Goal: Answer question/provide support: Share knowledge or assist other users

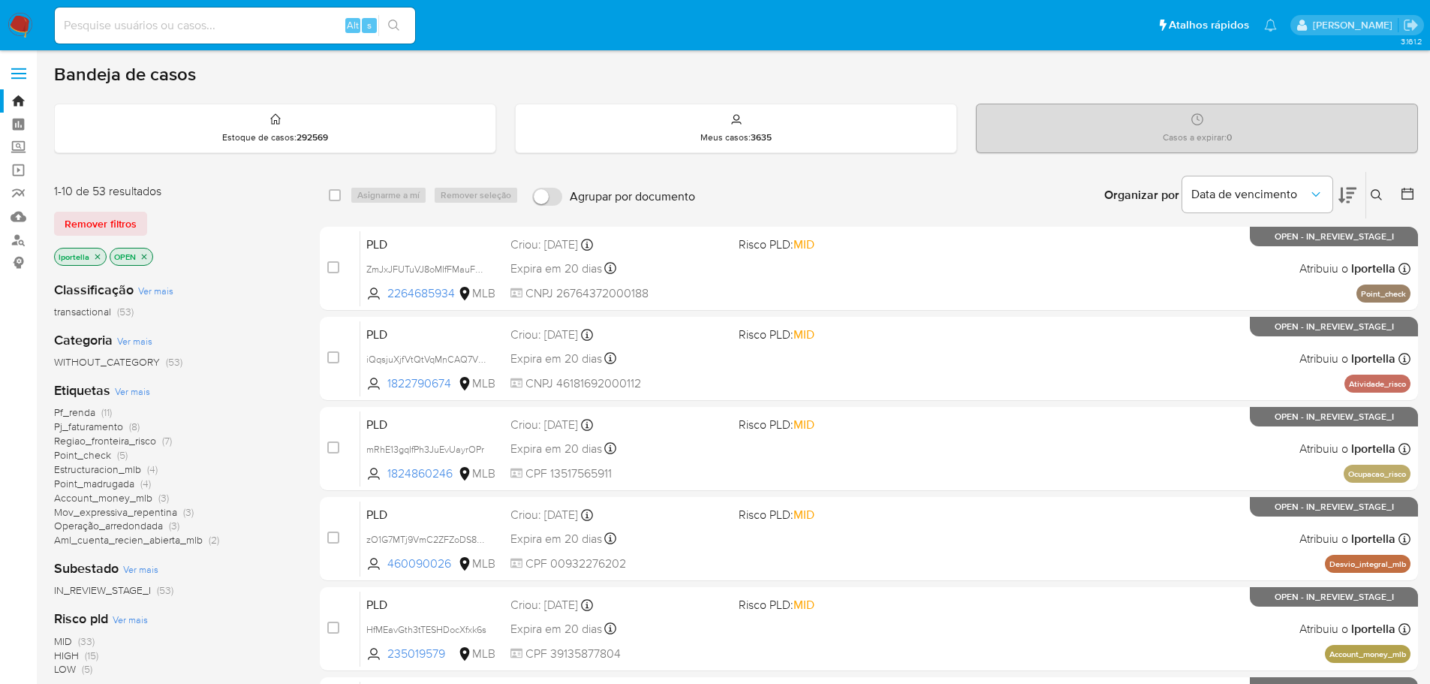
drag, startPoint x: 0, startPoint y: 0, endPoint x: 777, endPoint y: 68, distance: 779.9
click at [777, 68] on div "Bandeja de casos" at bounding box center [736, 74] width 1364 height 23
click at [194, 21] on input at bounding box center [235, 26] width 360 height 20
paste input "92h3qWCva0xd7ItPQD9zYzdy"
type input "92h3qWCva0xd7ItPQD9zYzdy"
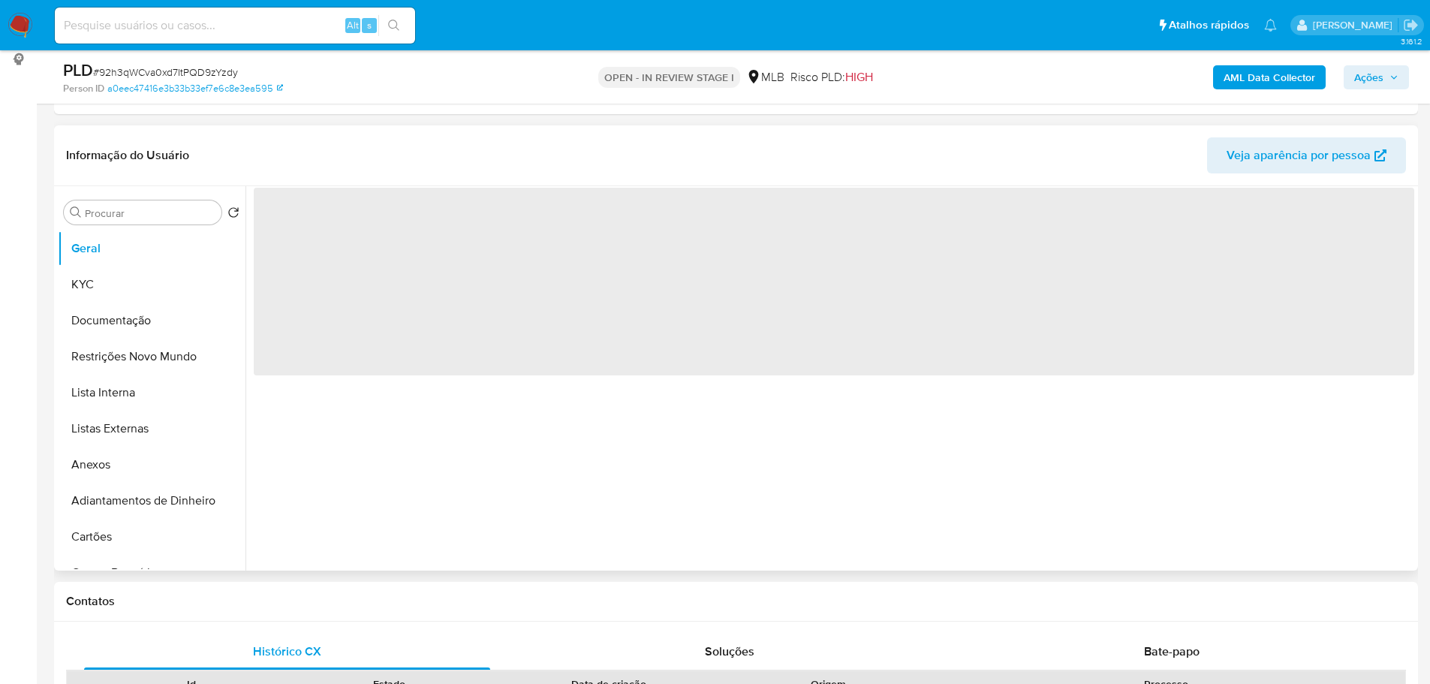
scroll to position [225, 0]
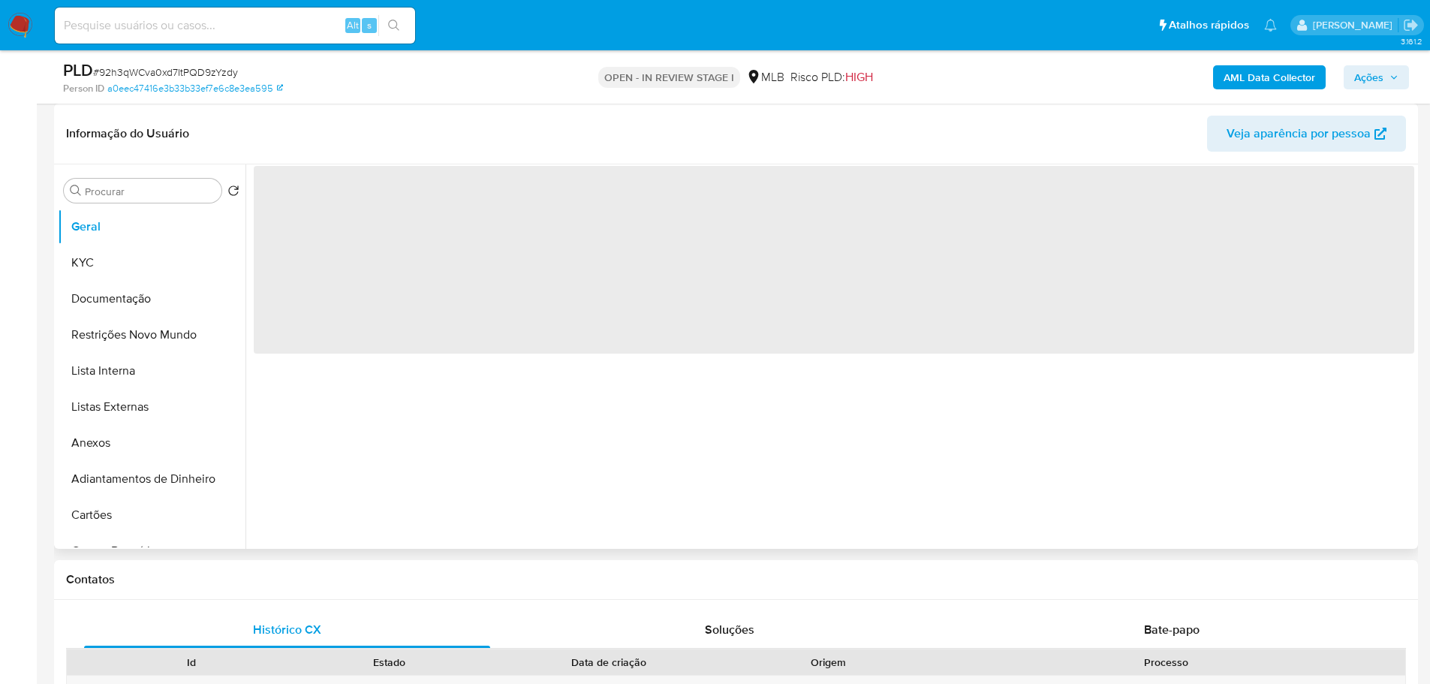
select select "10"
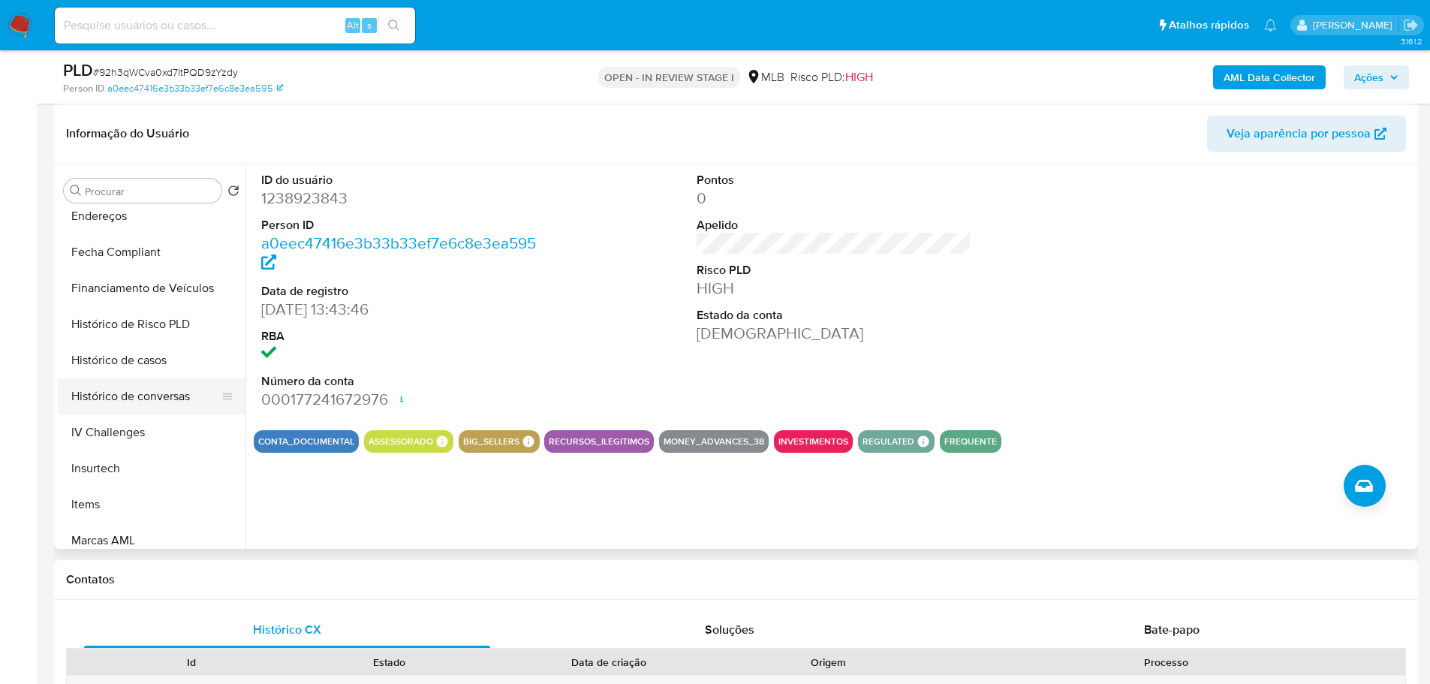
scroll to position [553, 0]
click at [150, 366] on button "Histórico de casos" at bounding box center [146, 358] width 176 height 36
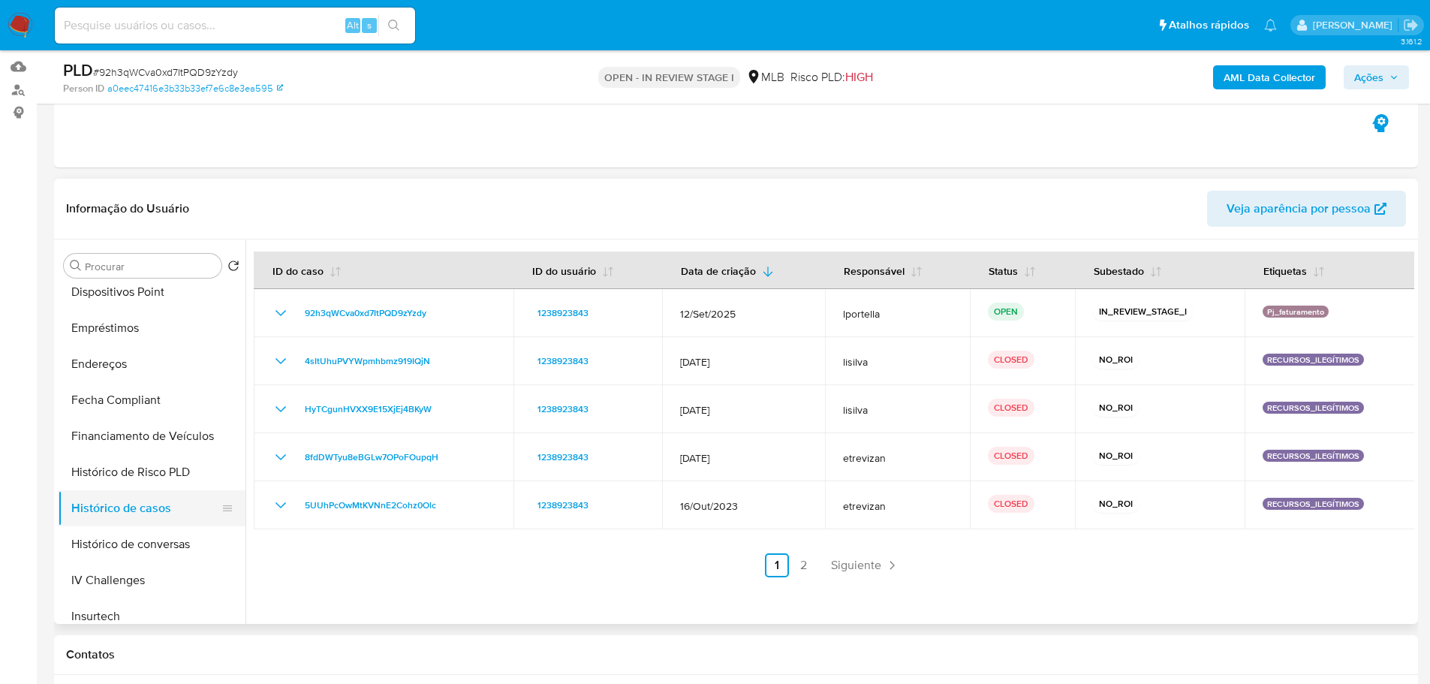
scroll to position [103, 0]
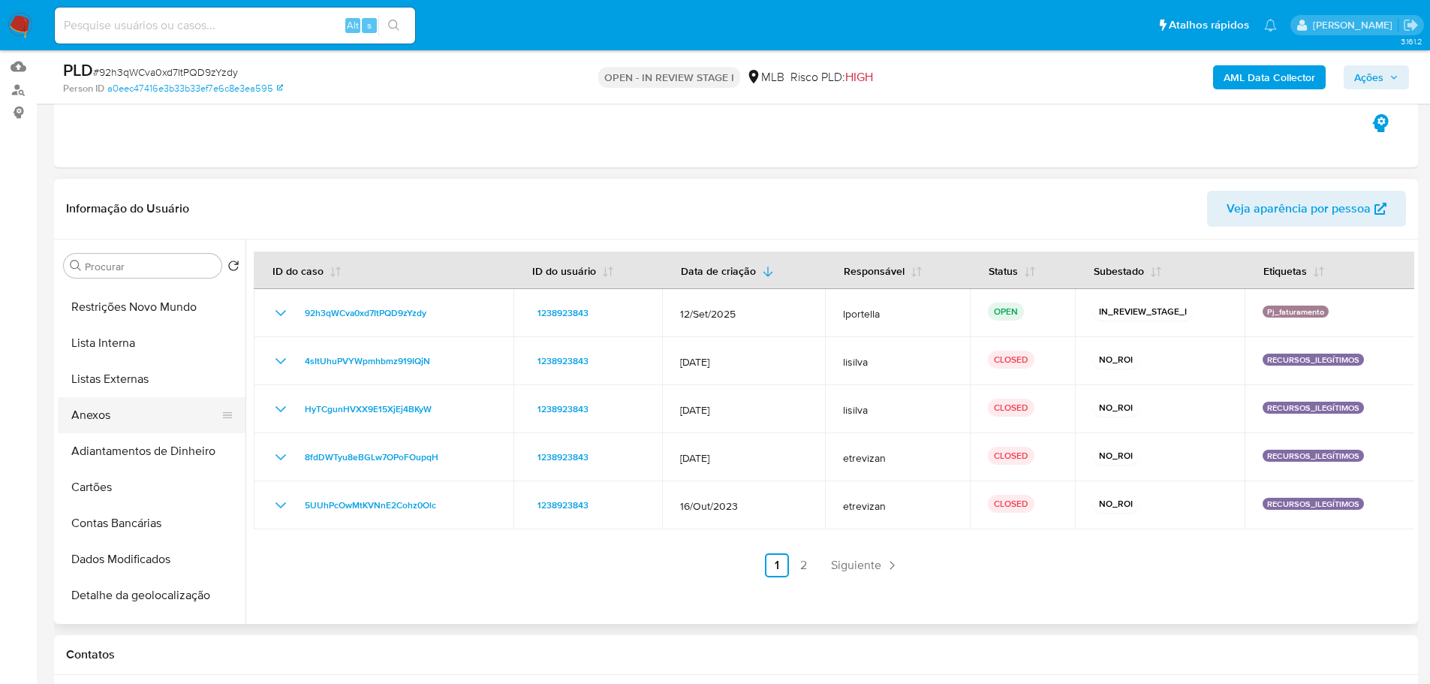
click at [102, 409] on button "Anexos" at bounding box center [146, 415] width 176 height 36
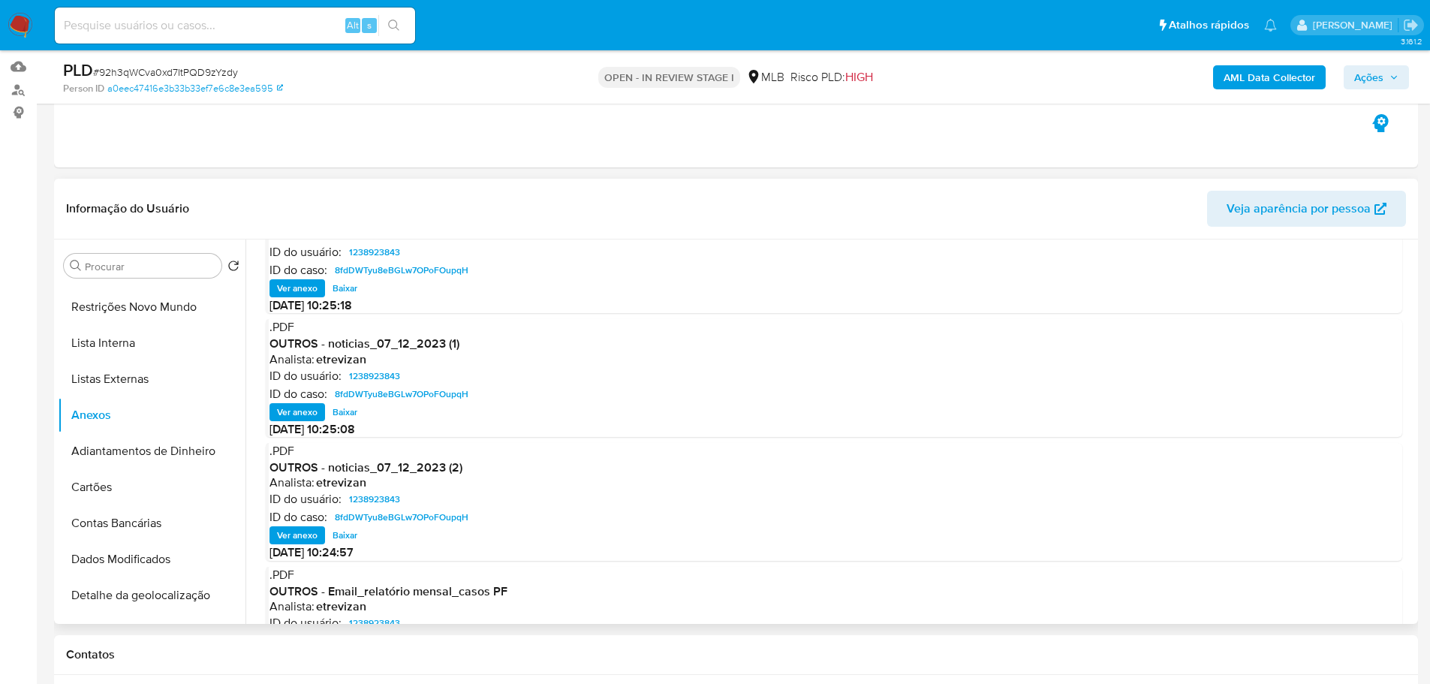
scroll to position [126, 0]
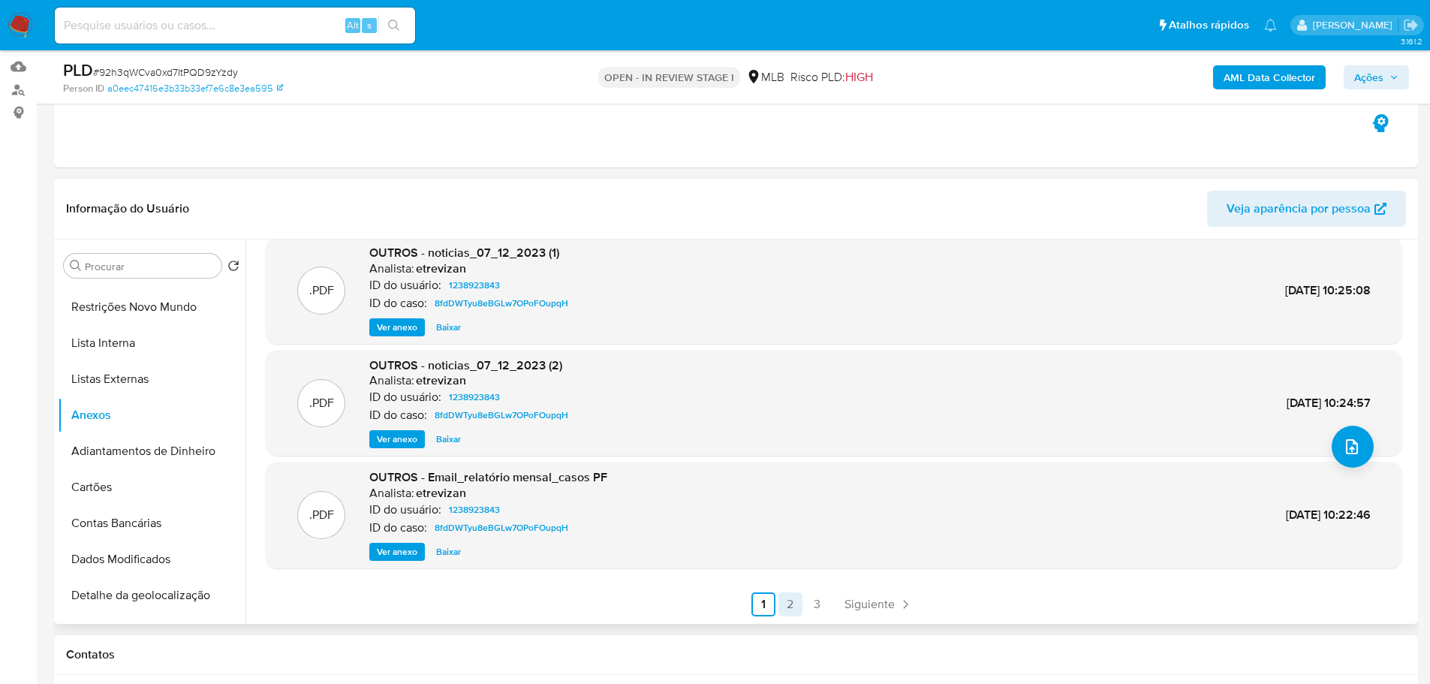
click at [790, 607] on link "2" at bounding box center [790, 604] width 24 height 24
click at [853, 594] on link "3" at bounding box center [857, 604] width 24 height 24
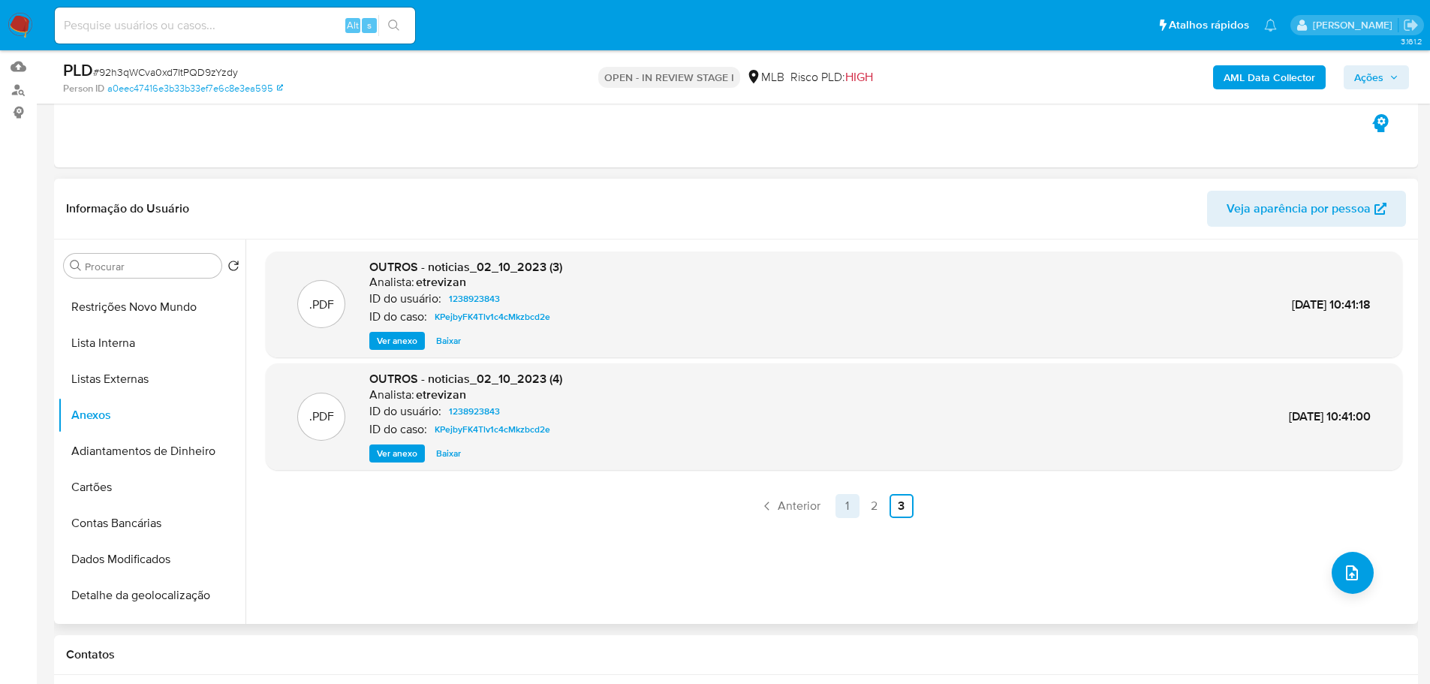
click at [843, 510] on link "1" at bounding box center [847, 506] width 24 height 24
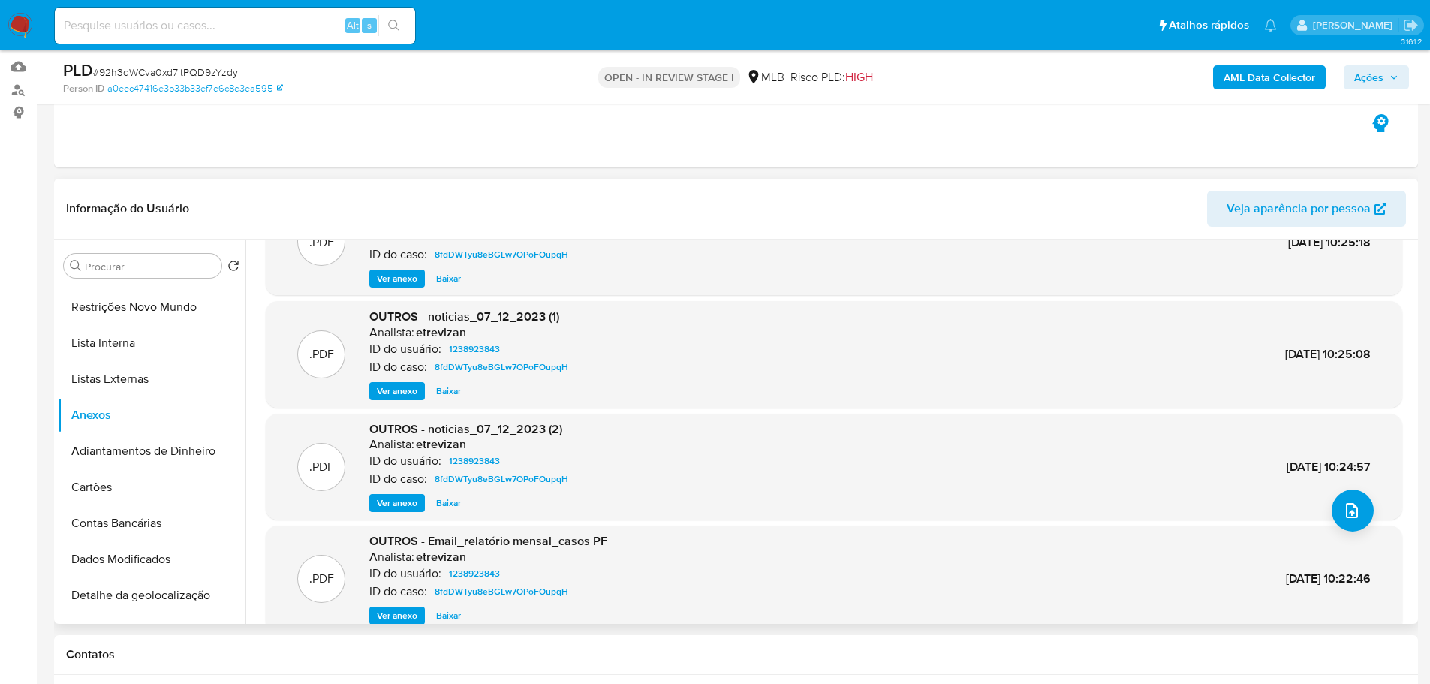
scroll to position [126, 0]
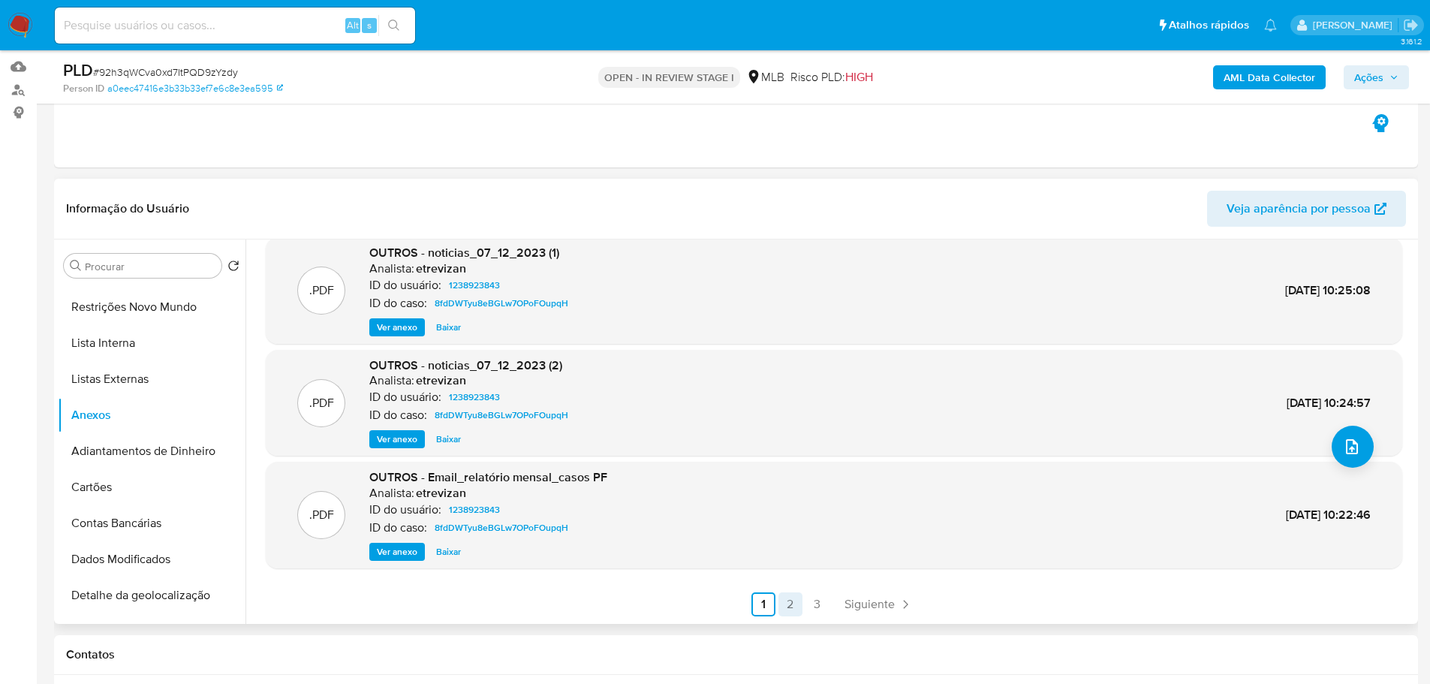
click at [790, 599] on link "2" at bounding box center [790, 604] width 24 height 24
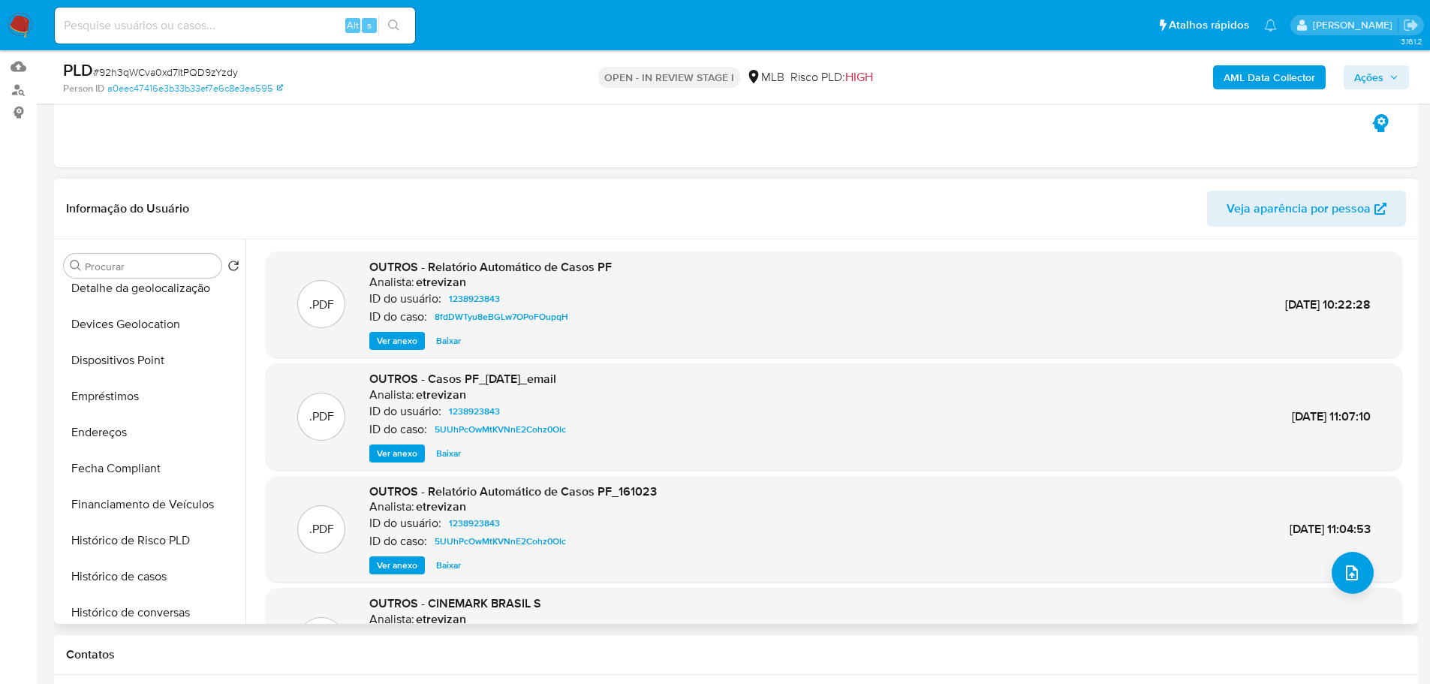
scroll to position [628, 0]
click at [146, 361] on button "Histórico de casos" at bounding box center [146, 358] width 176 height 36
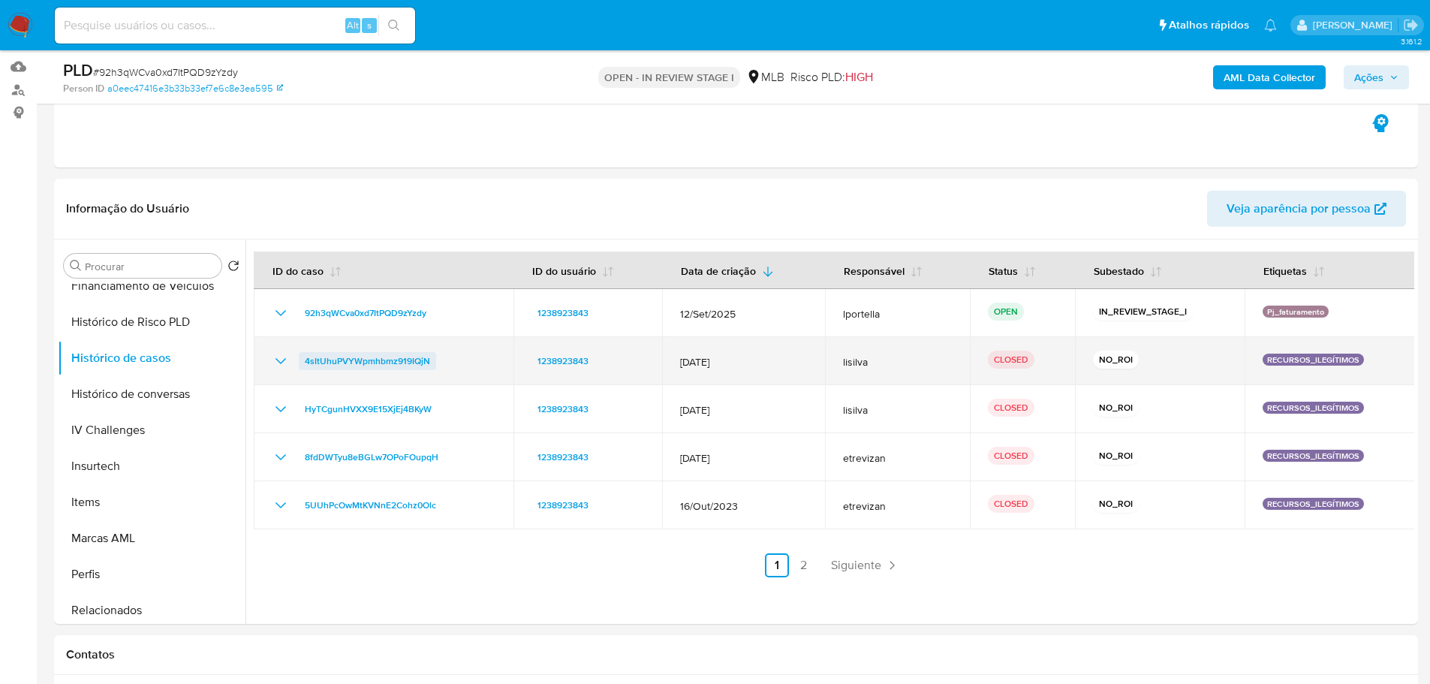
click at [396, 369] on span "4sItUhuPVYWpmhbmz919IQjN" at bounding box center [367, 361] width 125 height 18
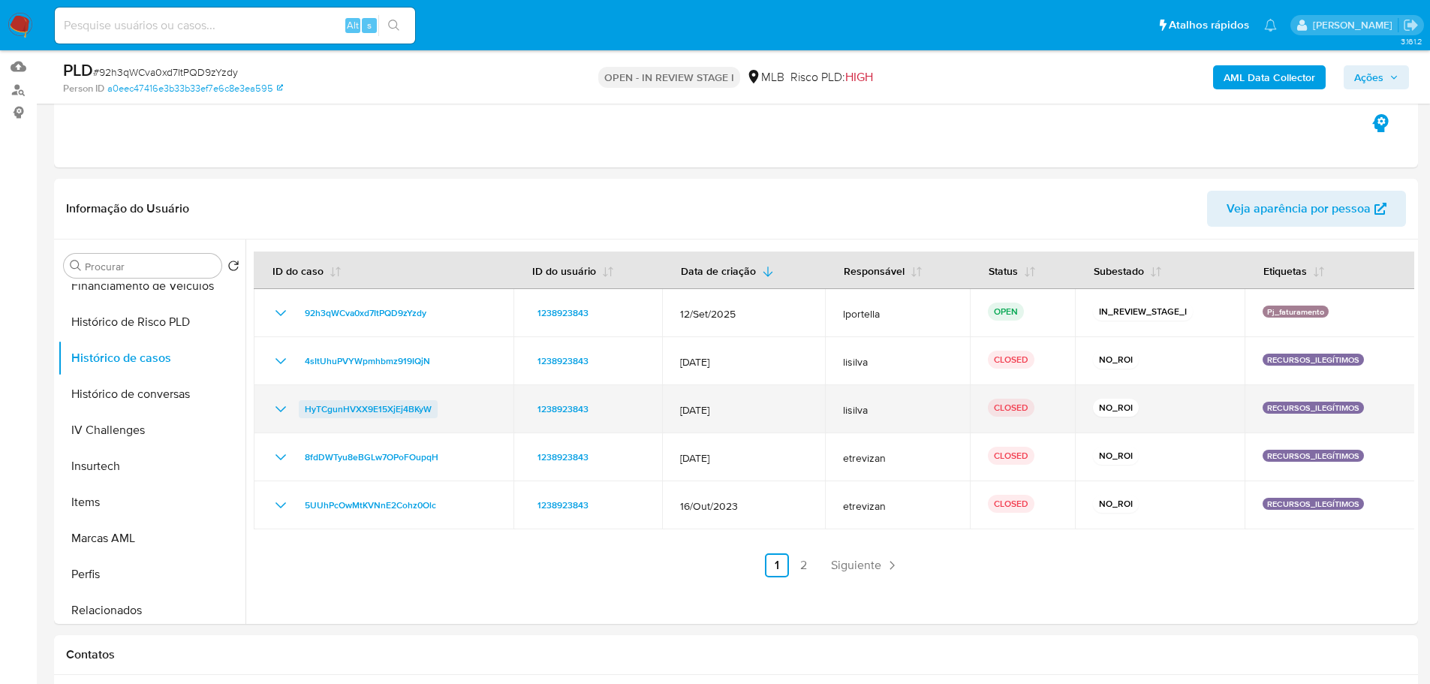
click at [428, 417] on span "HyTCgunHVXX9E15XjEj4BKyW" at bounding box center [368, 409] width 127 height 18
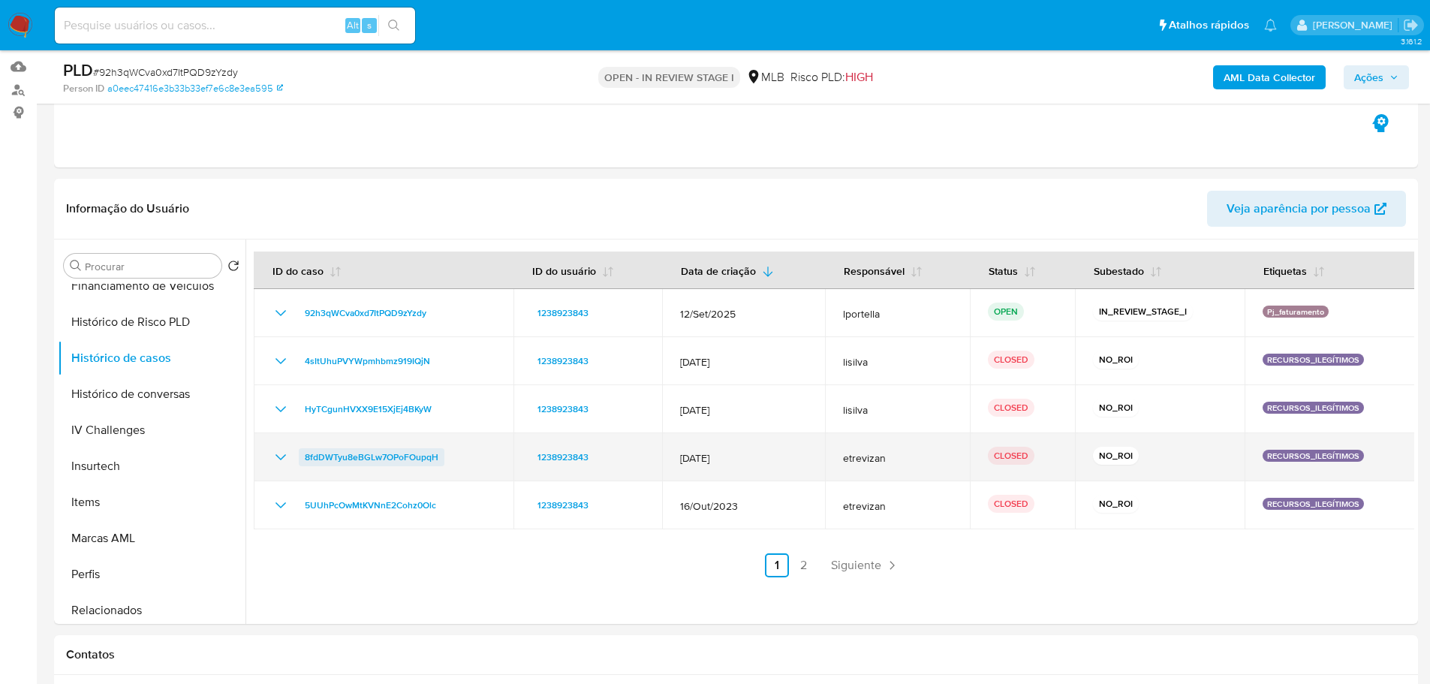
click at [406, 462] on span "8fdDWTyu8eBGLw7OPoFOupqH" at bounding box center [372, 457] width 134 height 18
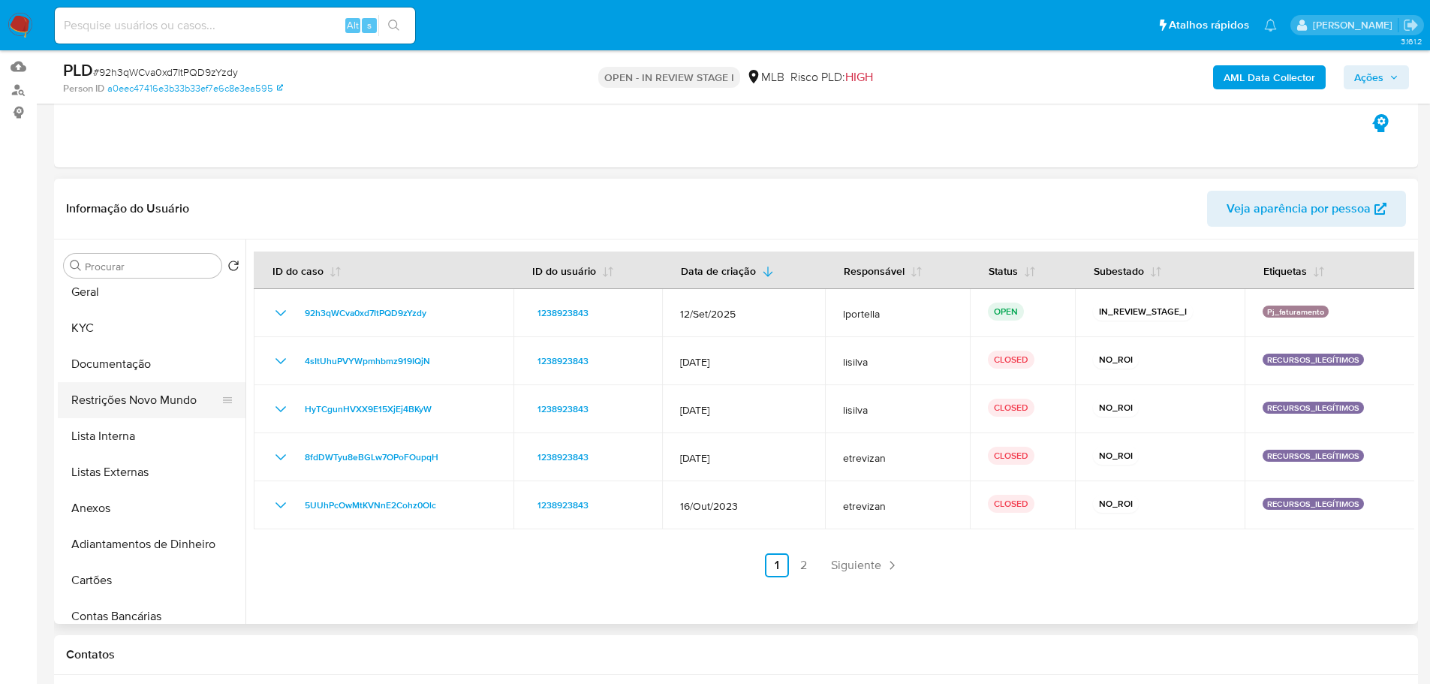
scroll to position [0, 0]
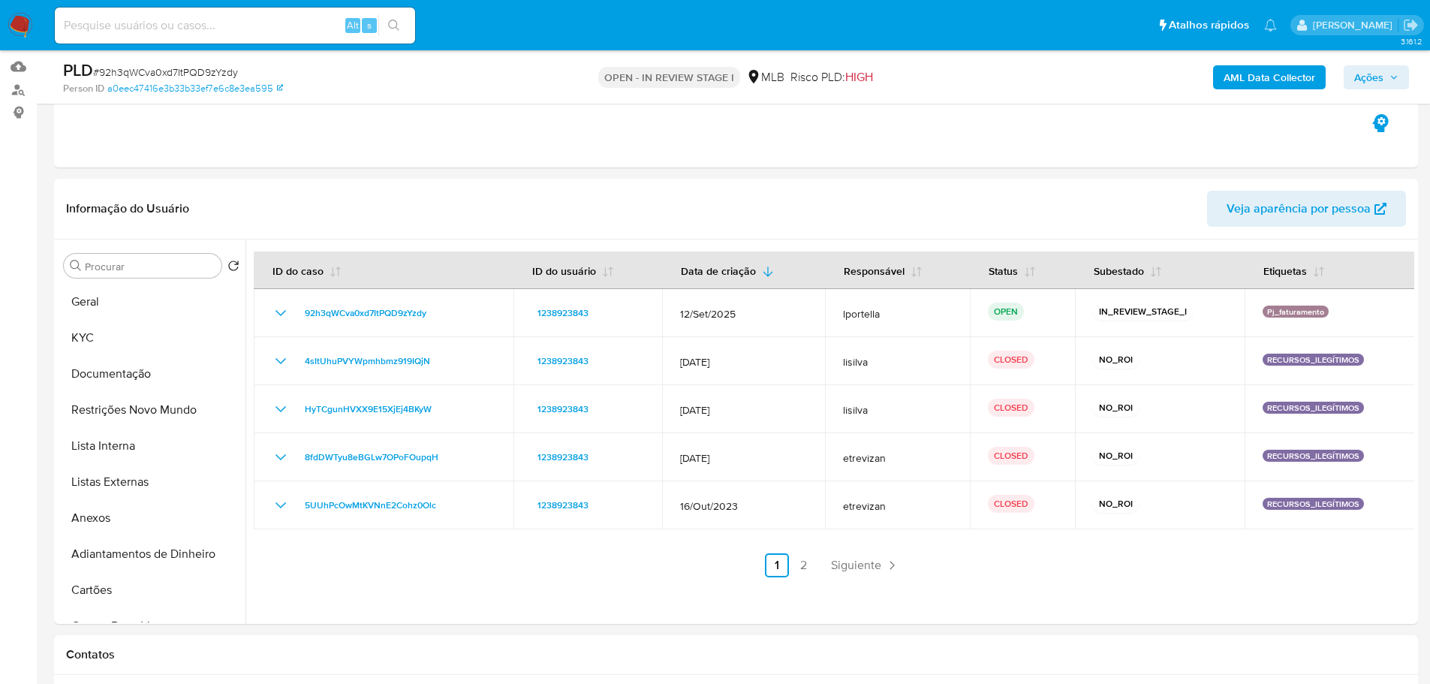
drag, startPoint x: 148, startPoint y: 300, endPoint x: 13, endPoint y: 337, distance: 140.0
click at [135, 303] on button "Geral" at bounding box center [152, 302] width 188 height 36
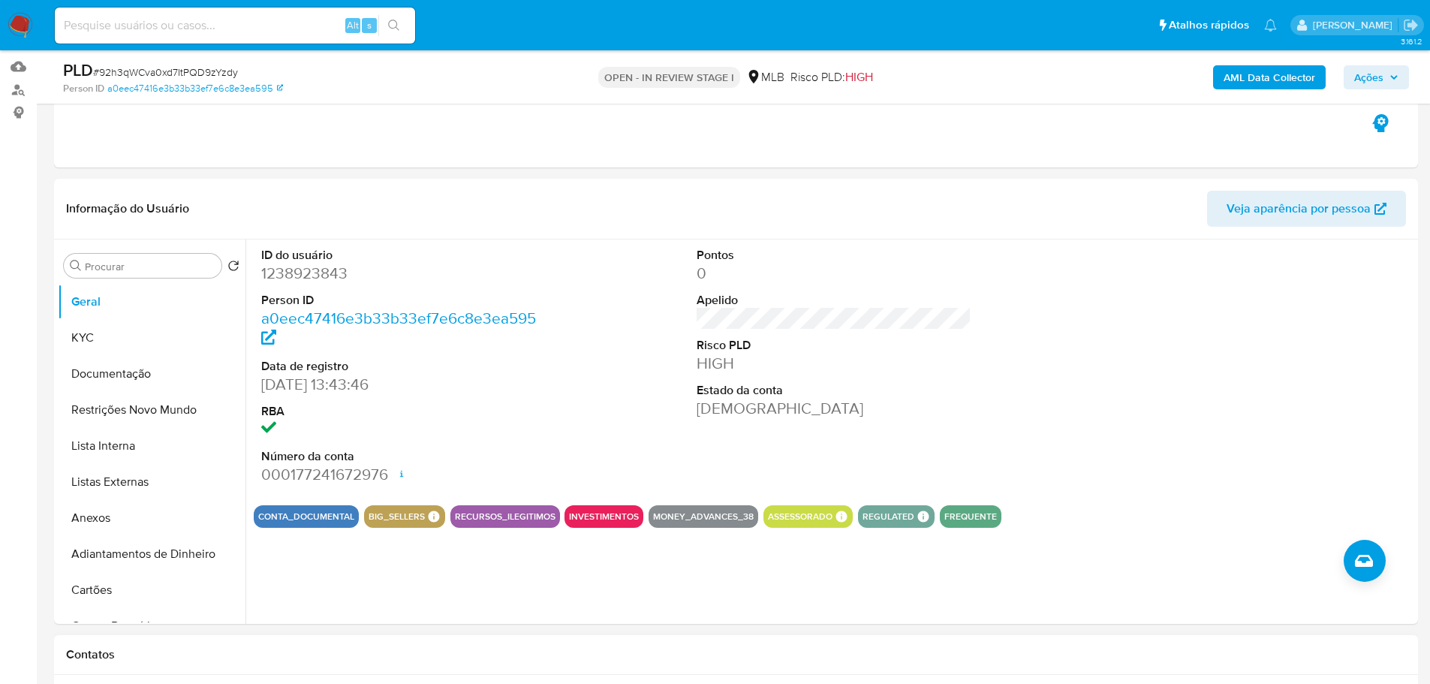
click at [516, 640] on div "Contatos" at bounding box center [736, 655] width 1364 height 40
click at [86, 345] on button "KYC" at bounding box center [146, 338] width 176 height 36
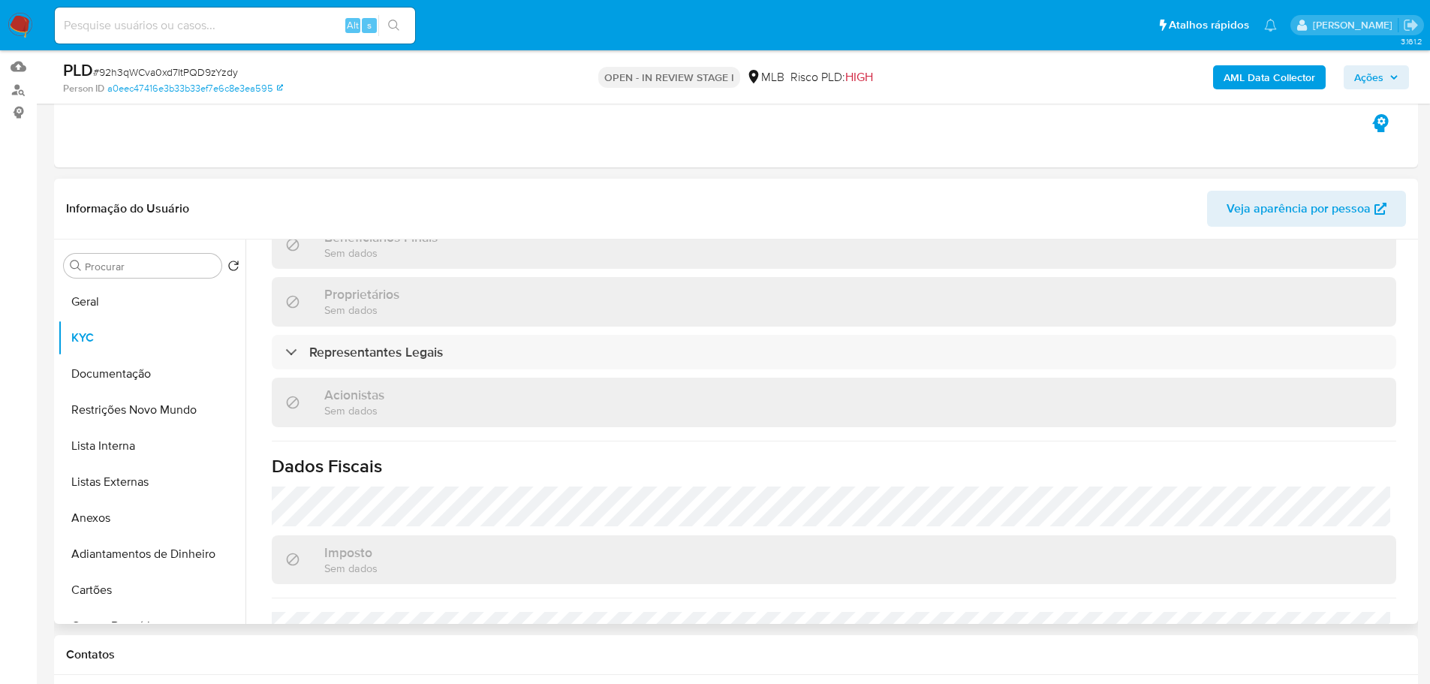
scroll to position [886, 0]
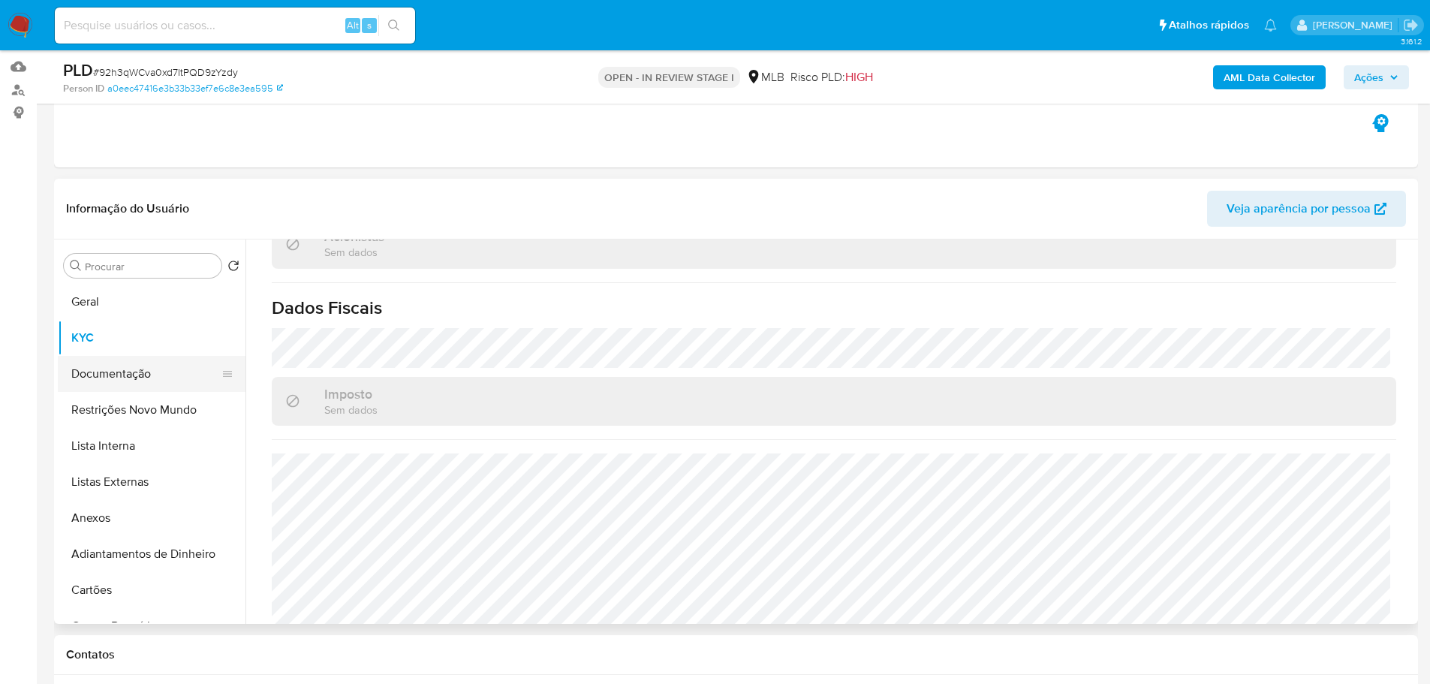
click at [132, 390] on button "Documentação" at bounding box center [146, 374] width 176 height 36
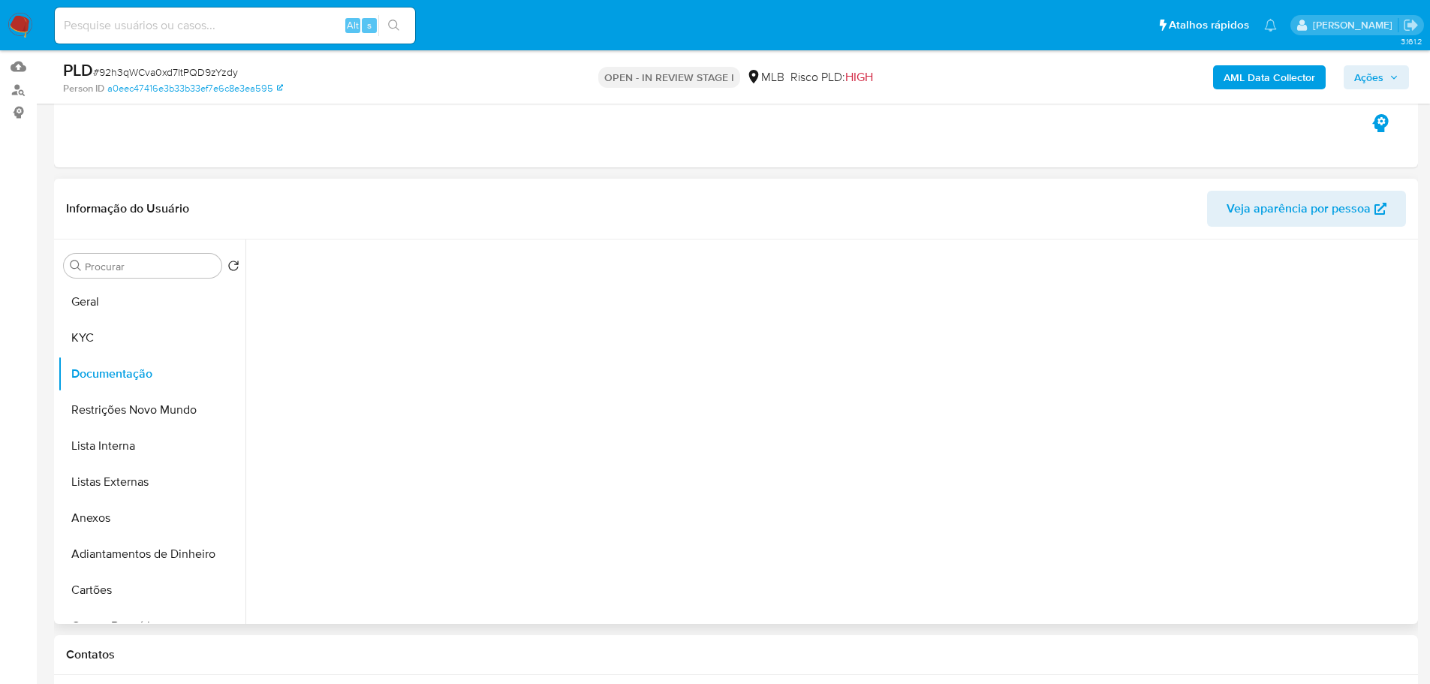
scroll to position [0, 0]
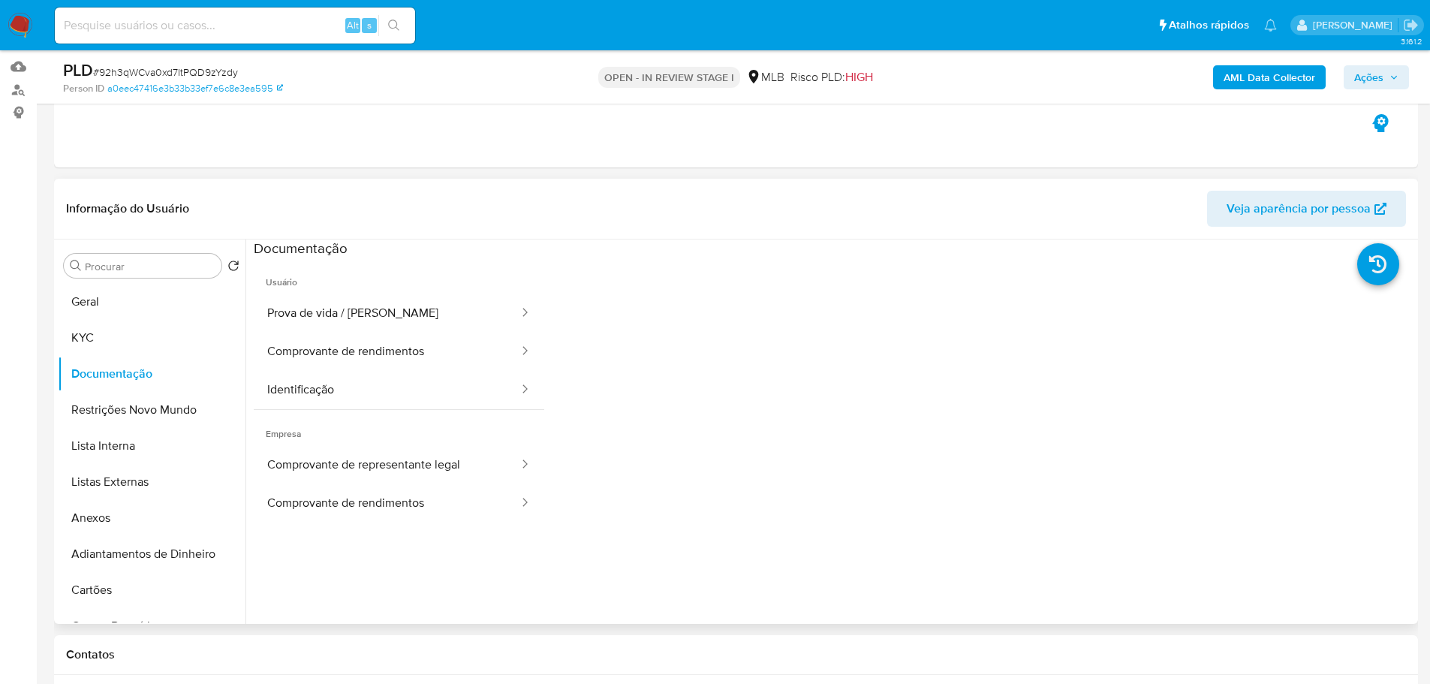
click at [318, 316] on button "Prova de vida / Selfie" at bounding box center [387, 313] width 266 height 38
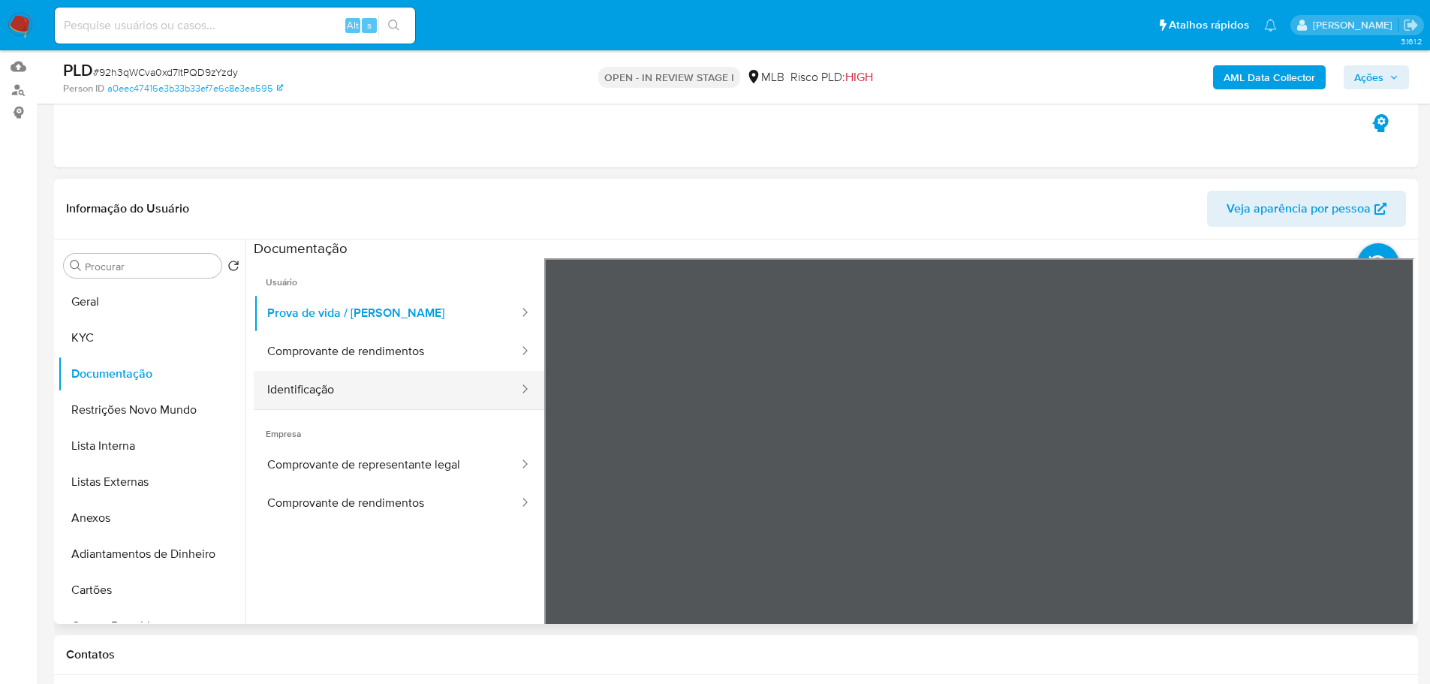
click at [302, 386] on button "Identificação" at bounding box center [387, 390] width 266 height 38
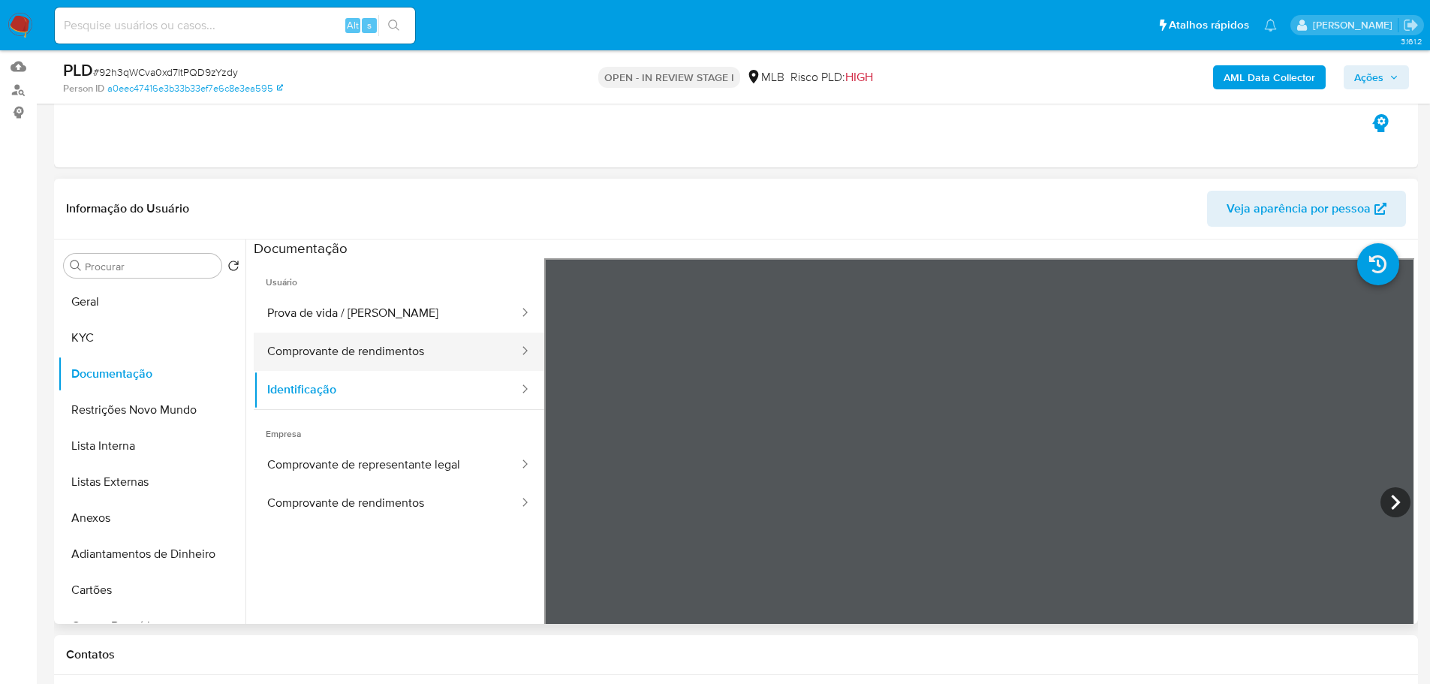
click at [373, 369] on button "Comprovante de rendimentos" at bounding box center [387, 352] width 266 height 38
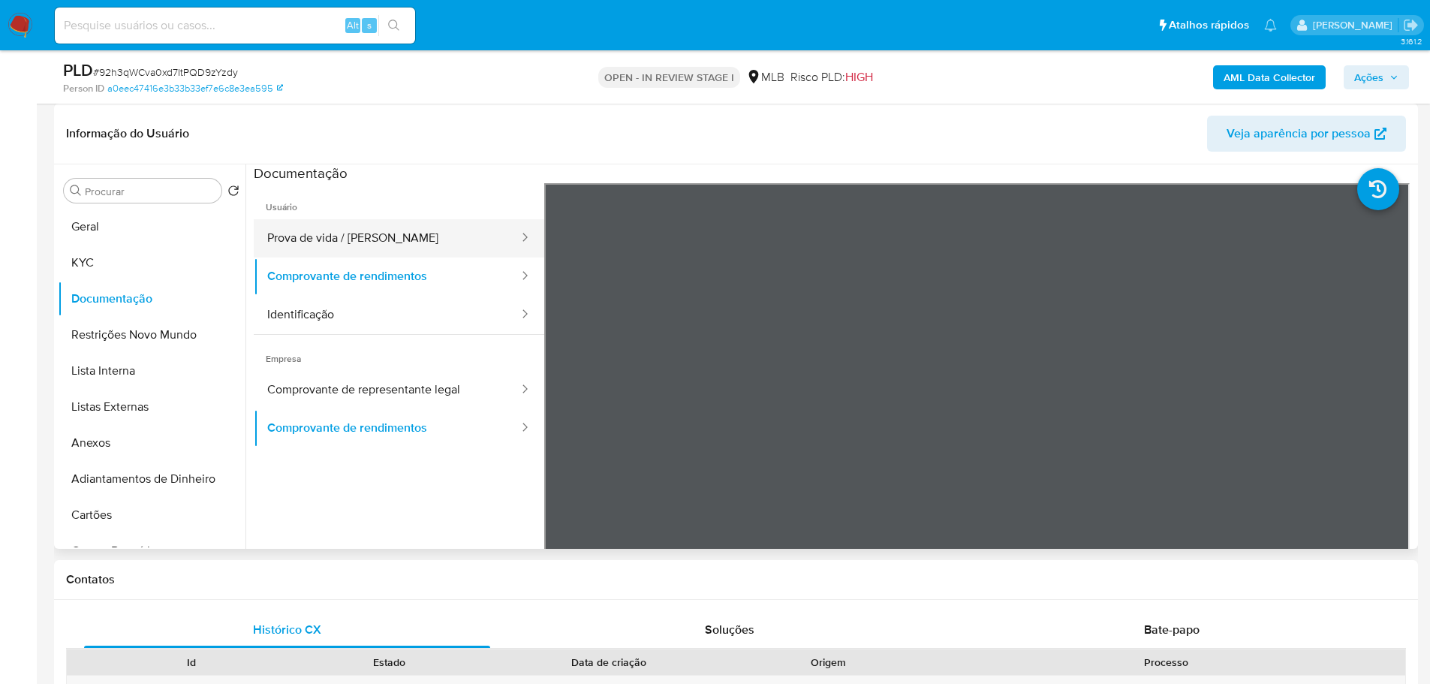
click at [390, 242] on button "Prova de vida / Selfie" at bounding box center [387, 238] width 266 height 38
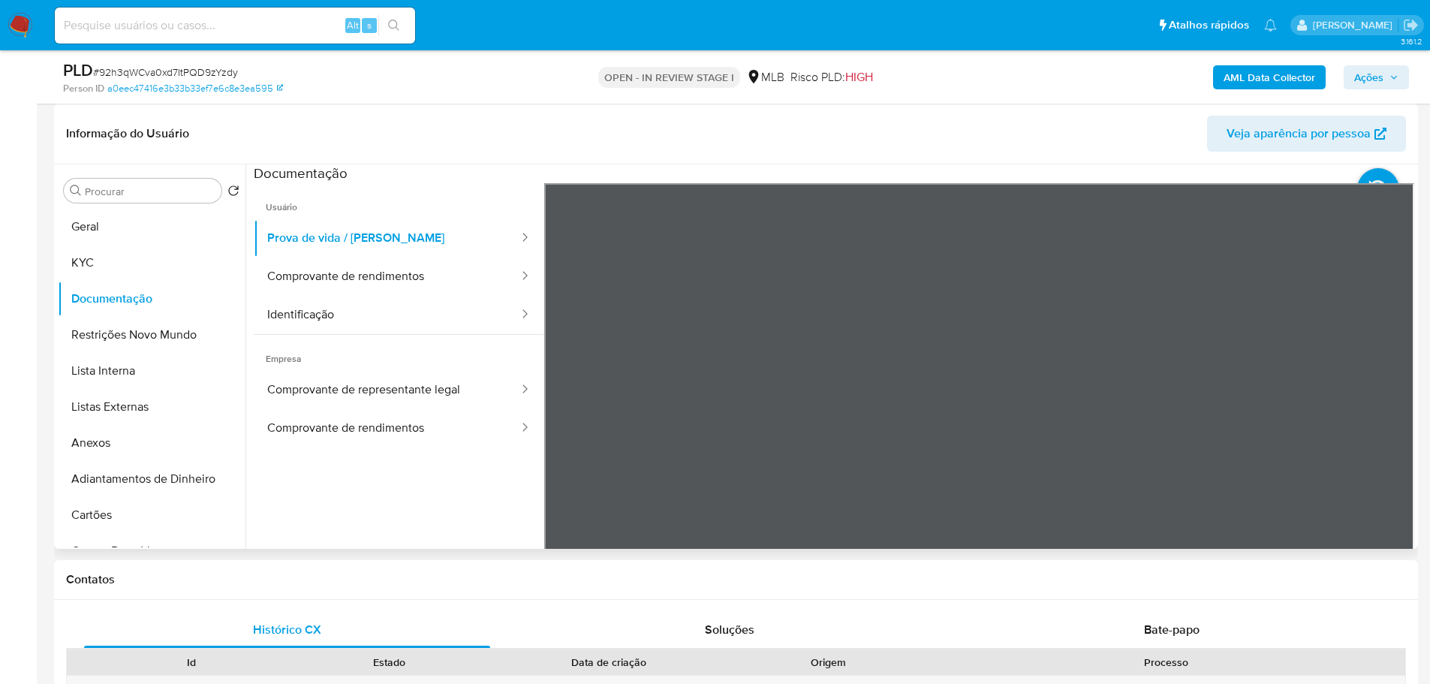
drag, startPoint x: 266, startPoint y: 493, endPoint x: 281, endPoint y: 502, distance: 18.2
click at [269, 498] on ul "Usuário Prova de vida / Selfie Comprovante de rendimentos Identificação Empresa…" at bounding box center [399, 399] width 290 height 432
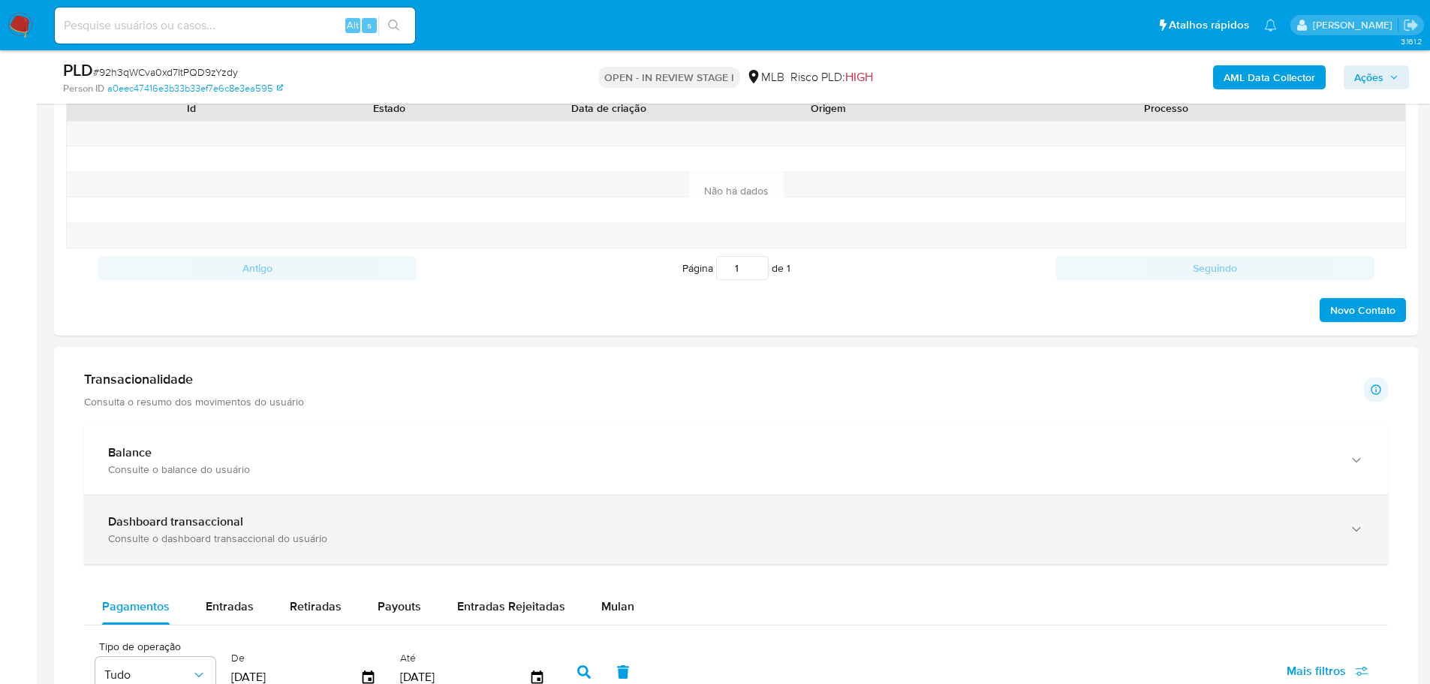
scroll to position [901, 0]
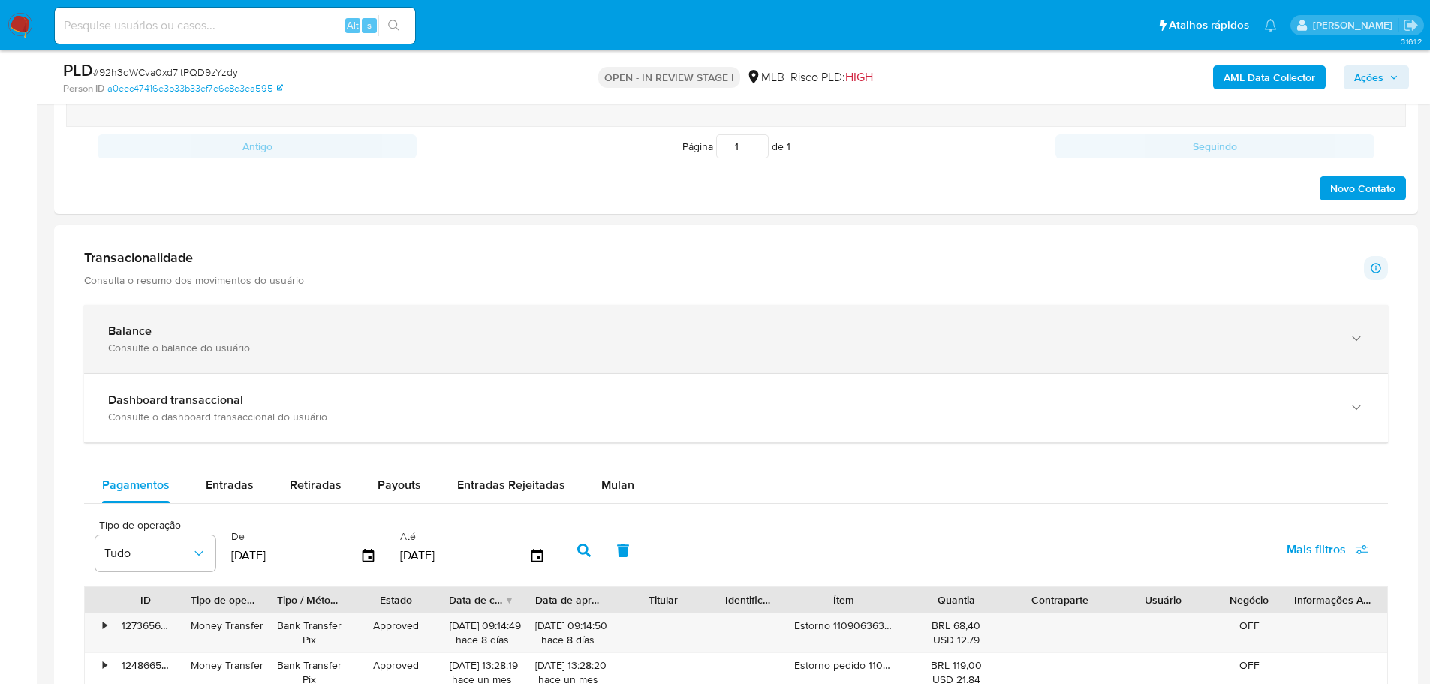
click at [208, 330] on div "Balance" at bounding box center [721, 331] width 1226 height 15
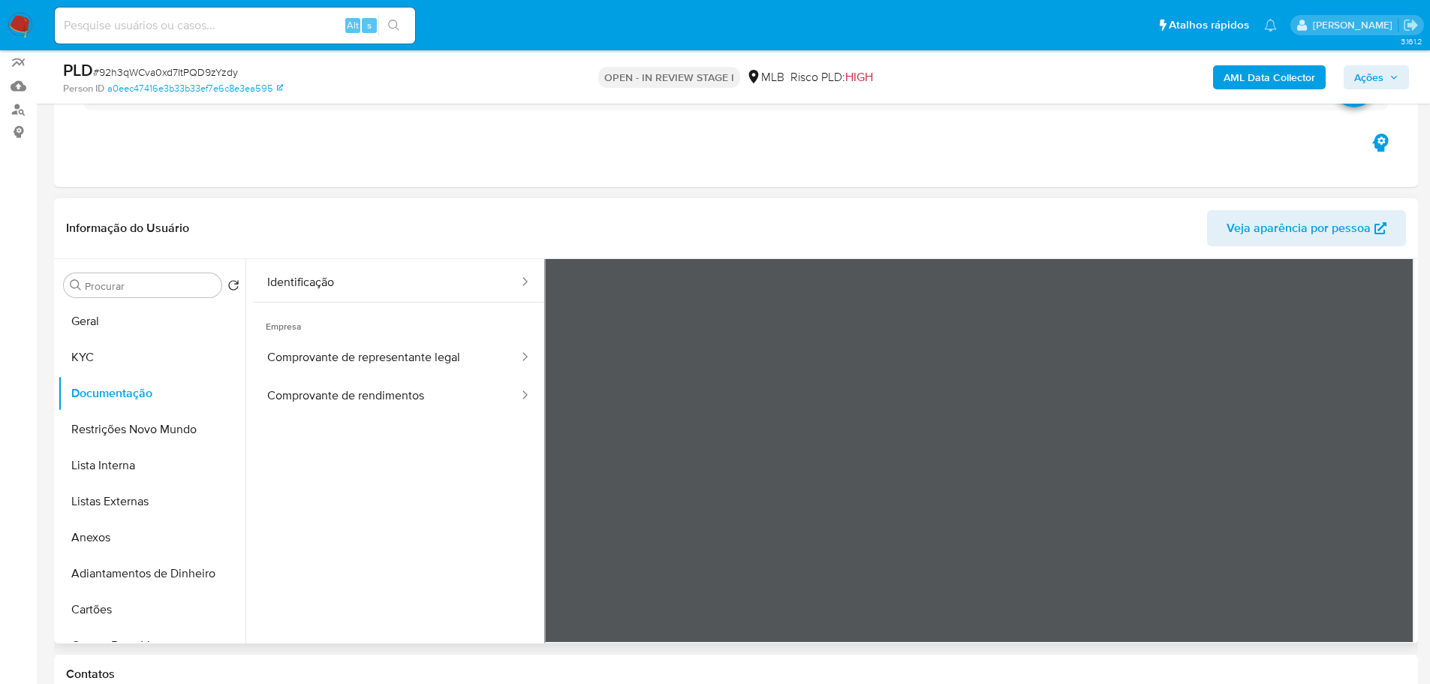
scroll to position [0, 0]
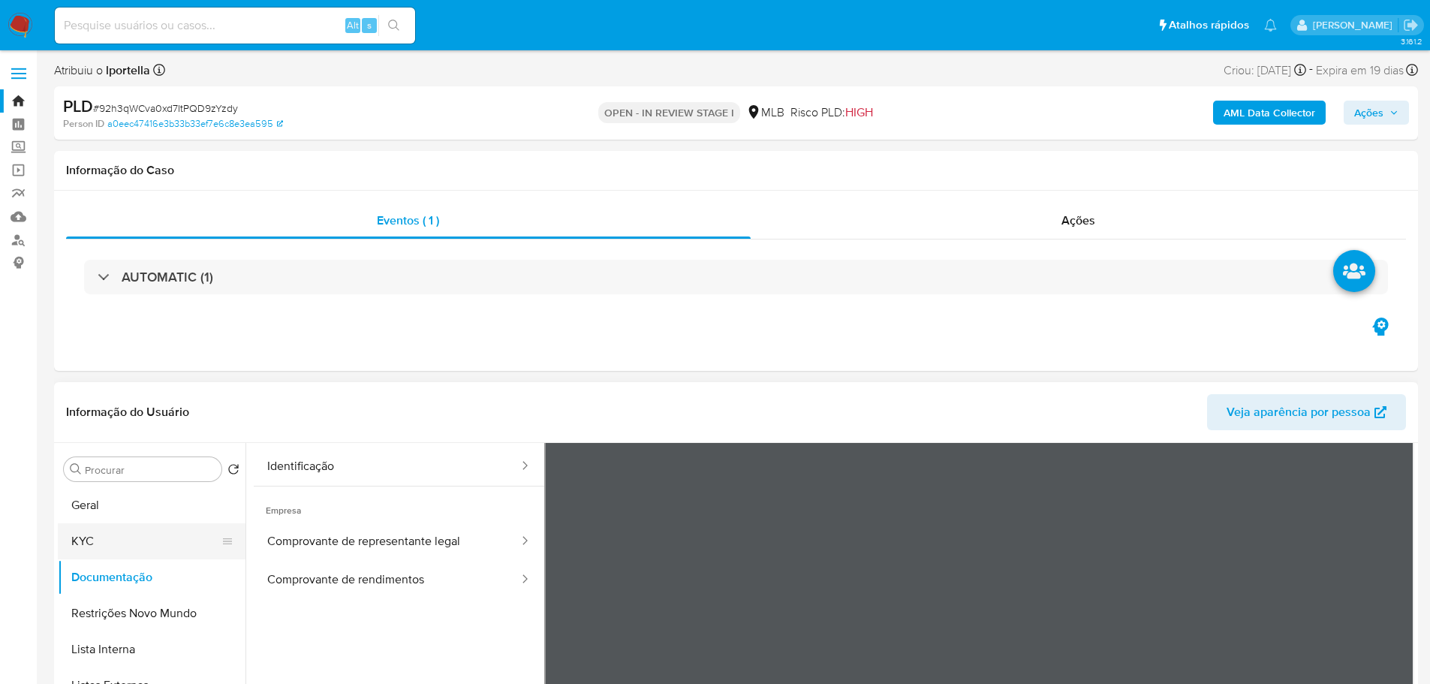
click at [115, 531] on button "KYC" at bounding box center [146, 541] width 176 height 36
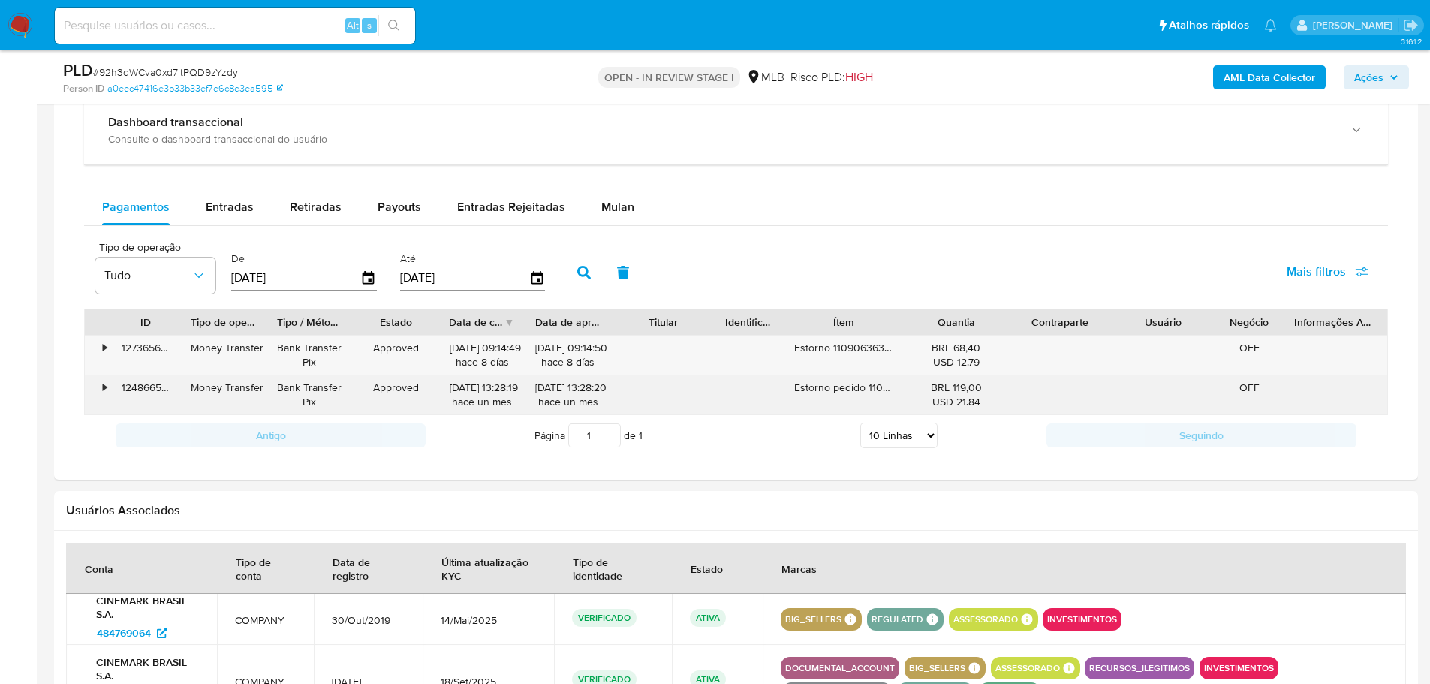
scroll to position [1651, 0]
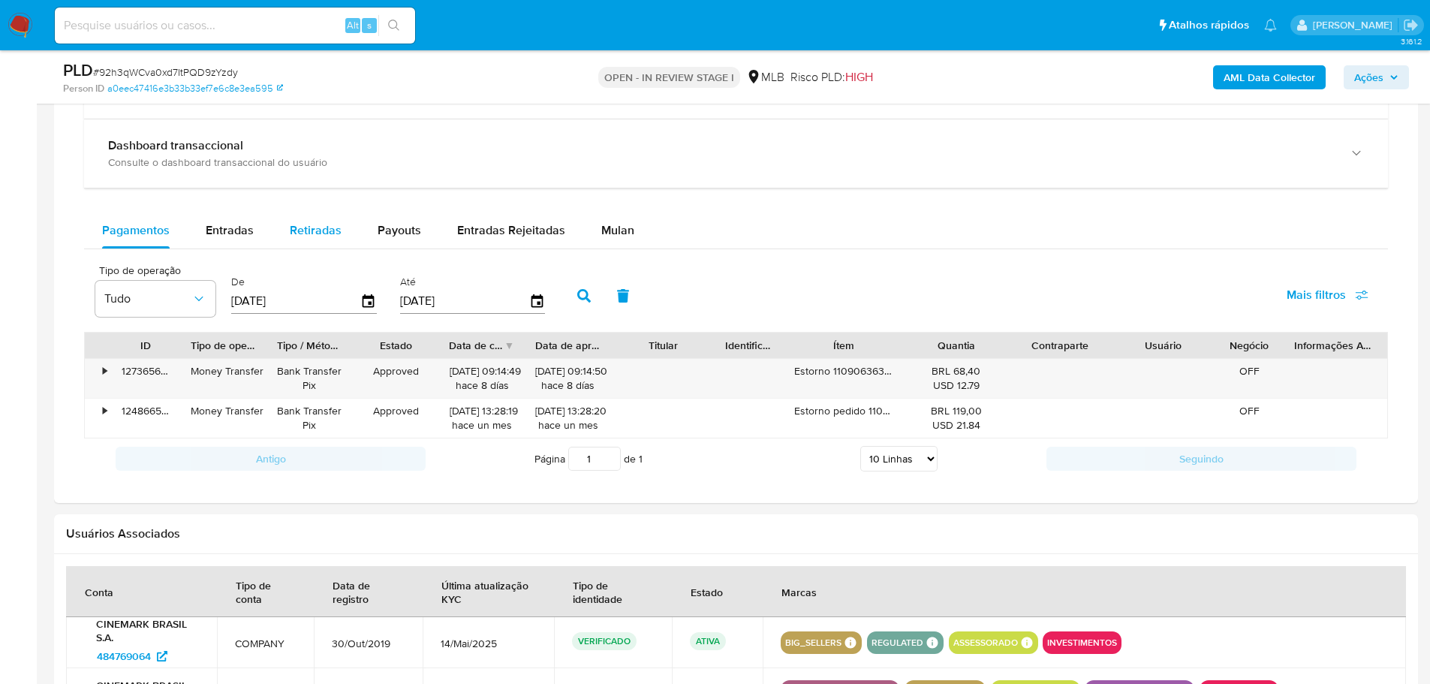
click at [324, 236] on span "Retiradas" at bounding box center [316, 229] width 52 height 17
select select "10"
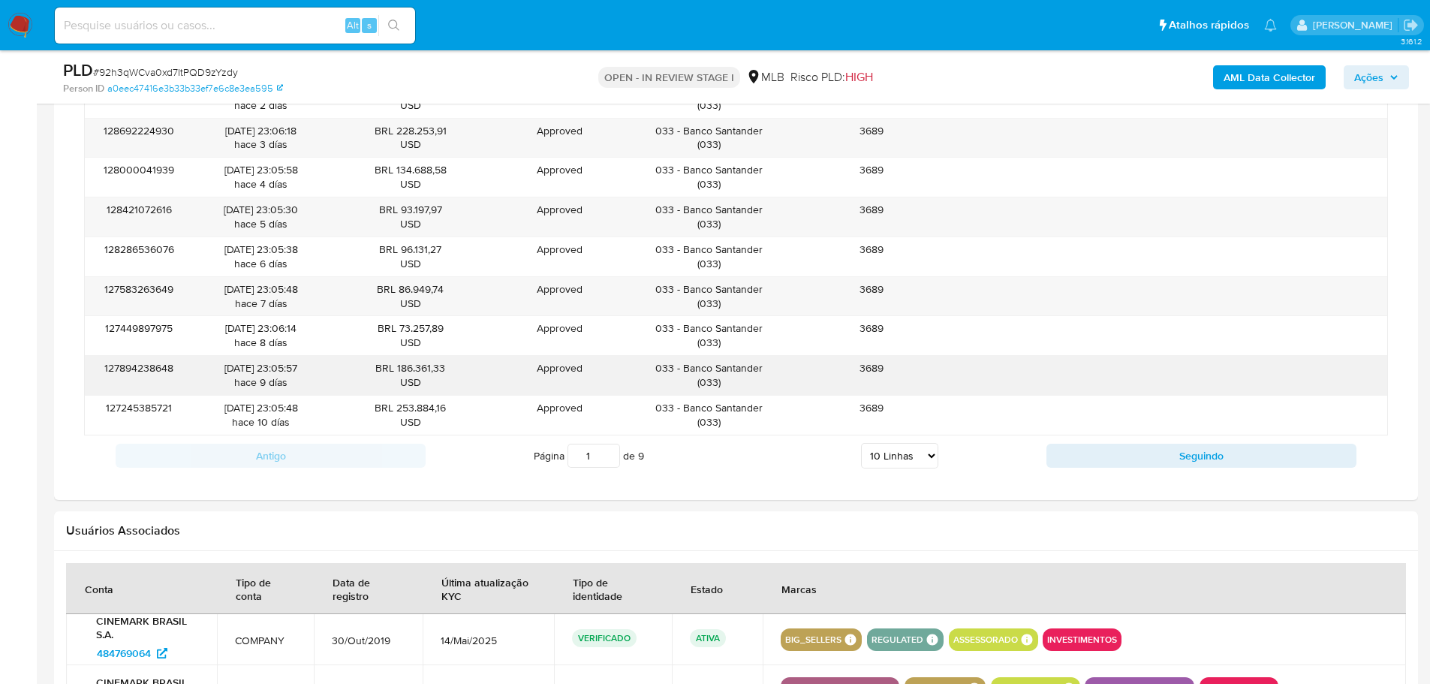
scroll to position [1877, 0]
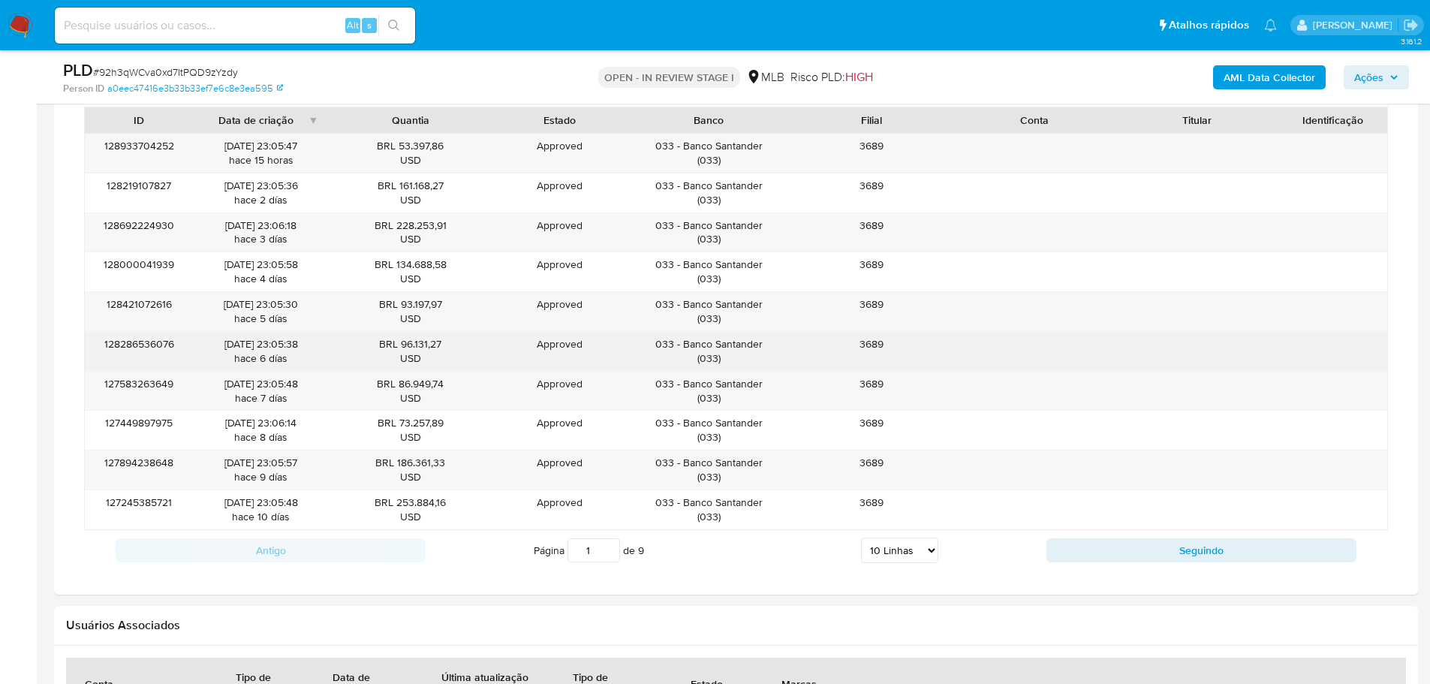
click at [732, 348] on div "033 - Banco Santander ( 033 )" at bounding box center [709, 351] width 142 height 29
drag, startPoint x: 767, startPoint y: 348, endPoint x: 682, endPoint y: 339, distance: 86.0
click at [682, 339] on div "033 - Banco Santander ( 033 )" at bounding box center [709, 351] width 142 height 29
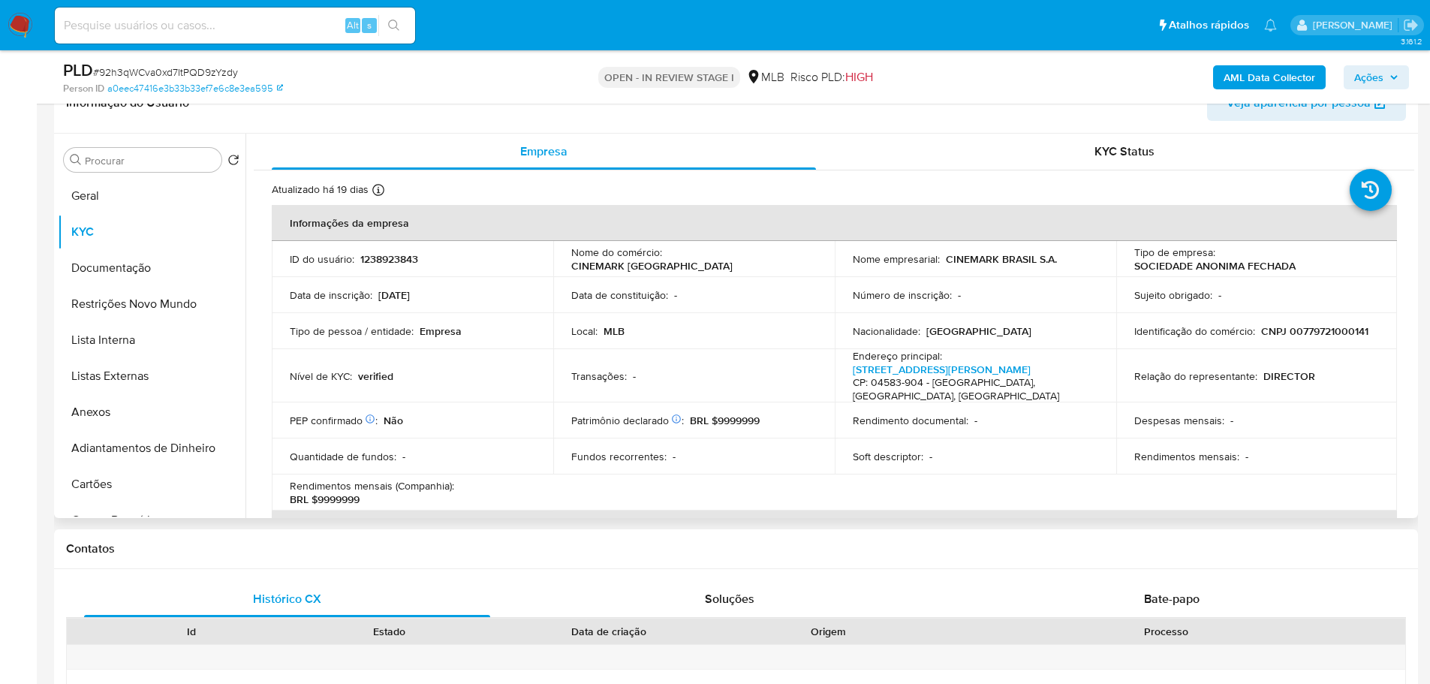
scroll to position [0, 0]
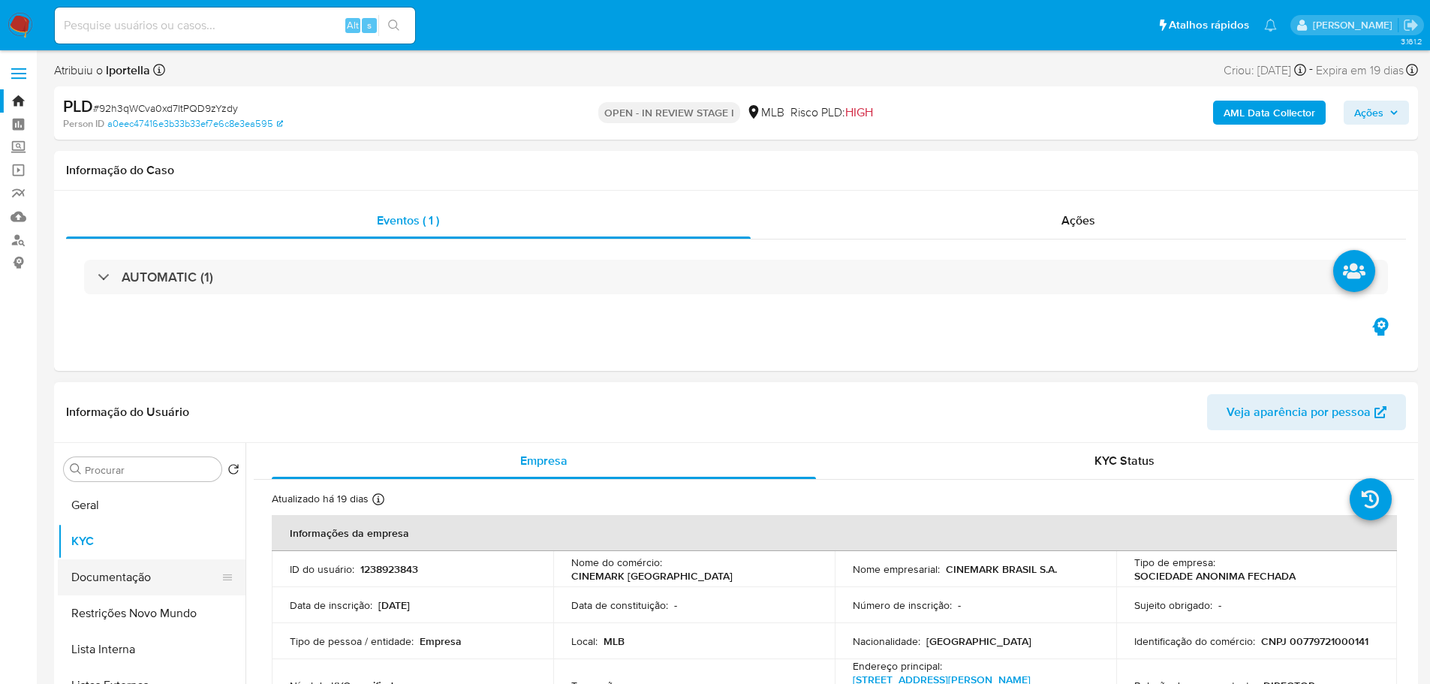
click at [143, 585] on button "Documentação" at bounding box center [146, 577] width 176 height 36
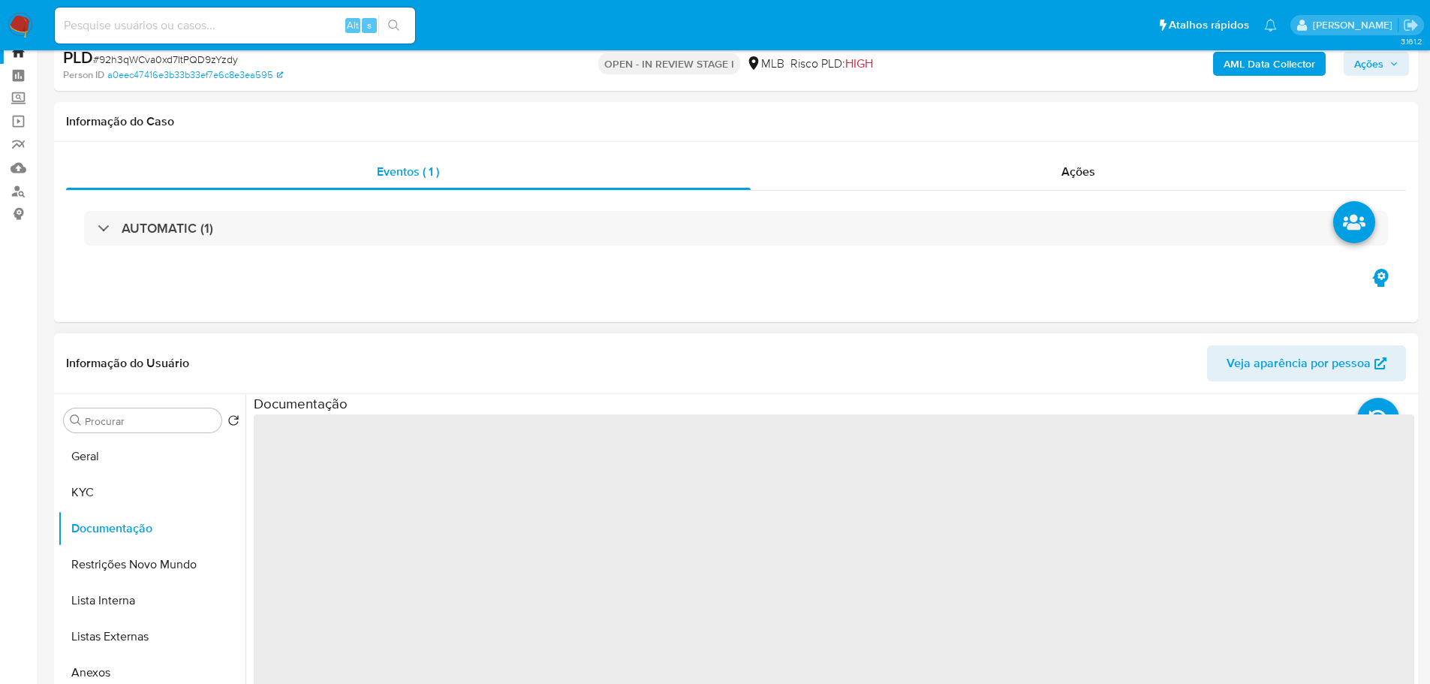
scroll to position [75, 0]
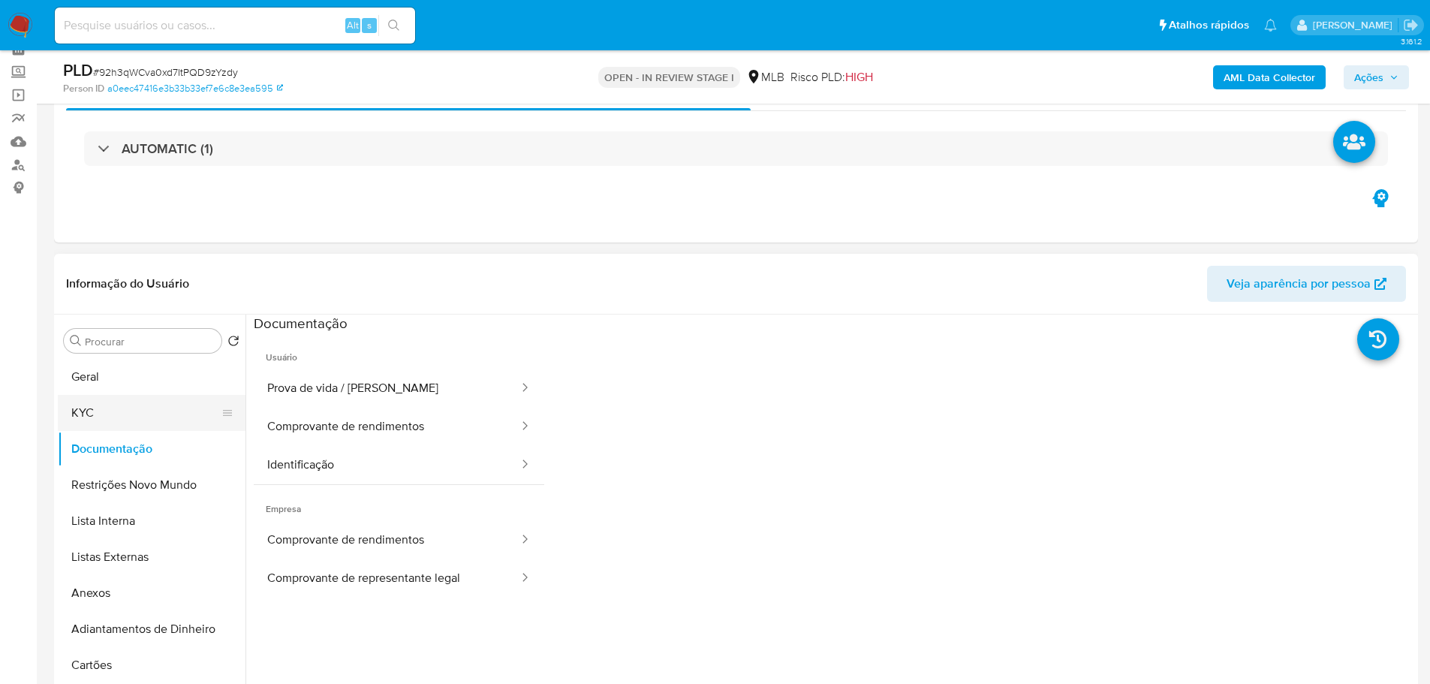
click at [101, 398] on button "KYC" at bounding box center [146, 413] width 176 height 36
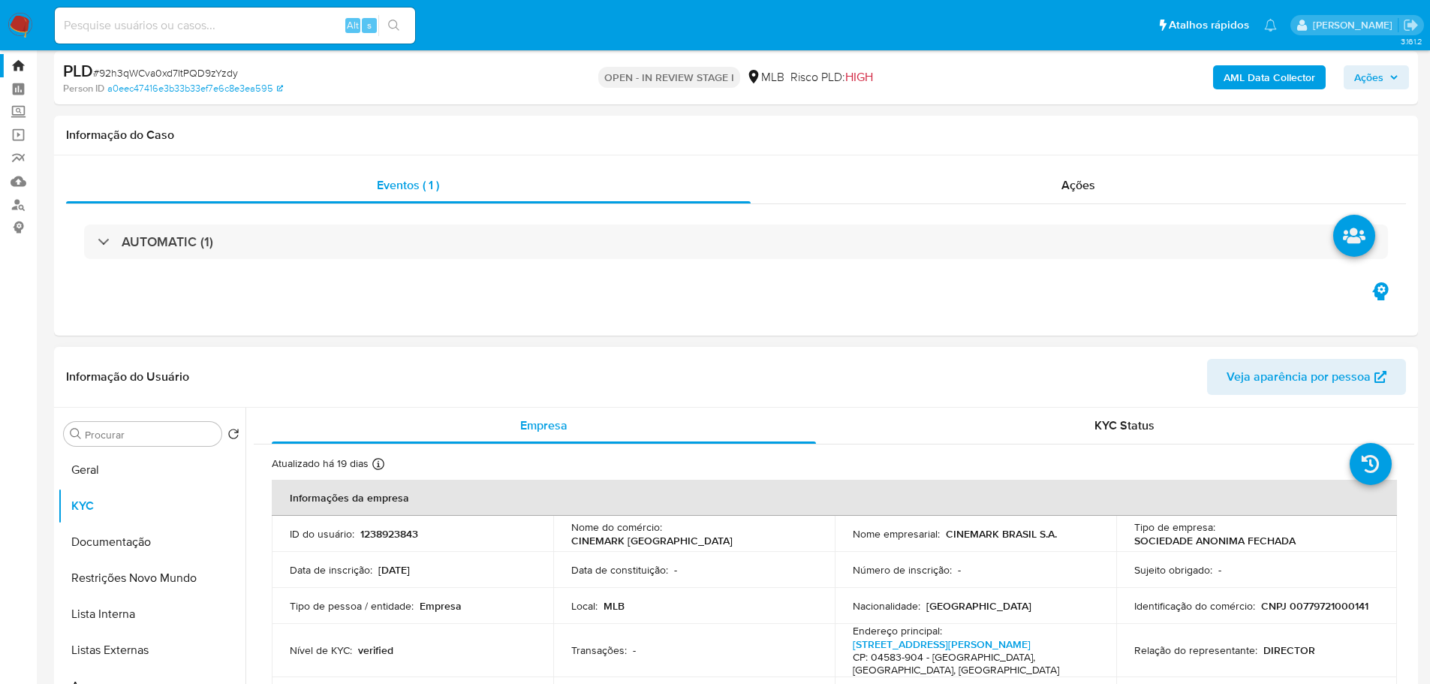
scroll to position [0, 0]
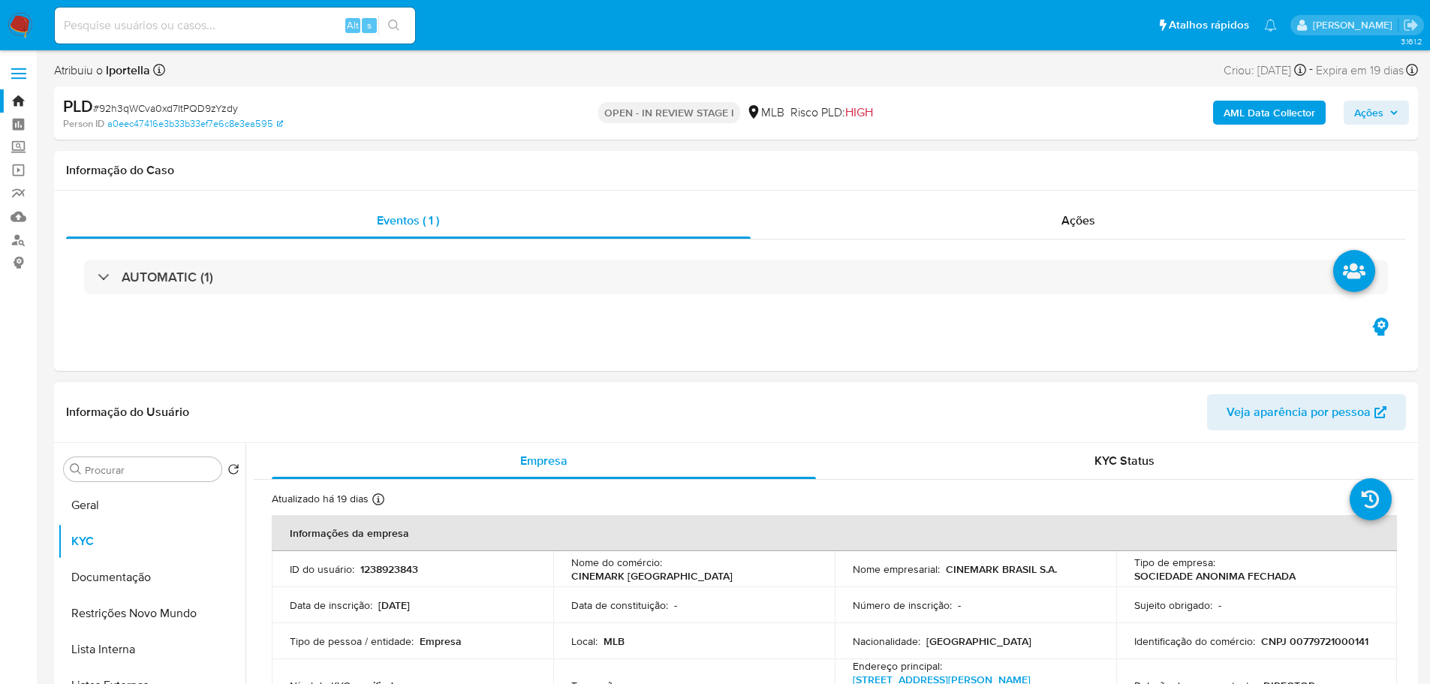
click at [396, 570] on p "1238923843" at bounding box center [389, 569] width 58 height 14
copy p "1238923843"
drag, startPoint x: 1142, startPoint y: 390, endPoint x: 1047, endPoint y: 360, distance: 99.5
click at [1141, 390] on div "Informação do Usuário Veja aparência por pessoa" at bounding box center [736, 412] width 1364 height 61
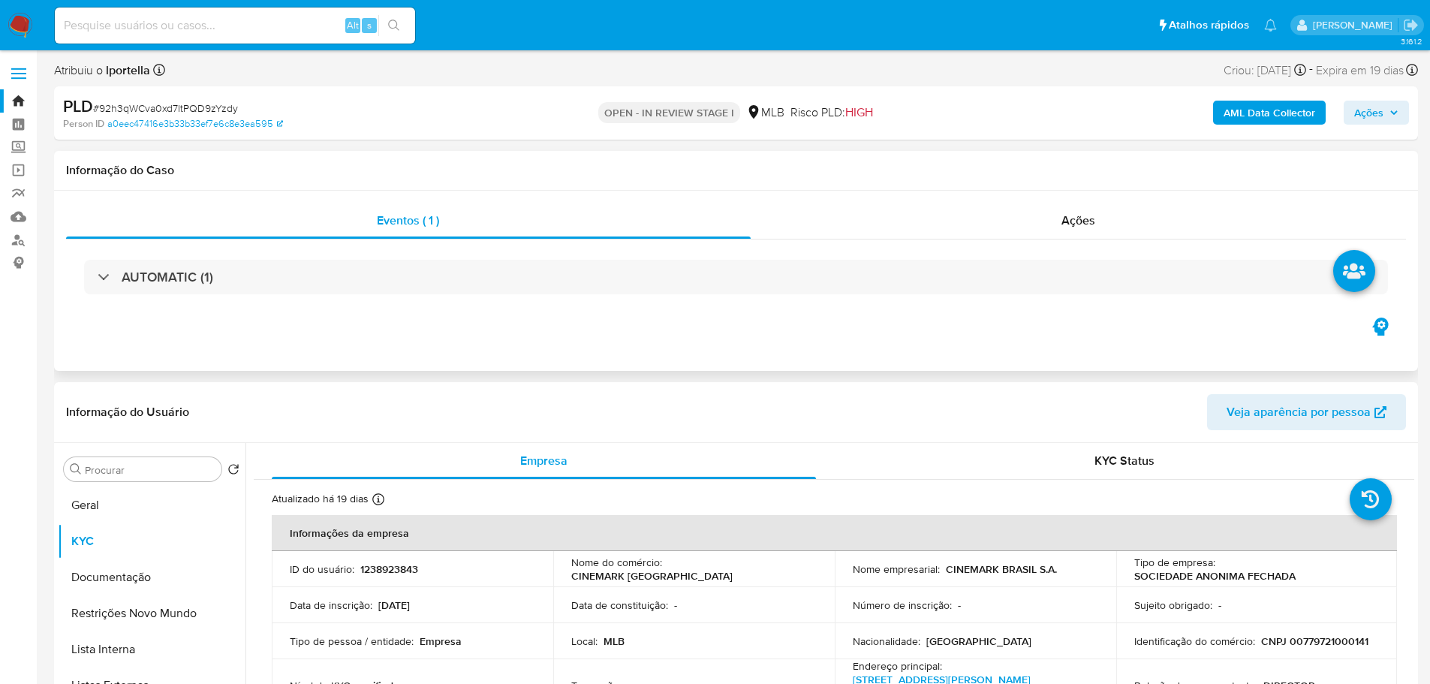
drag, startPoint x: 109, startPoint y: 509, endPoint x: 745, endPoint y: 298, distance: 670.5
click at [115, 509] on button "Geral" at bounding box center [152, 505] width 188 height 36
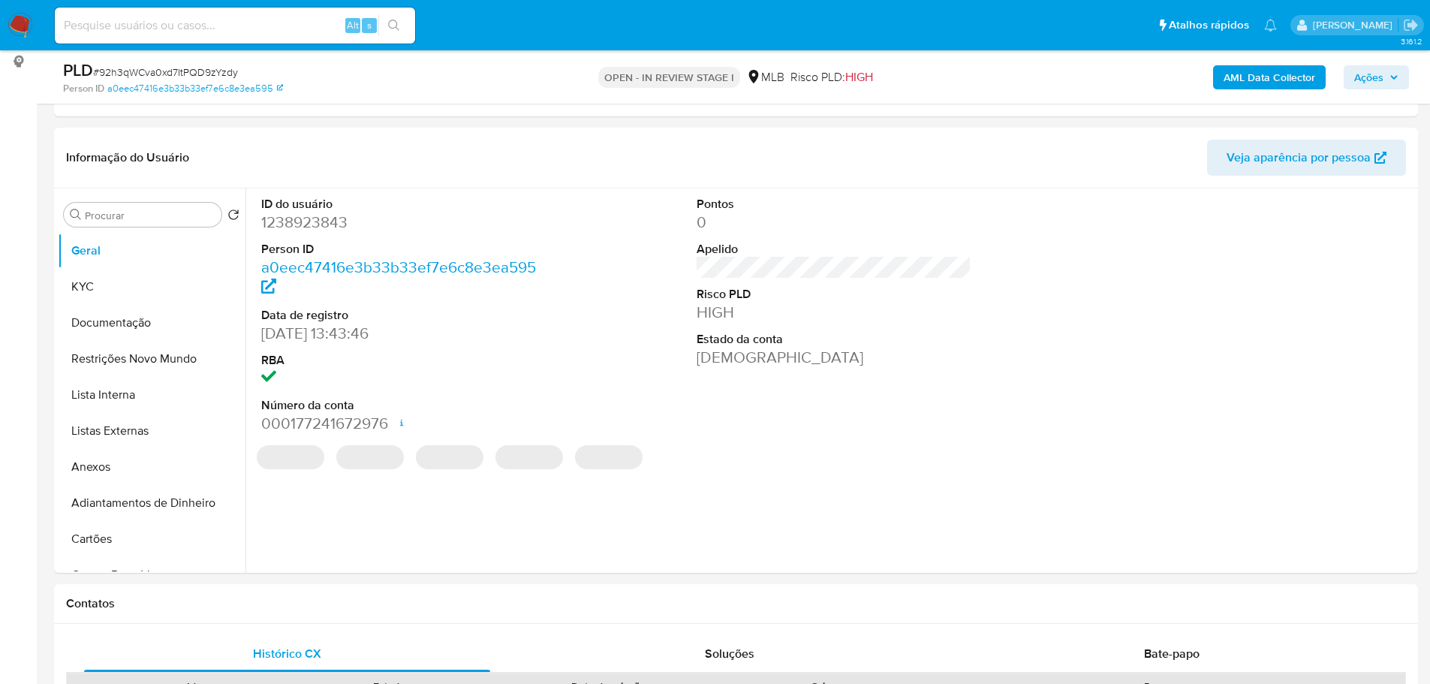
scroll to position [193, 0]
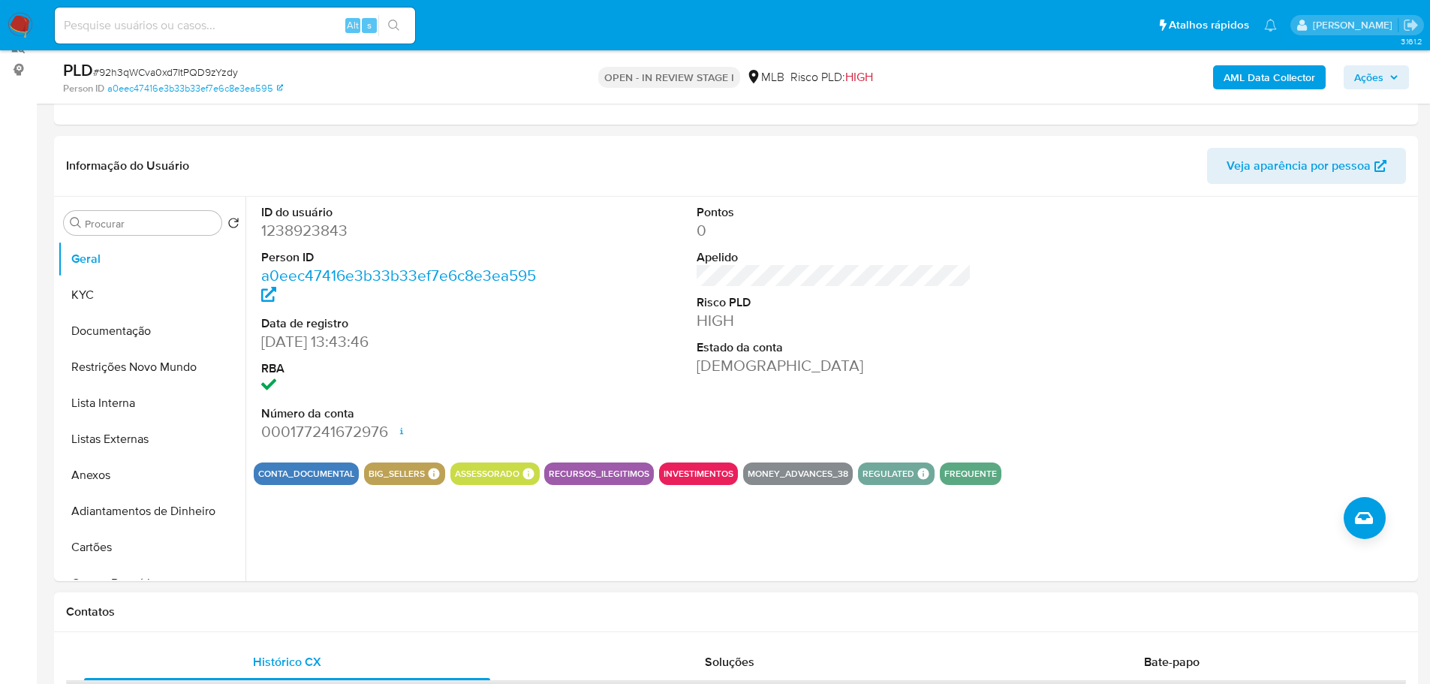
click at [178, 619] on div "Contatos" at bounding box center [736, 612] width 1364 height 40
click at [119, 298] on button "KYC" at bounding box center [146, 295] width 176 height 36
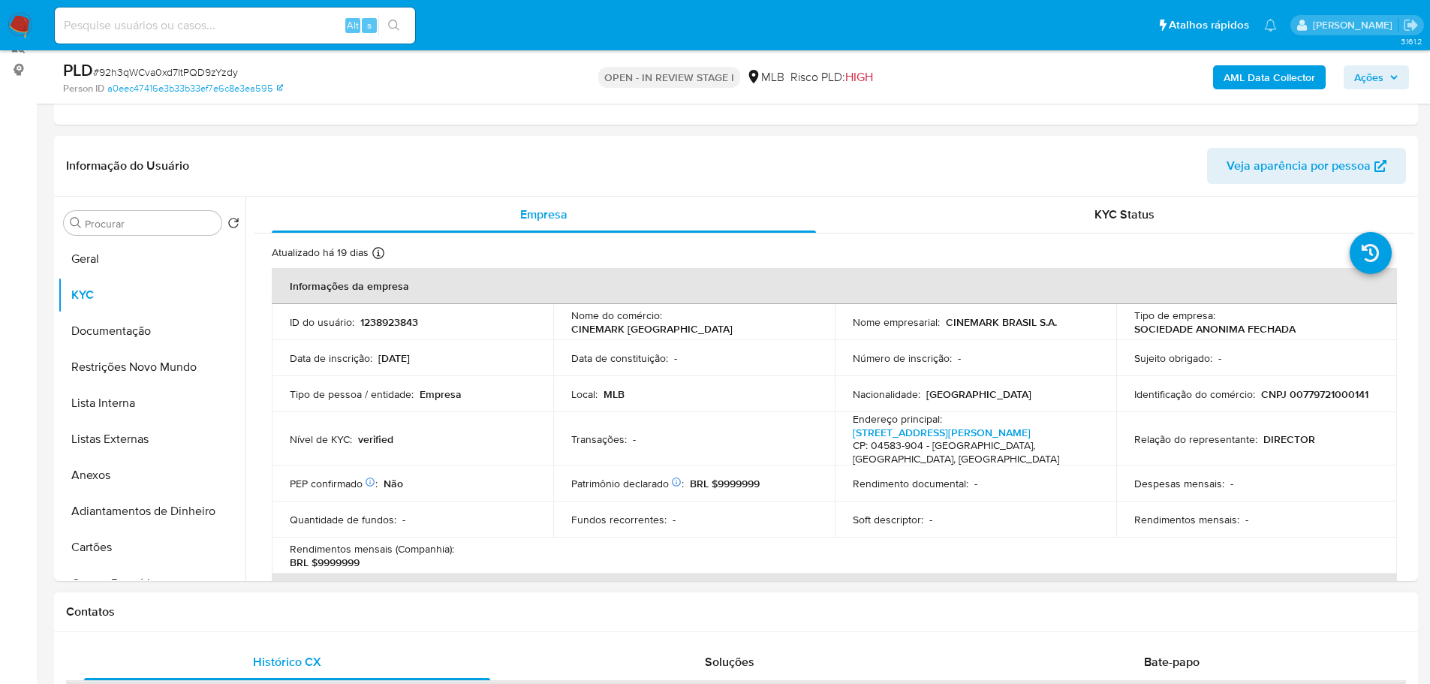
click at [310, 619] on div "Contatos" at bounding box center [736, 612] width 1364 height 40
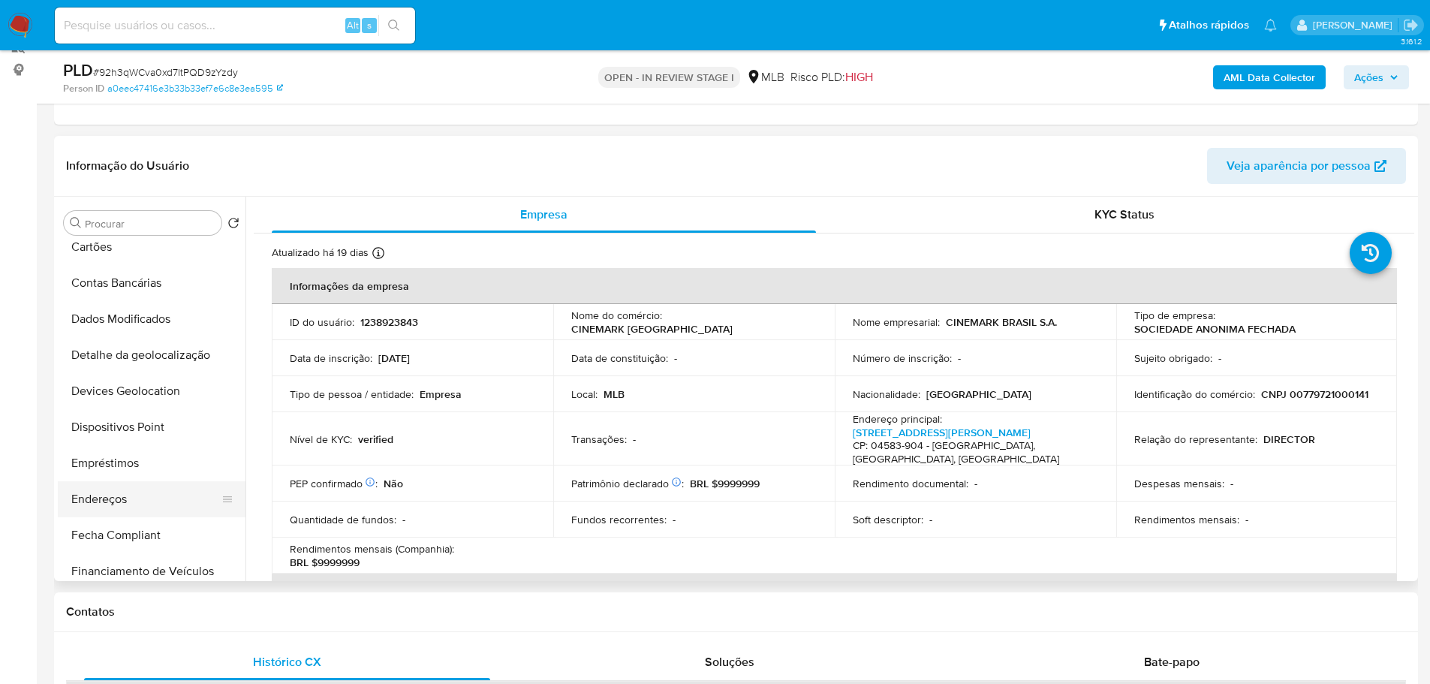
click at [135, 493] on button "Endereços" at bounding box center [146, 499] width 176 height 36
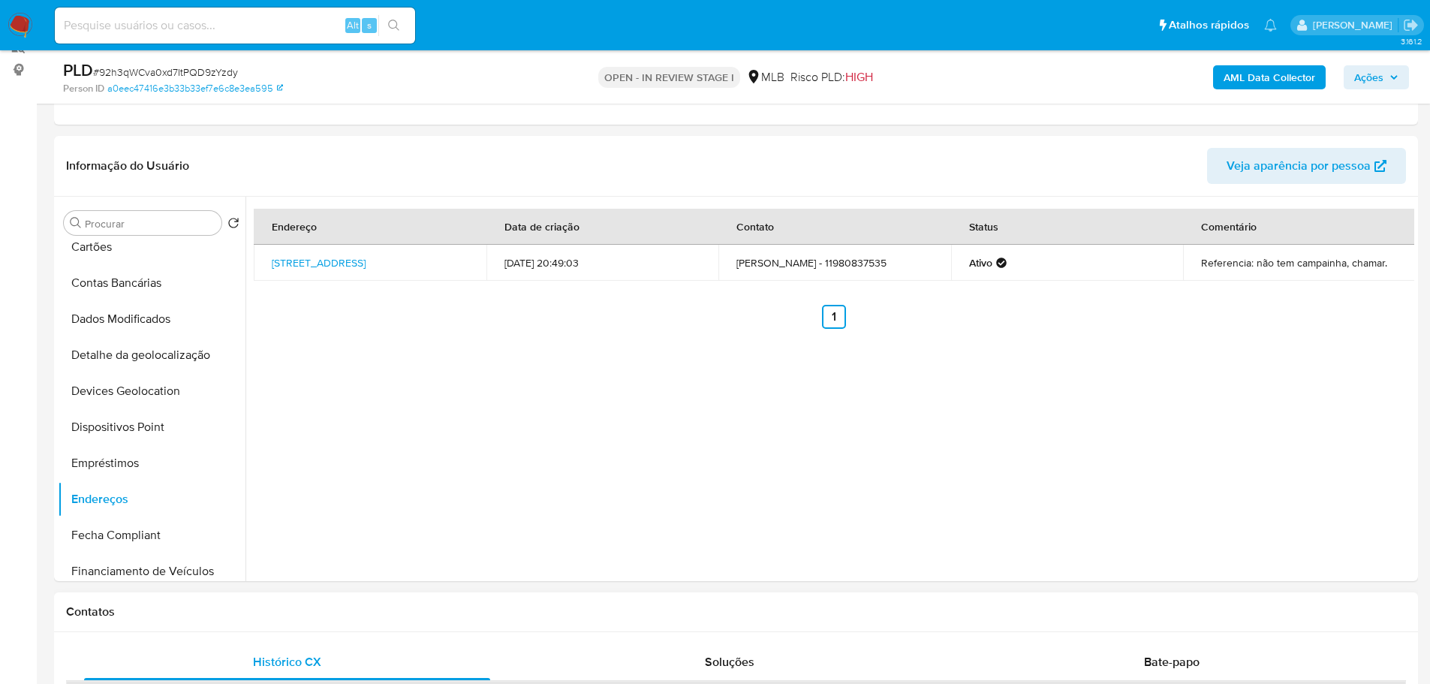
click at [333, 629] on div "Contatos" at bounding box center [736, 612] width 1364 height 40
click at [141, 359] on button "Detalhe da geolocalização" at bounding box center [146, 355] width 176 height 36
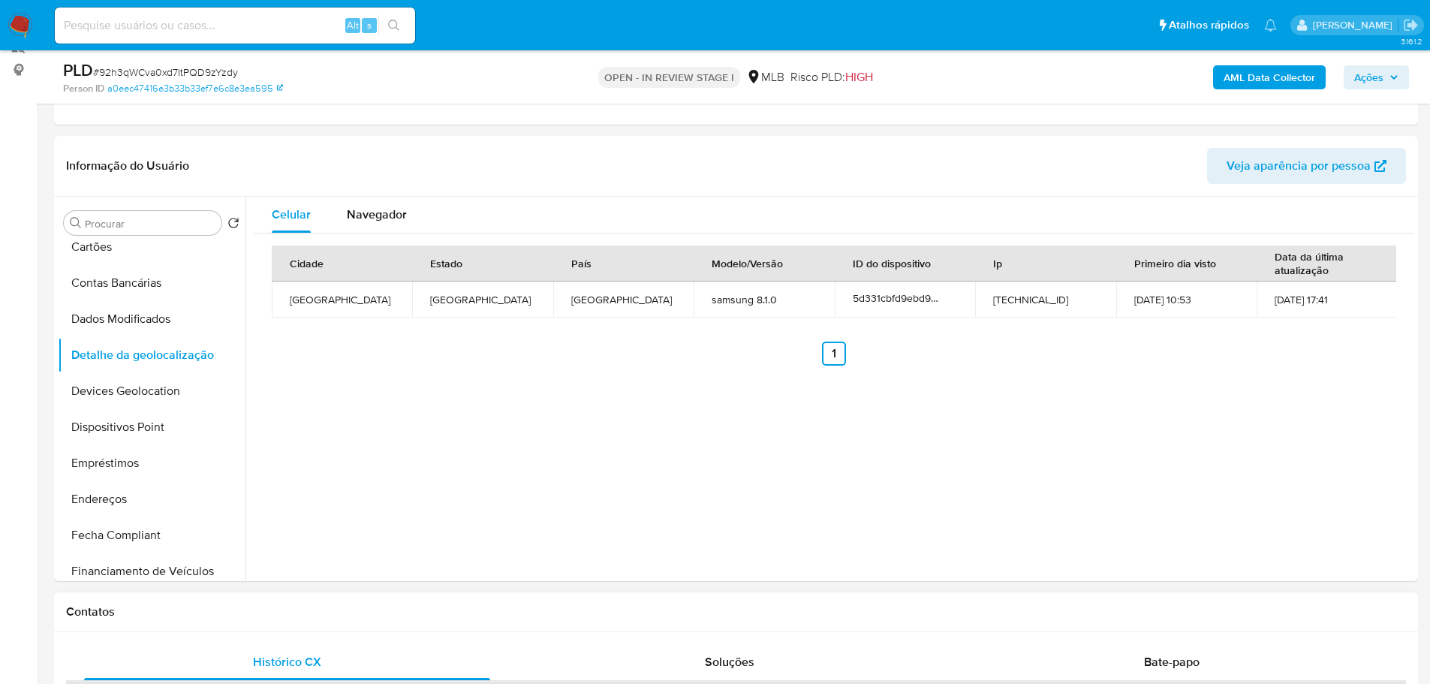
click at [265, 608] on h1 "Contatos" at bounding box center [736, 611] width 1340 height 15
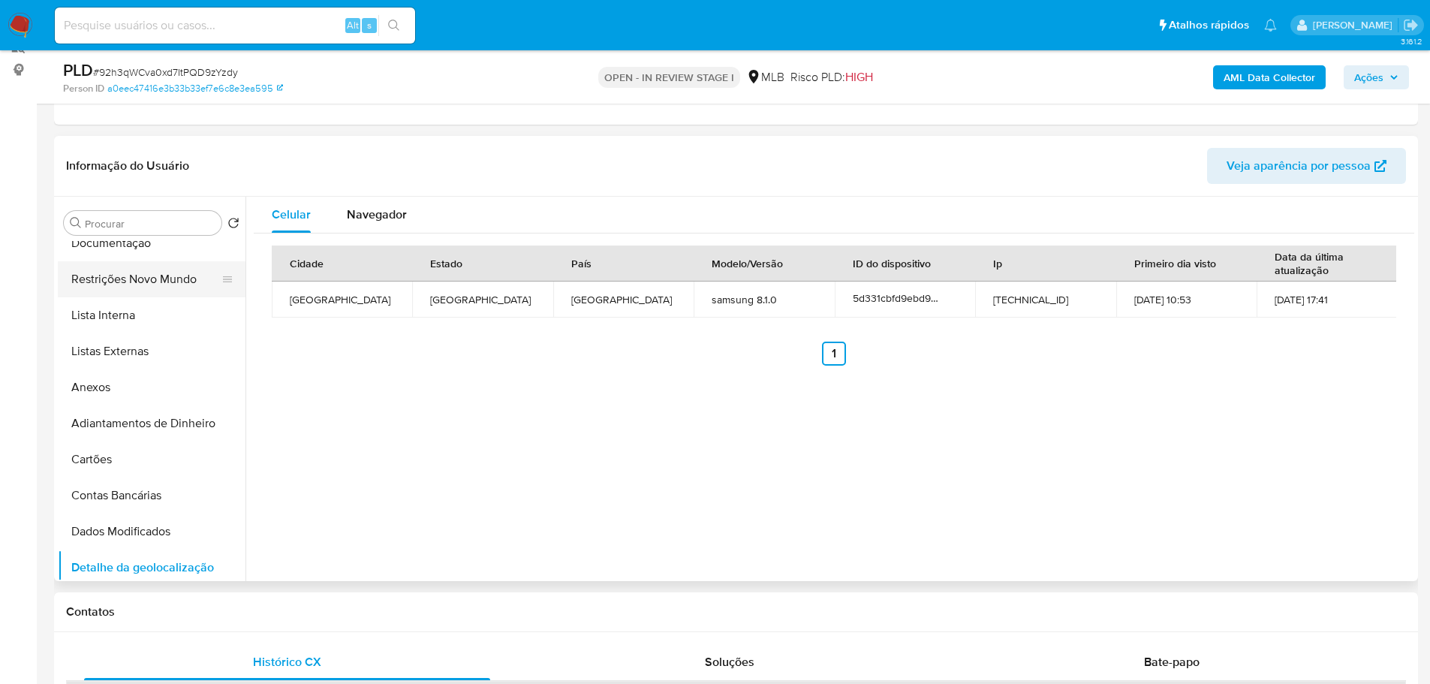
scroll to position [0, 0]
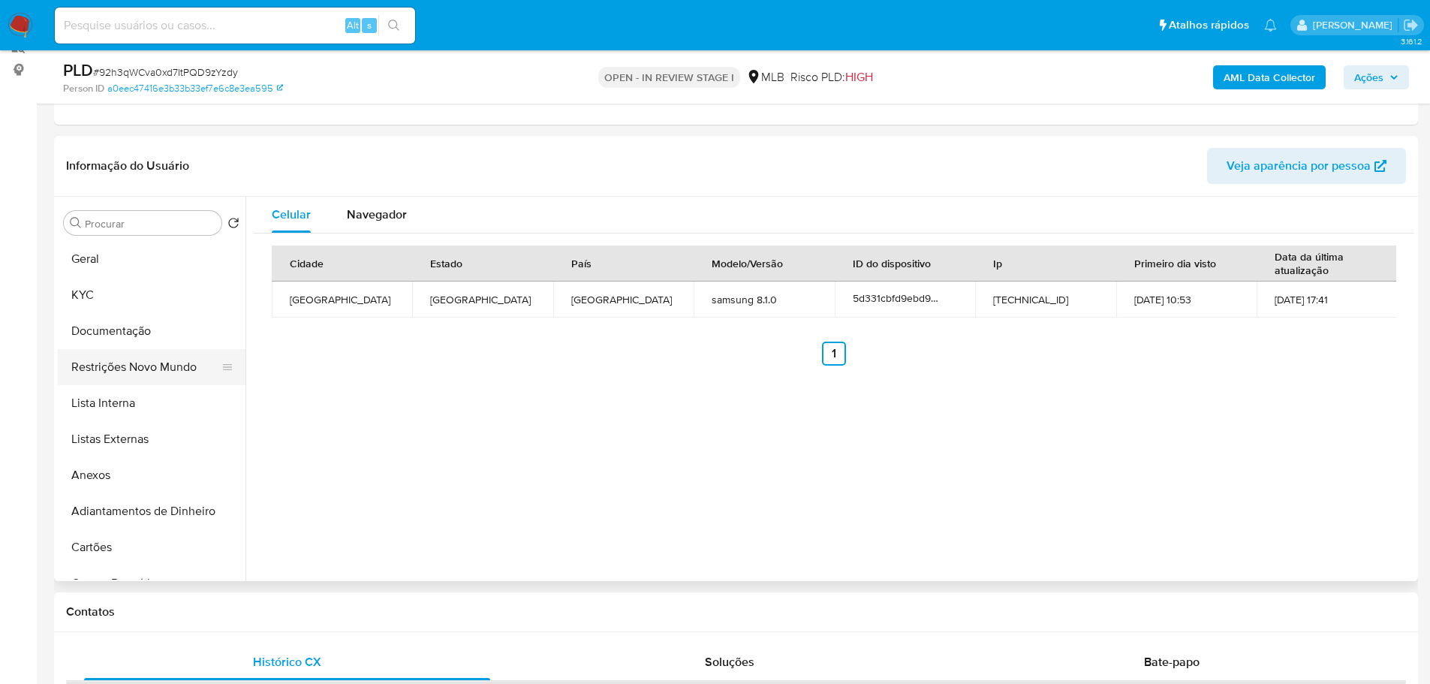
click at [143, 366] on button "Restrições Novo Mundo" at bounding box center [146, 367] width 176 height 36
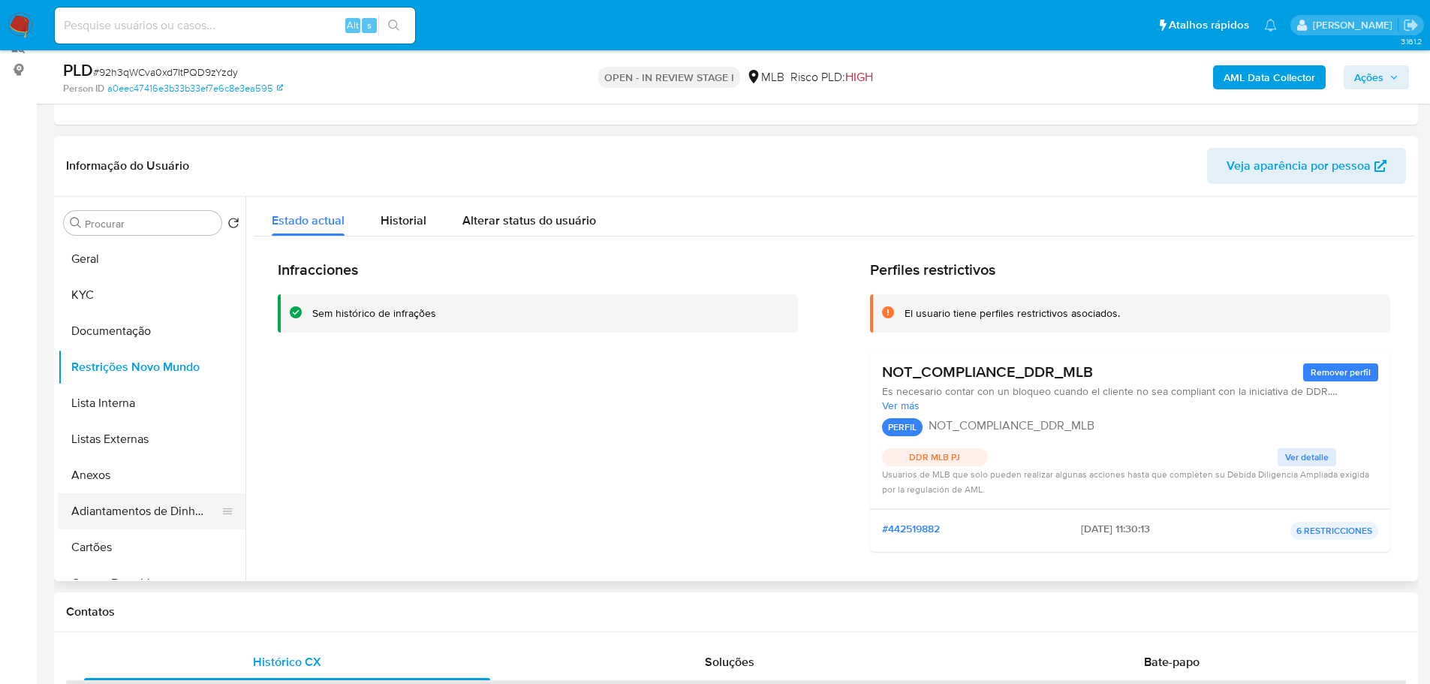
drag, startPoint x: 357, startPoint y: 606, endPoint x: 122, endPoint y: 525, distance: 249.2
click at [353, 606] on h1 "Contatos" at bounding box center [736, 611] width 1340 height 15
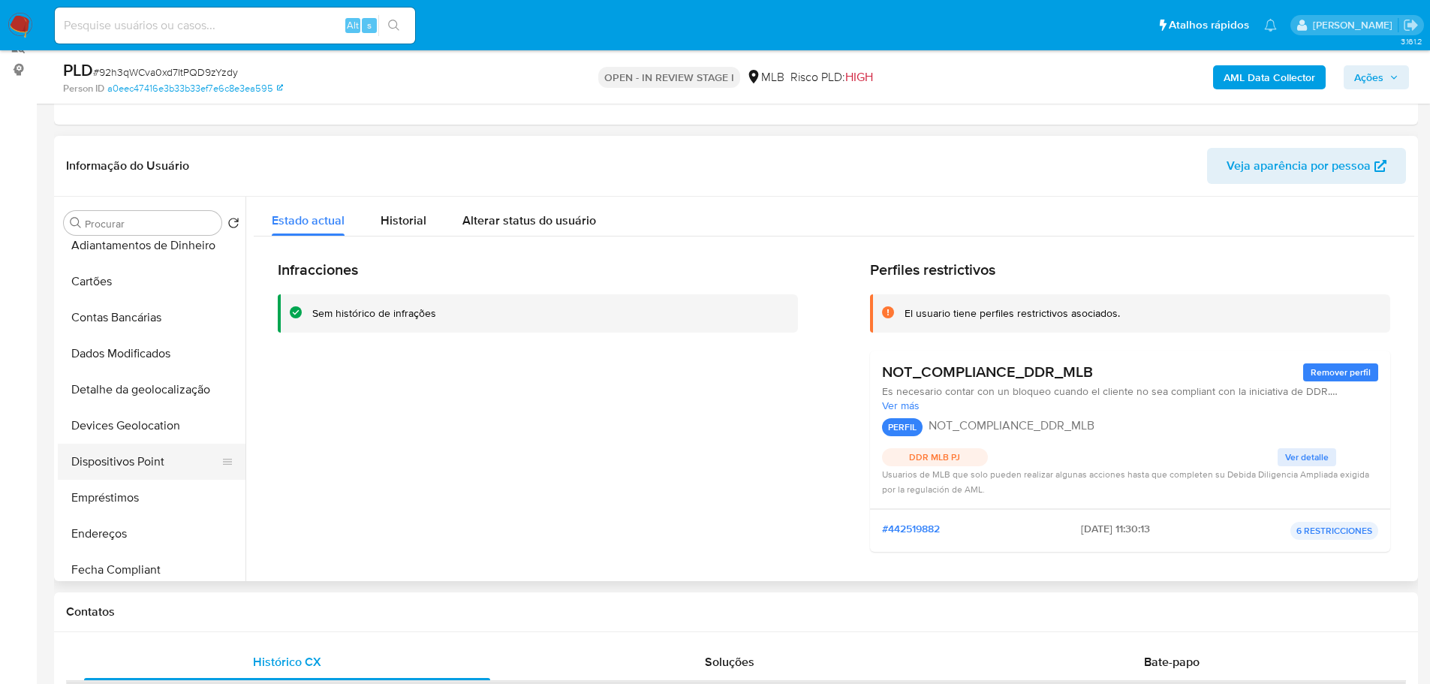
scroll to position [300, 0]
drag, startPoint x: 126, startPoint y: 433, endPoint x: 19, endPoint y: 433, distance: 107.3
click at [123, 433] on button "Dispositivos Point" at bounding box center [152, 427] width 188 height 36
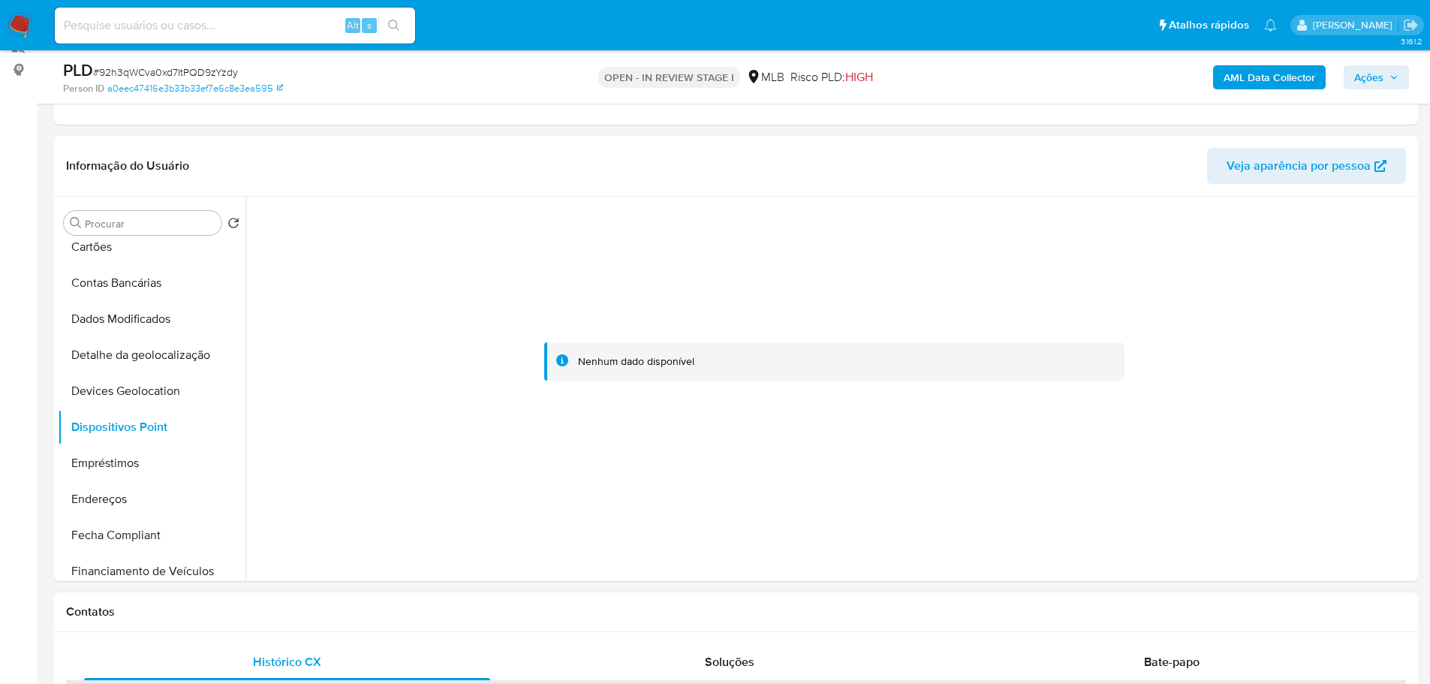
click at [457, 631] on div "Contatos" at bounding box center [736, 612] width 1364 height 40
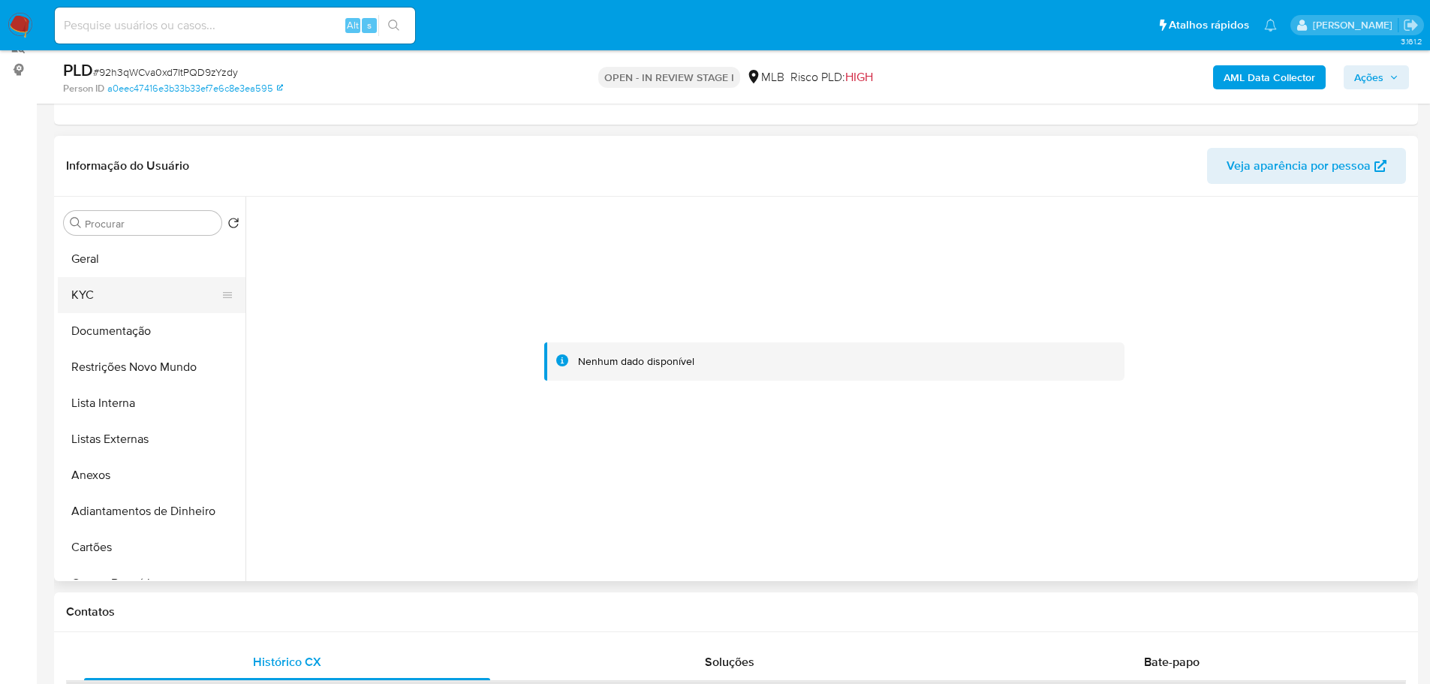
click at [113, 294] on button "KYC" at bounding box center [146, 295] width 176 height 36
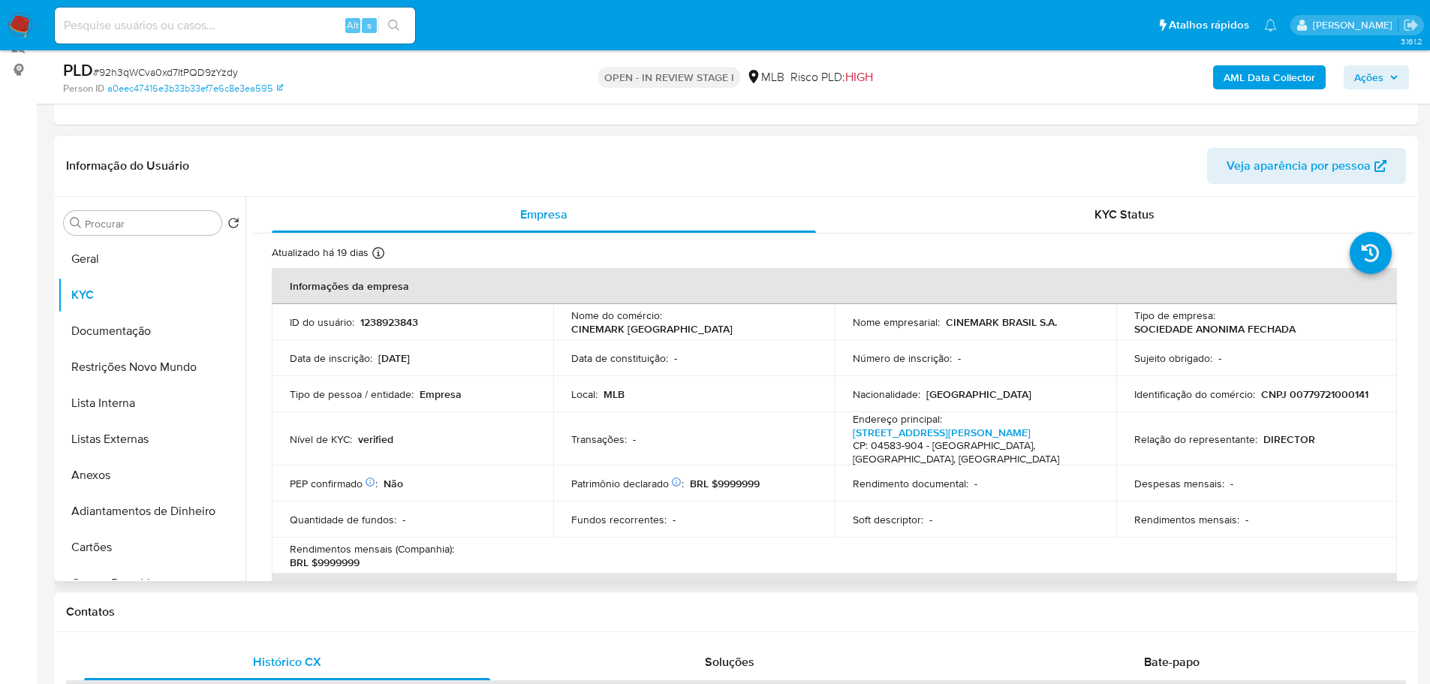
click at [1309, 391] on p "CNPJ 00779721000141" at bounding box center [1314, 394] width 107 height 14
copy p "00779721000141"
click at [126, 270] on button "Geral" at bounding box center [146, 259] width 176 height 36
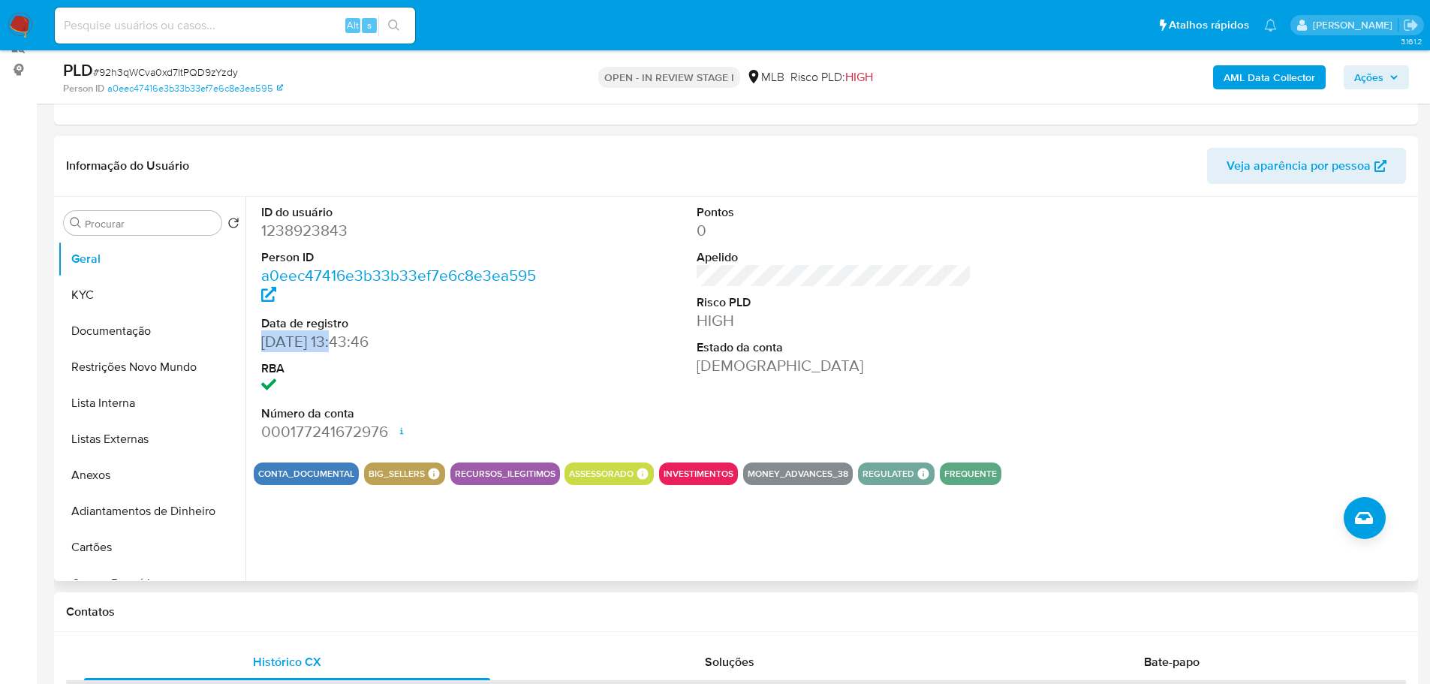
drag, startPoint x: 333, startPoint y: 345, endPoint x: 260, endPoint y: 347, distance: 73.6
click at [260, 347] on div "ID do usuário 1238923843 Person ID a0eec47416e3b33b33ef7e6c8e3ea595 Data de reg…" at bounding box center [399, 324] width 290 height 254
copy dd "14/11/2022"
click at [86, 310] on button "KYC" at bounding box center [146, 295] width 176 height 36
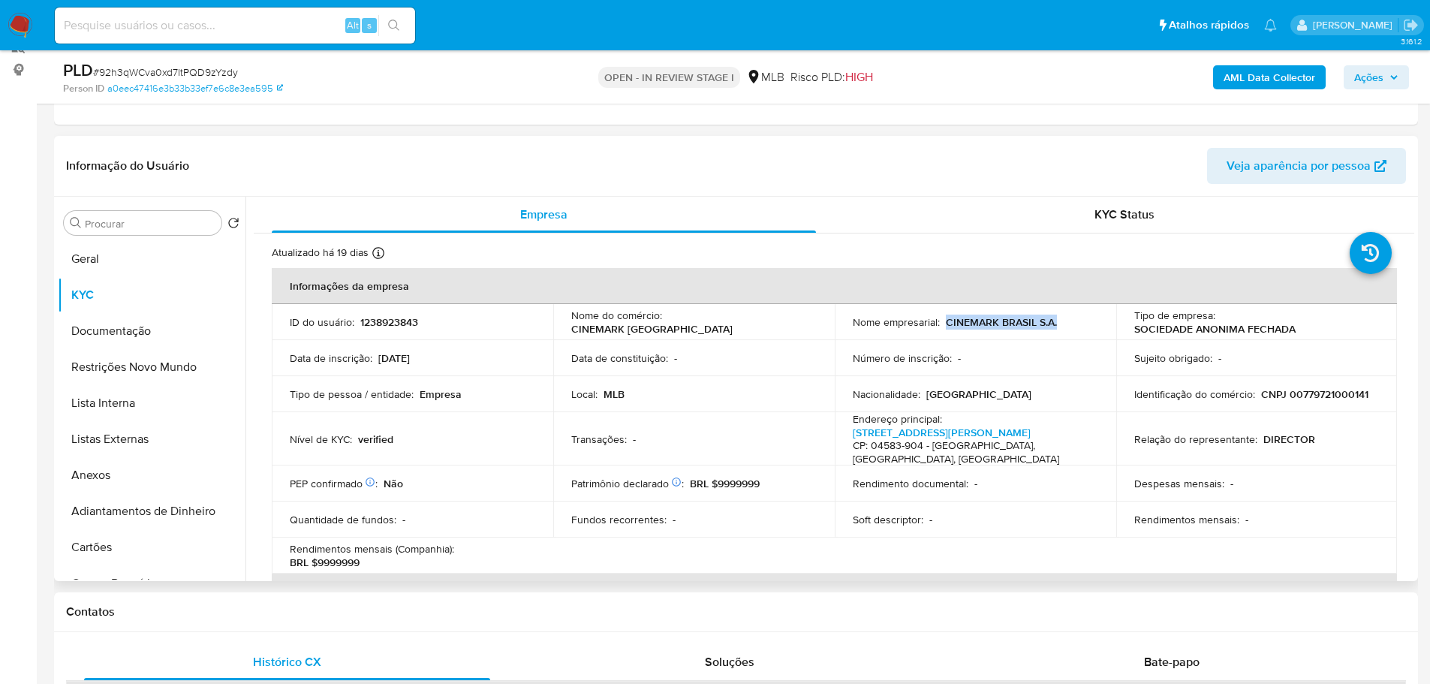
drag, startPoint x: 1057, startPoint y: 324, endPoint x: 941, endPoint y: 325, distance: 115.6
click at [941, 325] on div "Nome empresarial : CINEMARK BRASIL S.A." at bounding box center [975, 322] width 245 height 14
copy p "CINEMARK BRASIL S.A."
click at [1386, 88] on button "Ações" at bounding box center [1376, 77] width 65 height 24
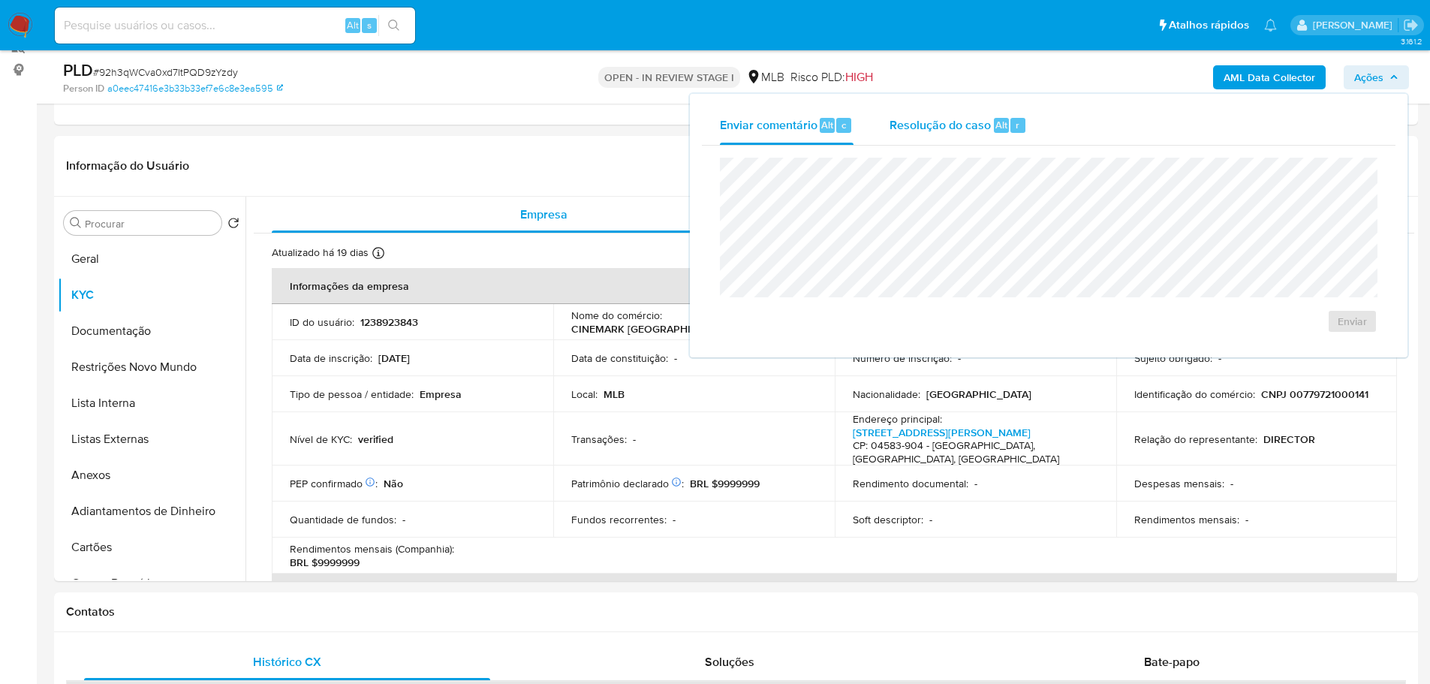
click at [910, 117] on span "Resolução do caso" at bounding box center [939, 124] width 101 height 17
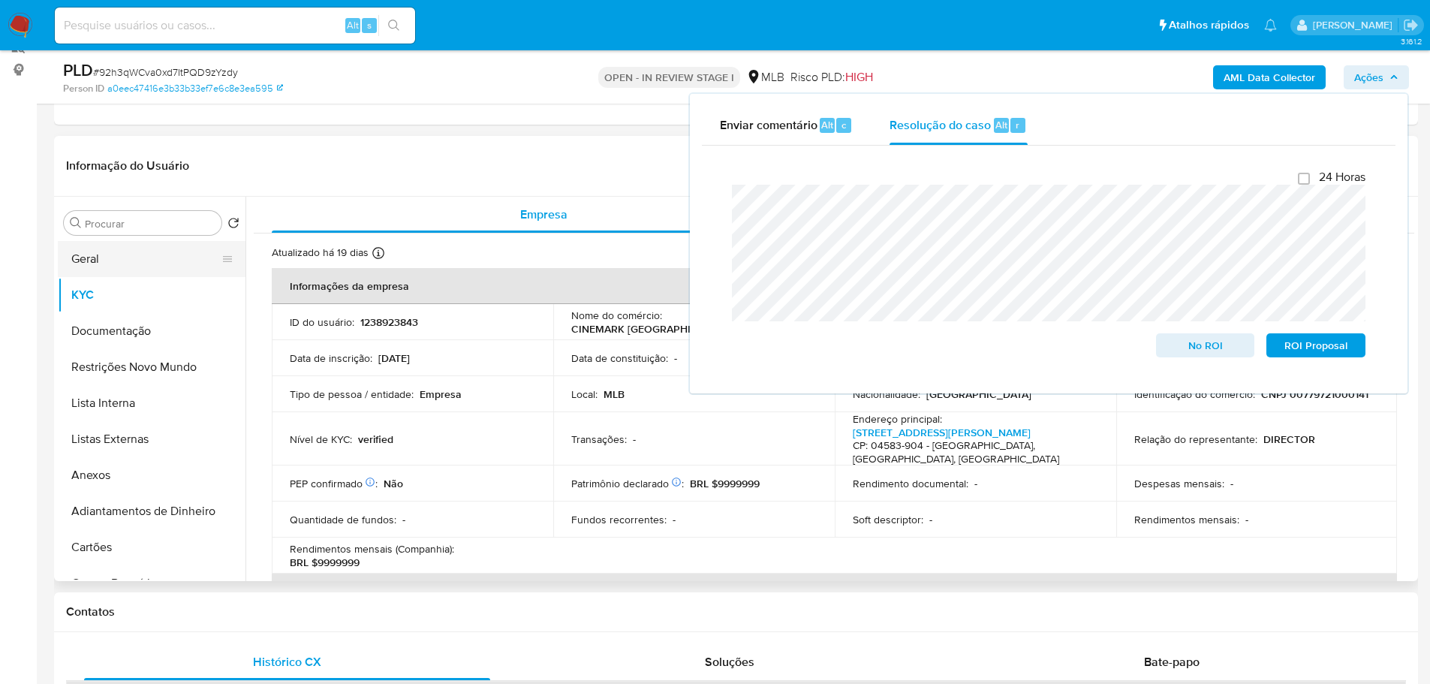
click at [144, 265] on button "Geral" at bounding box center [146, 259] width 176 height 36
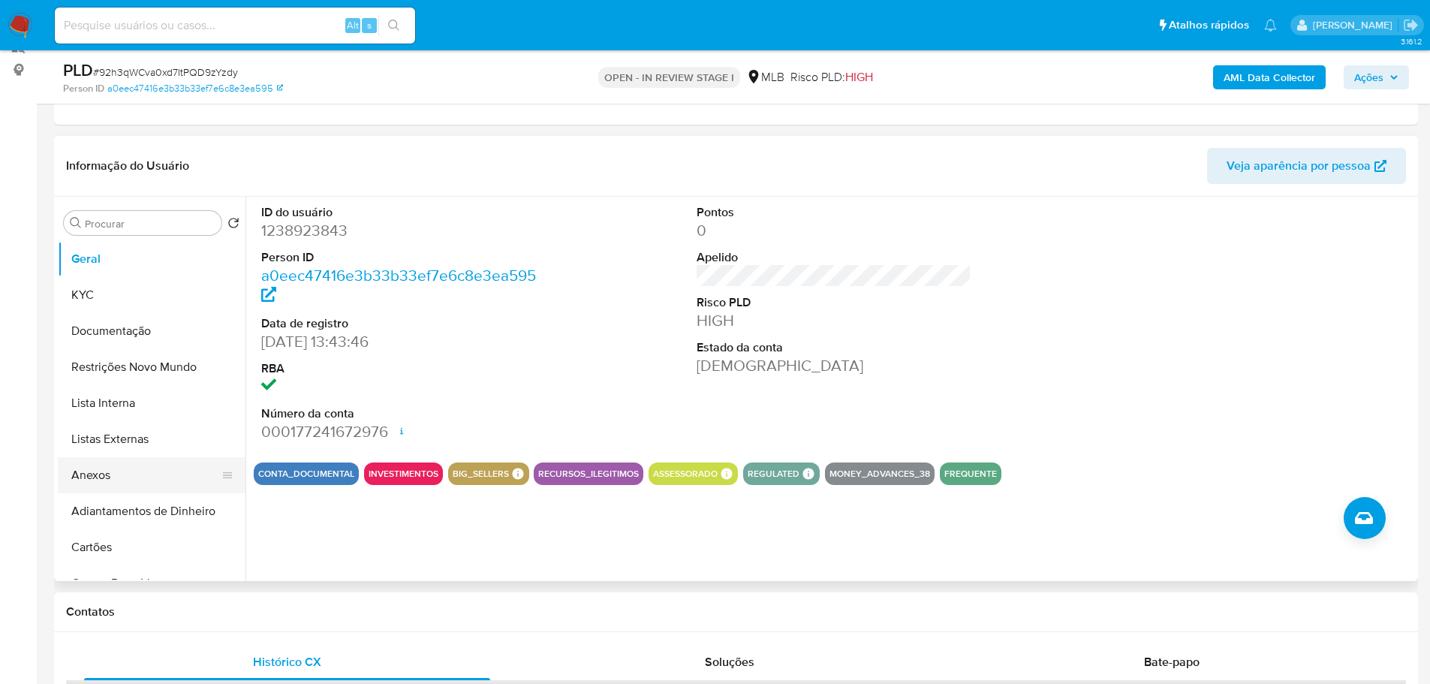
click at [97, 477] on button "Anexos" at bounding box center [146, 475] width 176 height 36
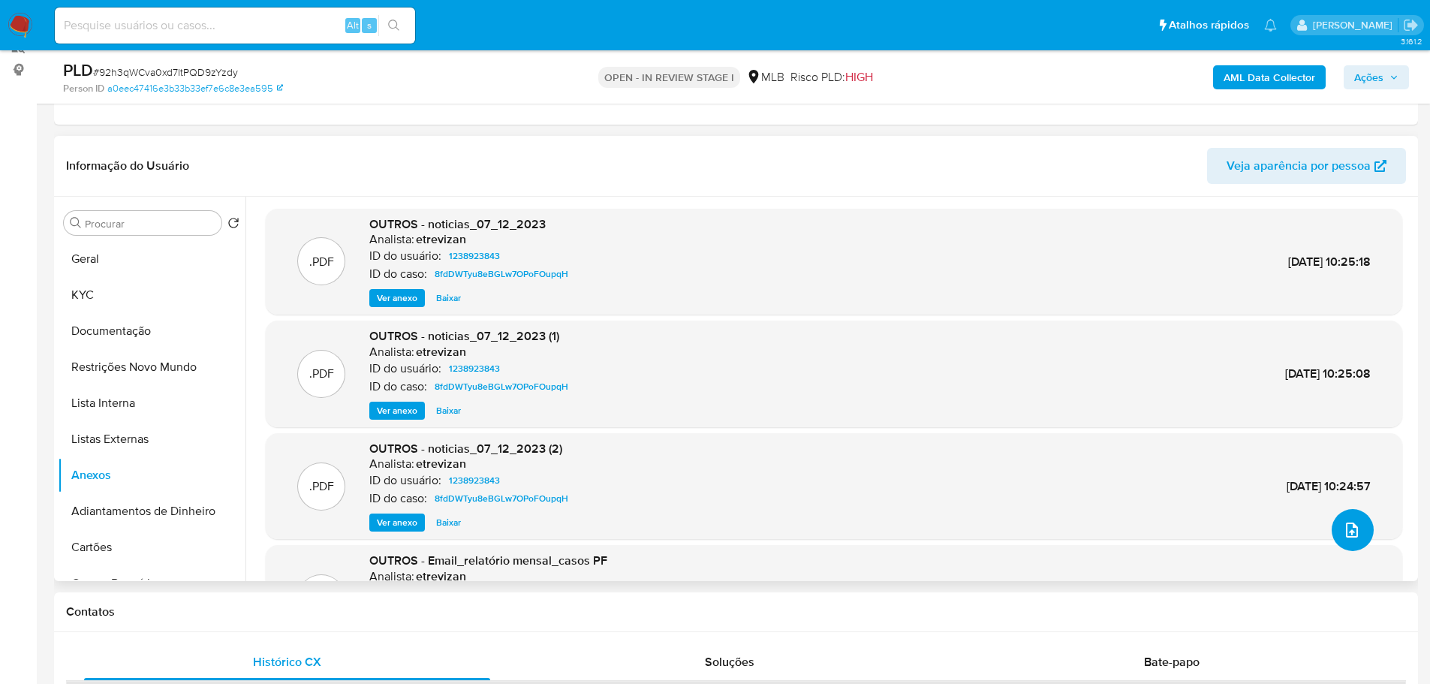
click at [1353, 545] on button "upload-file" at bounding box center [1353, 530] width 42 height 42
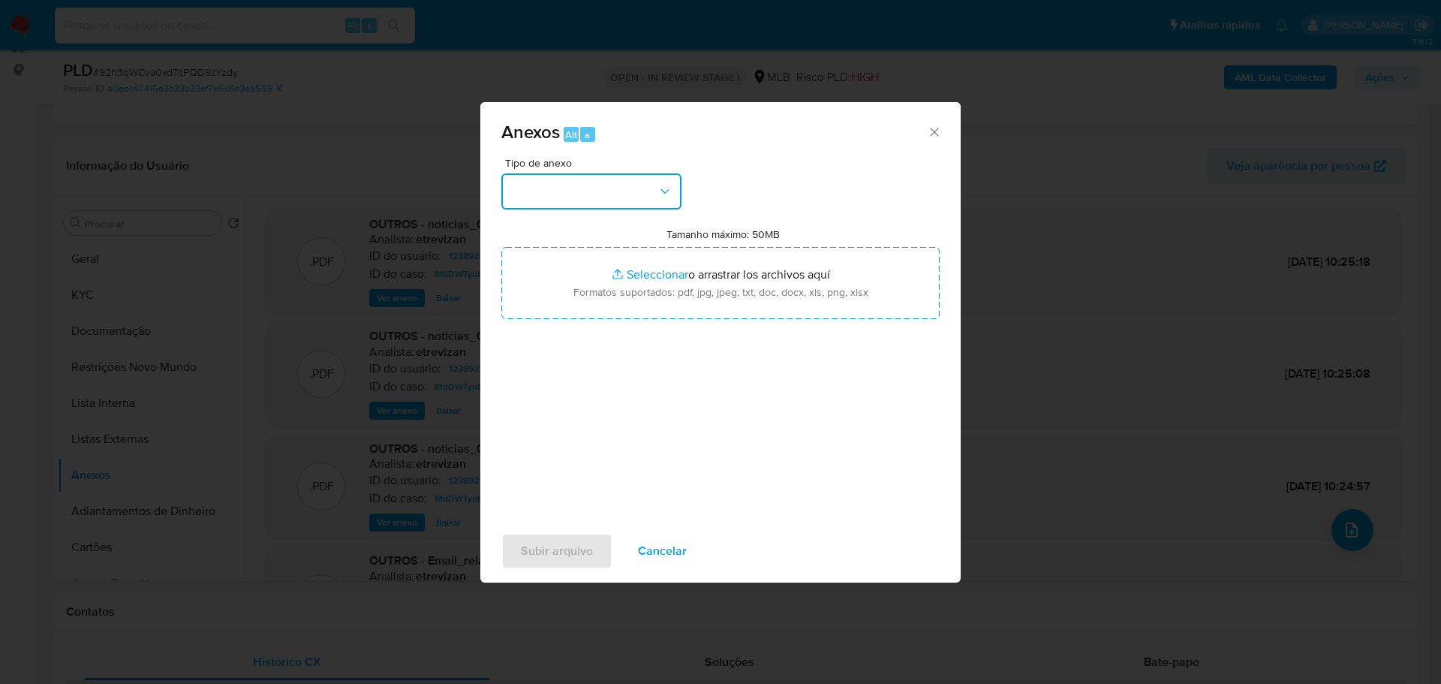
click at [594, 188] on button "button" at bounding box center [591, 191] width 180 height 36
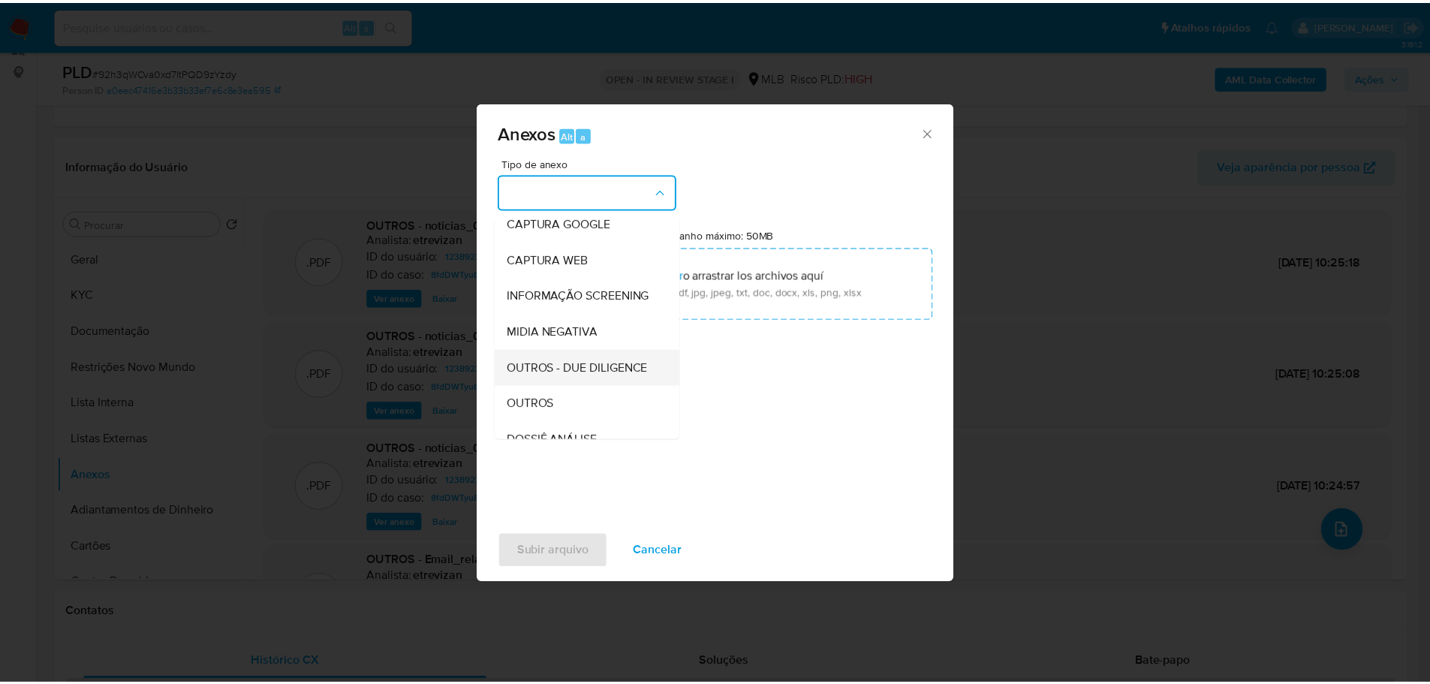
scroll to position [150, 0]
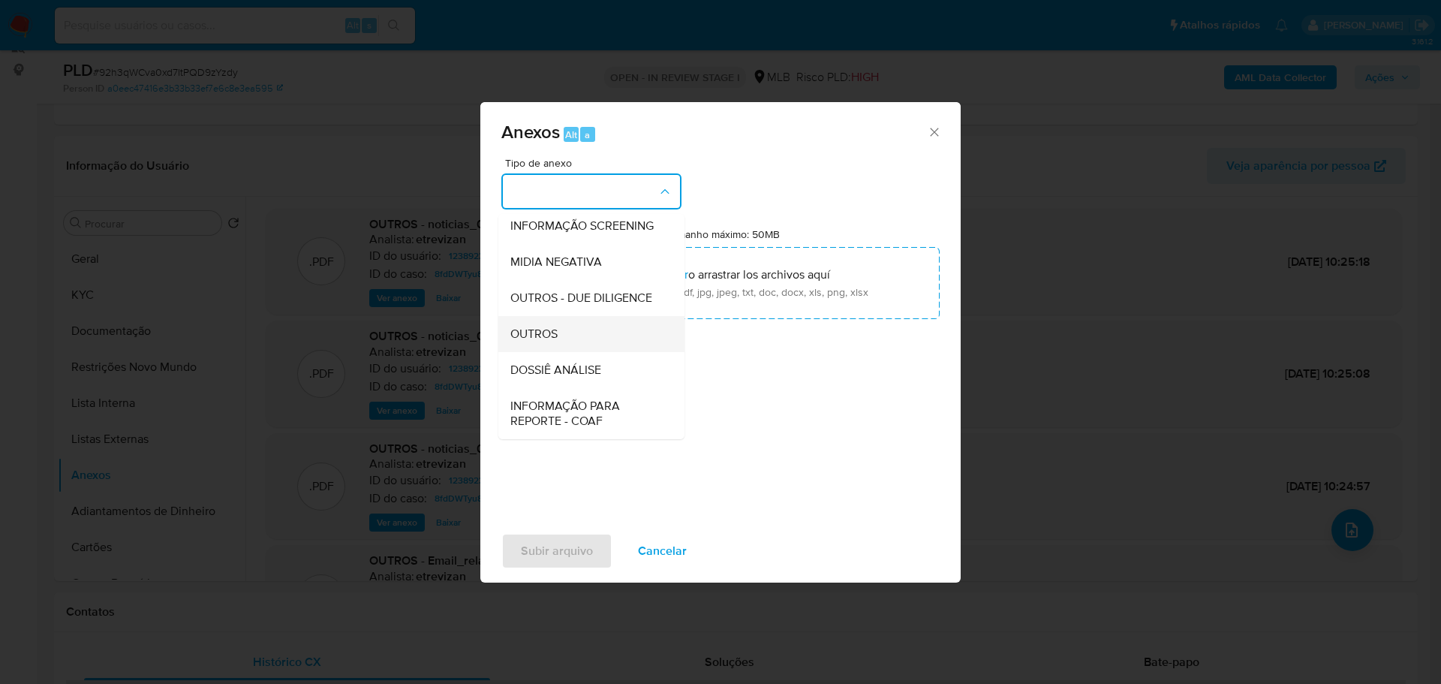
click at [567, 352] on div "OUTROS" at bounding box center [586, 334] width 153 height 36
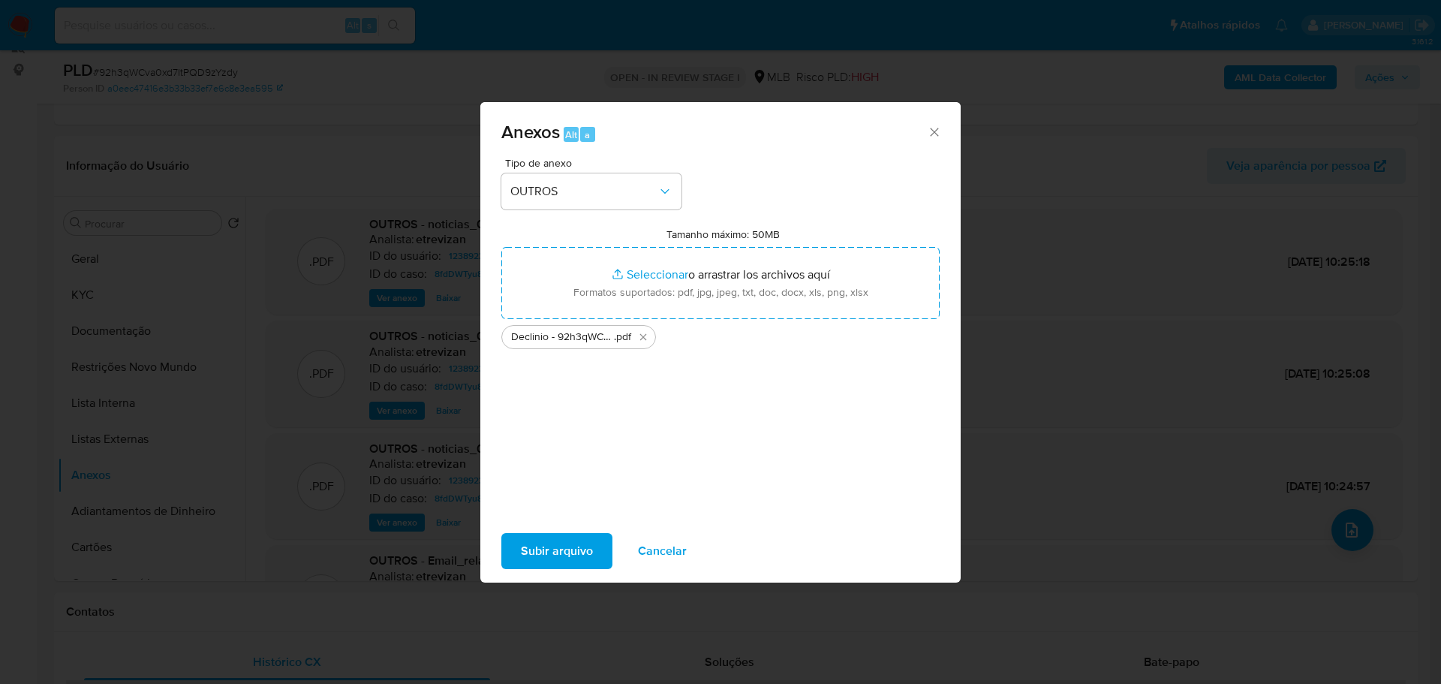
click at [549, 558] on span "Subir arquivo" at bounding box center [557, 550] width 72 height 33
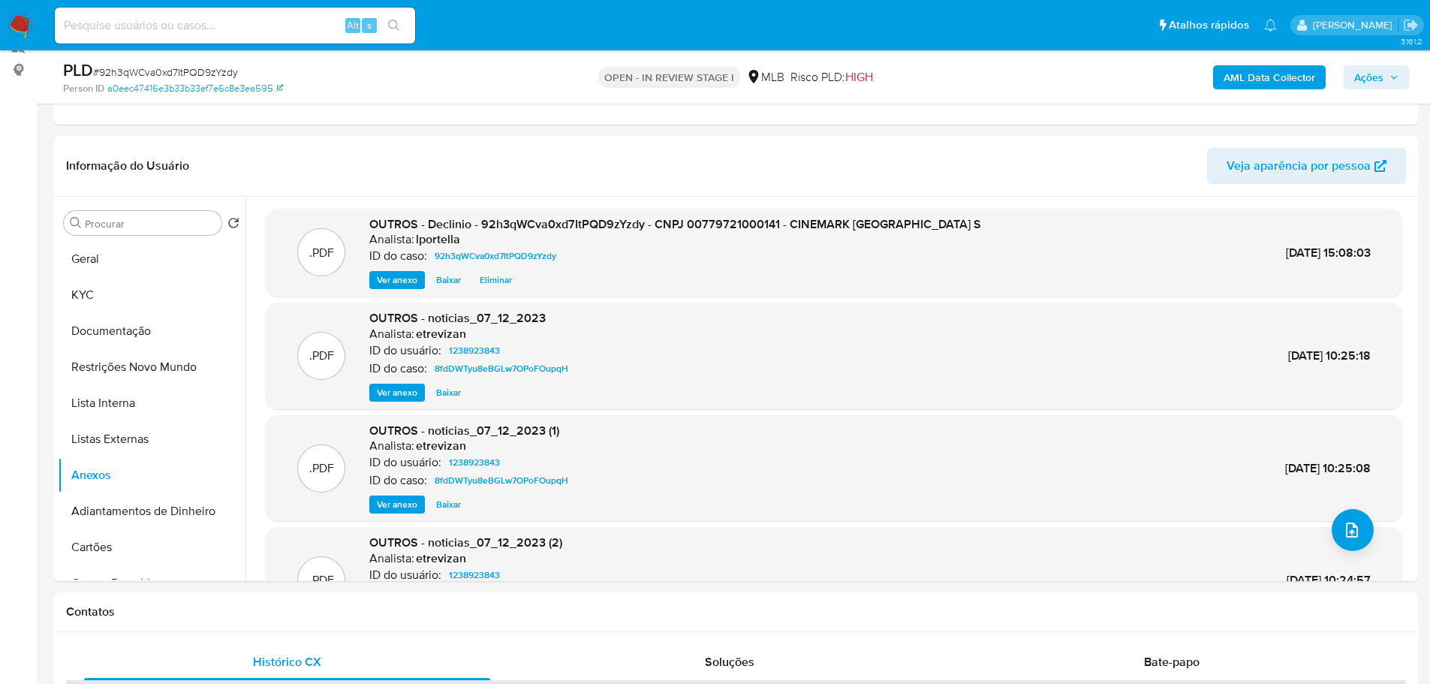
click at [1279, 75] on b "AML Data Collector" at bounding box center [1269, 77] width 92 height 24
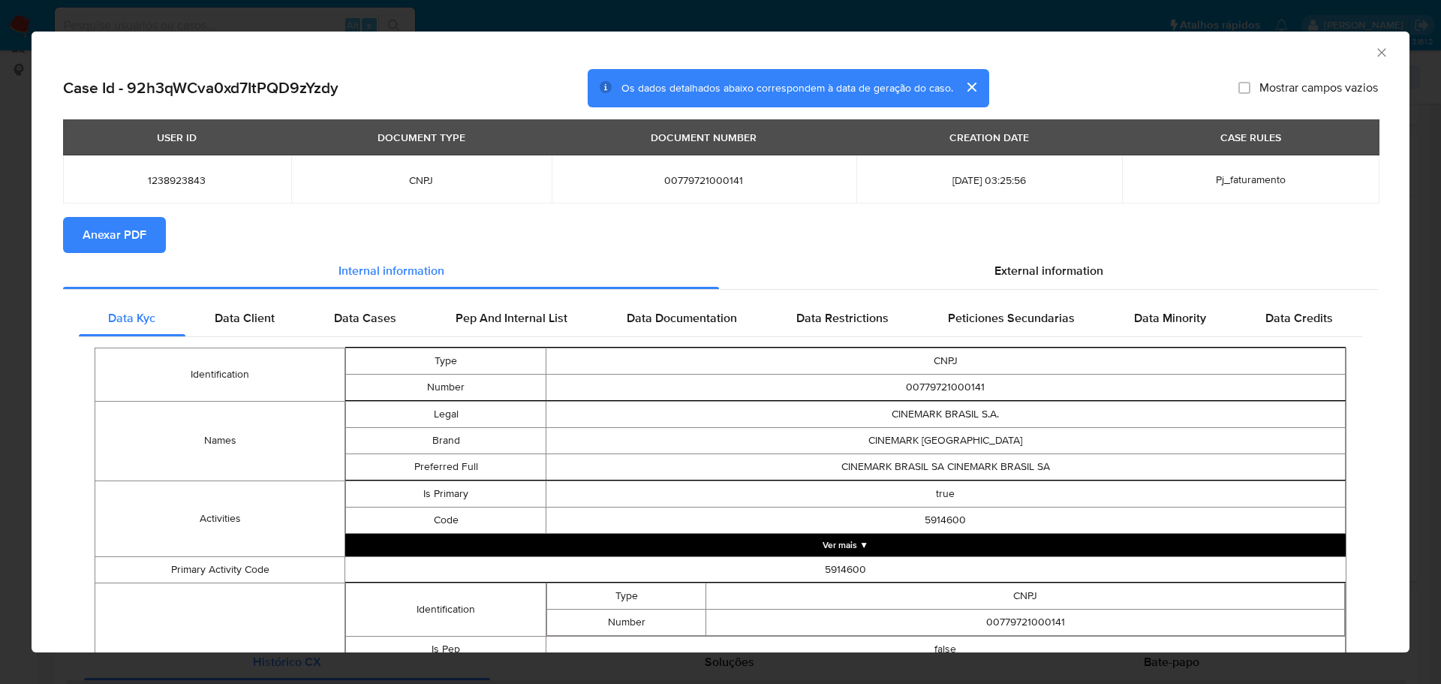
click at [121, 238] on span "Anexar PDF" at bounding box center [115, 234] width 64 height 33
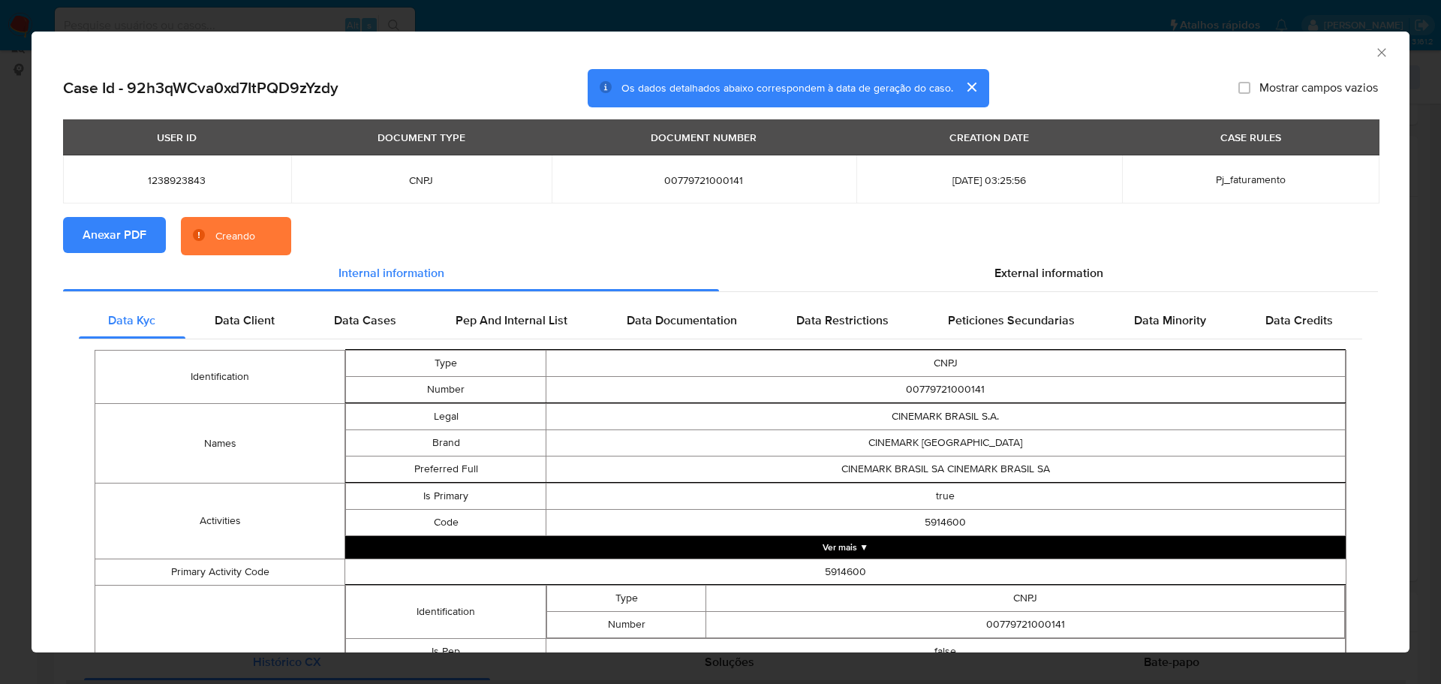
click at [1374, 56] on icon "Fechar a janela" at bounding box center [1381, 52] width 15 height 15
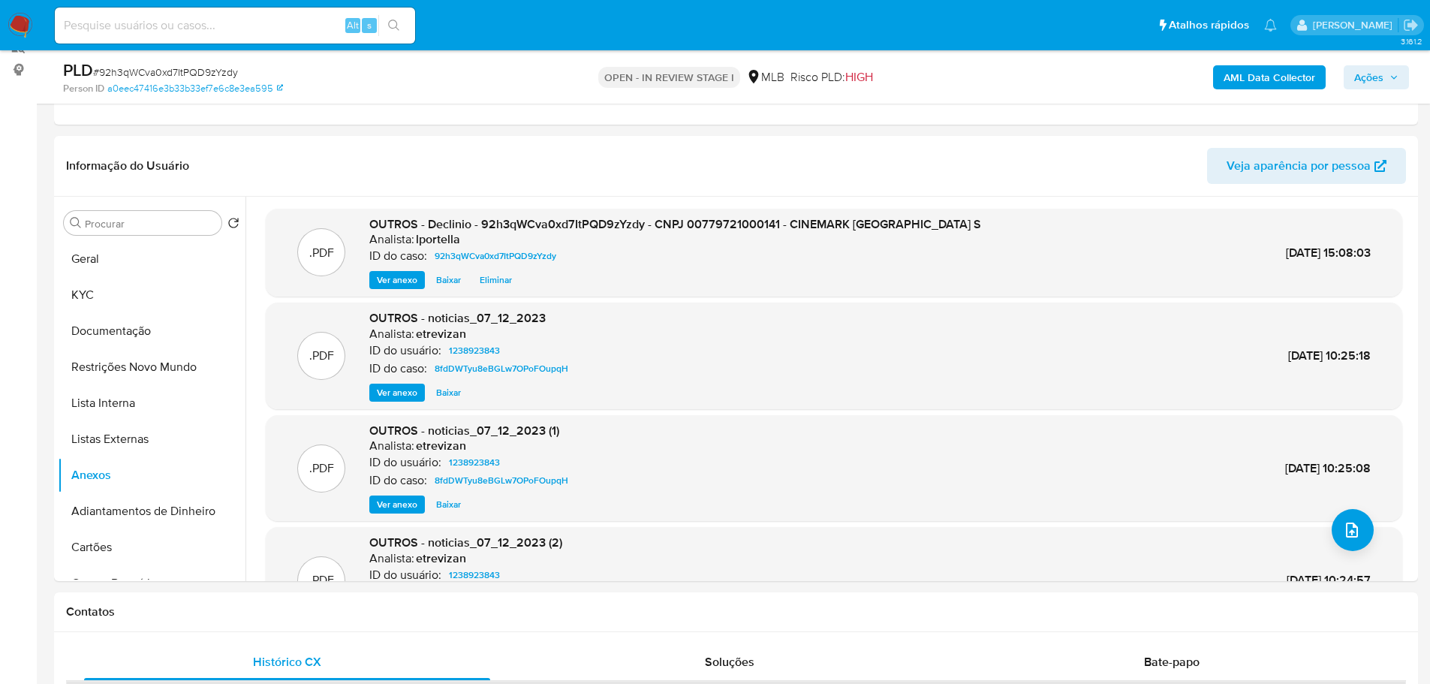
click at [1366, 71] on span "Ações" at bounding box center [1368, 77] width 29 height 24
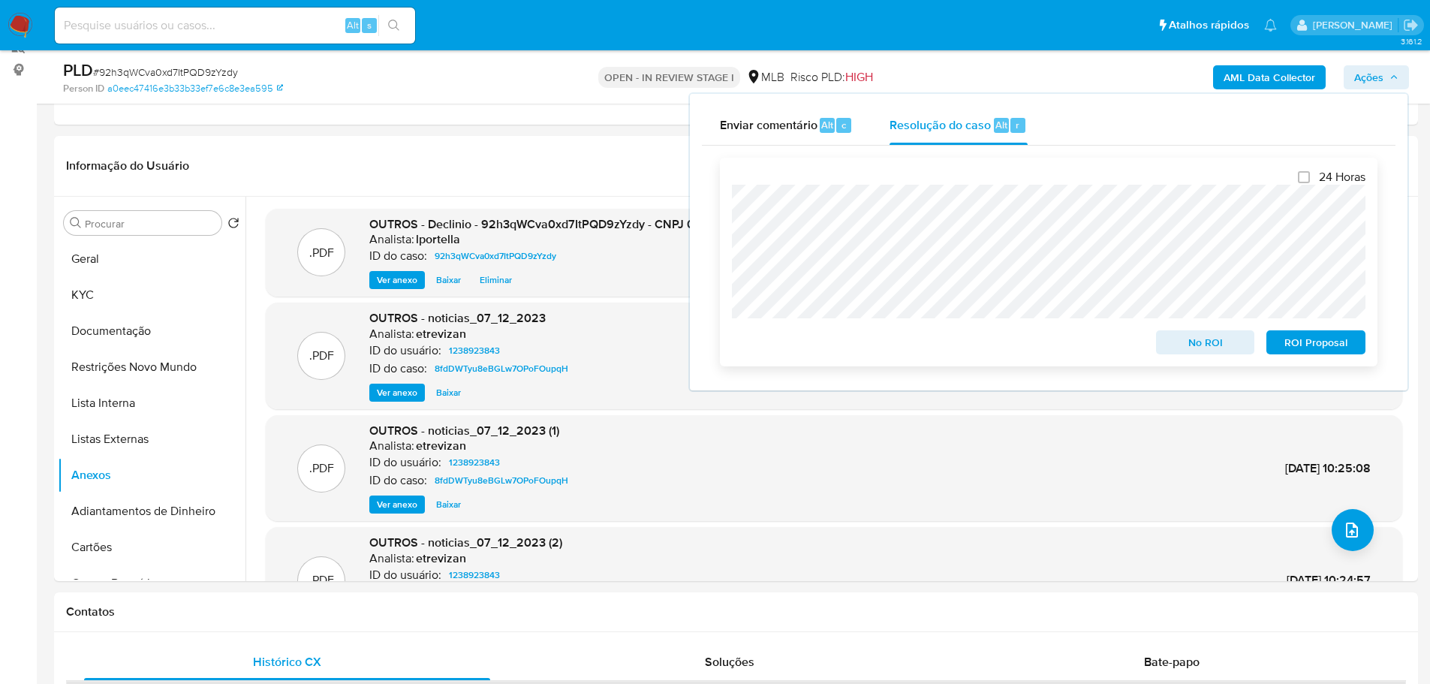
click at [1179, 351] on span "No ROI" at bounding box center [1205, 342] width 78 height 21
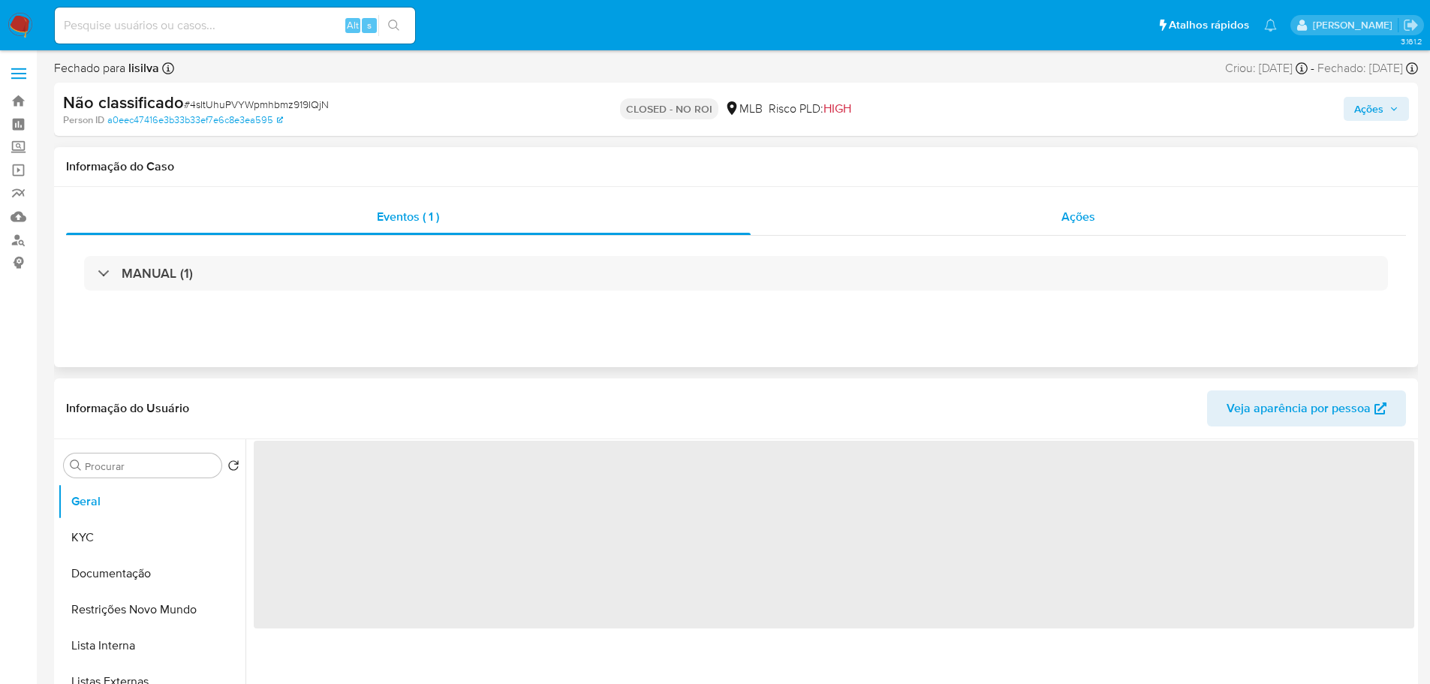
click at [1091, 213] on span "Ações" at bounding box center [1078, 216] width 34 height 17
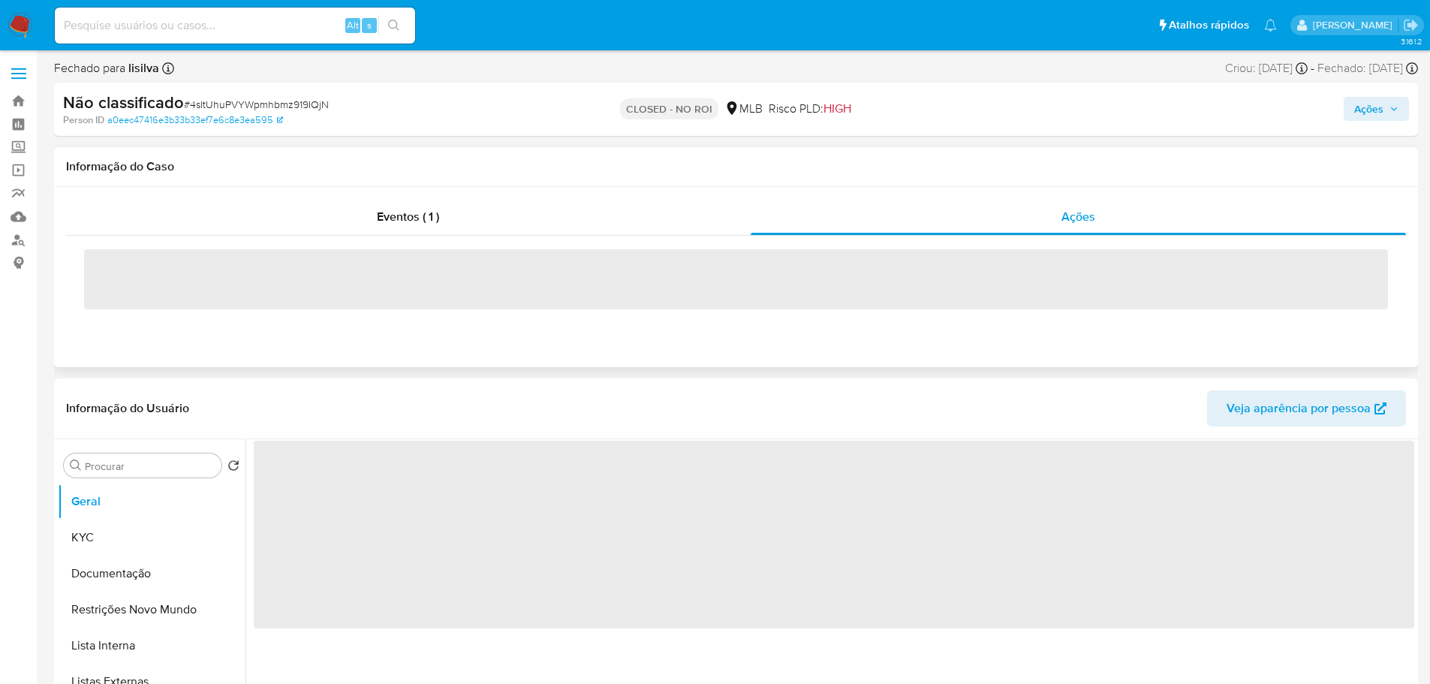
select select "10"
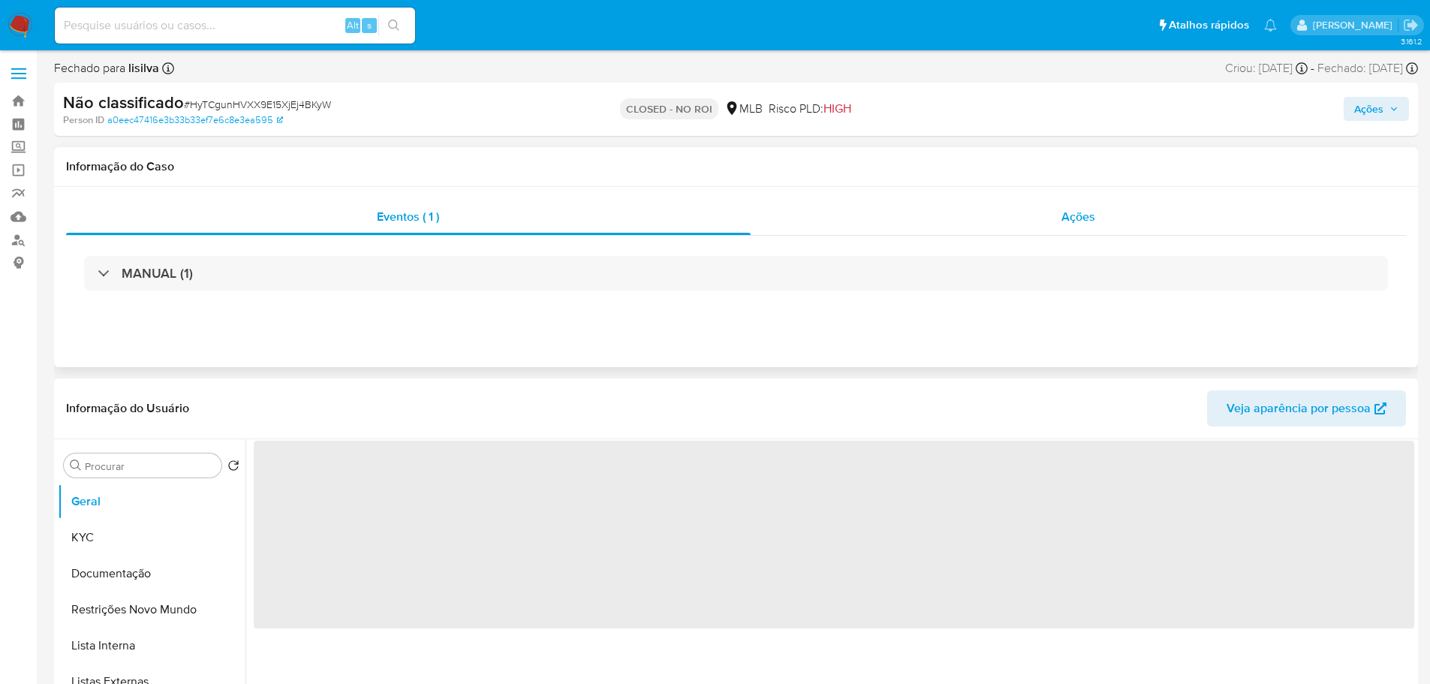
click at [1088, 215] on span "Ações" at bounding box center [1078, 216] width 34 height 17
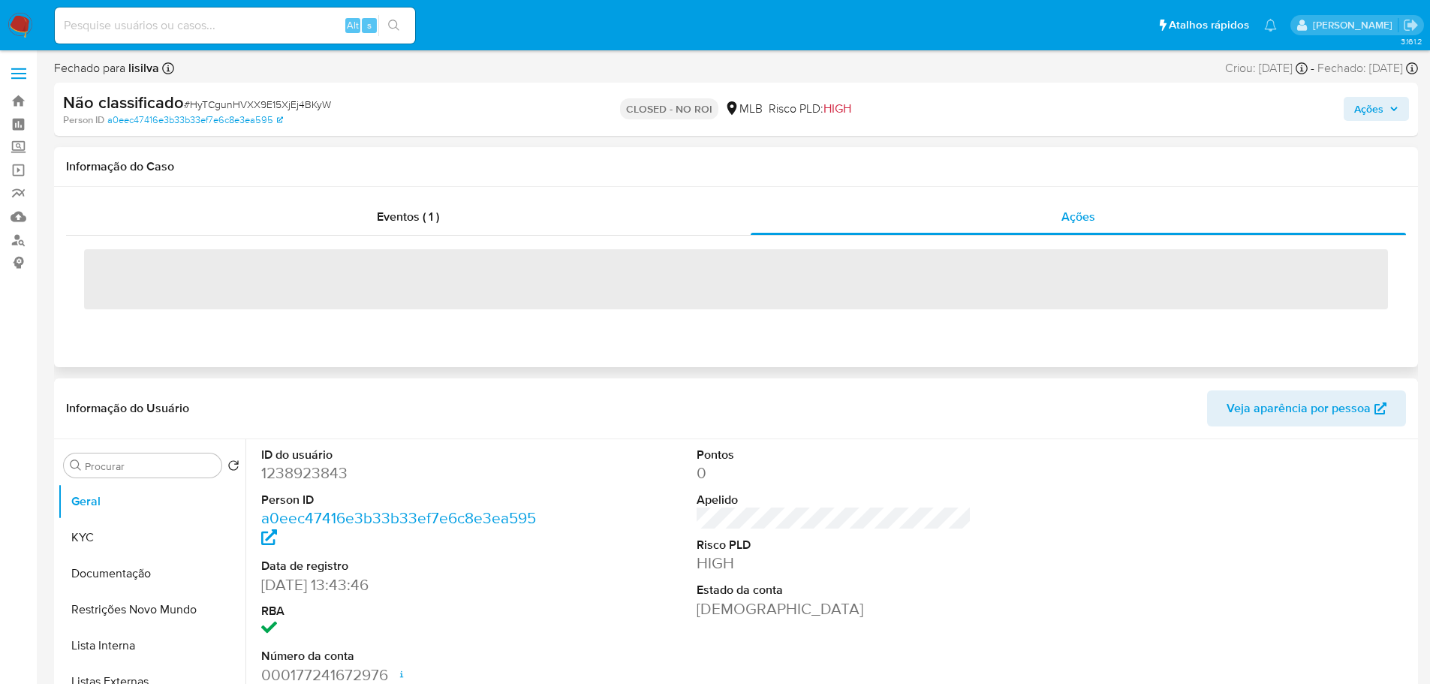
select select "10"
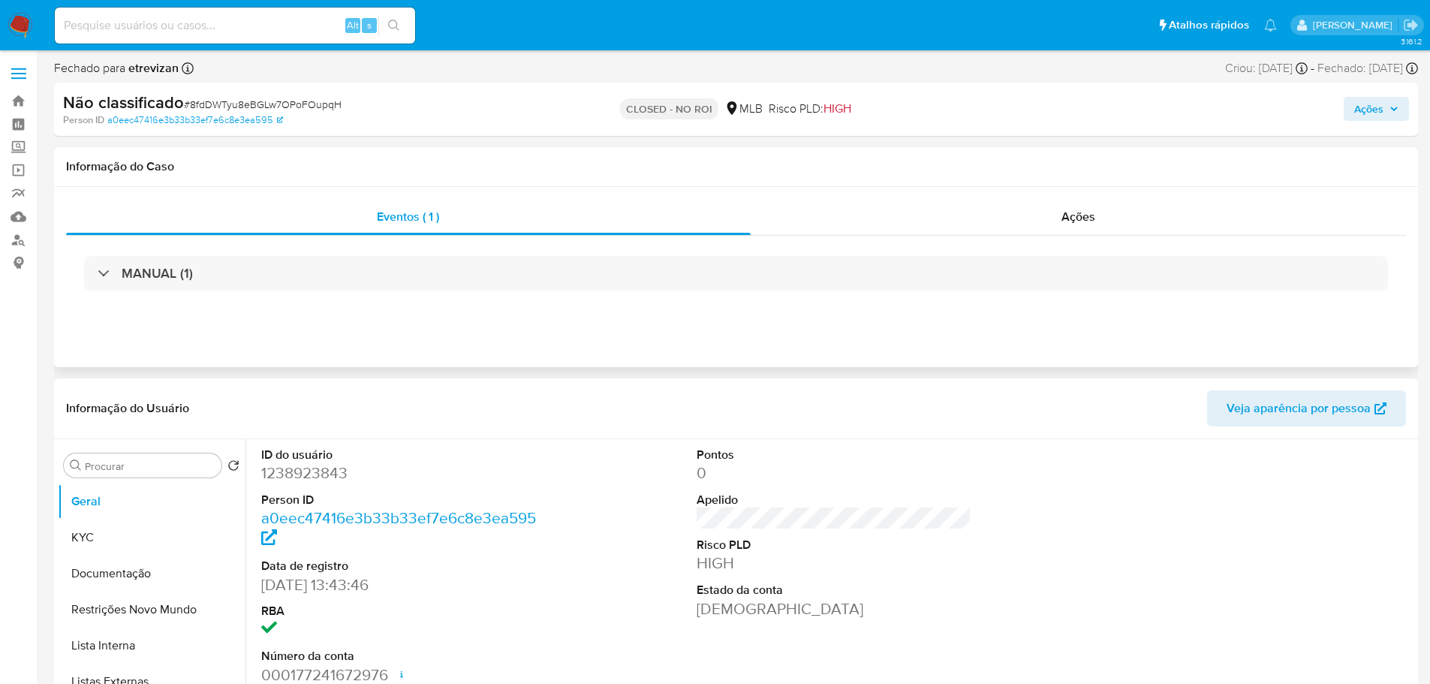
select select "10"
click at [1073, 226] on div "Ações" at bounding box center [1079, 217] width 656 height 36
select select "10"
click at [15, 22] on img at bounding box center [21, 26] width 26 height 26
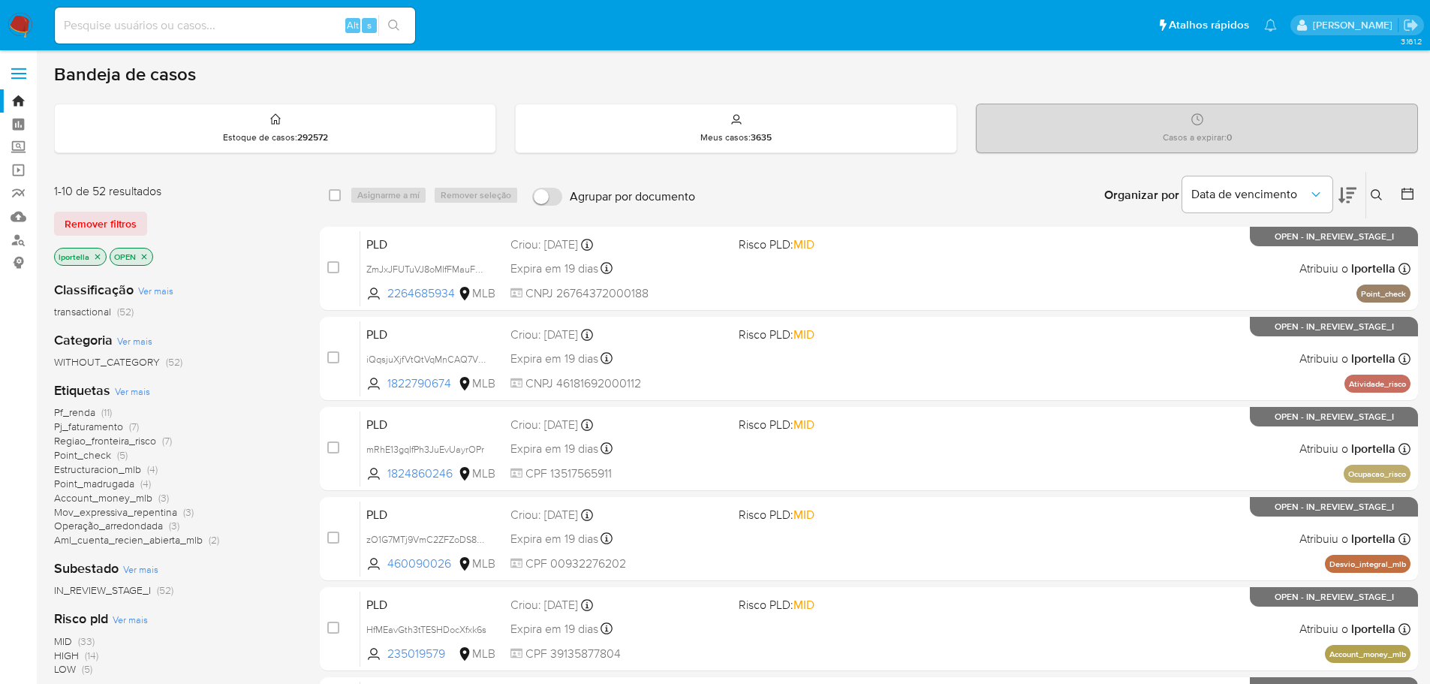
drag, startPoint x: 0, startPoint y: 0, endPoint x: 273, endPoint y: 569, distance: 631.2
click at [273, 569] on div "Subestado Ver mais IN_REVIEW_STAGE_I (52)" at bounding box center [175, 578] width 242 height 38
click at [188, 28] on input at bounding box center [235, 26] width 360 height 20
paste input "kKMjAR80dFyk2BX786sA8UOp"
type input "kKMjAR80dFyk2BX786sA8UOp"
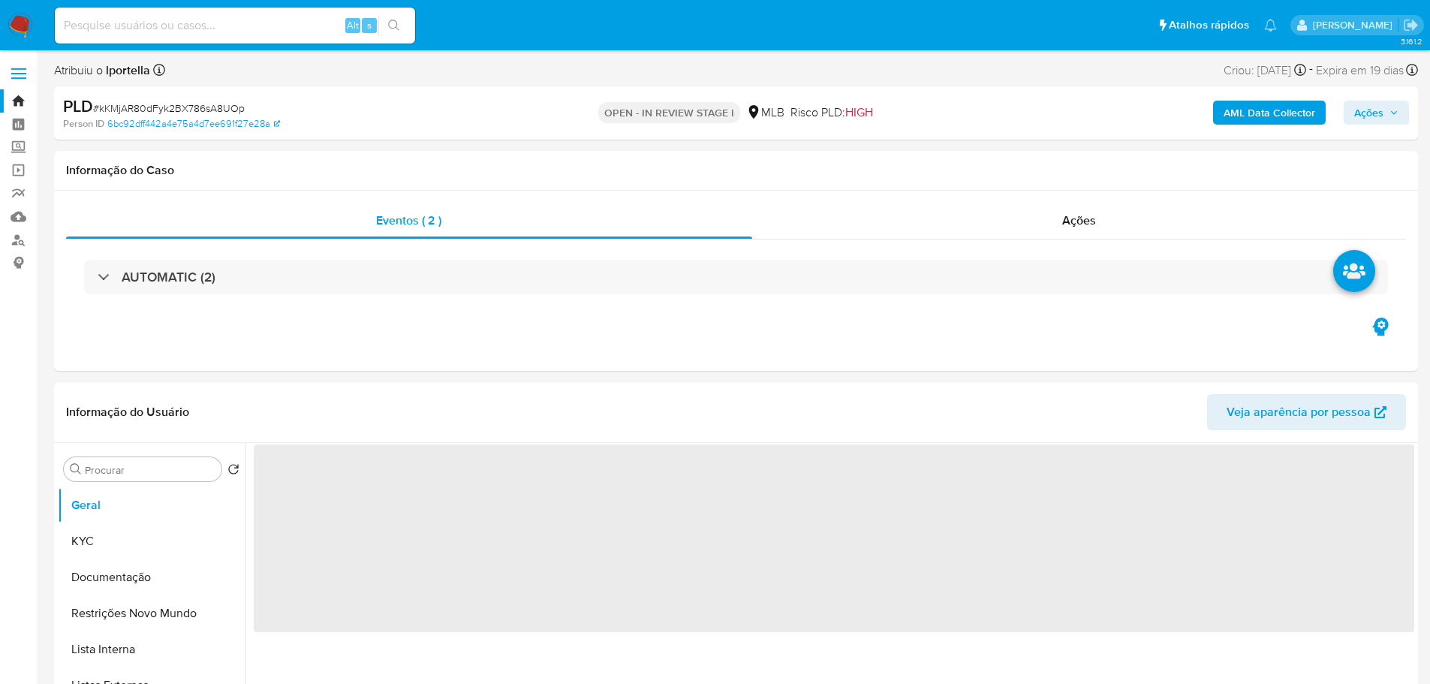
select select "10"
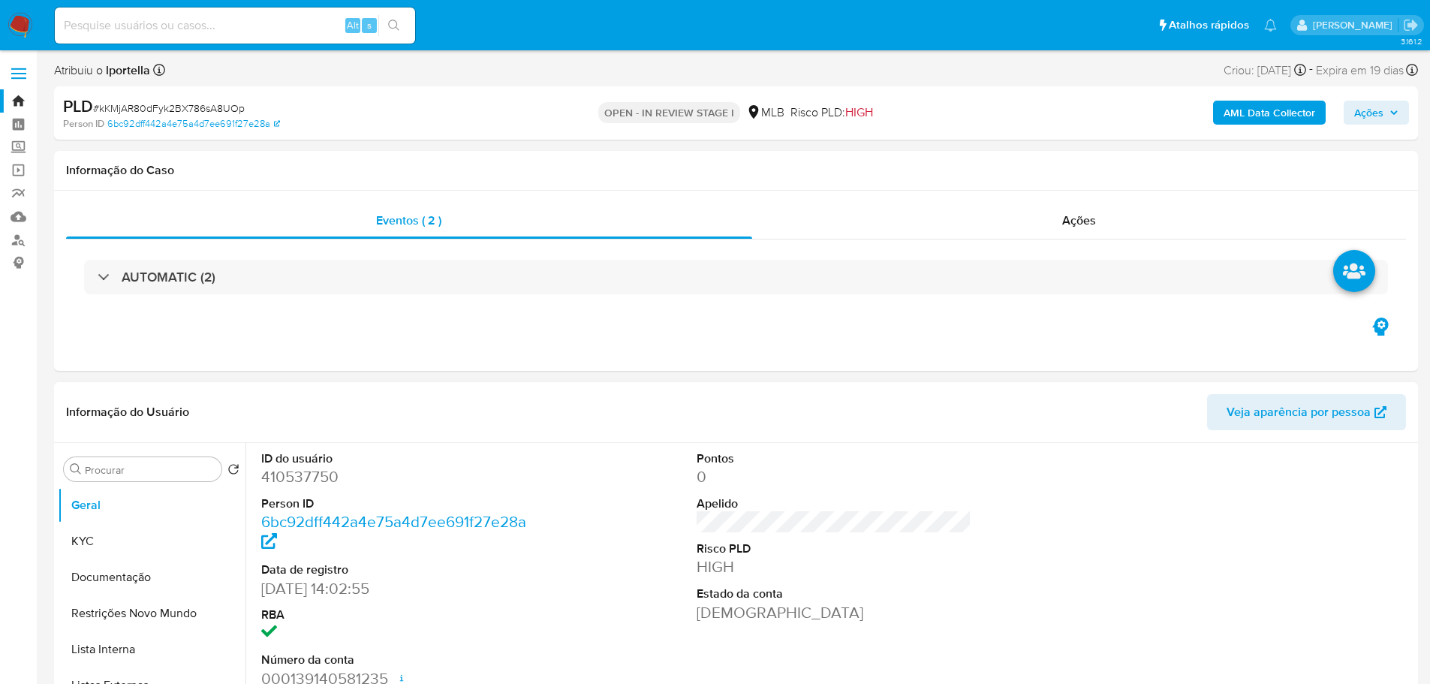
scroll to position [225, 0]
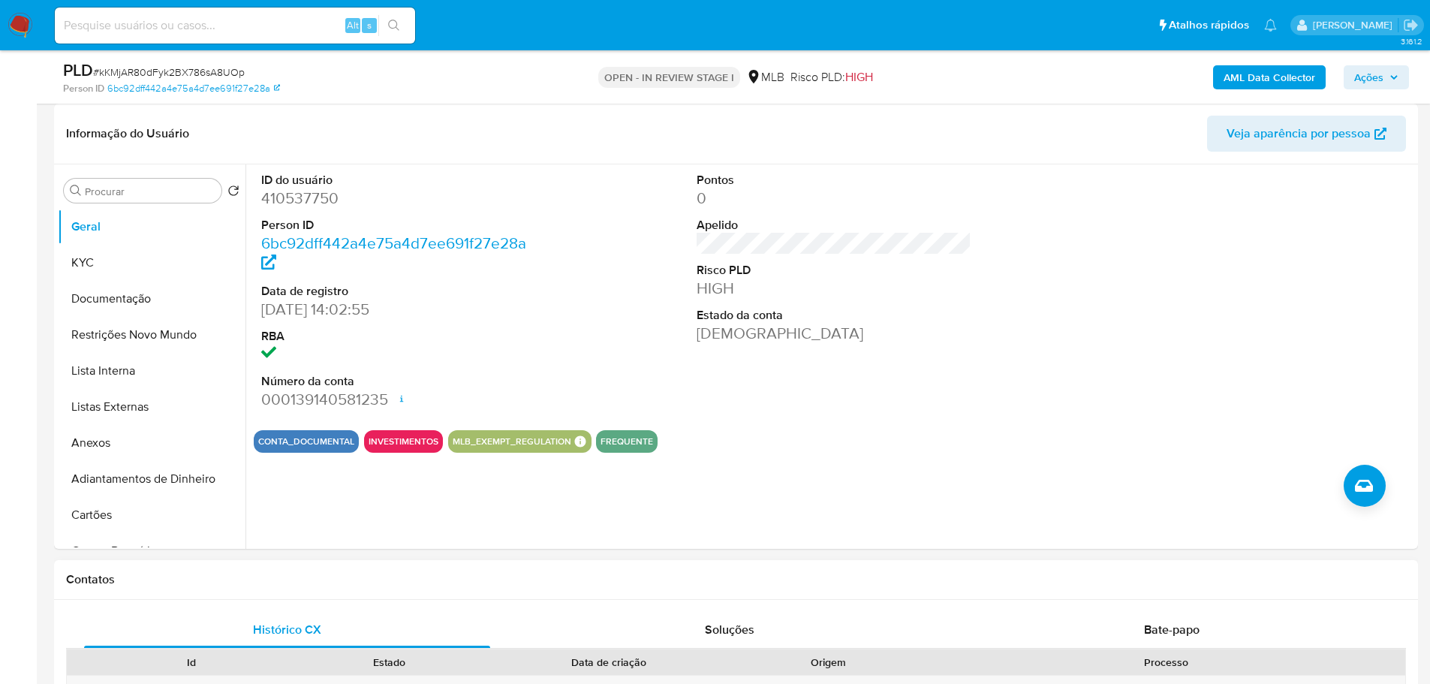
drag, startPoint x: 596, startPoint y: 608, endPoint x: 552, endPoint y: 597, distance: 45.5
click at [101, 259] on button "KYC" at bounding box center [146, 263] width 176 height 36
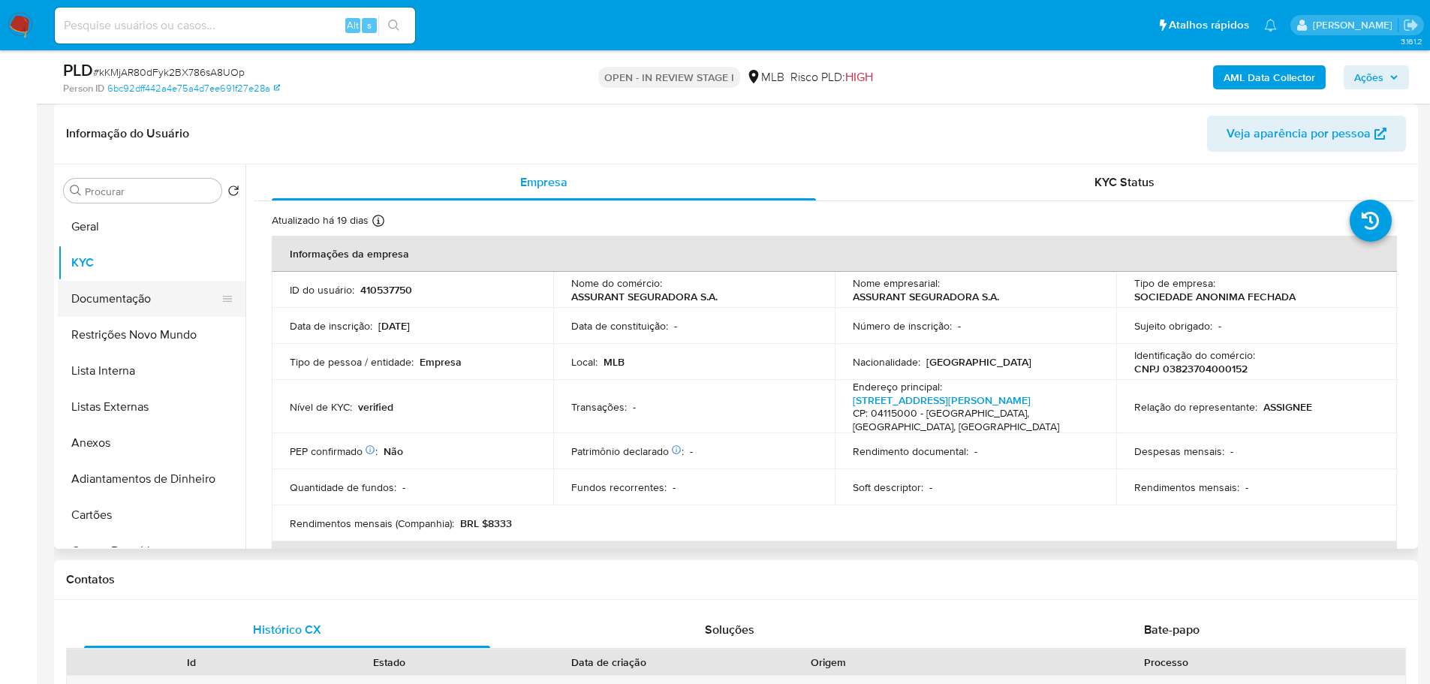
click at [128, 281] on ul "Geral KYC Documentação Restrições Novo Mundo Lista Interna Listas Externas Anex…" at bounding box center [152, 378] width 188 height 339
click at [129, 294] on button "Documentação" at bounding box center [146, 299] width 176 height 36
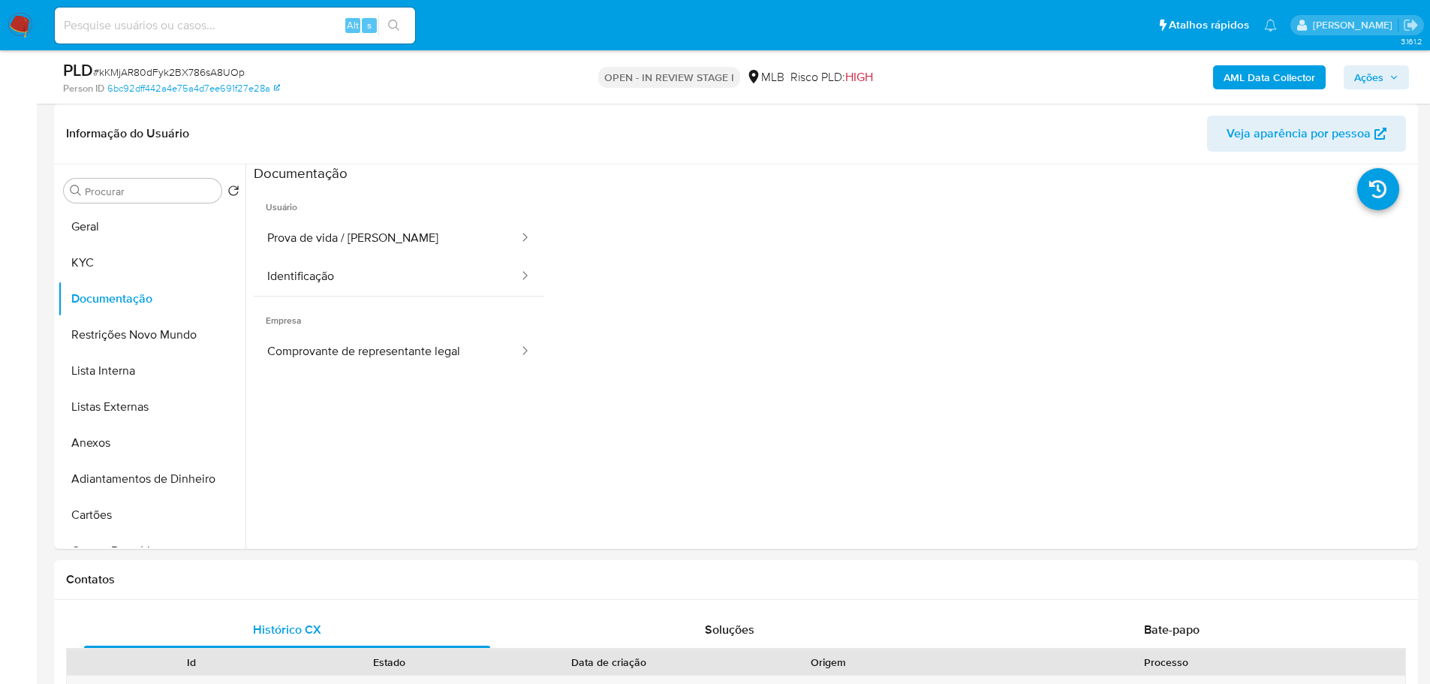
click at [410, 218] on span "Usuário" at bounding box center [399, 201] width 290 height 36
click at [415, 232] on button "Prova de vida / Selfie" at bounding box center [387, 238] width 266 height 38
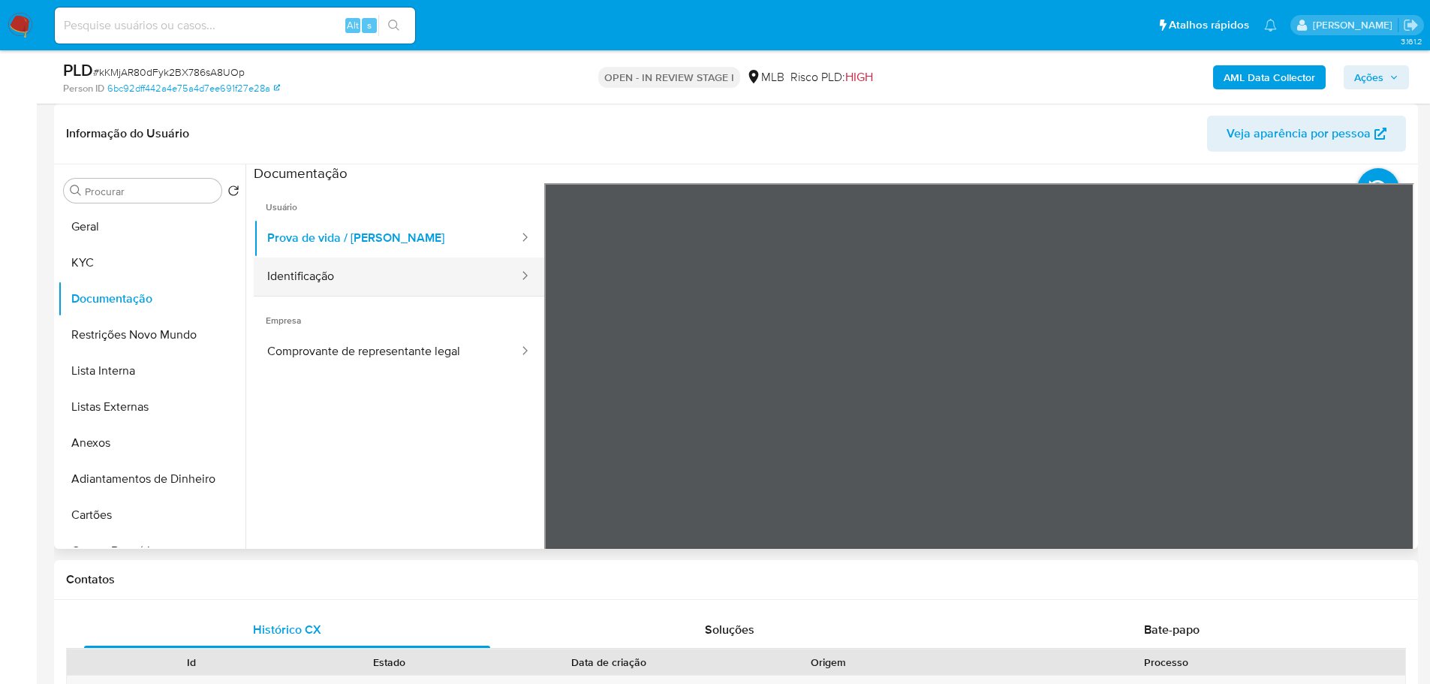
click at [444, 276] on button "Identificação" at bounding box center [387, 276] width 266 height 38
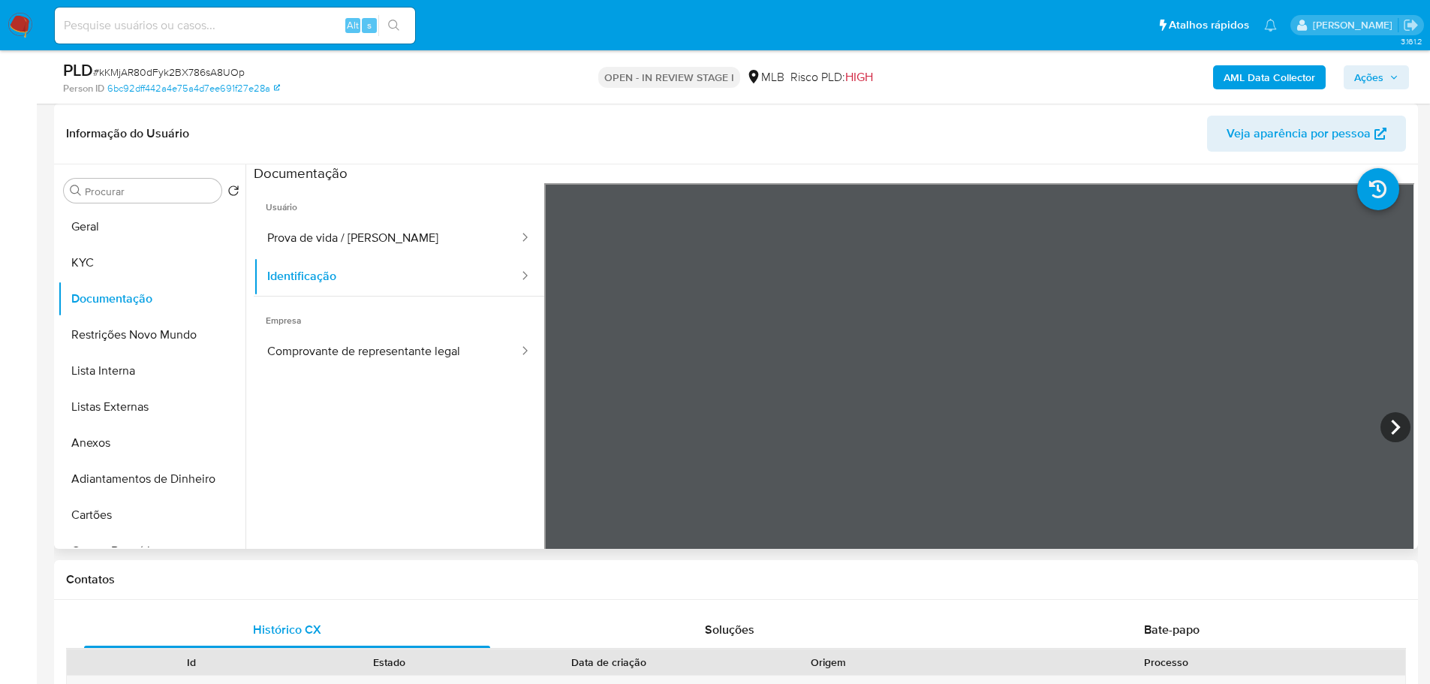
click at [784, 167] on section at bounding box center [834, 413] width 1160 height 499
click at [456, 359] on button "Comprovante de representante legal" at bounding box center [387, 352] width 266 height 38
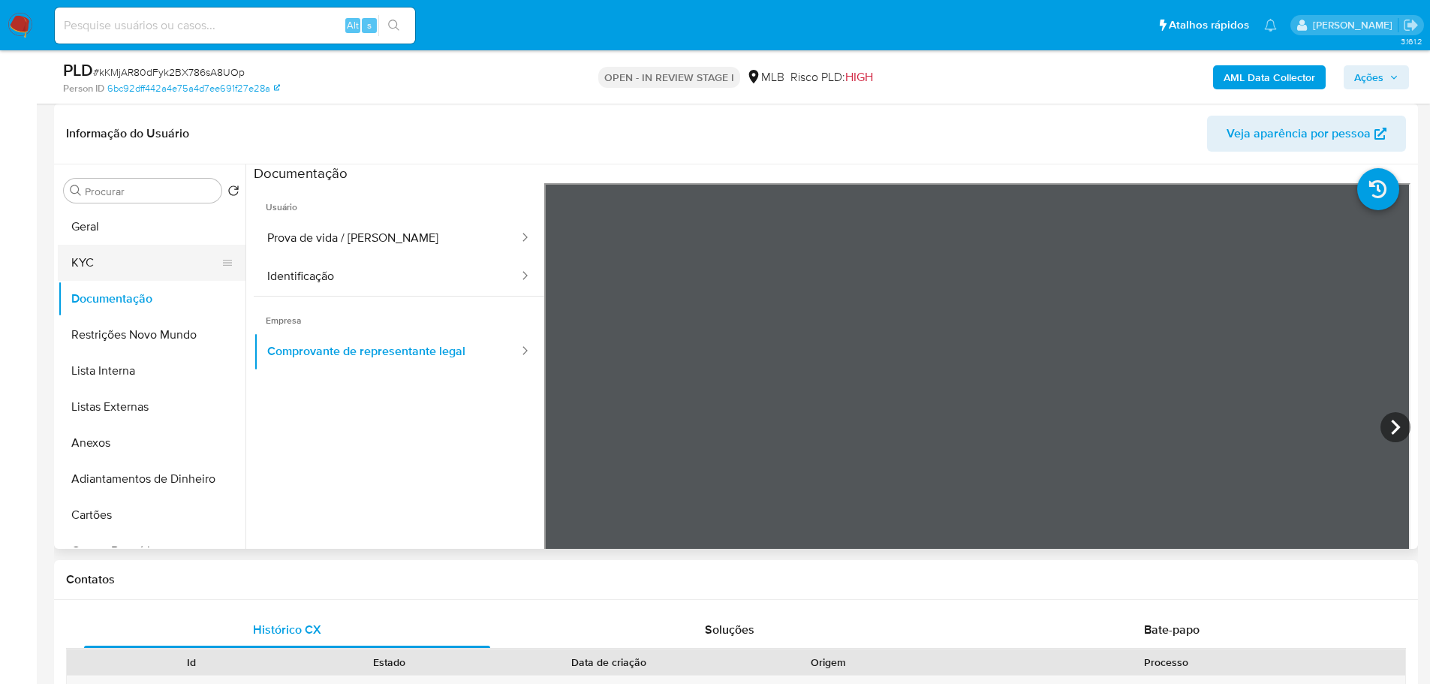
click at [102, 259] on button "KYC" at bounding box center [146, 263] width 176 height 36
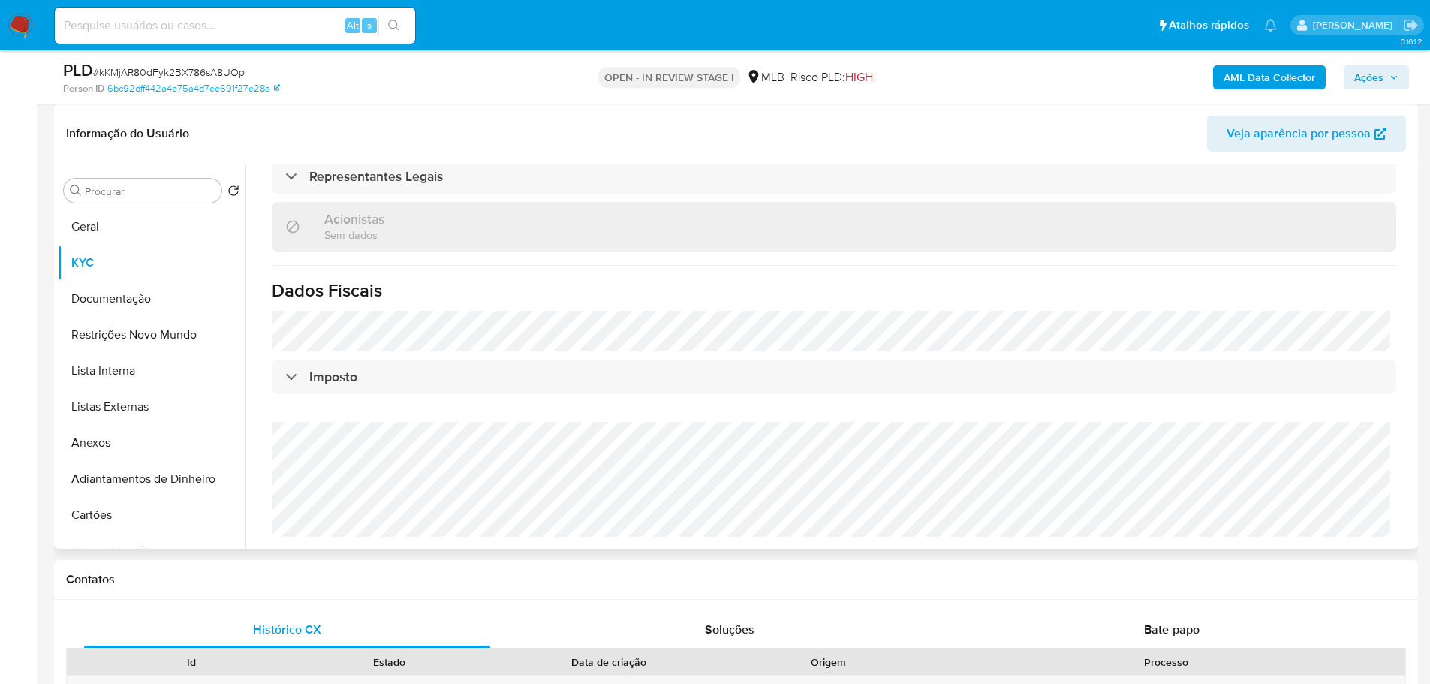
scroll to position [802, 0]
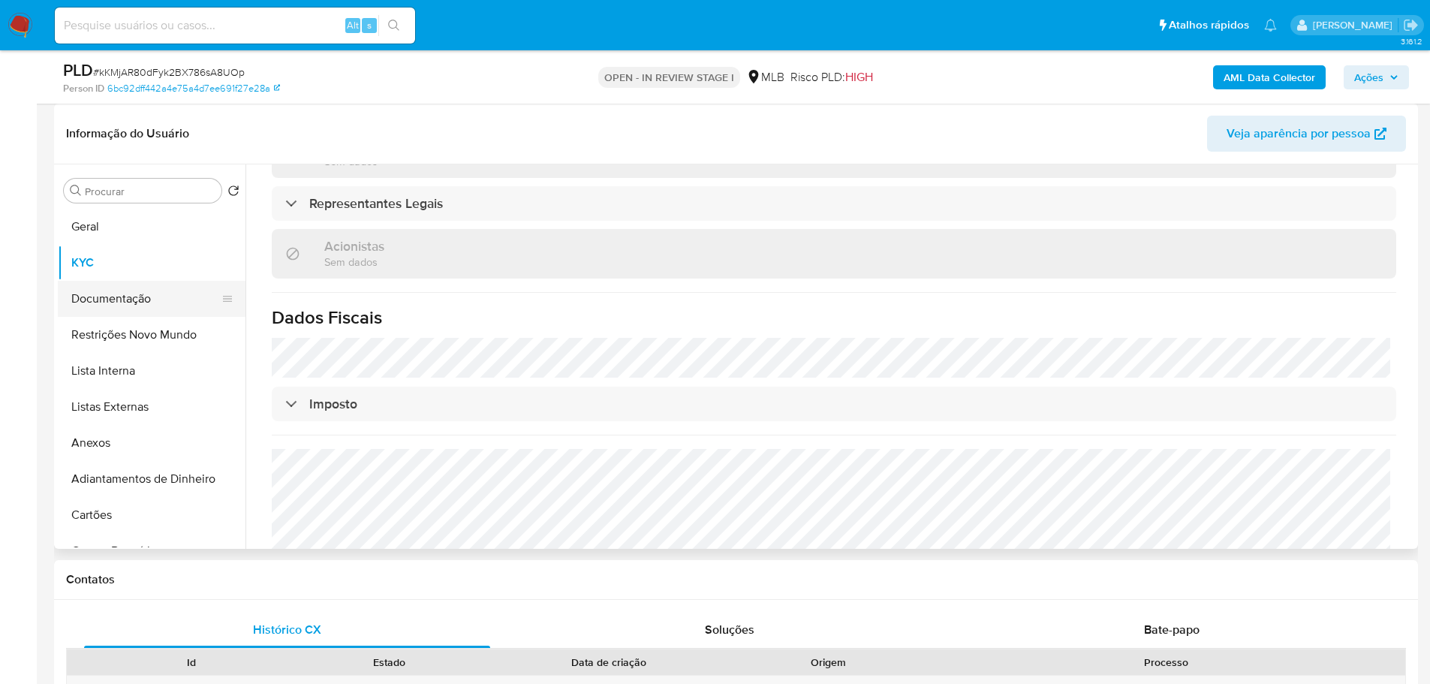
click at [160, 302] on button "Documentação" at bounding box center [146, 299] width 176 height 36
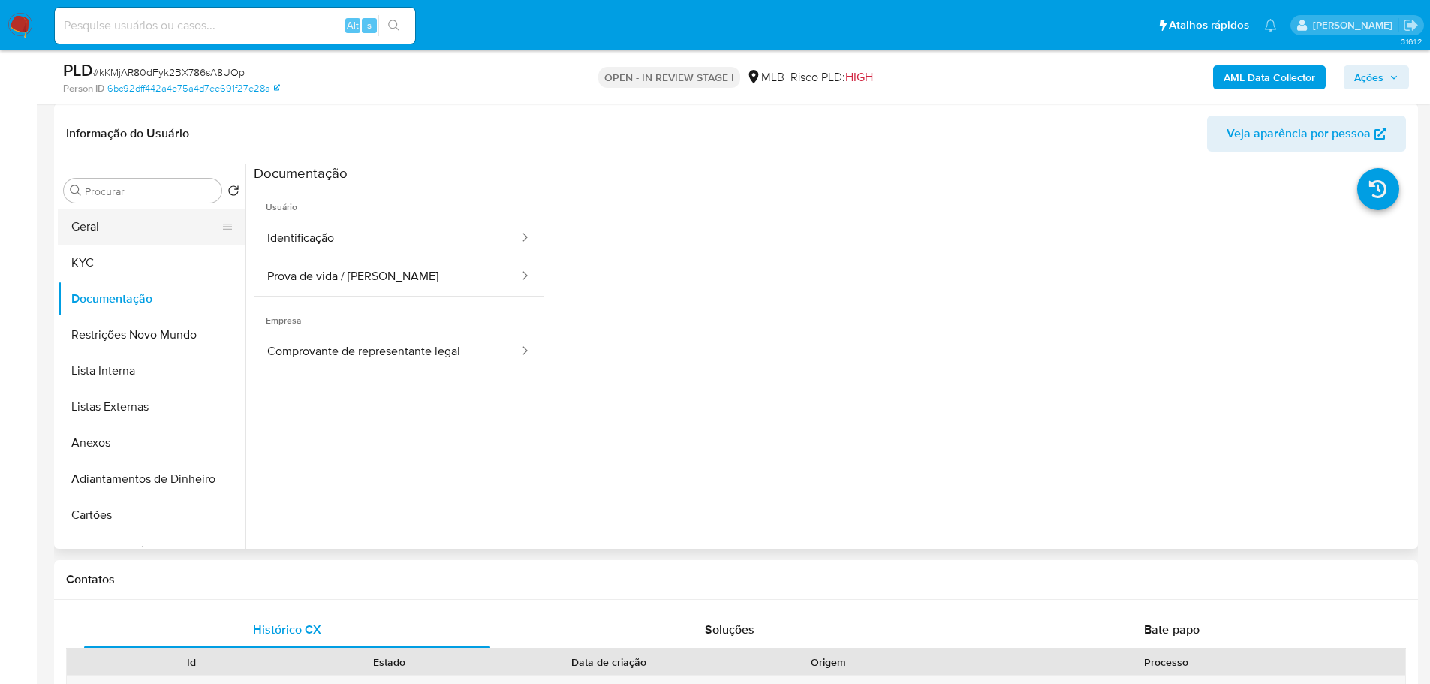
click at [122, 234] on button "Geral" at bounding box center [146, 227] width 176 height 36
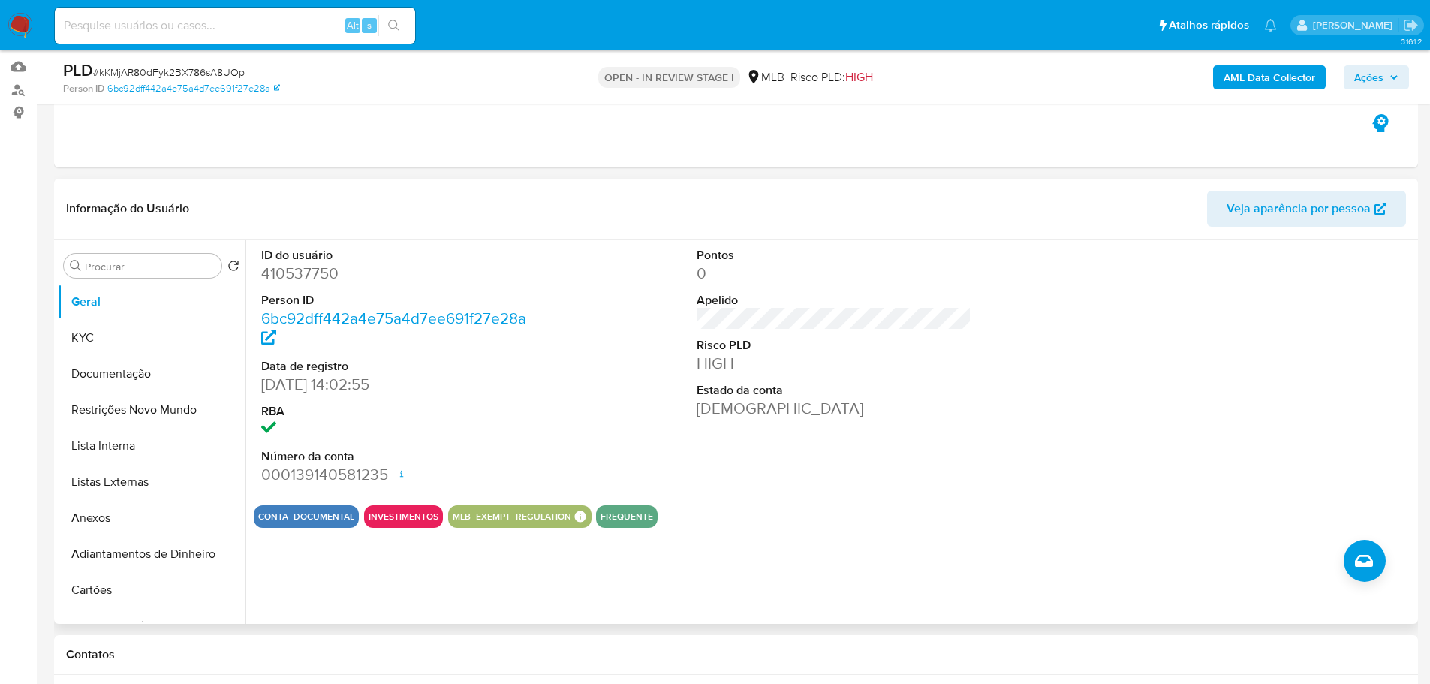
scroll to position [525, 0]
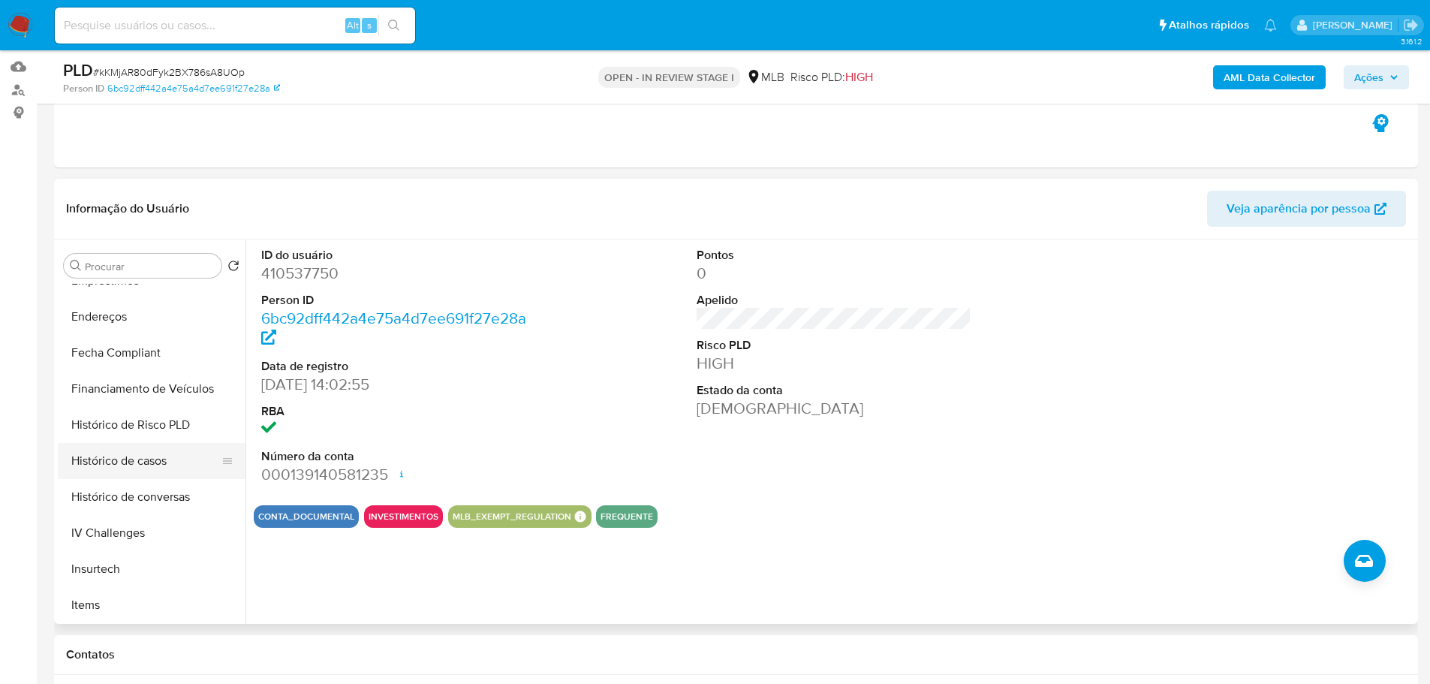
click at [152, 461] on button "Histórico de casos" at bounding box center [146, 461] width 176 height 36
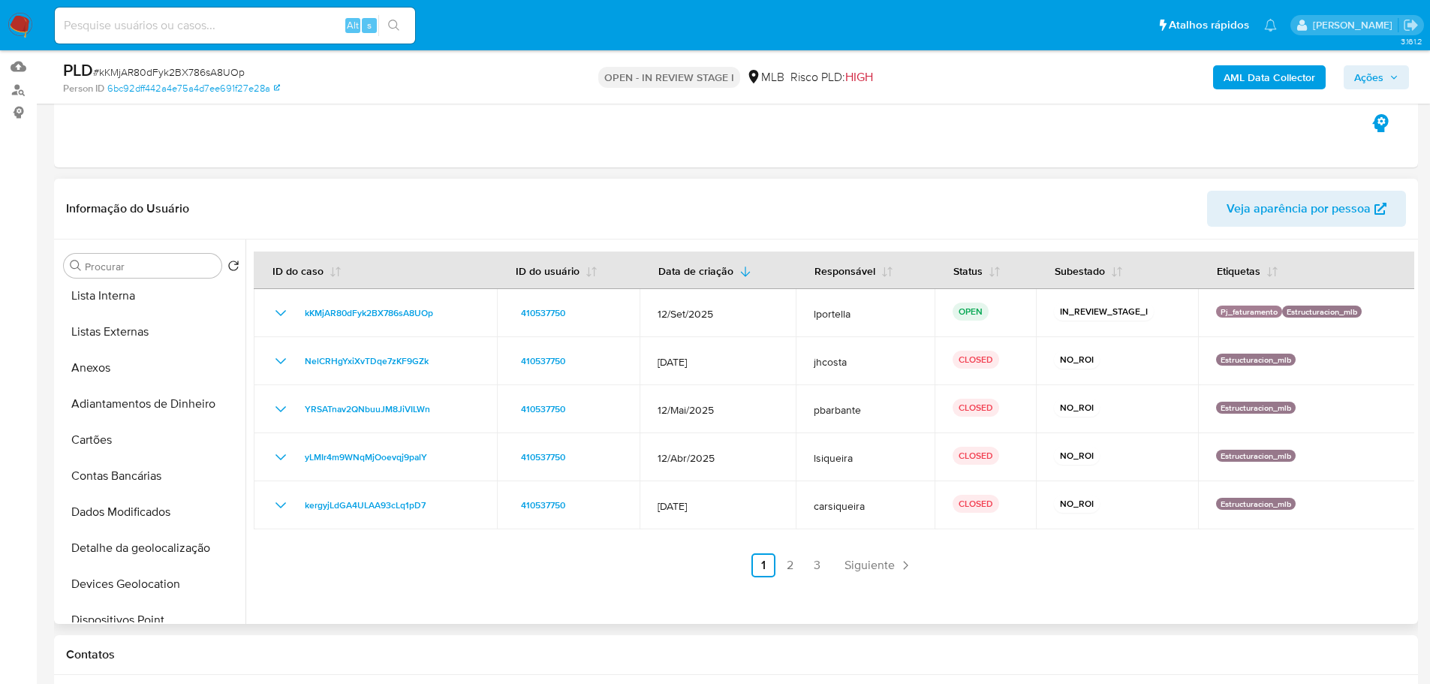
scroll to position [0, 0]
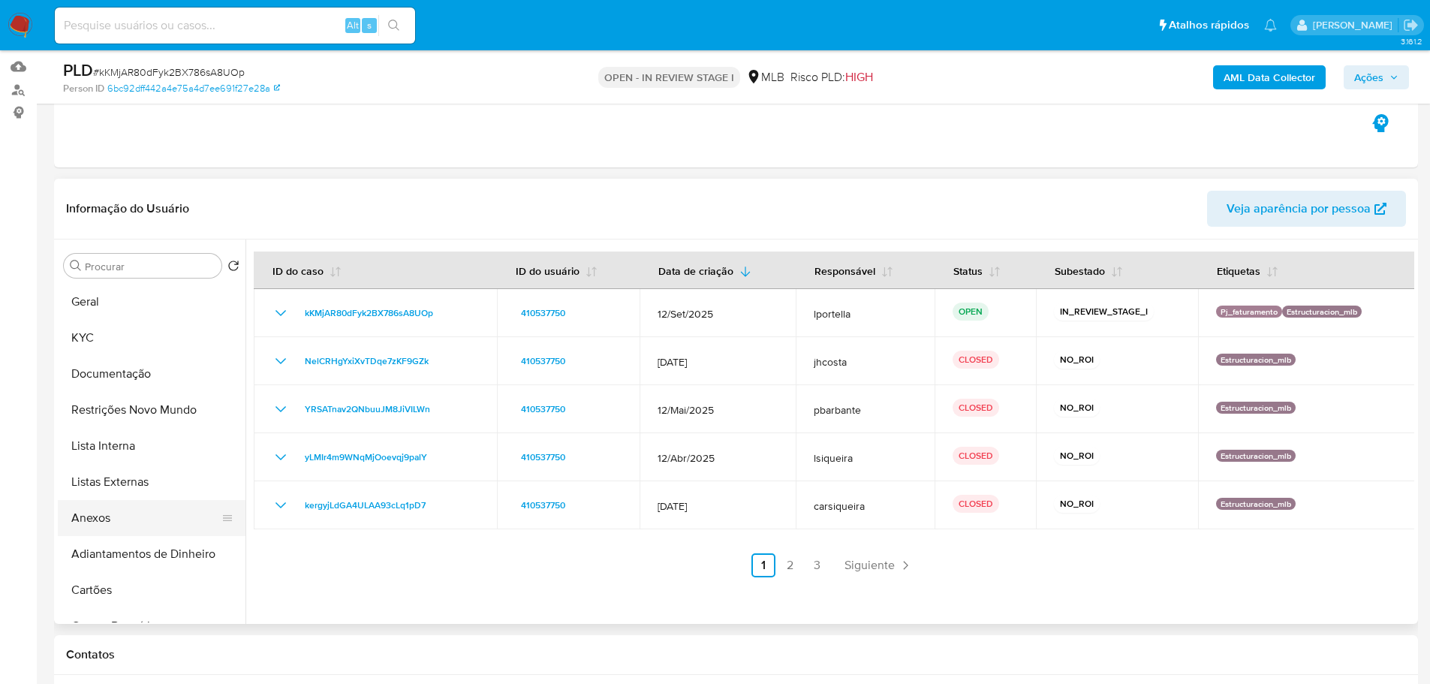
click at [113, 513] on button "Anexos" at bounding box center [146, 518] width 176 height 36
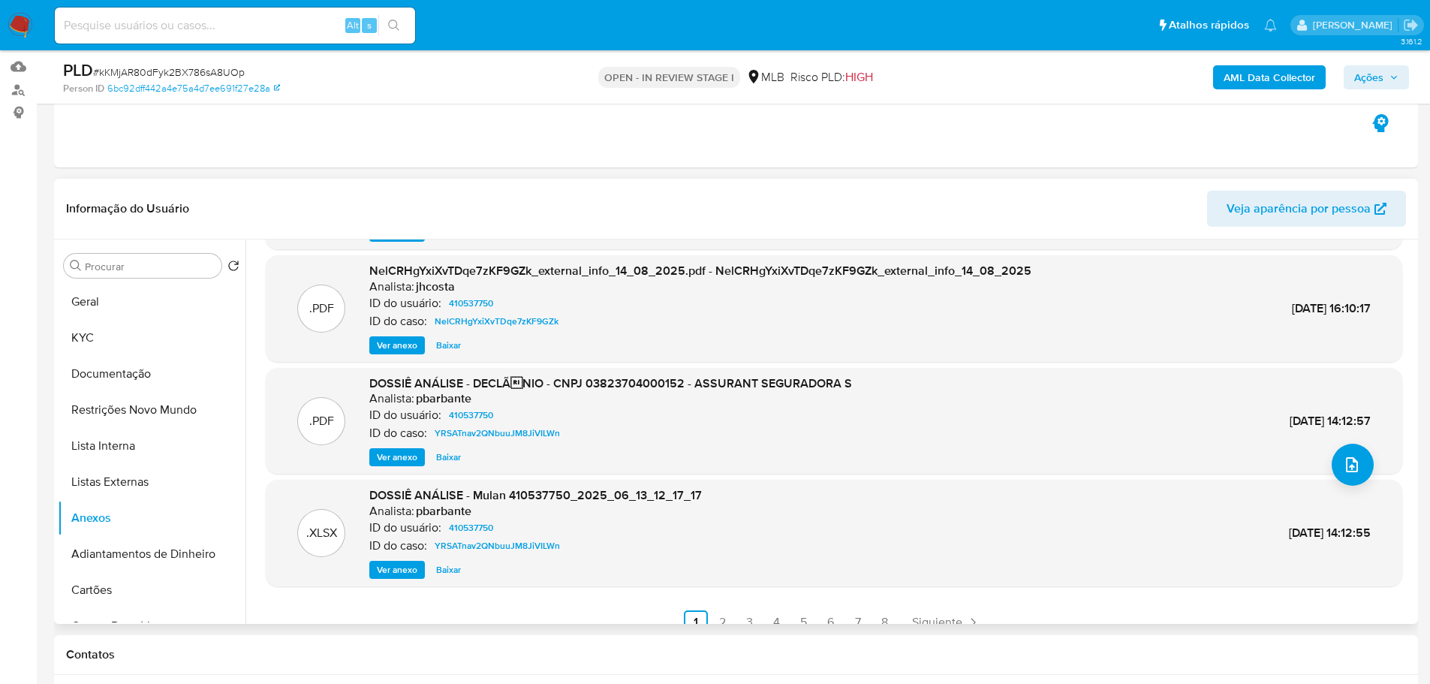
scroll to position [126, 0]
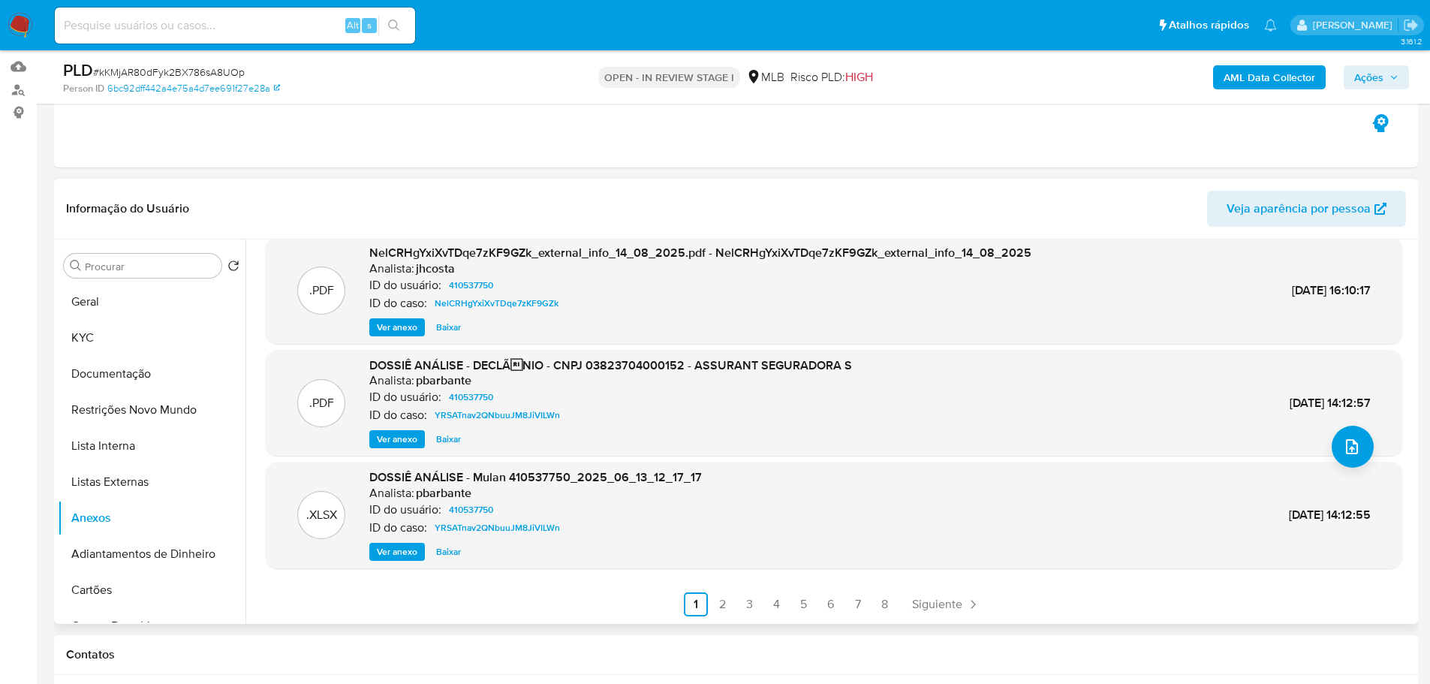
click at [387, 445] on span "Ver anexo" at bounding box center [397, 439] width 41 height 15
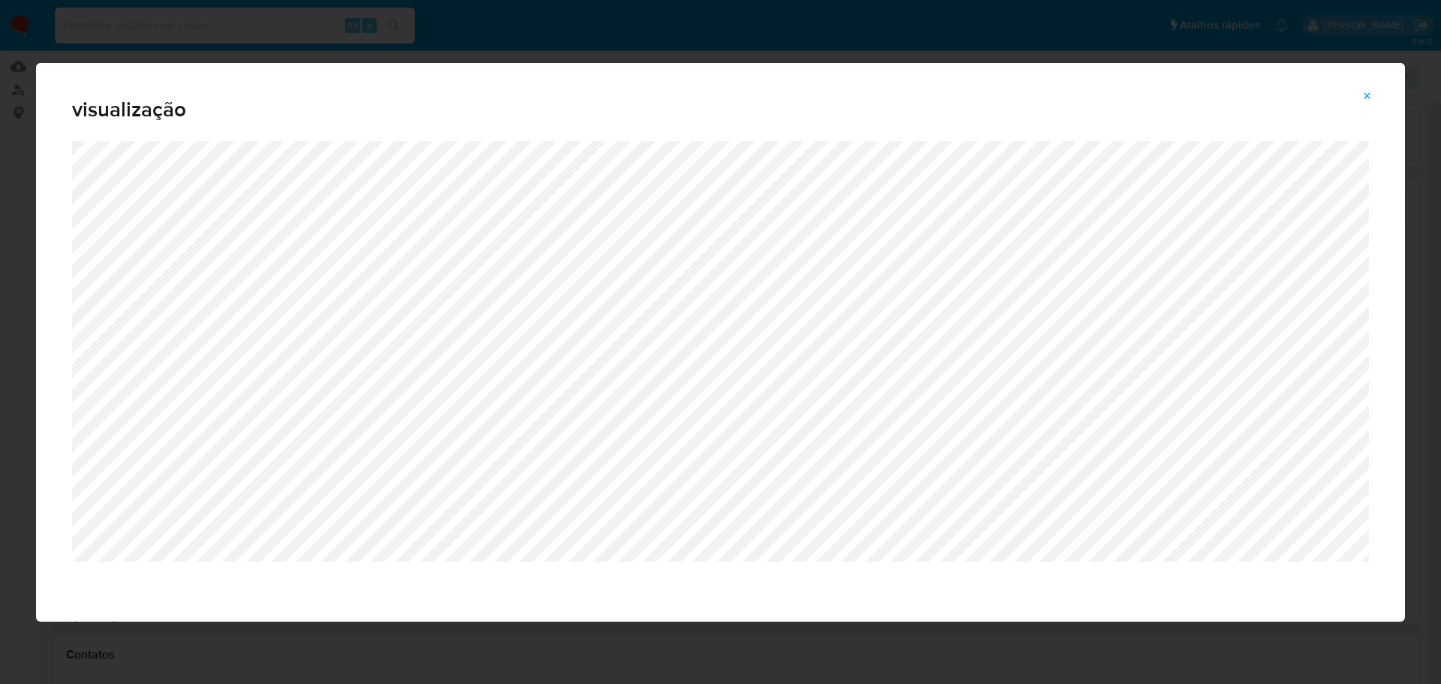
click at [1368, 98] on icon "Attachment preview" at bounding box center [1368, 96] width 12 height 12
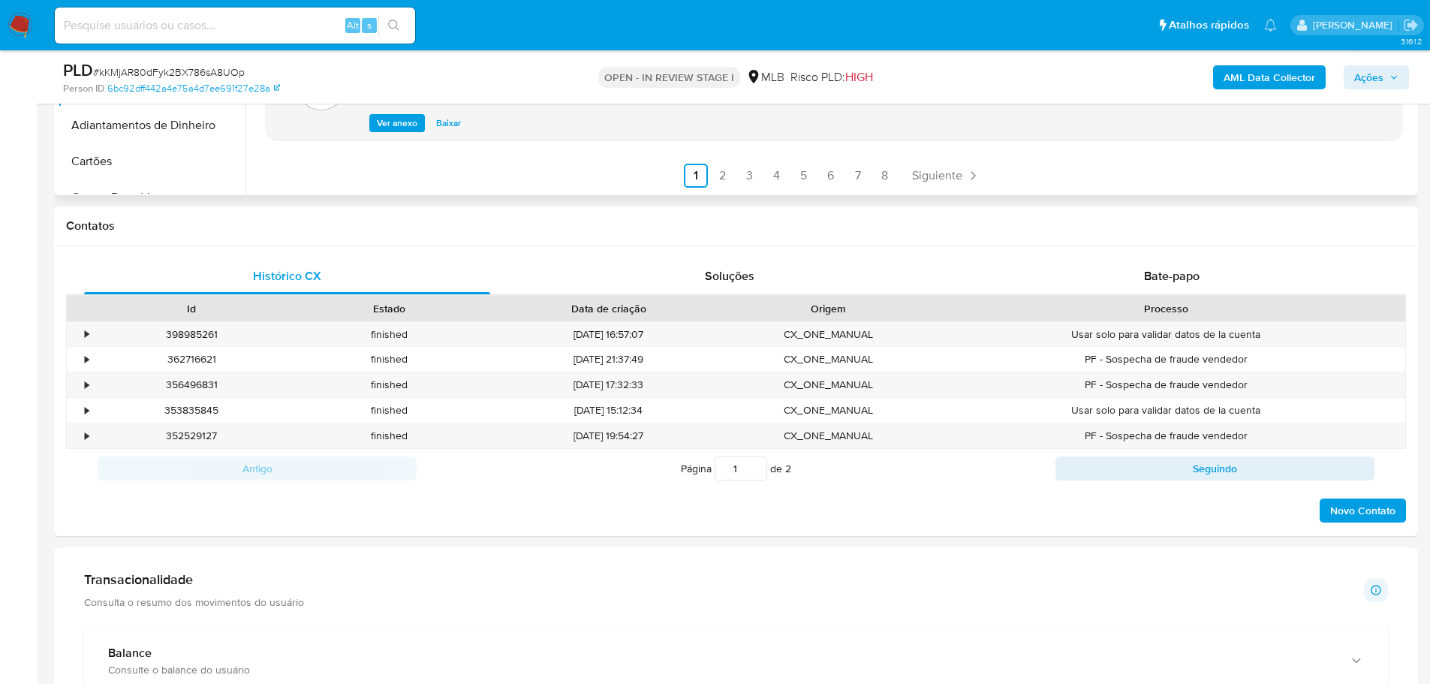
scroll to position [751, 0]
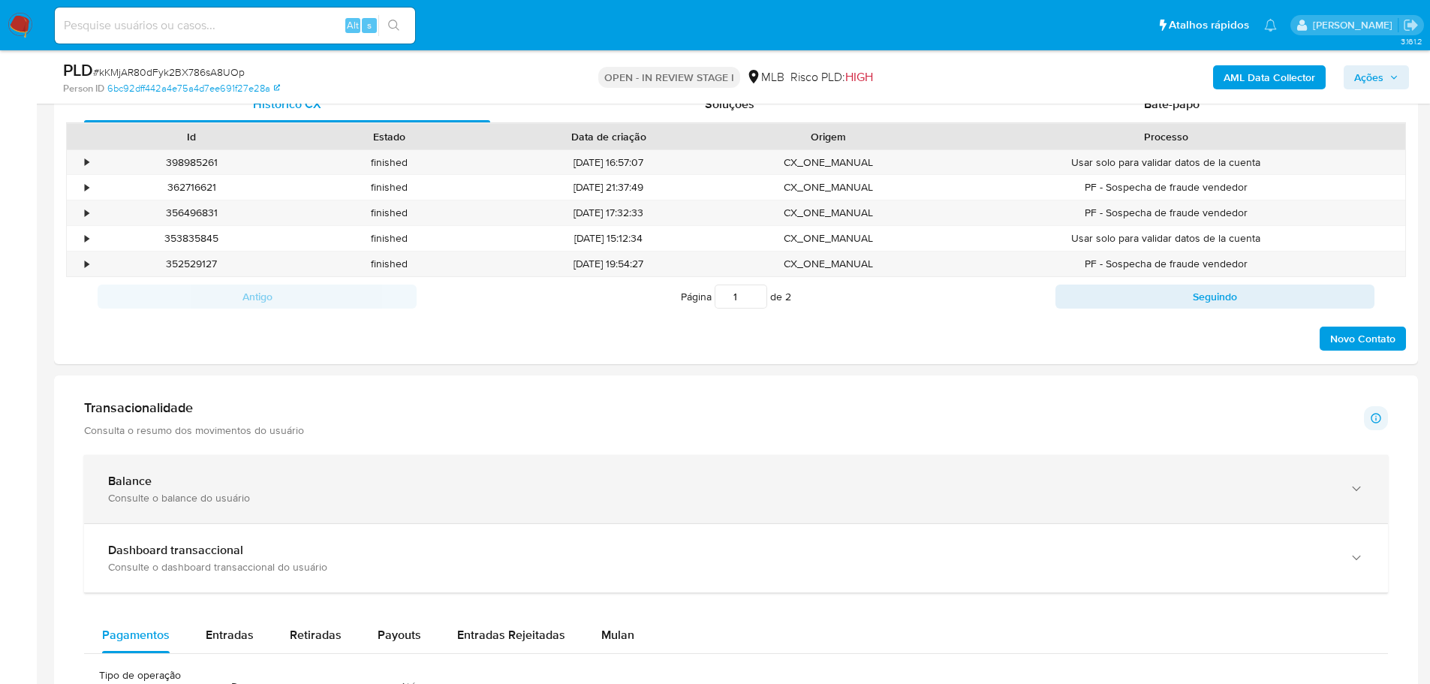
click at [287, 495] on div "Consulte o balance do usuário" at bounding box center [721, 498] width 1226 height 14
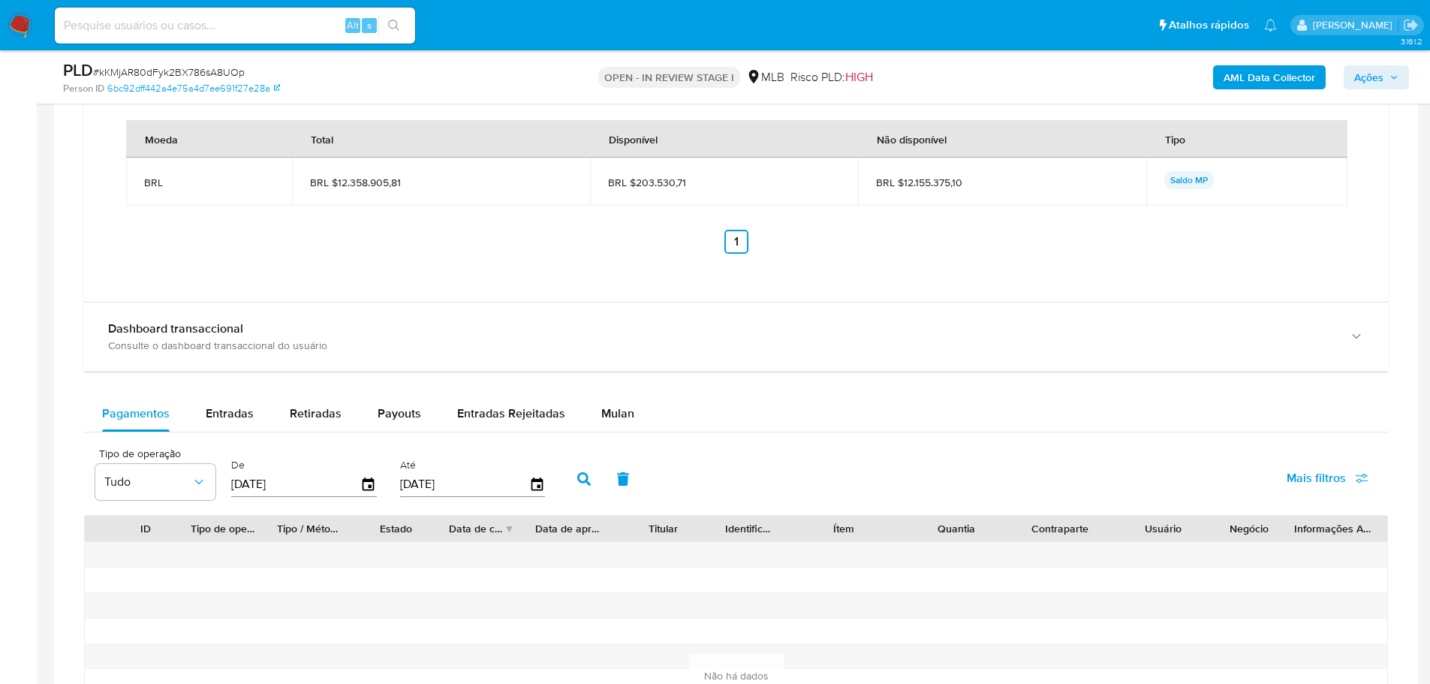
scroll to position [1576, 0]
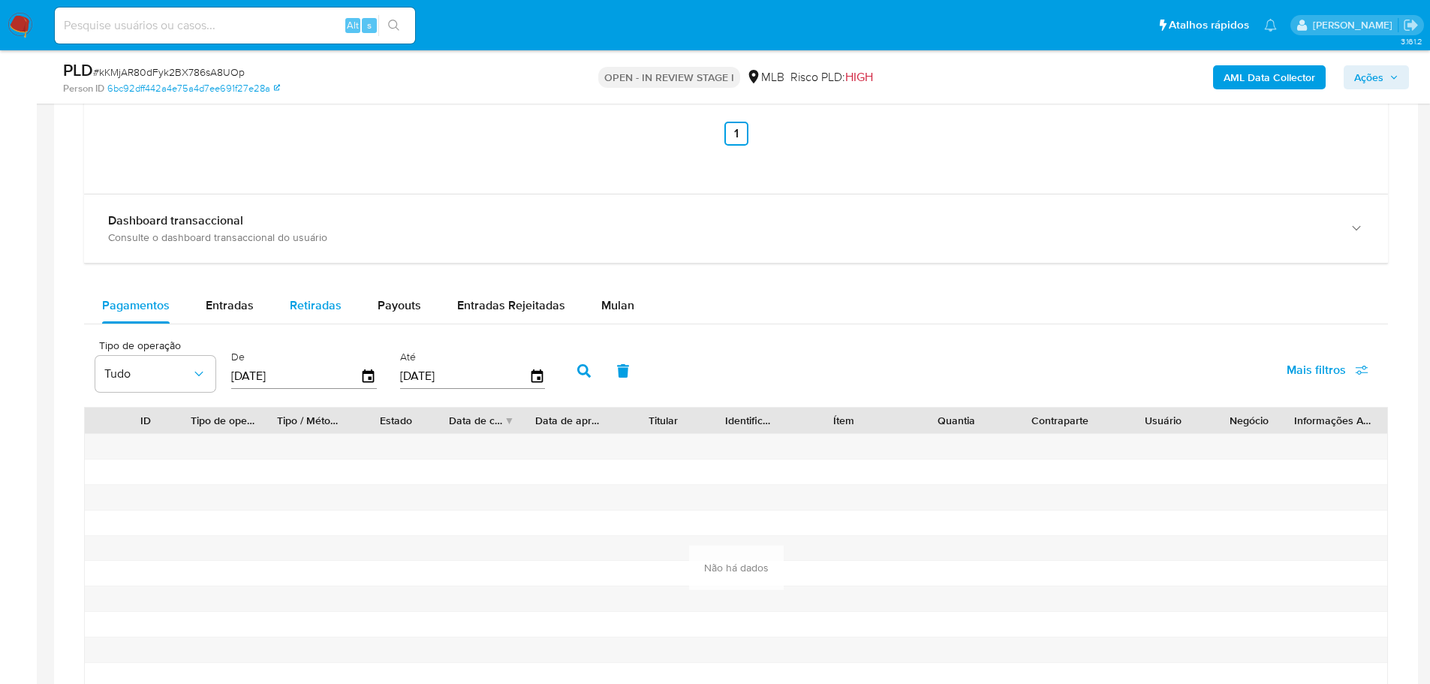
click at [300, 315] on div "Retiradas" at bounding box center [316, 305] width 52 height 36
select select "10"
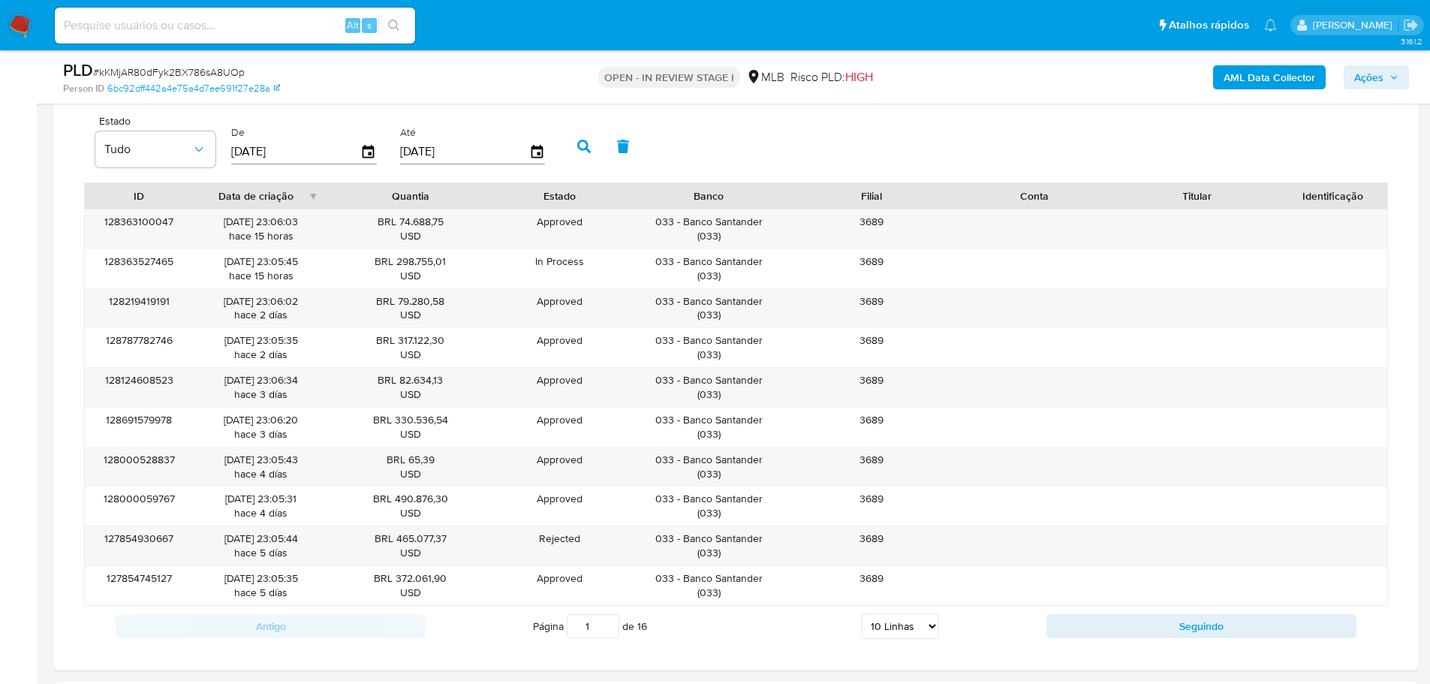
scroll to position [1801, 0]
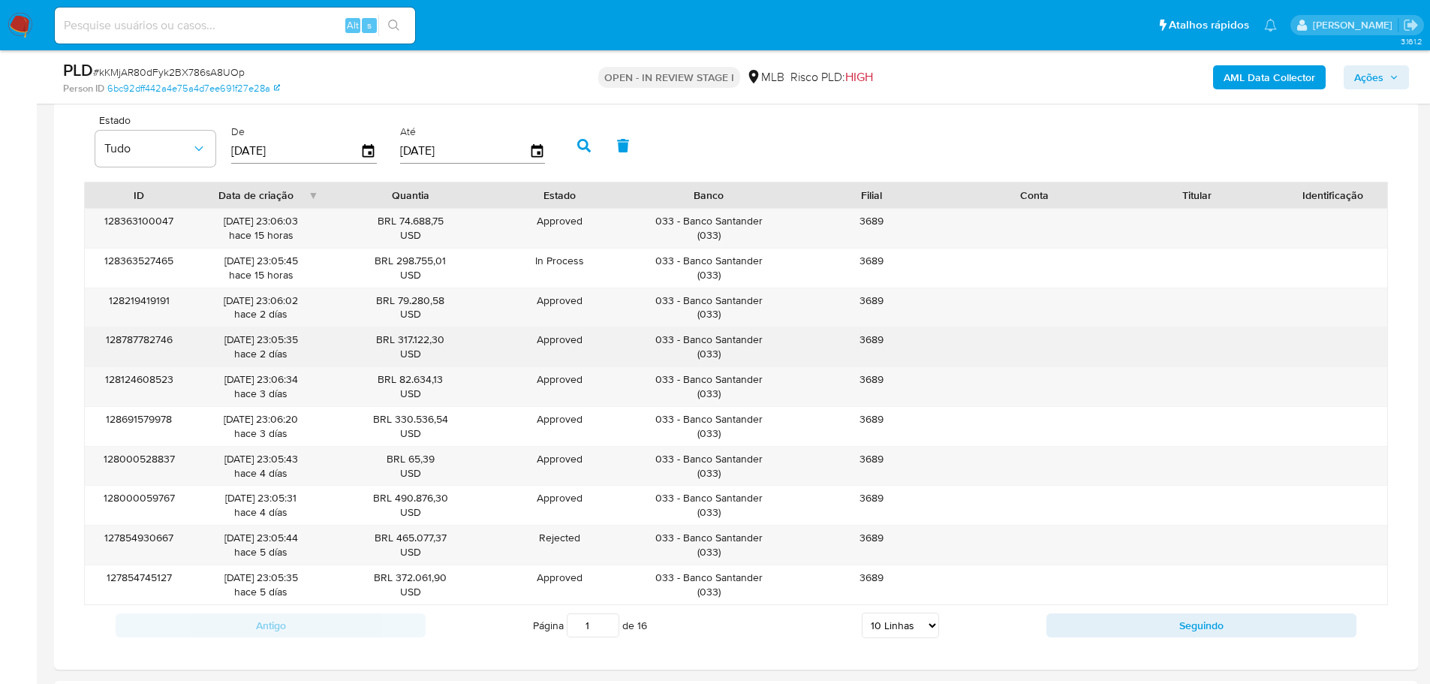
drag, startPoint x: 756, startPoint y: 343, endPoint x: 684, endPoint y: 341, distance: 72.1
click at [684, 341] on div "033 - Banco Santander ( 033 )" at bounding box center [709, 347] width 142 height 29
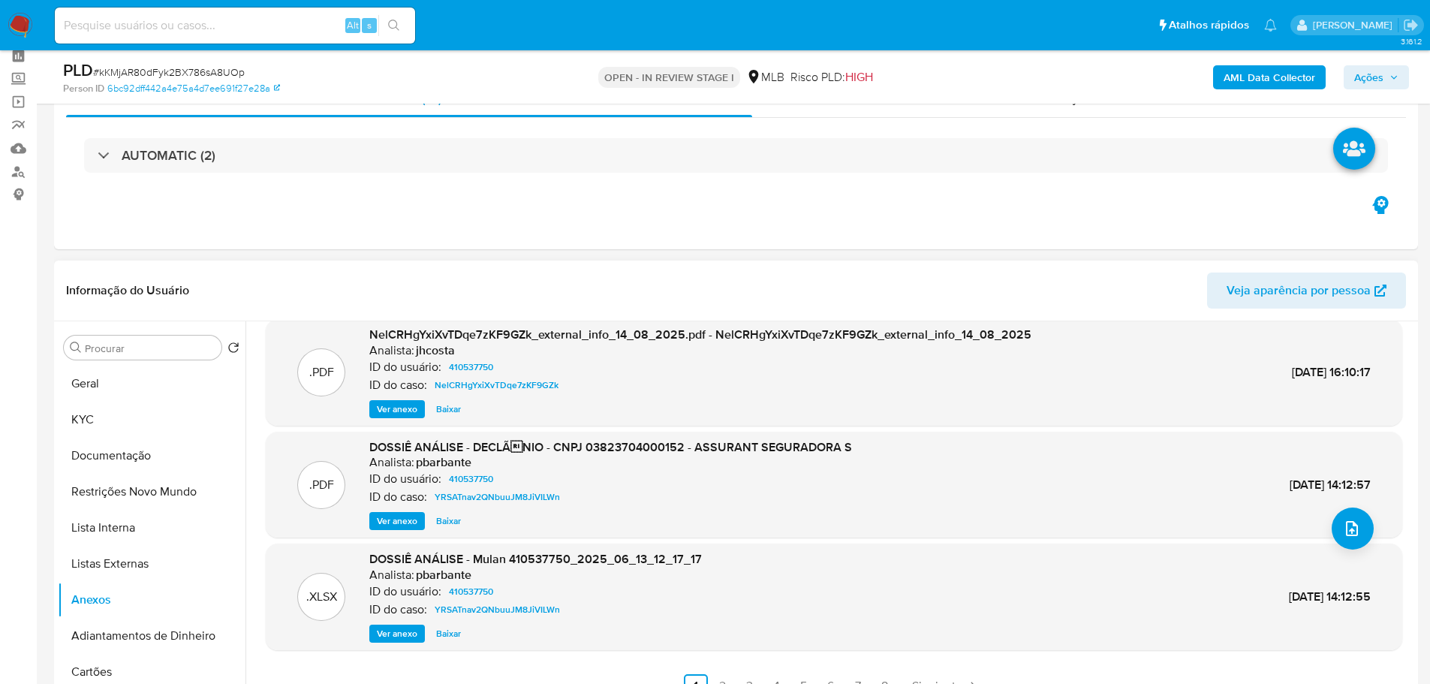
scroll to position [0, 0]
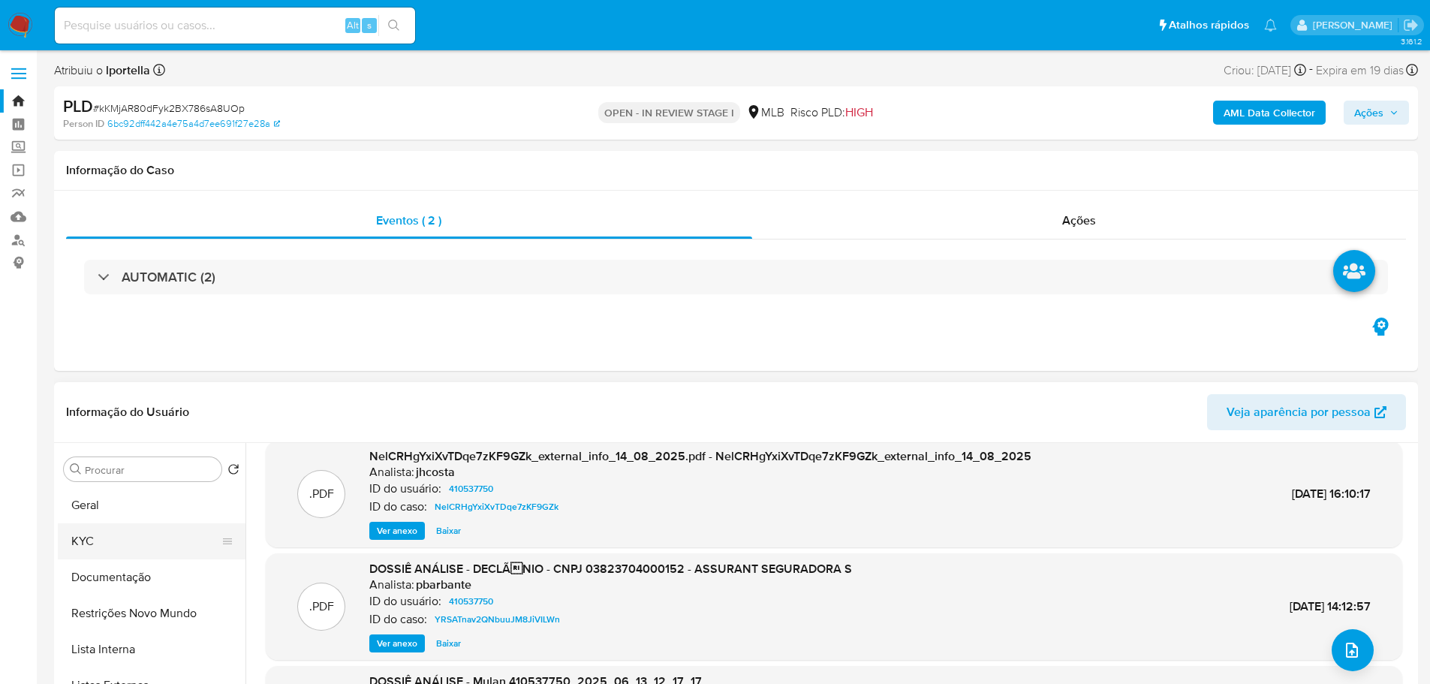
drag, startPoint x: 114, startPoint y: 533, endPoint x: 230, endPoint y: 399, distance: 177.2
click at [114, 534] on button "KYC" at bounding box center [152, 541] width 188 height 36
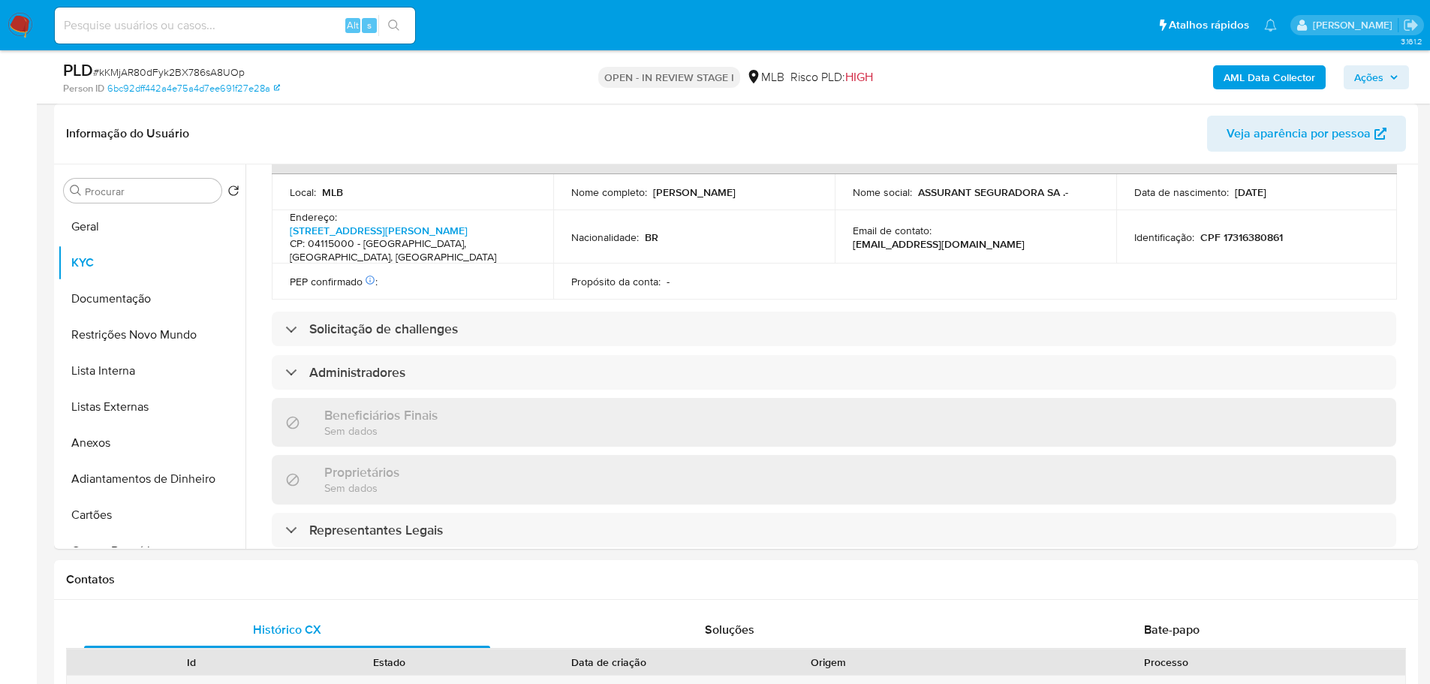
scroll to position [802, 0]
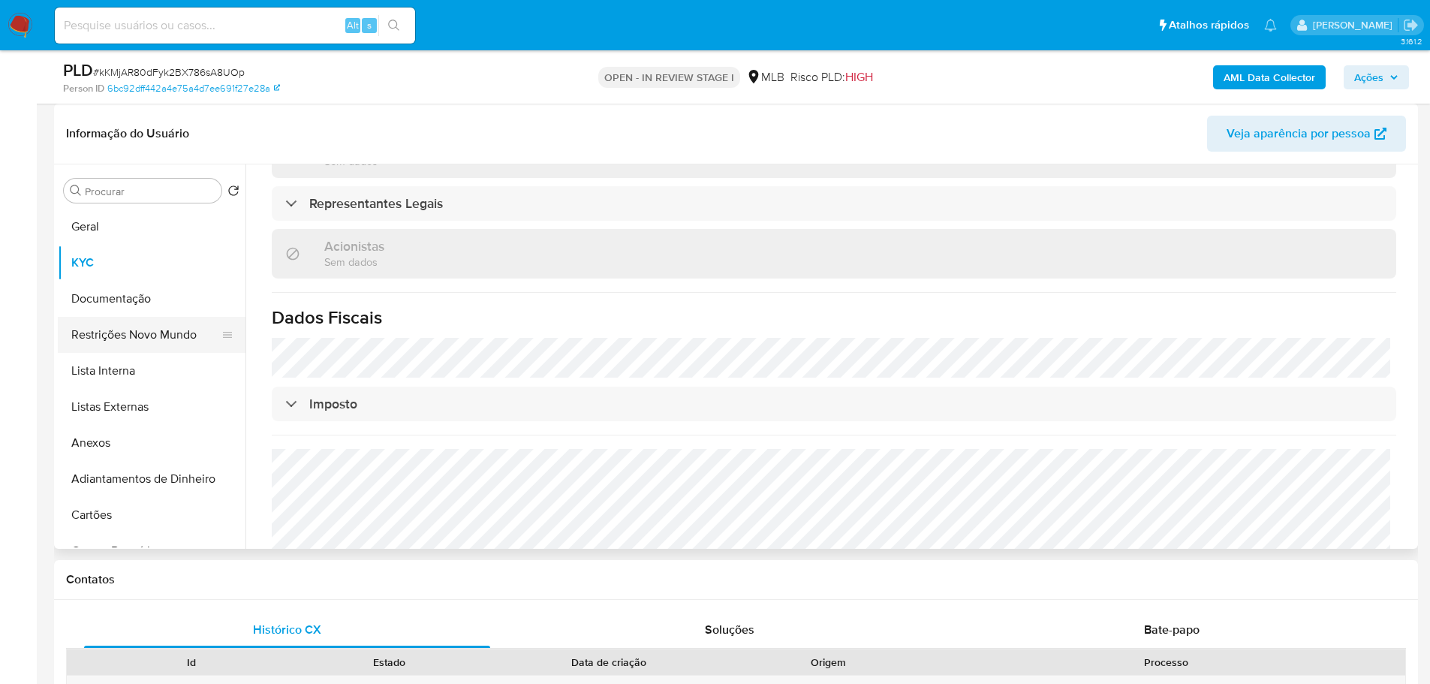
click at [133, 328] on button "Restrições Novo Mundo" at bounding box center [146, 335] width 176 height 36
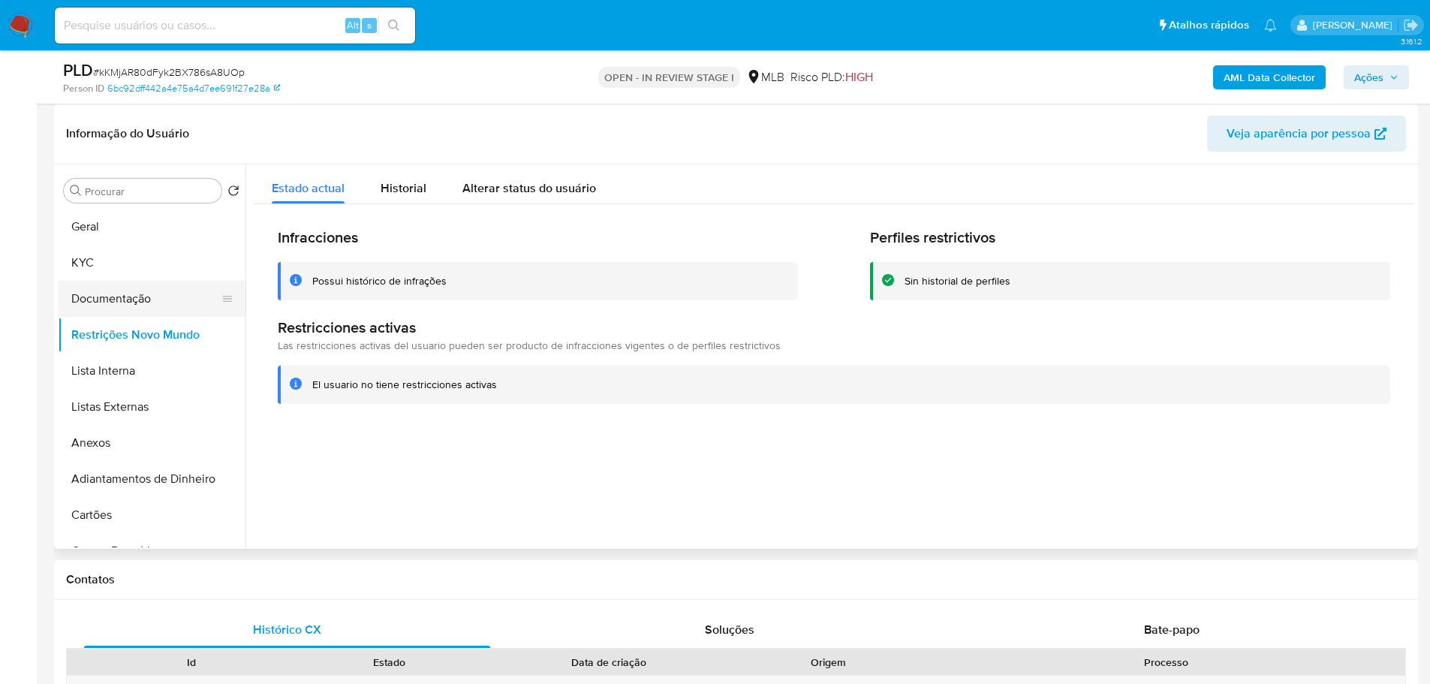
click at [143, 294] on button "Documentação" at bounding box center [146, 299] width 176 height 36
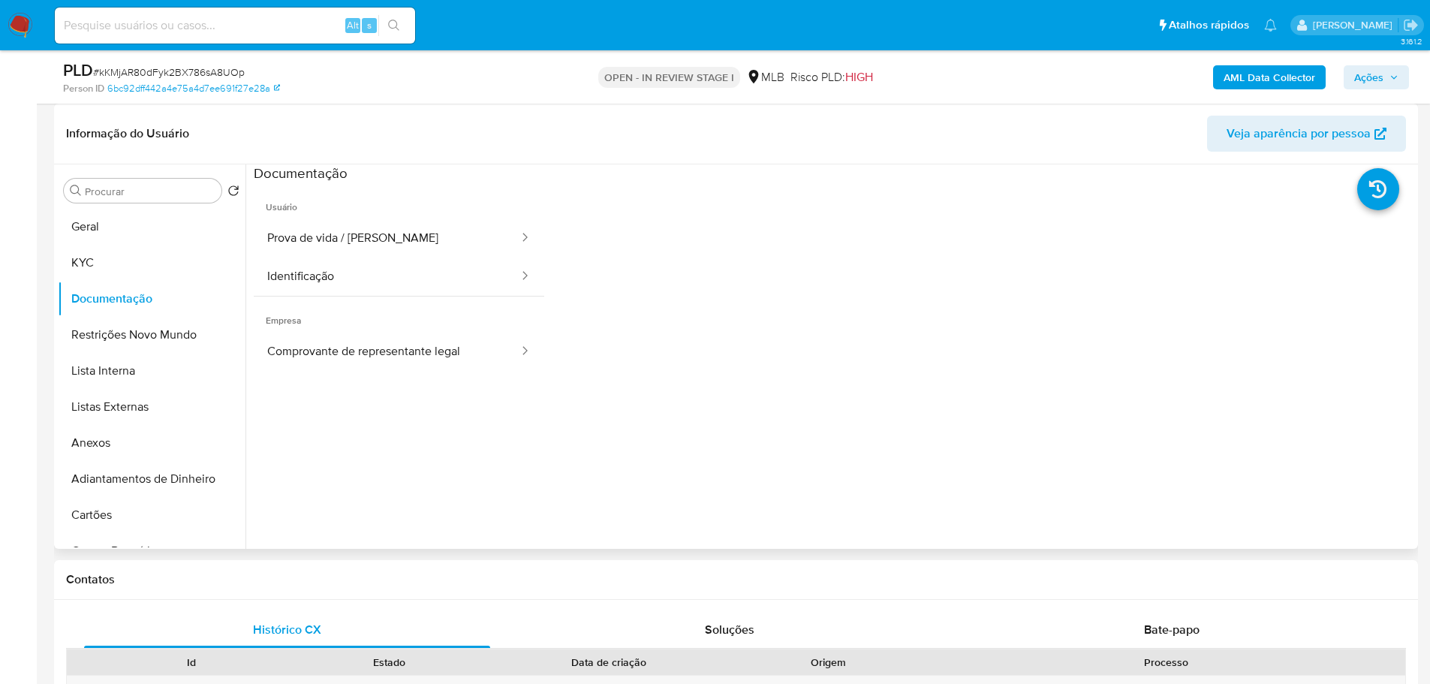
click at [176, 203] on div "Procurar Retornar ao pedido padrão Geral KYC Documentação Restrições Novo Mundo…" at bounding box center [152, 358] width 188 height 382
click at [163, 227] on button "Geral" at bounding box center [146, 227] width 176 height 36
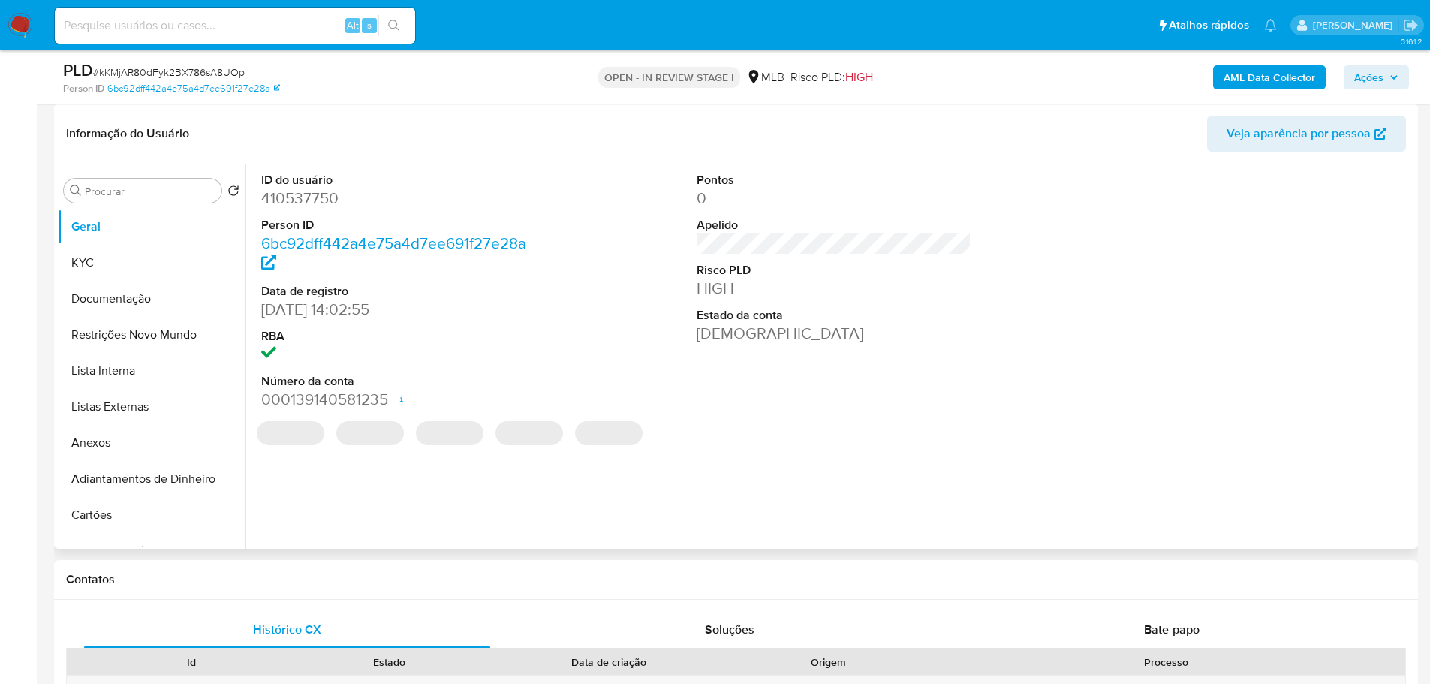
click at [310, 196] on dd "410537750" at bounding box center [398, 198] width 275 height 21
copy dd "410537750"
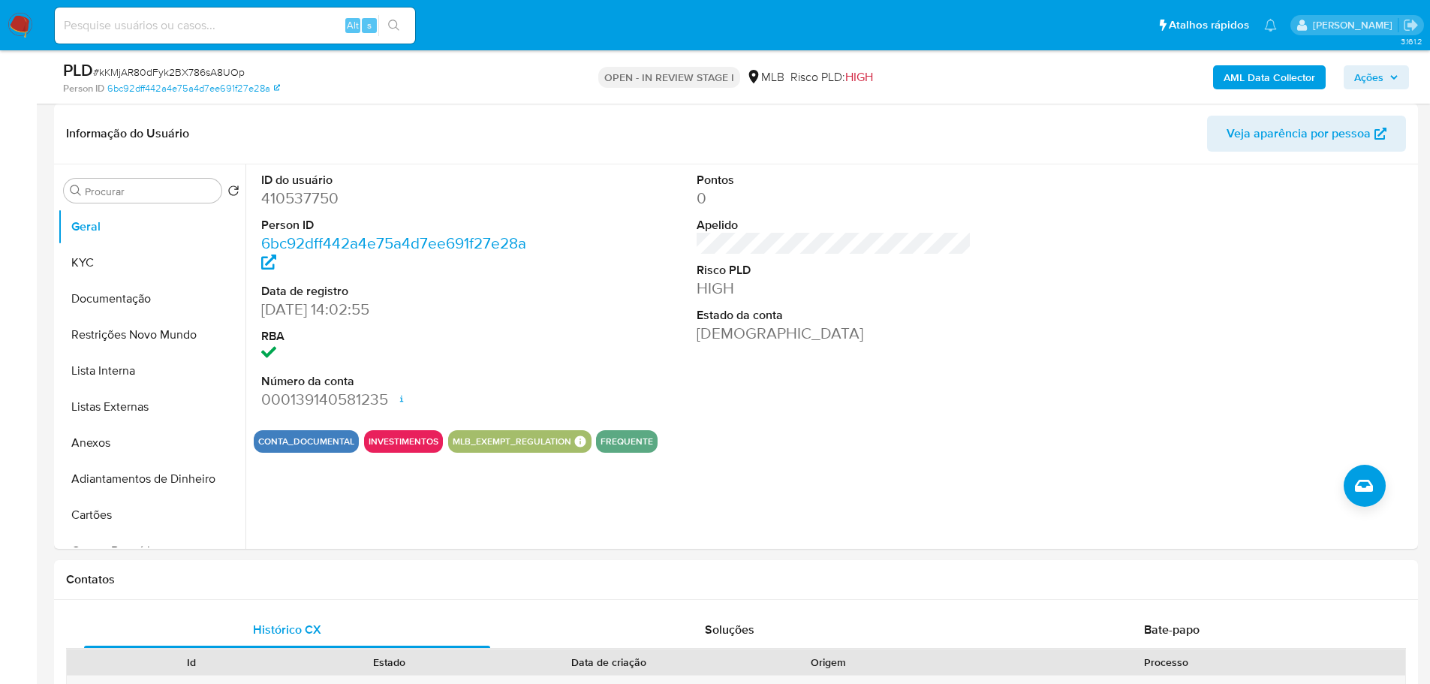
drag, startPoint x: 401, startPoint y: 581, endPoint x: 196, endPoint y: 22, distance: 595.6
click at [402, 582] on h1 "Contatos" at bounding box center [736, 579] width 1340 height 15
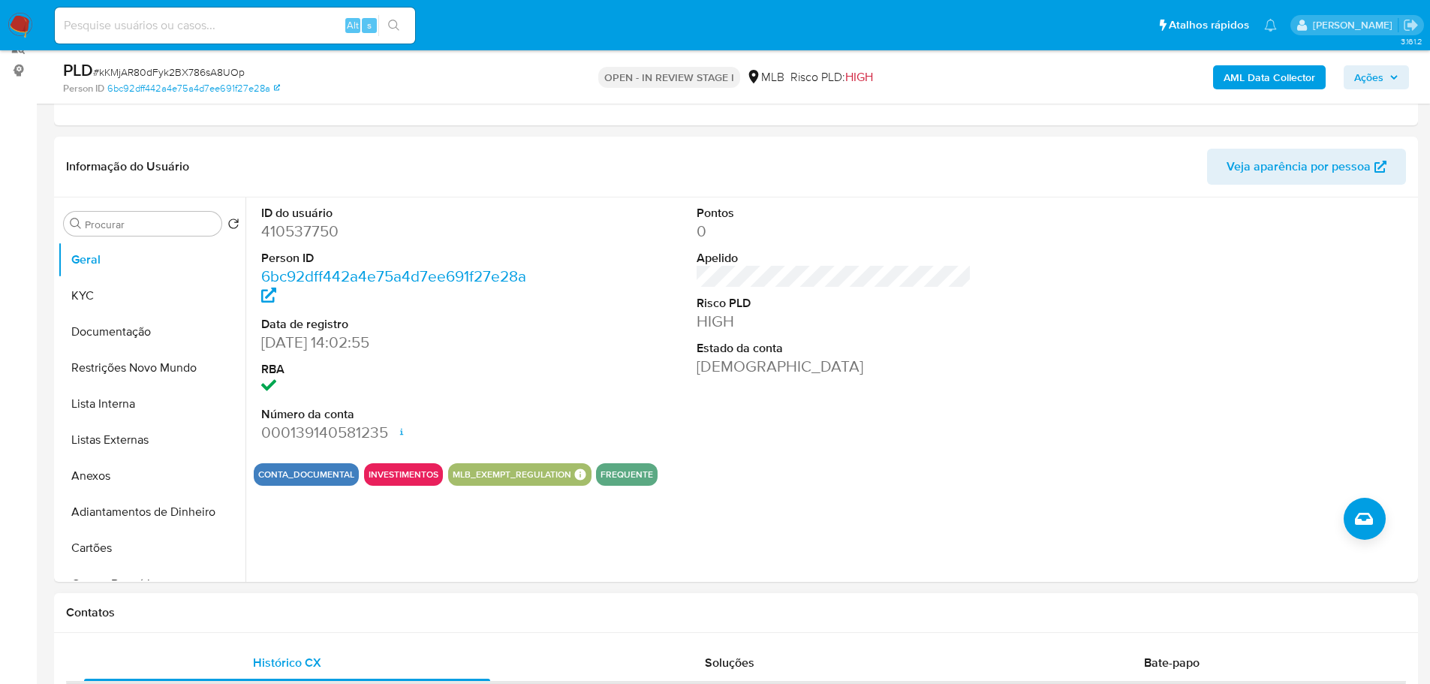
drag, startPoint x: 356, startPoint y: 603, endPoint x: 275, endPoint y: 529, distance: 108.9
click at [355, 603] on div "Contatos" at bounding box center [736, 613] width 1364 height 40
click at [102, 305] on button "KYC" at bounding box center [146, 296] width 176 height 36
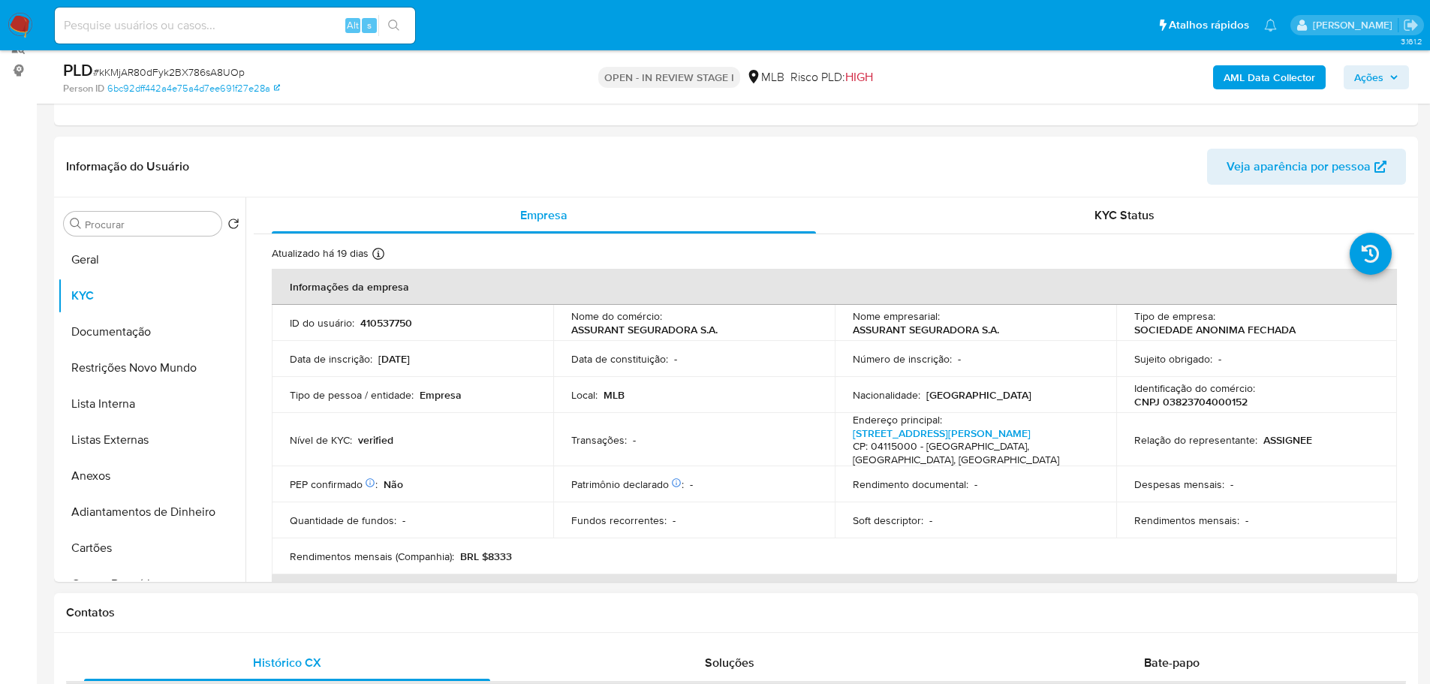
click at [298, 600] on div "Contatos" at bounding box center [736, 613] width 1364 height 40
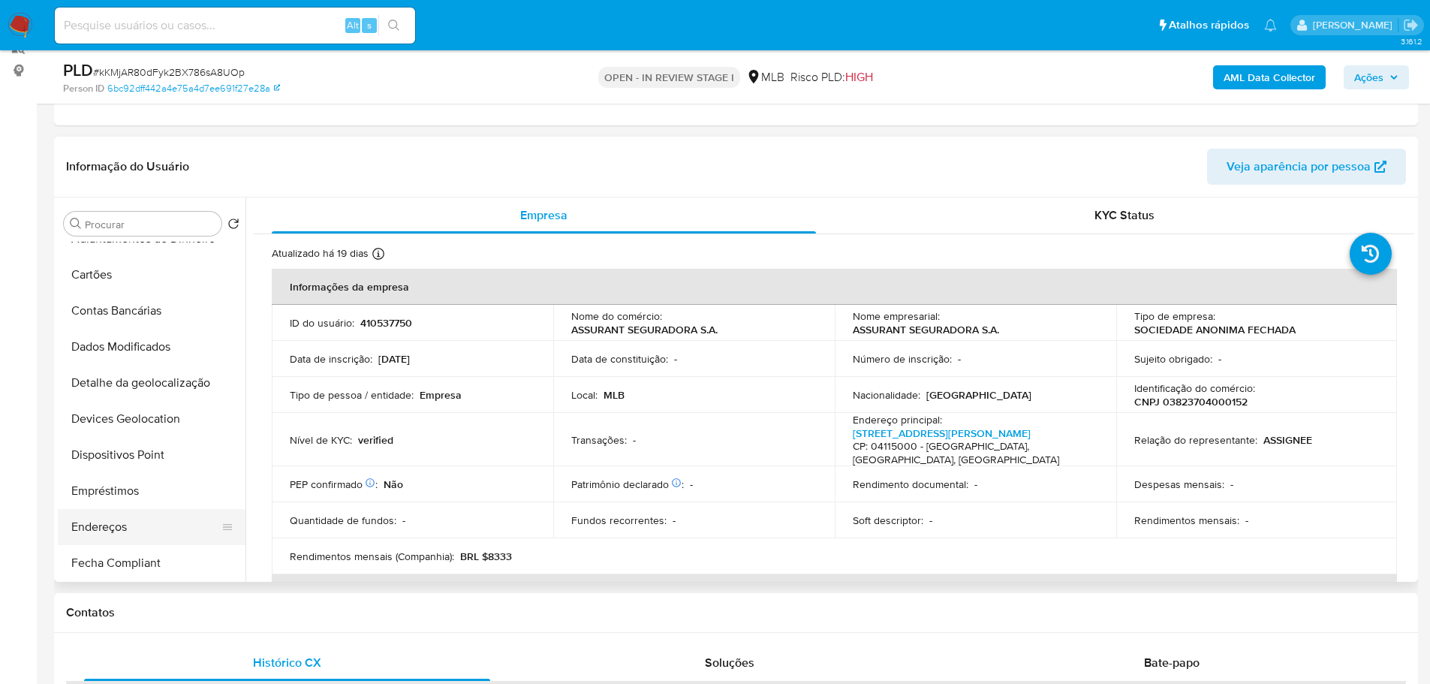
scroll to position [300, 0]
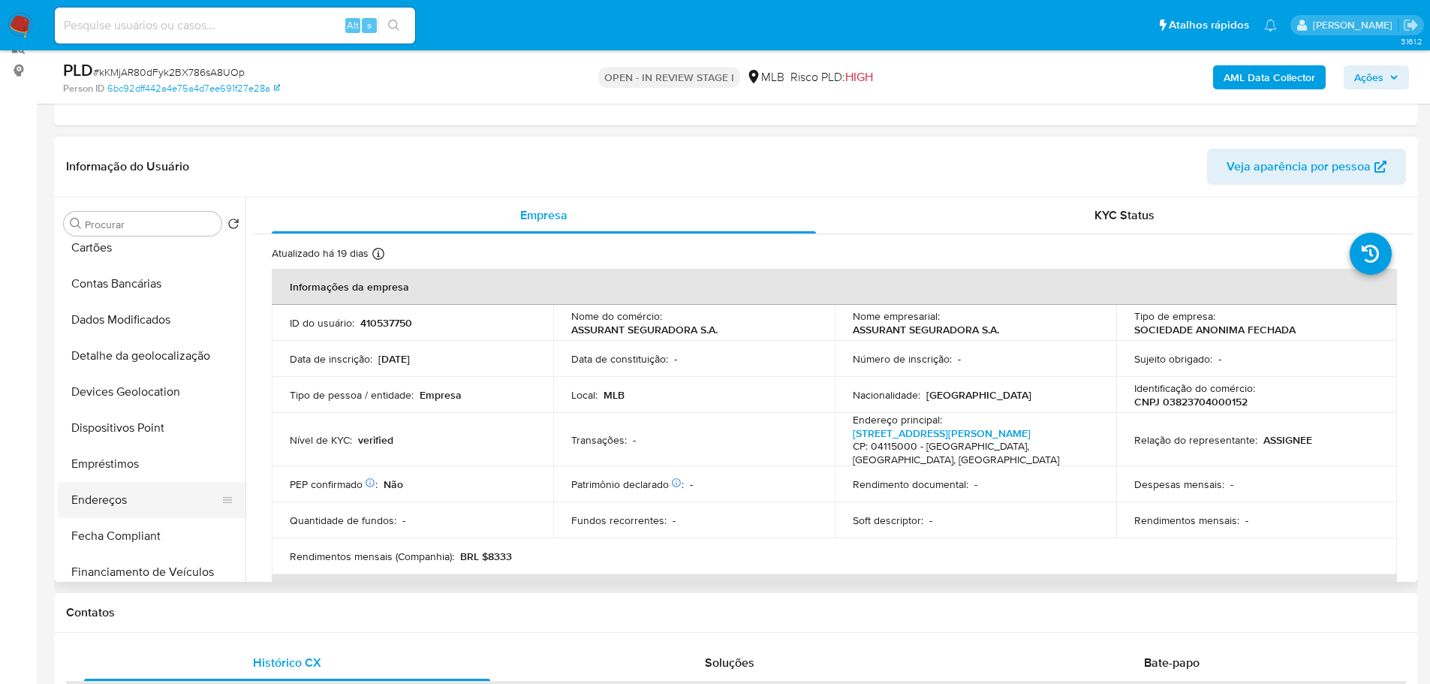
click at [122, 499] on button "Endereços" at bounding box center [146, 500] width 176 height 36
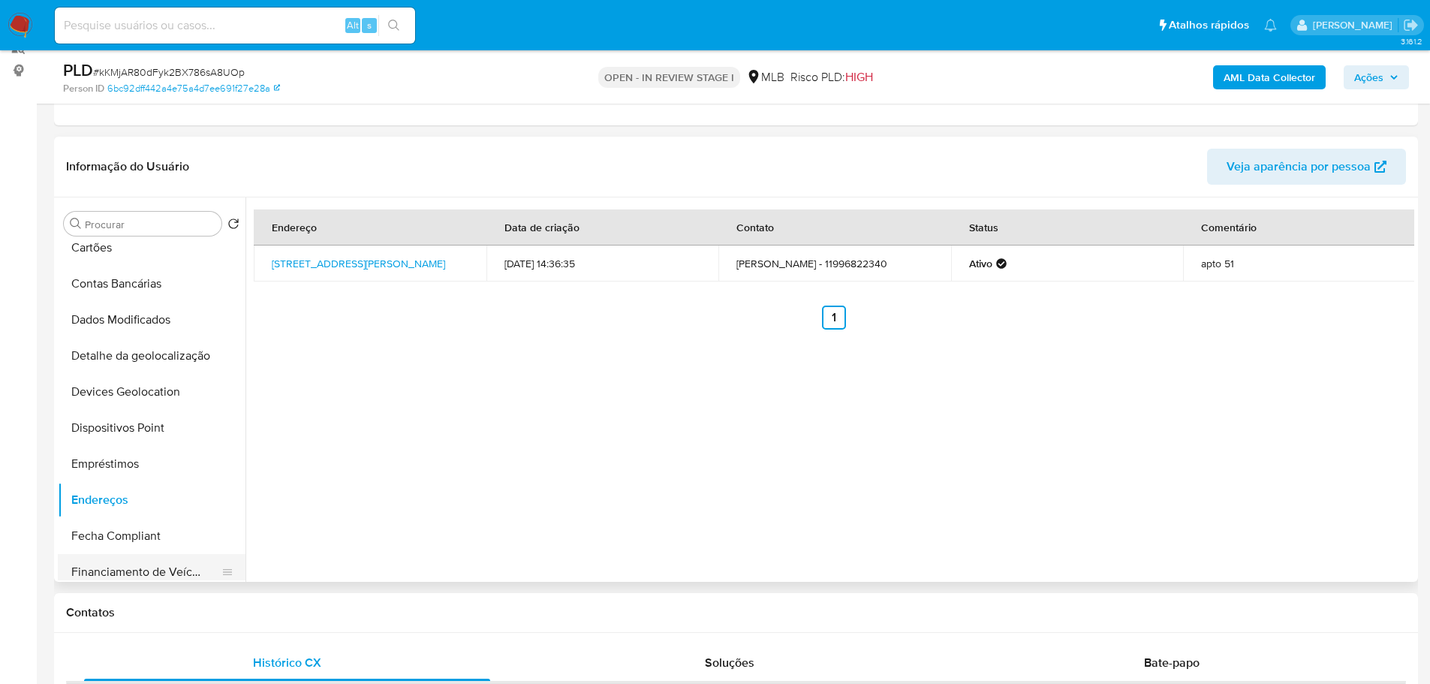
drag, startPoint x: 291, startPoint y: 618, endPoint x: 198, endPoint y: 570, distance: 104.7
click at [289, 618] on h1 "Contatos" at bounding box center [736, 612] width 1340 height 15
click at [141, 363] on button "Detalhe da geolocalização" at bounding box center [146, 356] width 176 height 36
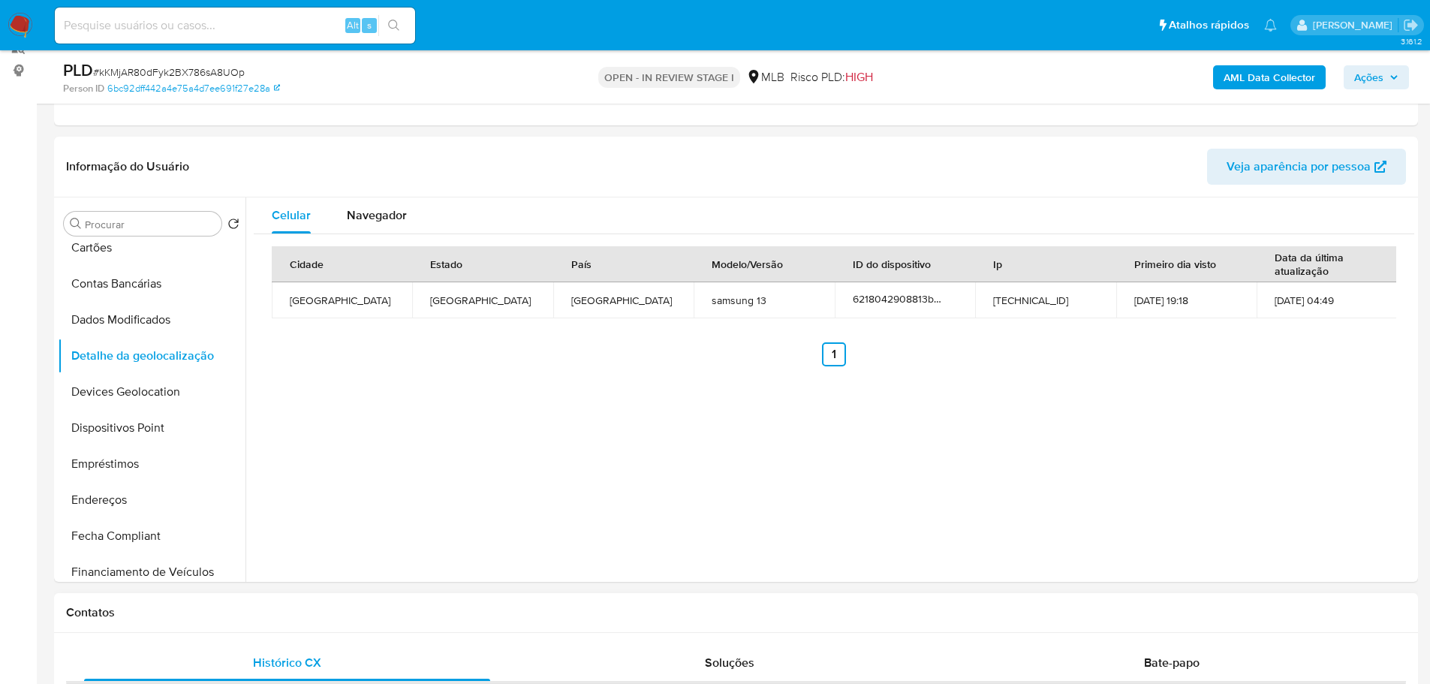
click at [290, 605] on h1 "Contatos" at bounding box center [736, 612] width 1340 height 15
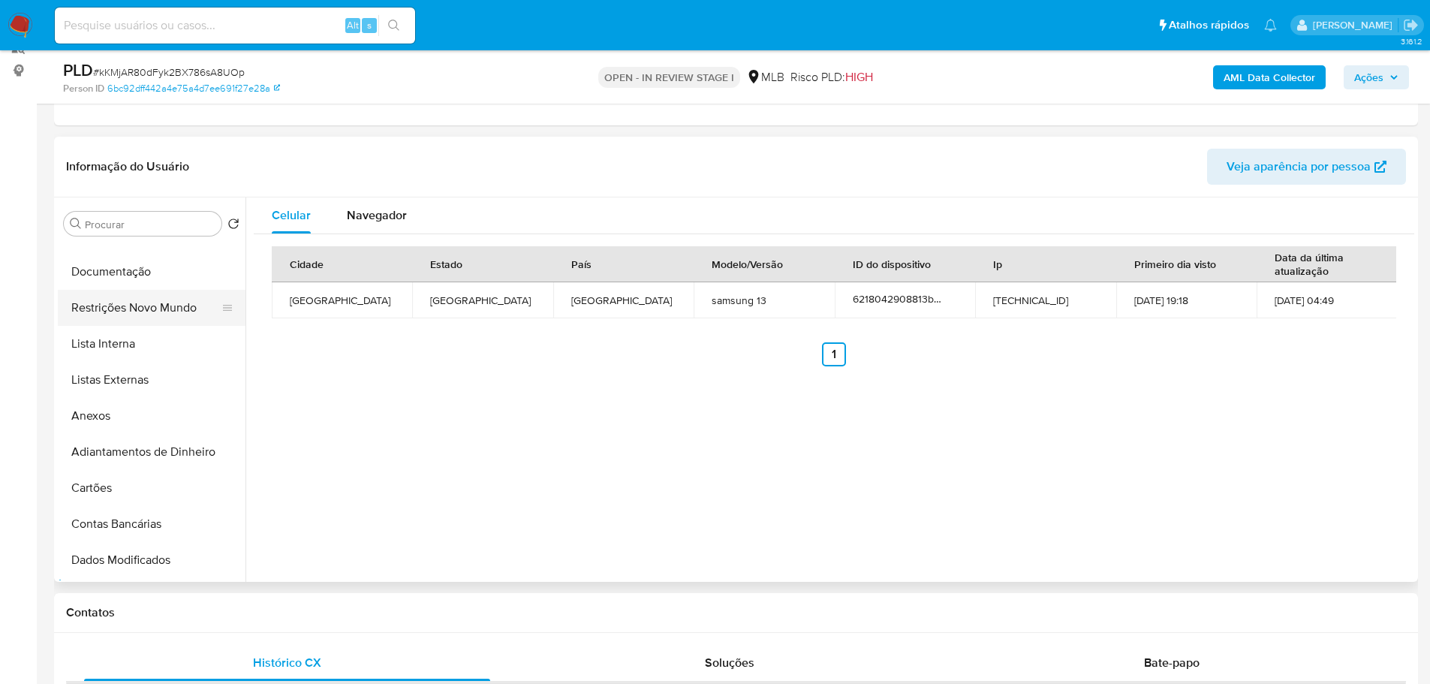
scroll to position [0, 0]
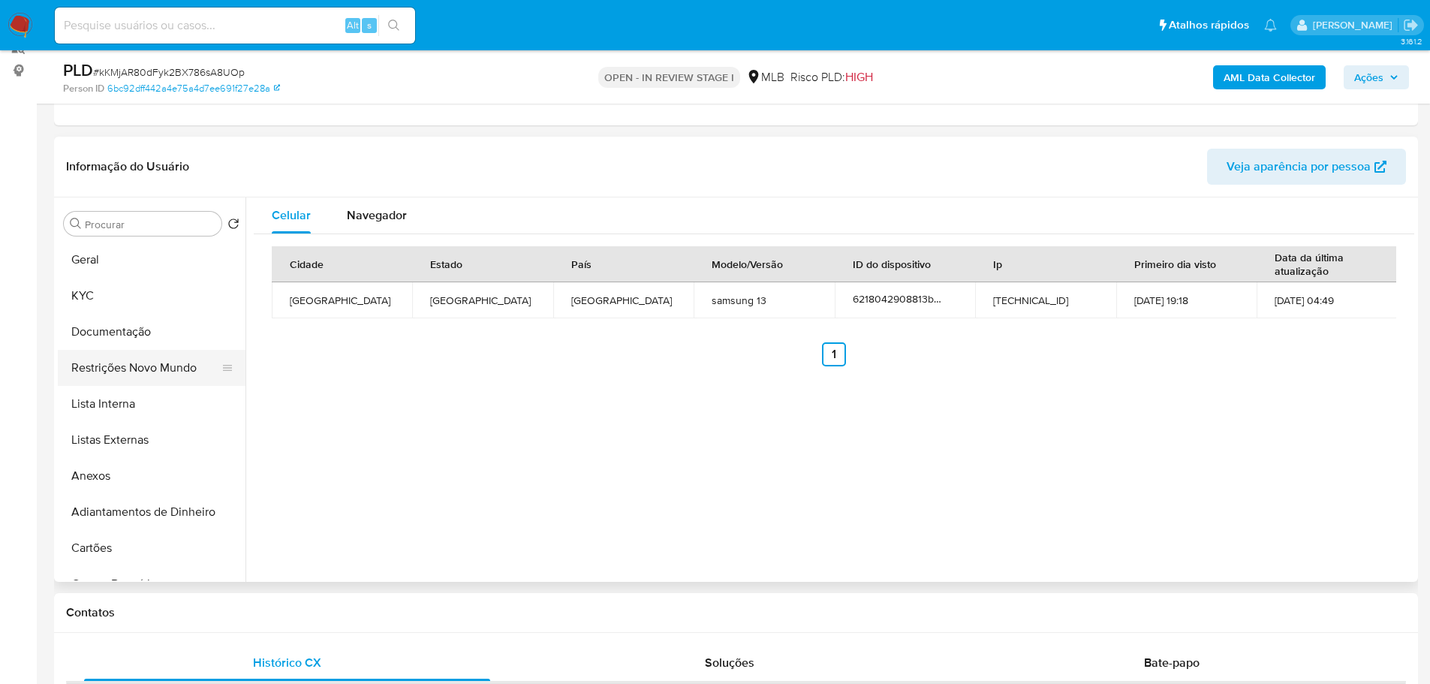
click at [167, 363] on button "Restrições Novo Mundo" at bounding box center [146, 368] width 176 height 36
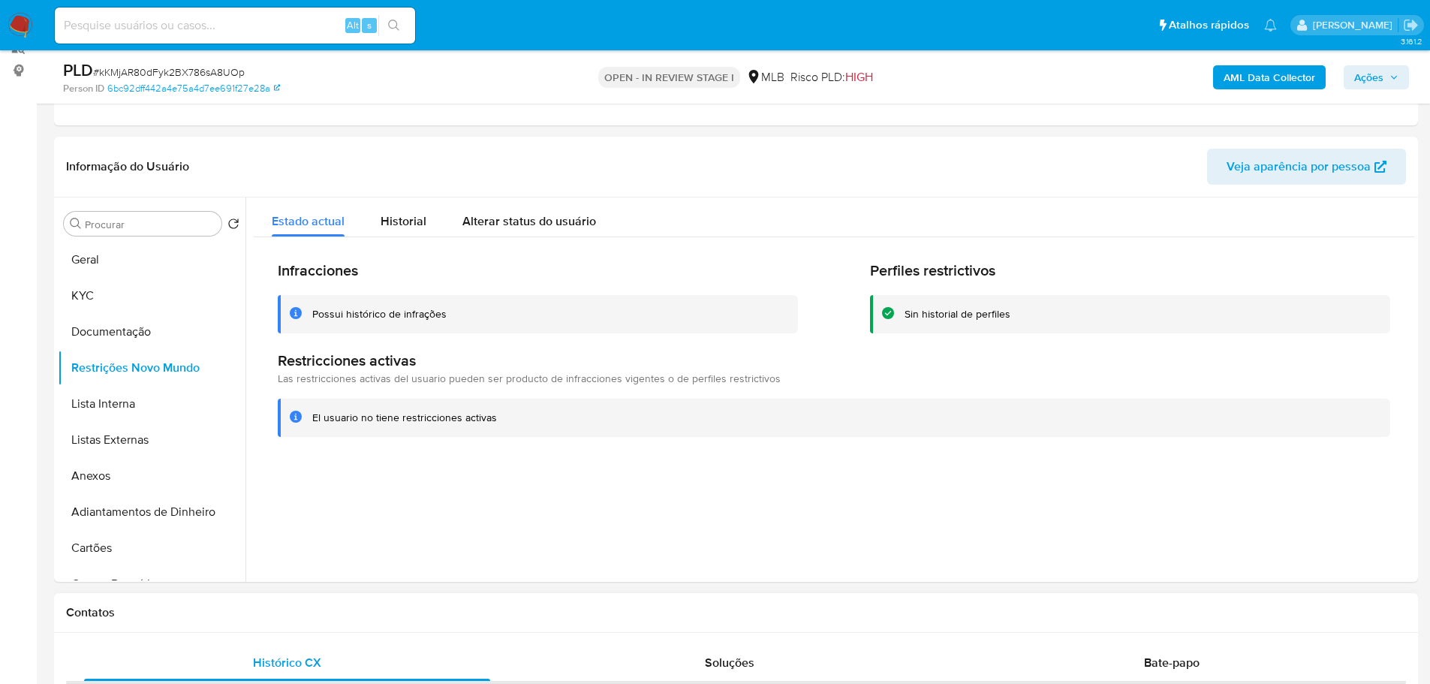
click at [224, 600] on div "Contatos" at bounding box center [736, 613] width 1364 height 40
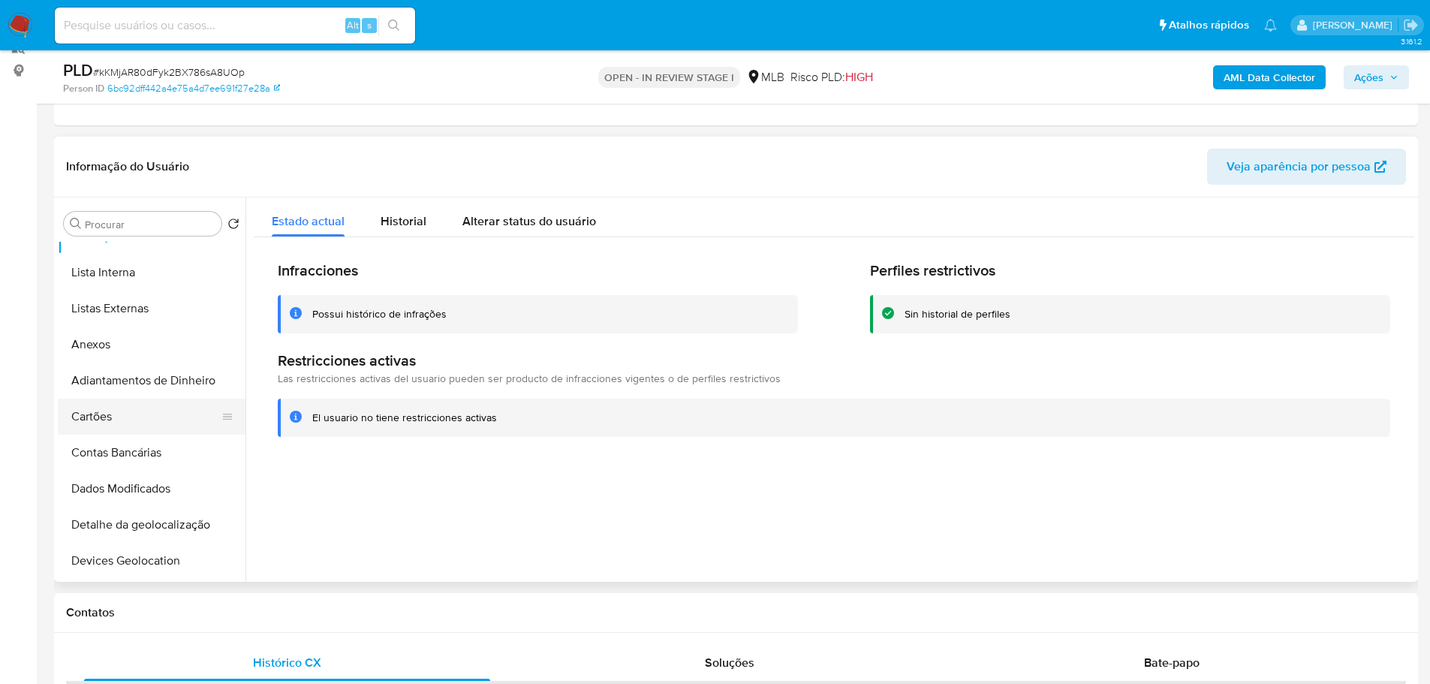
scroll to position [225, 0]
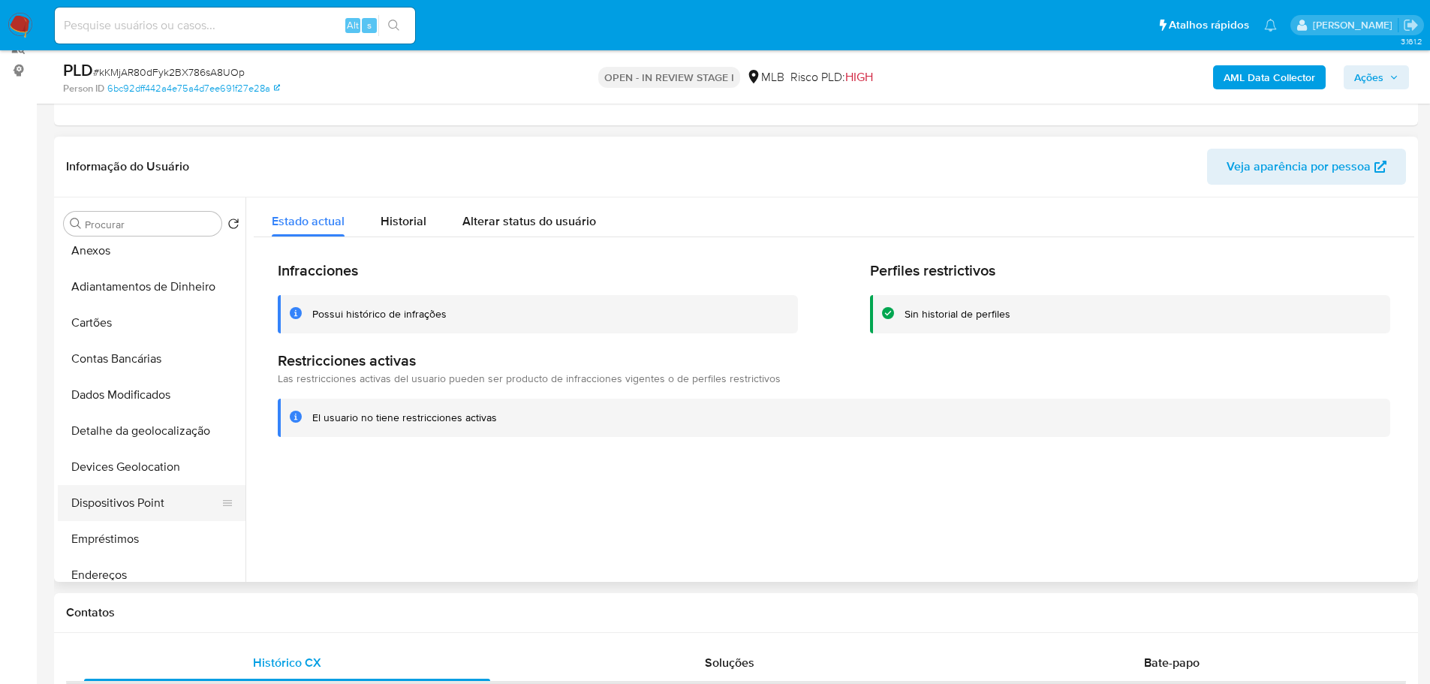
click at [167, 496] on button "Dispositivos Point" at bounding box center [146, 503] width 176 height 36
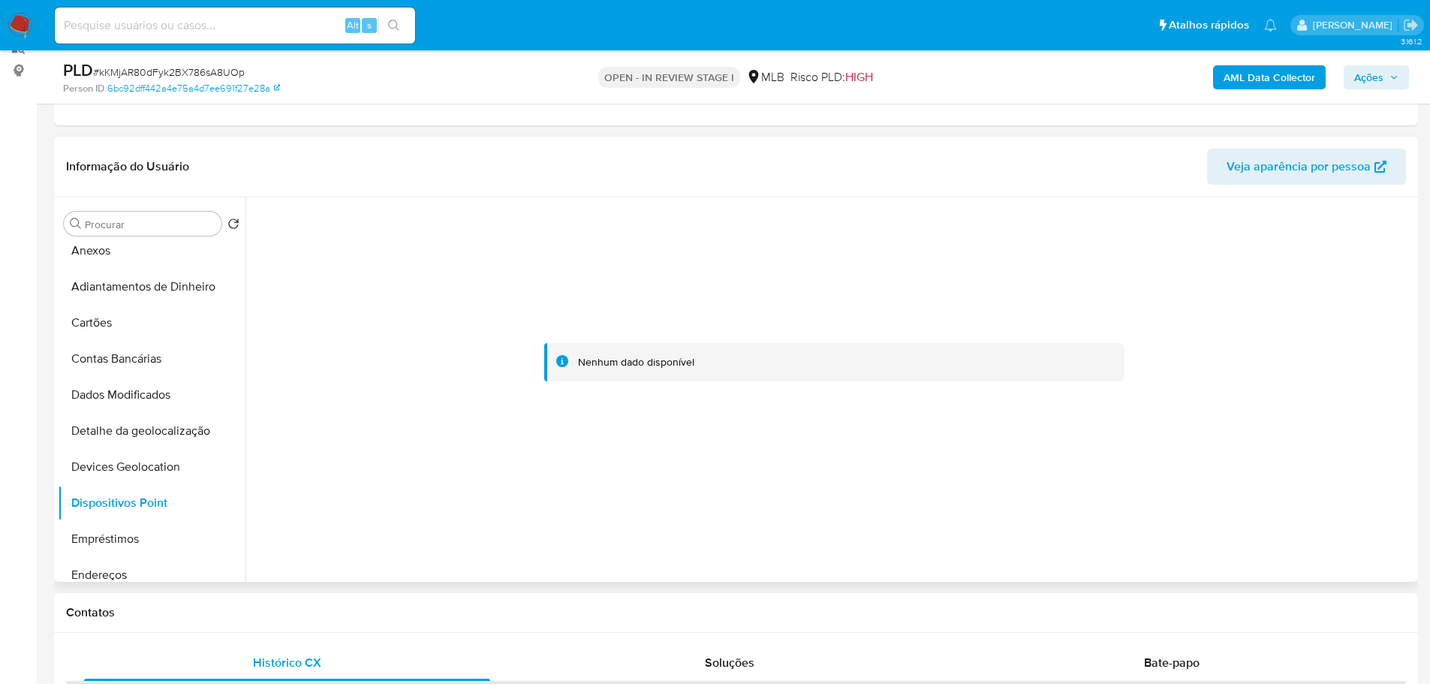
click at [517, 593] on div "Contatos" at bounding box center [736, 613] width 1364 height 40
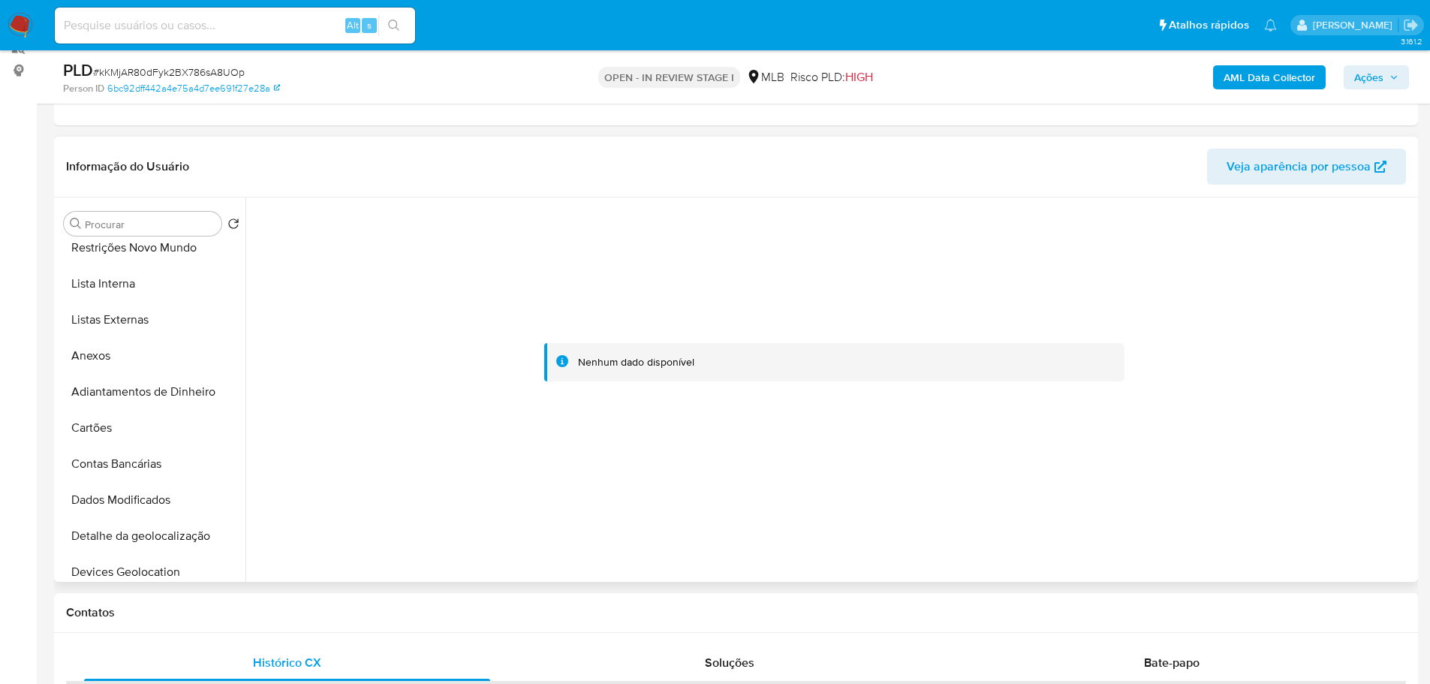
scroll to position [0, 0]
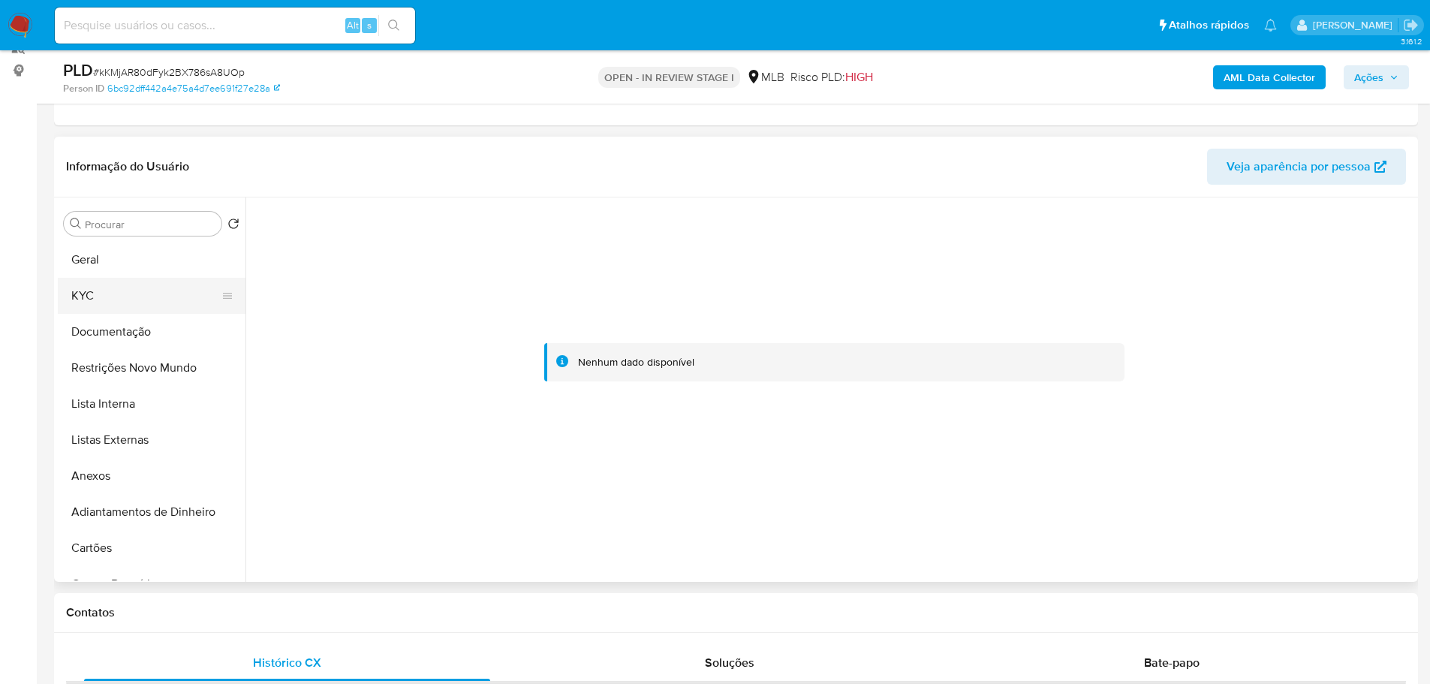
click at [104, 294] on button "KYC" at bounding box center [146, 296] width 176 height 36
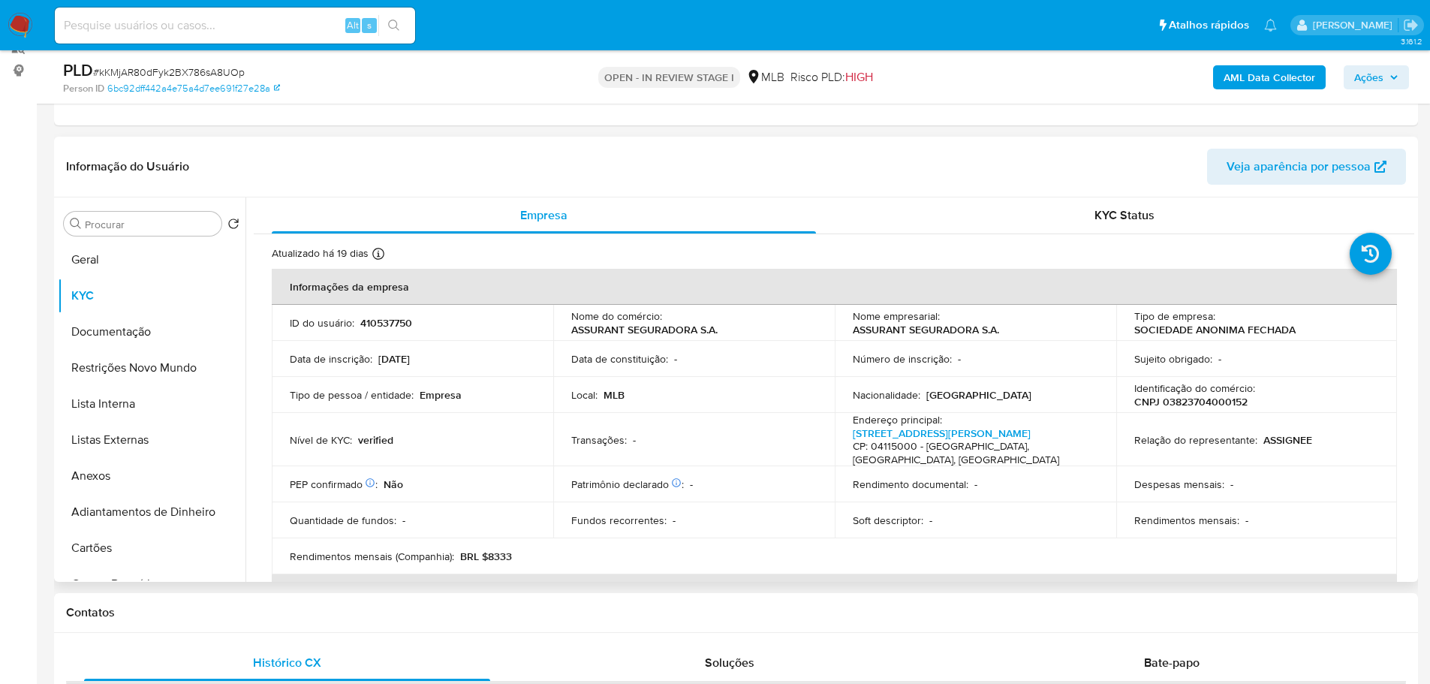
click at [1198, 401] on p "CNPJ 03823704000152" at bounding box center [1190, 402] width 113 height 14
copy p "03823704000152"
click at [1364, 72] on span "Ações" at bounding box center [1368, 77] width 29 height 24
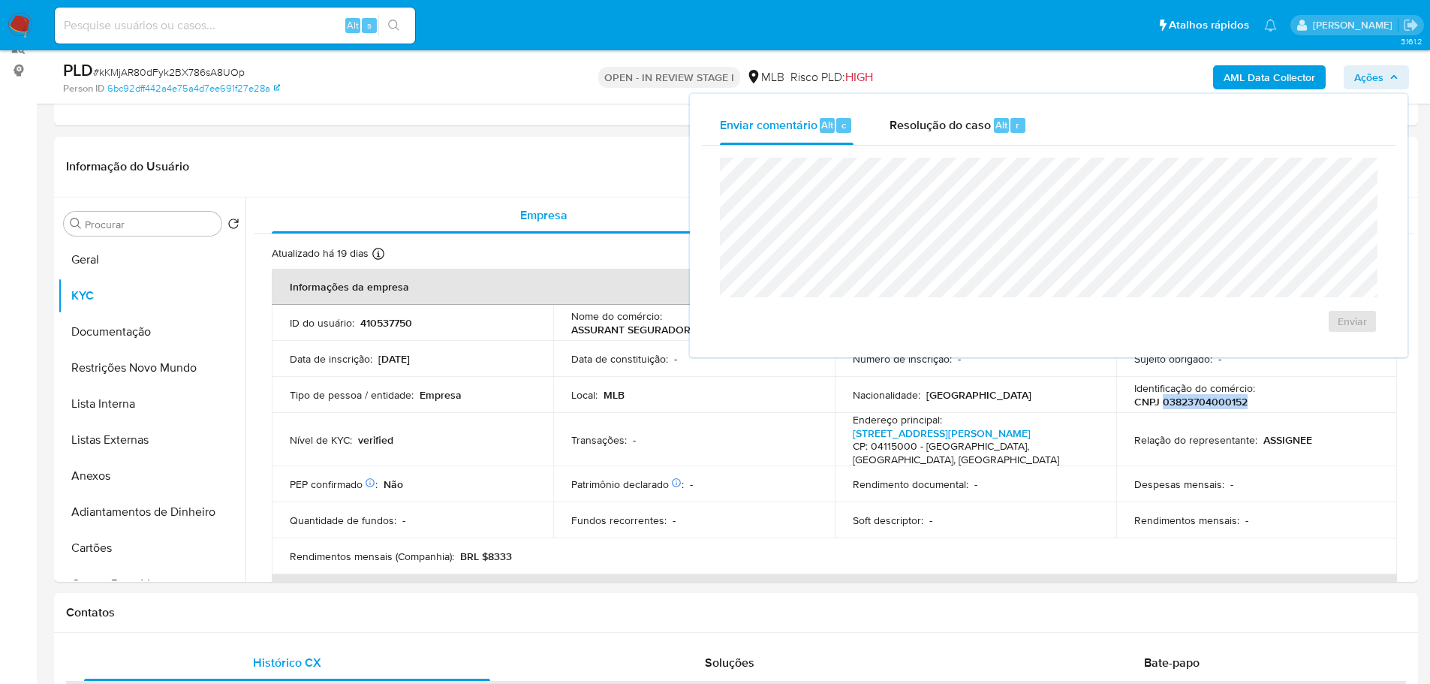
drag, startPoint x: 937, startPoint y: 119, endPoint x: 883, endPoint y: 147, distance: 60.4
click at [937, 119] on span "Resolução do caso" at bounding box center [939, 124] width 101 height 17
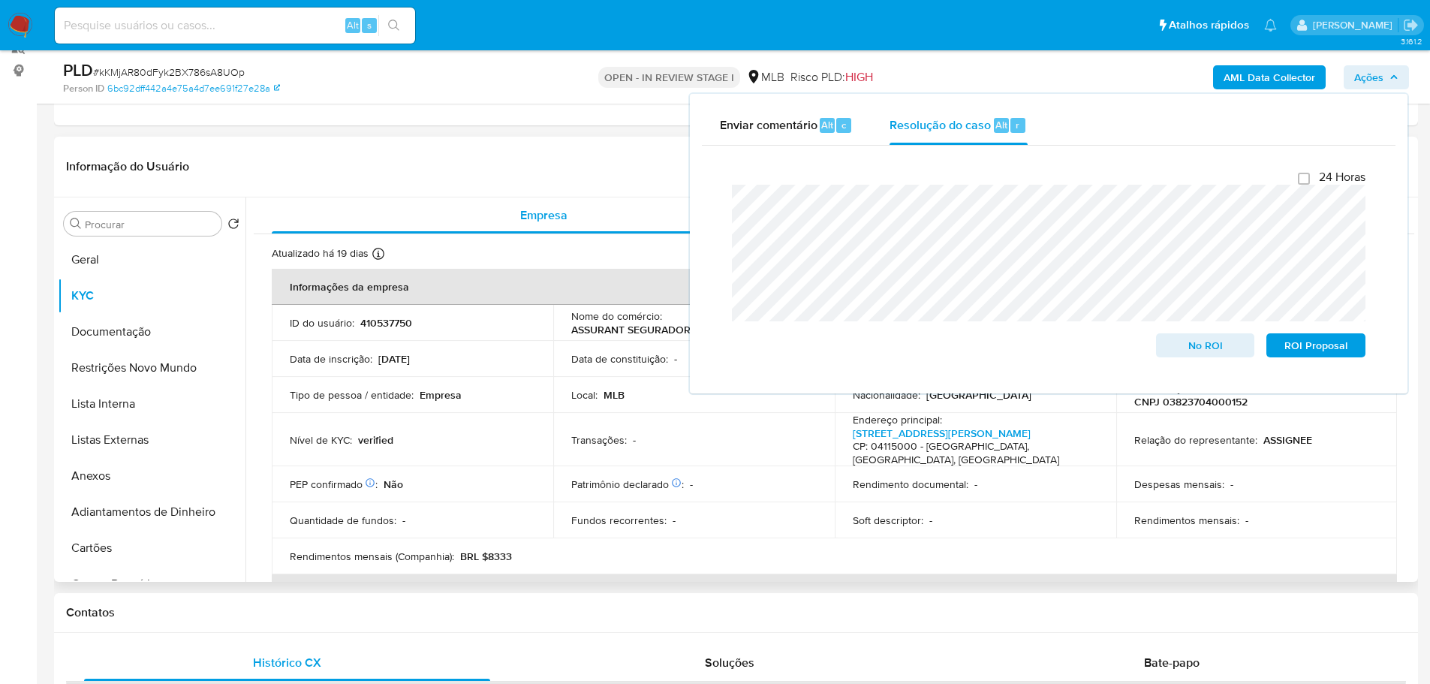
click at [471, 170] on header "Informação do Usuário Veja aparência por pessoa" at bounding box center [736, 167] width 1340 height 36
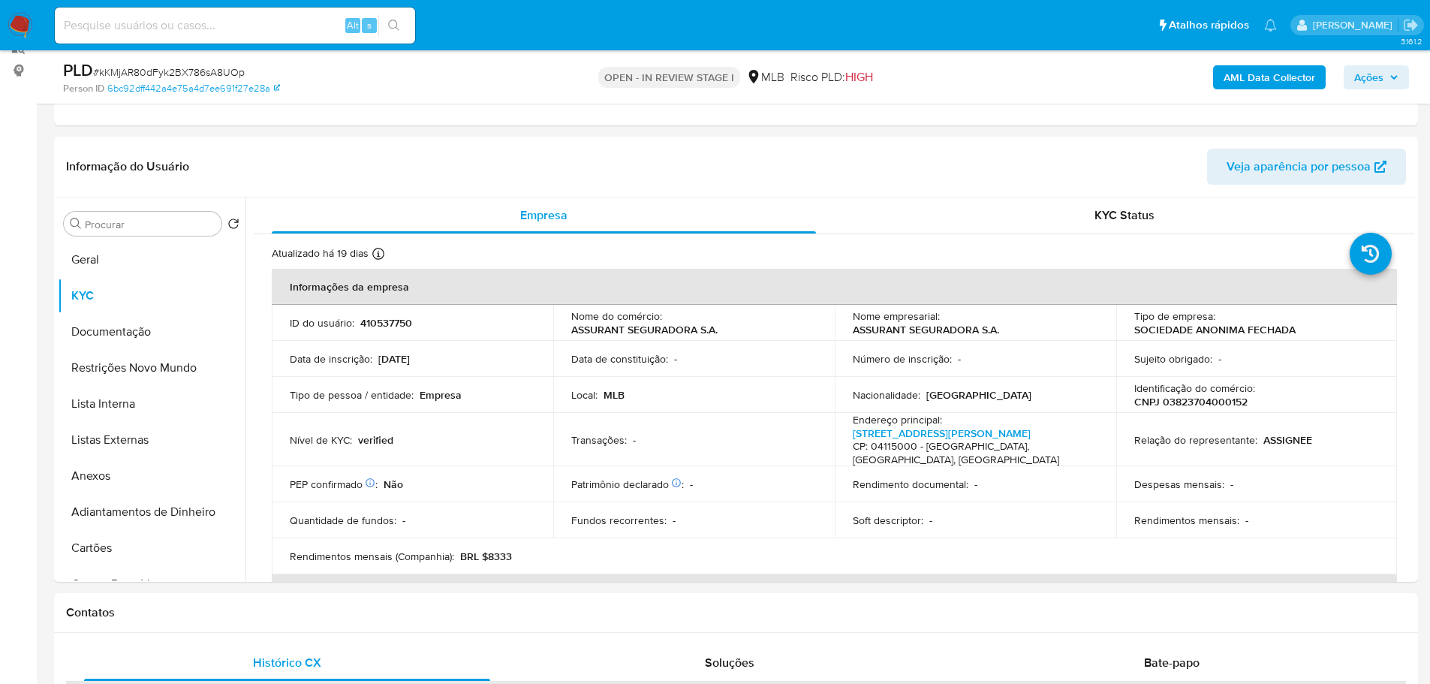
click at [977, 92] on div "AML Data Collector Ações" at bounding box center [1187, 76] width 444 height 35
click at [1232, 89] on div "AML Data Collector Ações" at bounding box center [1187, 76] width 444 height 35
click at [1239, 84] on b "AML Data Collector" at bounding box center [1269, 77] width 92 height 24
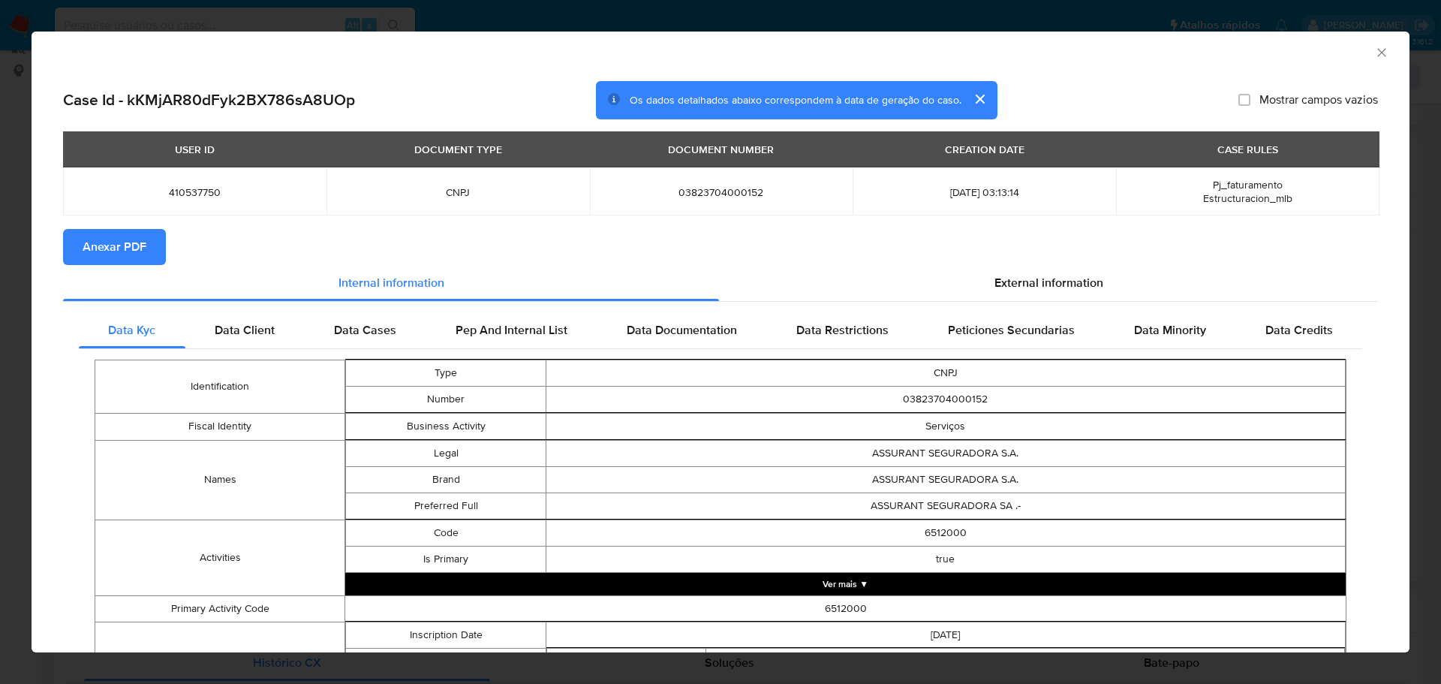
click at [129, 247] on span "Anexar PDF" at bounding box center [115, 246] width 64 height 33
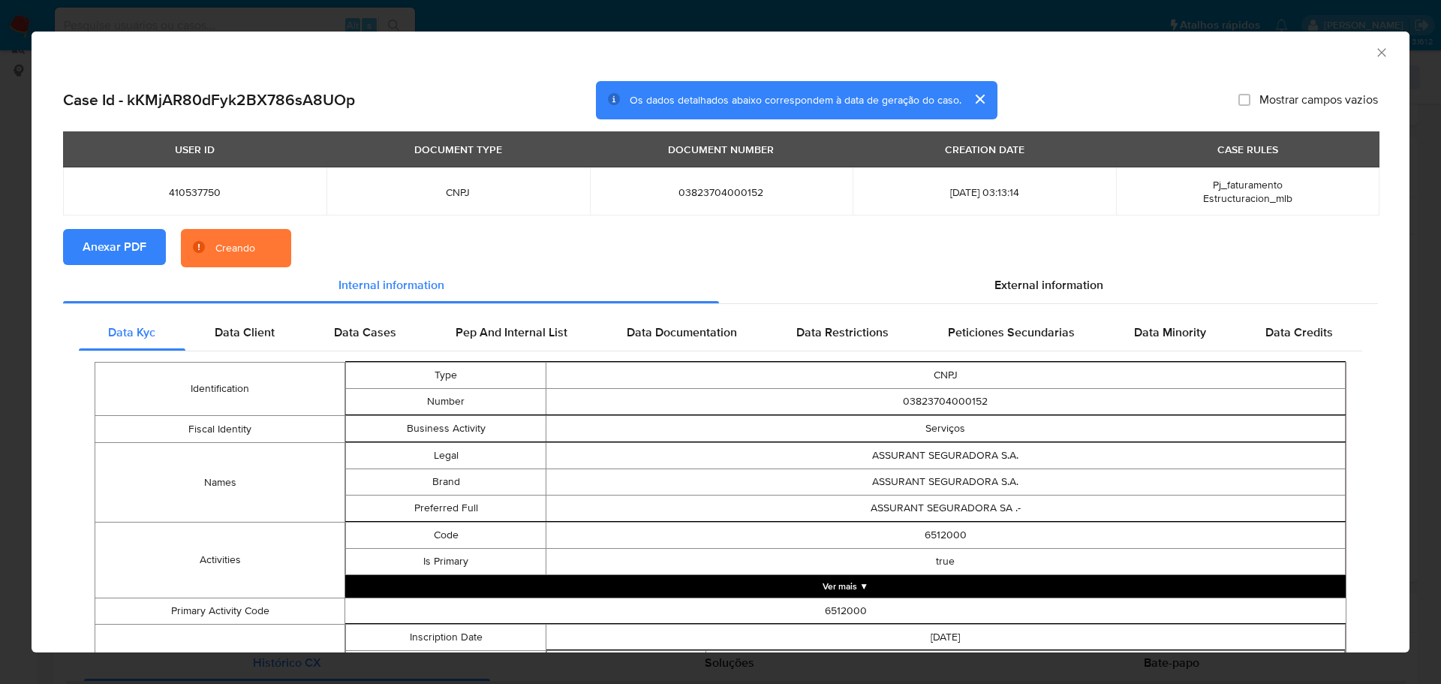
click at [1376, 53] on icon "Fechar a janela" at bounding box center [1381, 52] width 15 height 15
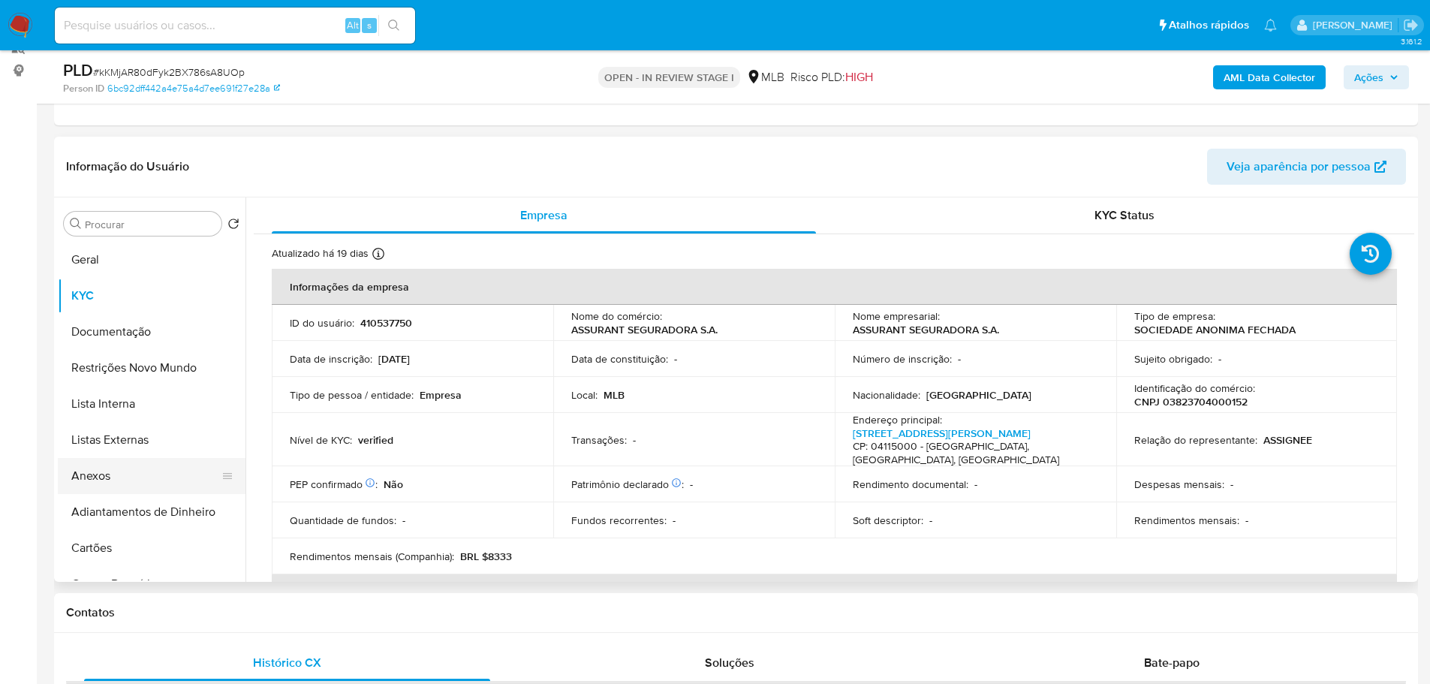
drag, startPoint x: 109, startPoint y: 472, endPoint x: 224, endPoint y: 489, distance: 116.0
click at [109, 472] on button "Anexos" at bounding box center [146, 476] width 176 height 36
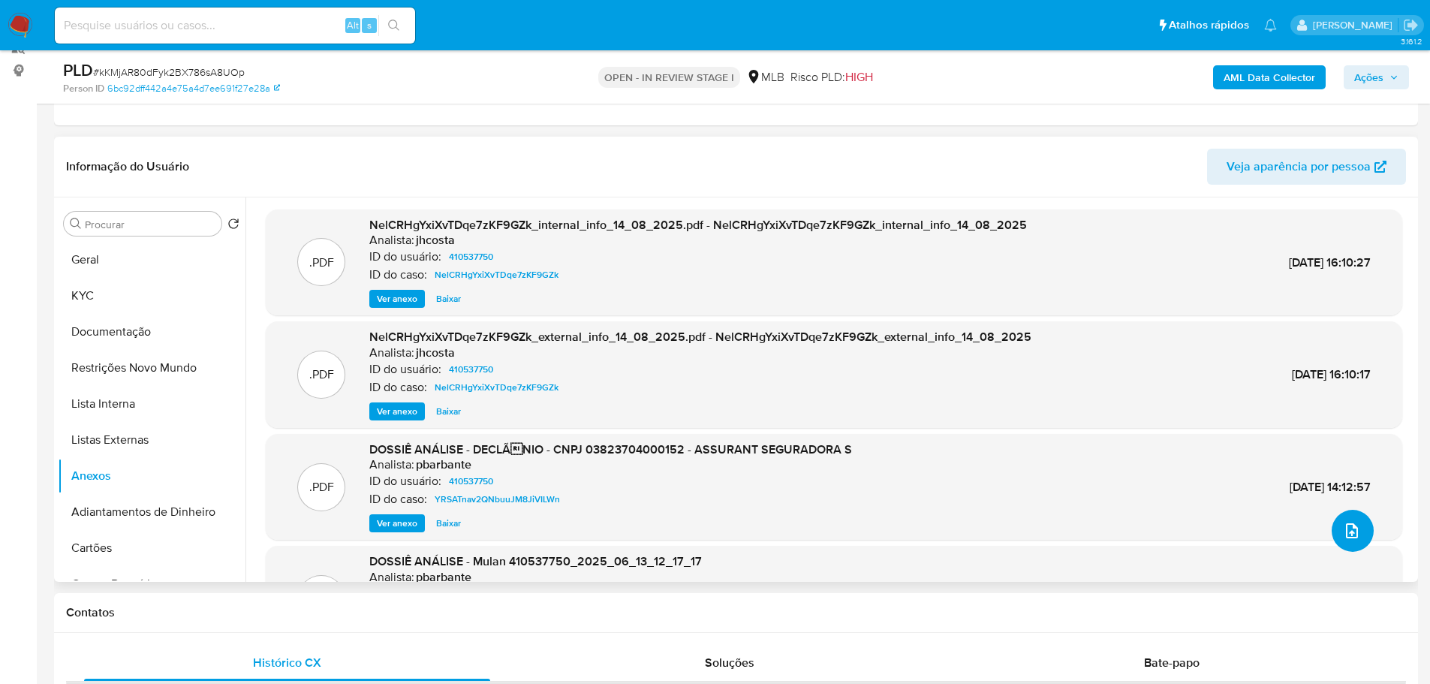
click at [1346, 528] on icon "upload-file" at bounding box center [1352, 531] width 18 height 18
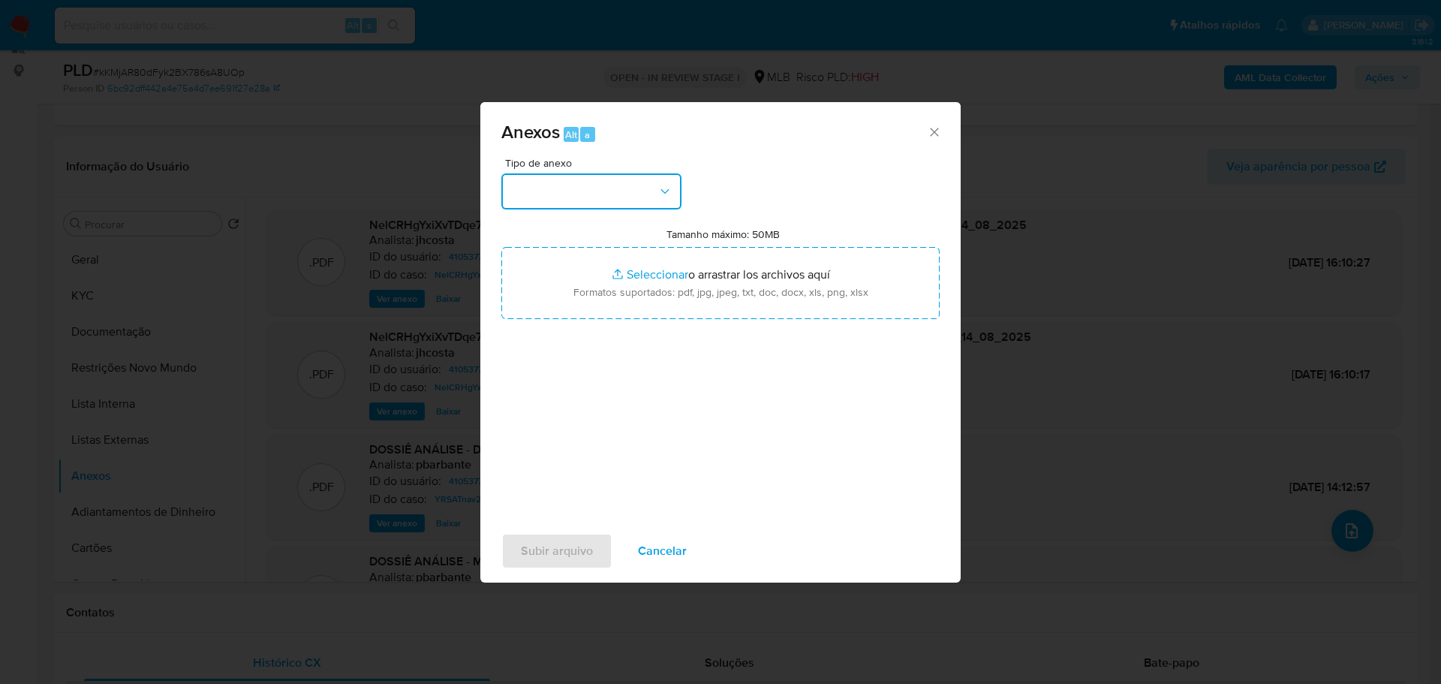
click at [575, 197] on button "button" at bounding box center [591, 191] width 180 height 36
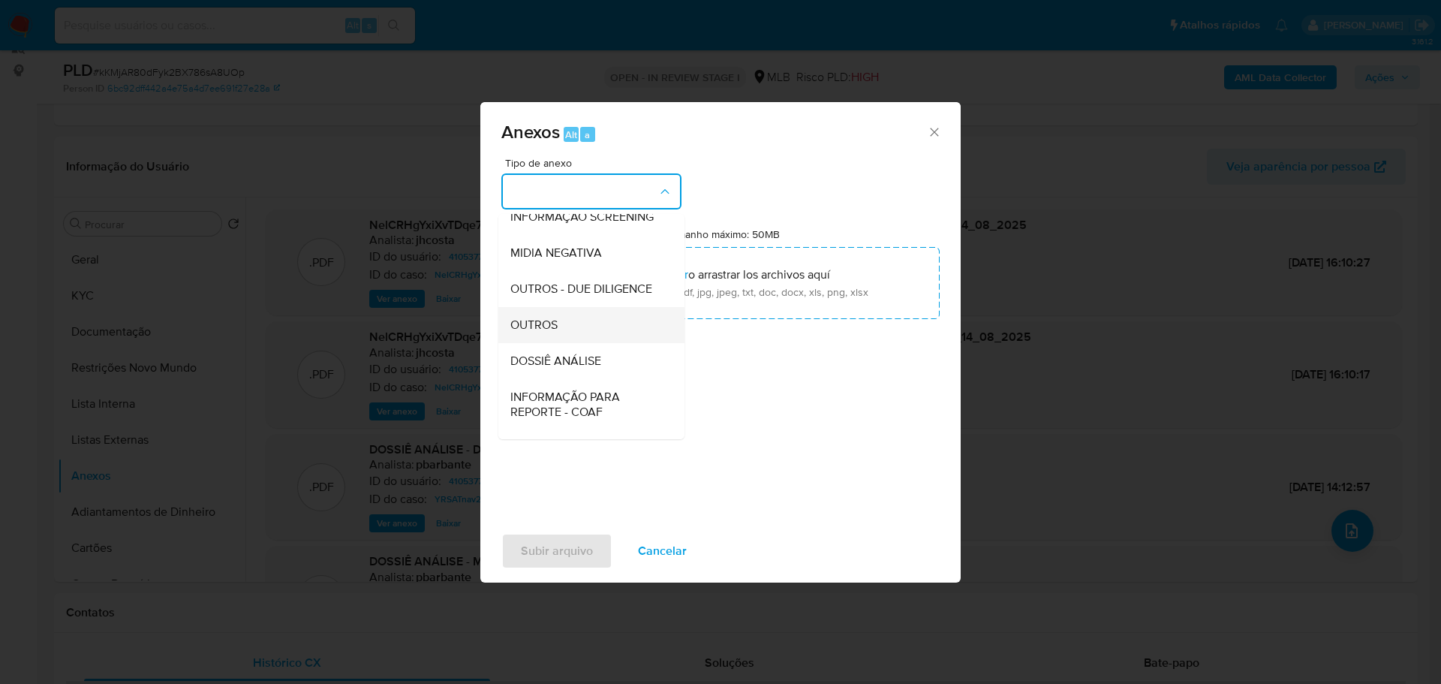
scroll to position [231, 0]
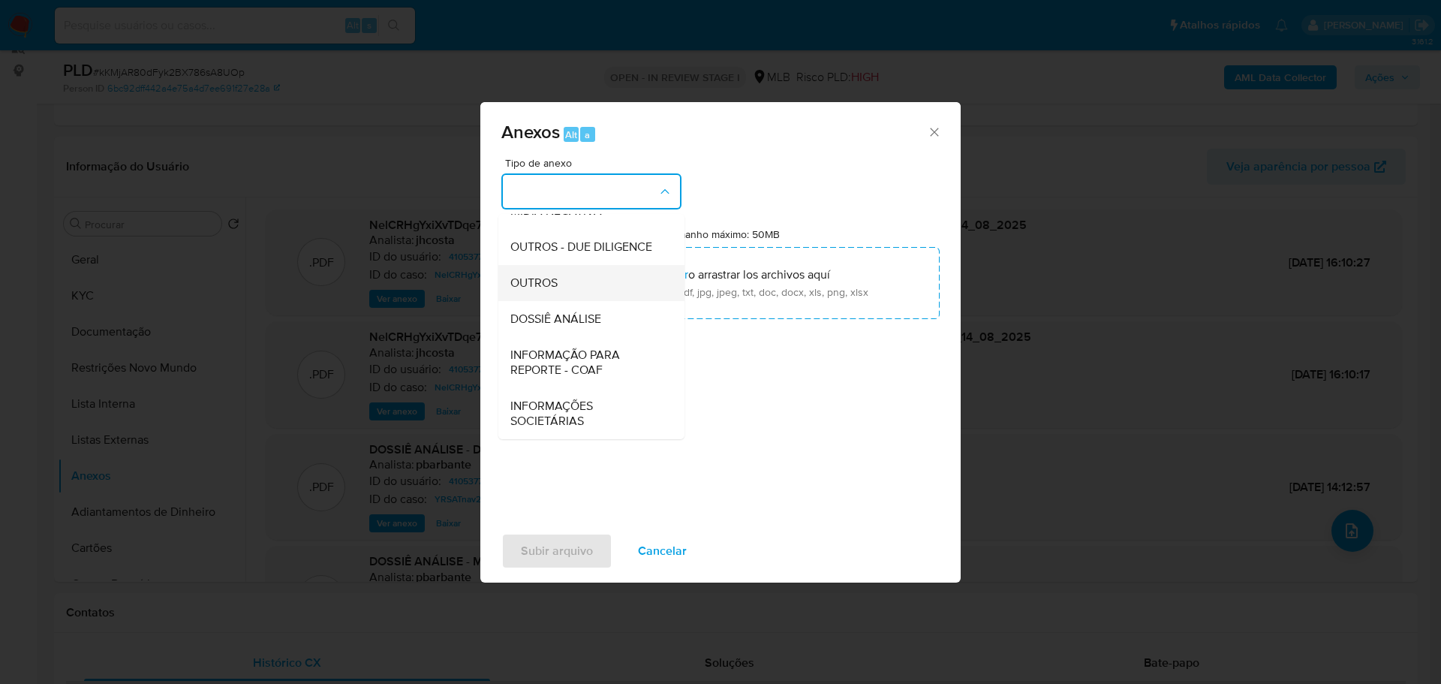
click at [563, 282] on div "OUTROS" at bounding box center [586, 283] width 153 height 36
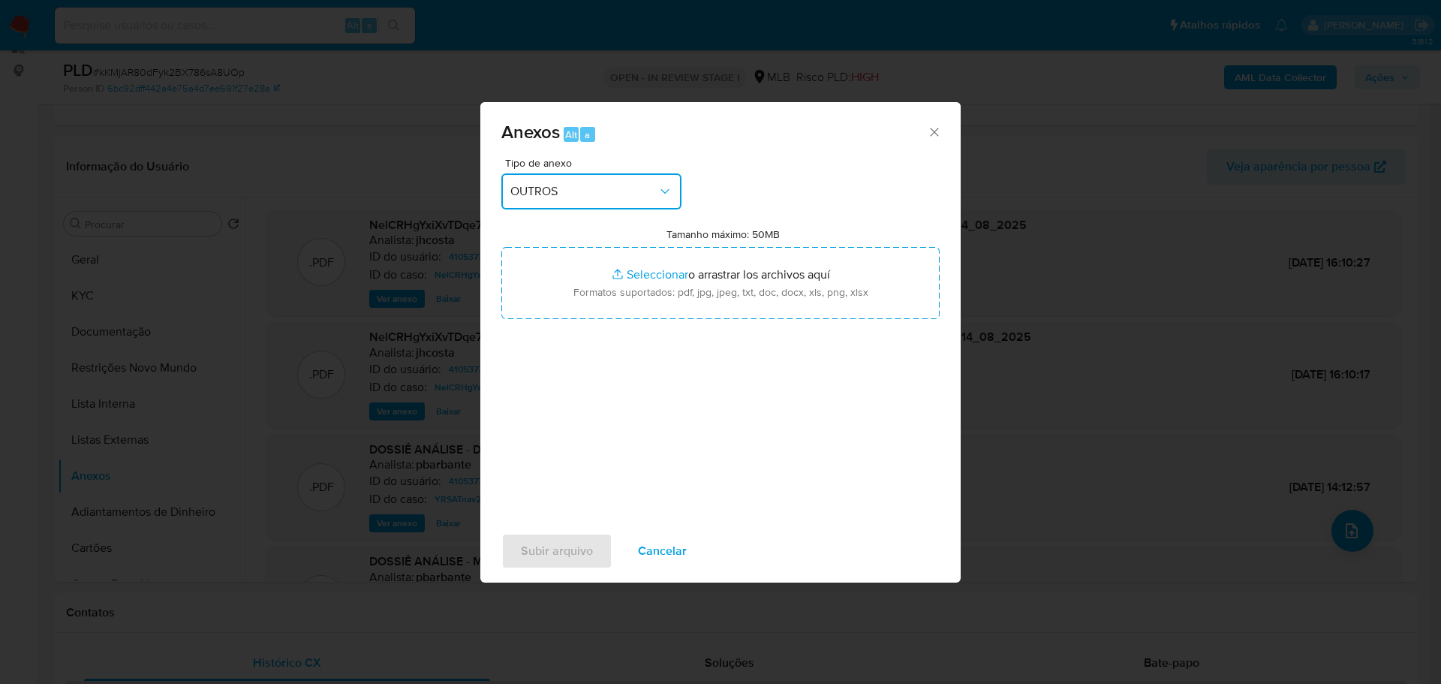
click at [348, 445] on div "Anexos Alt a Tipo de anexo OUTROS Tamanho máximo: 50MB Seleccionar archivos Sel…" at bounding box center [720, 342] width 1441 height 684
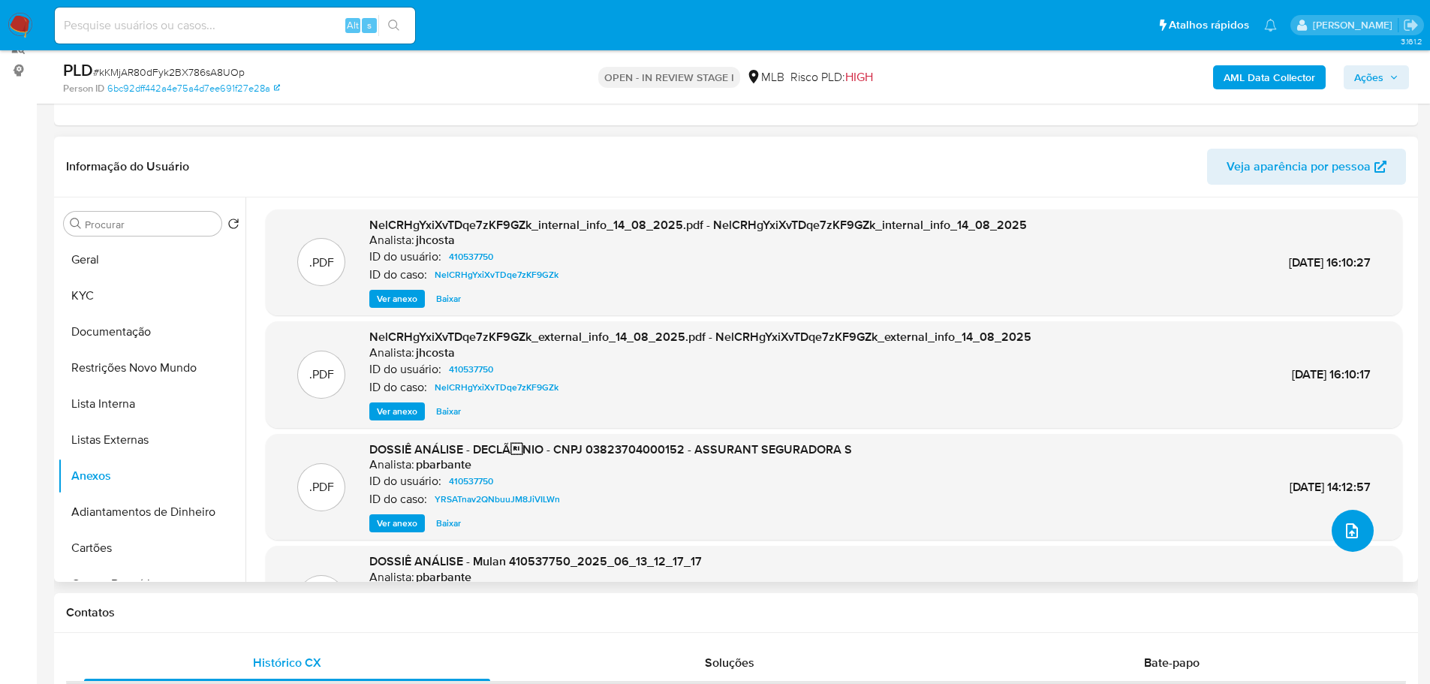
click at [1344, 530] on icon "upload-file" at bounding box center [1352, 531] width 18 height 18
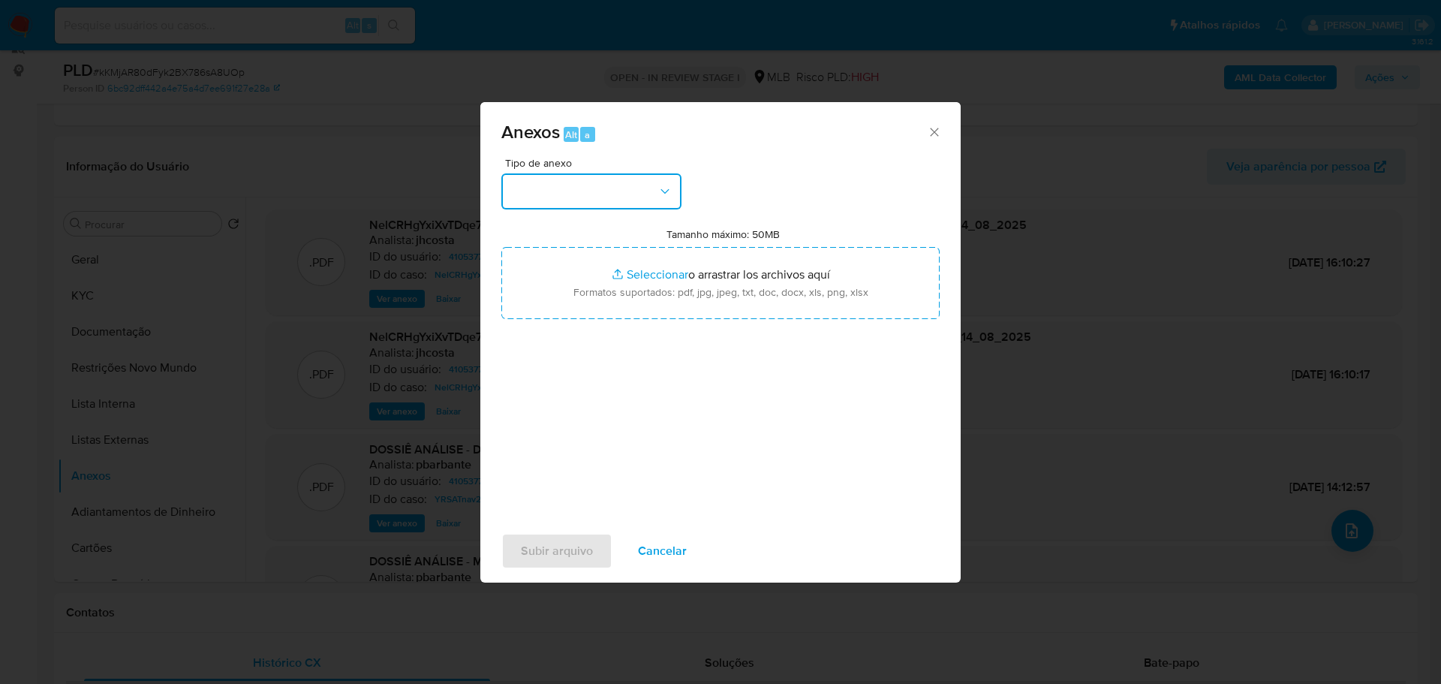
click at [566, 189] on button "button" at bounding box center [591, 191] width 180 height 36
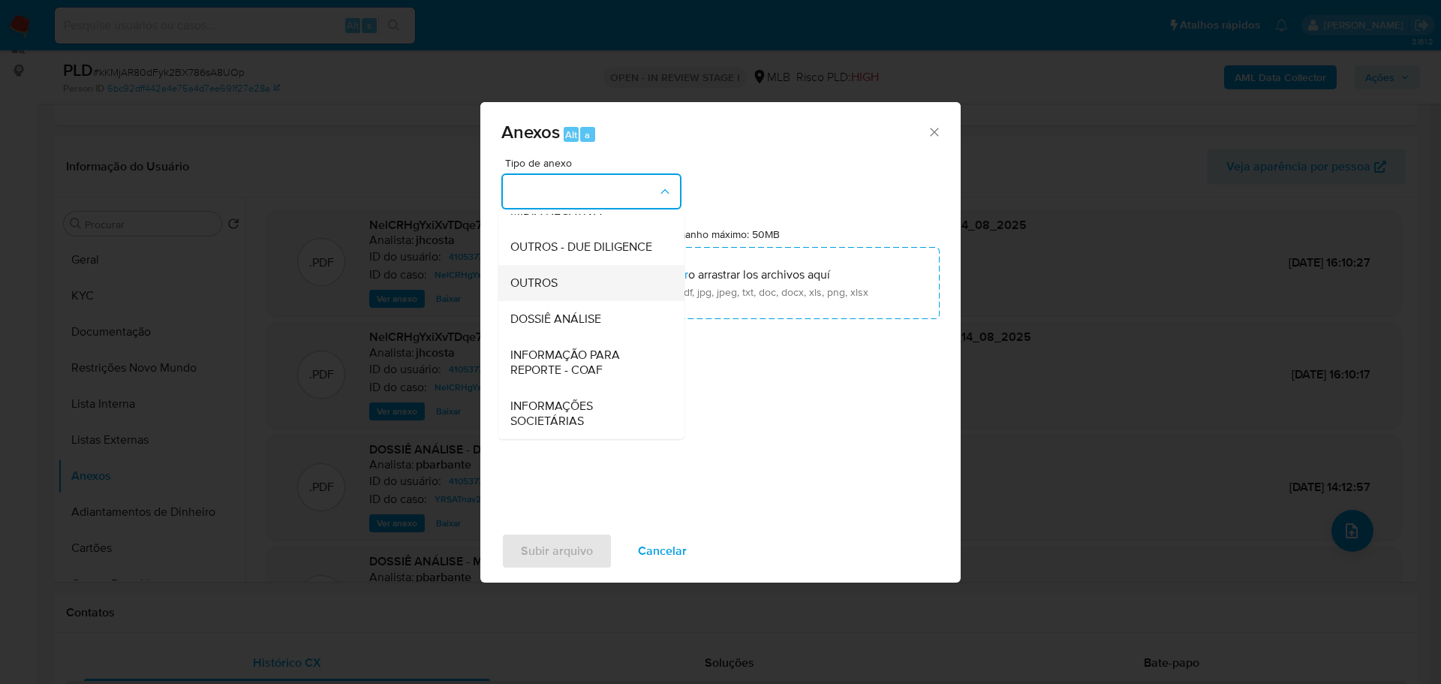
click at [556, 285] on span "OUTROS" at bounding box center [533, 282] width 47 height 15
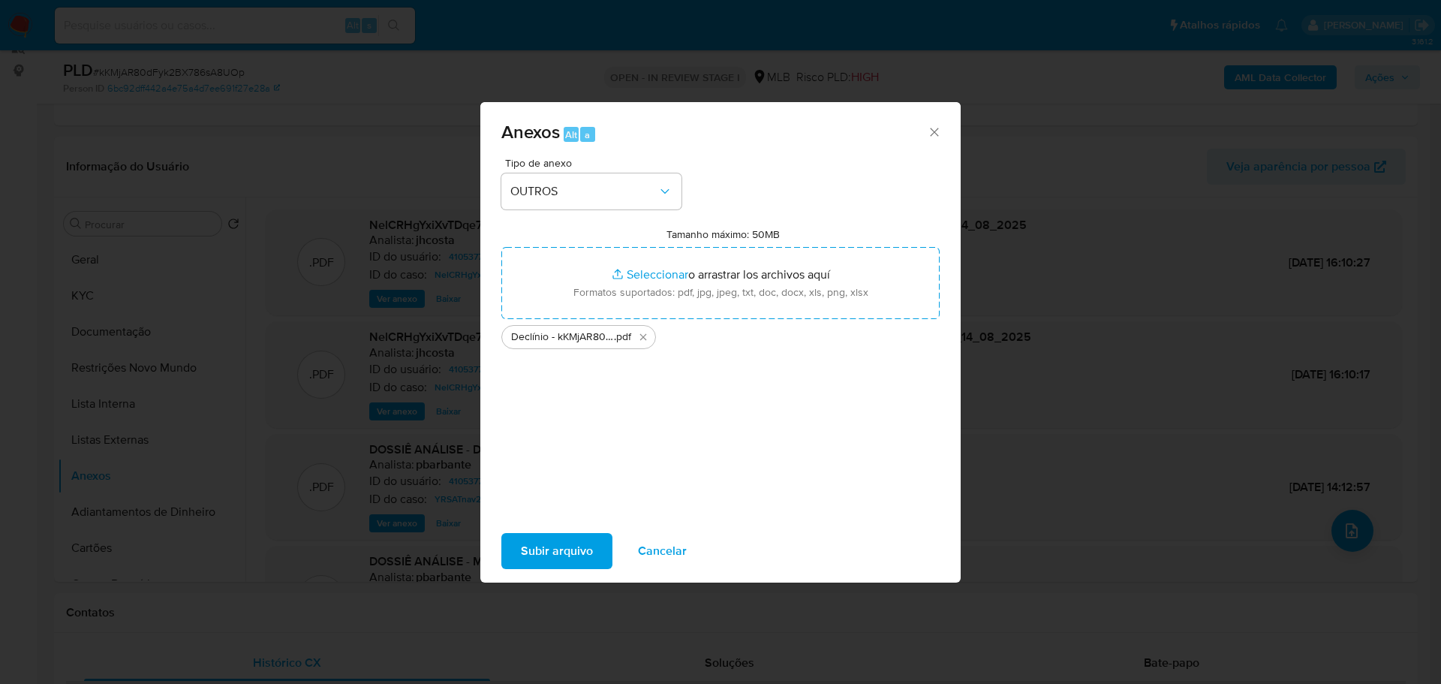
click at [594, 549] on button "Subir arquivo" at bounding box center [556, 551] width 111 height 36
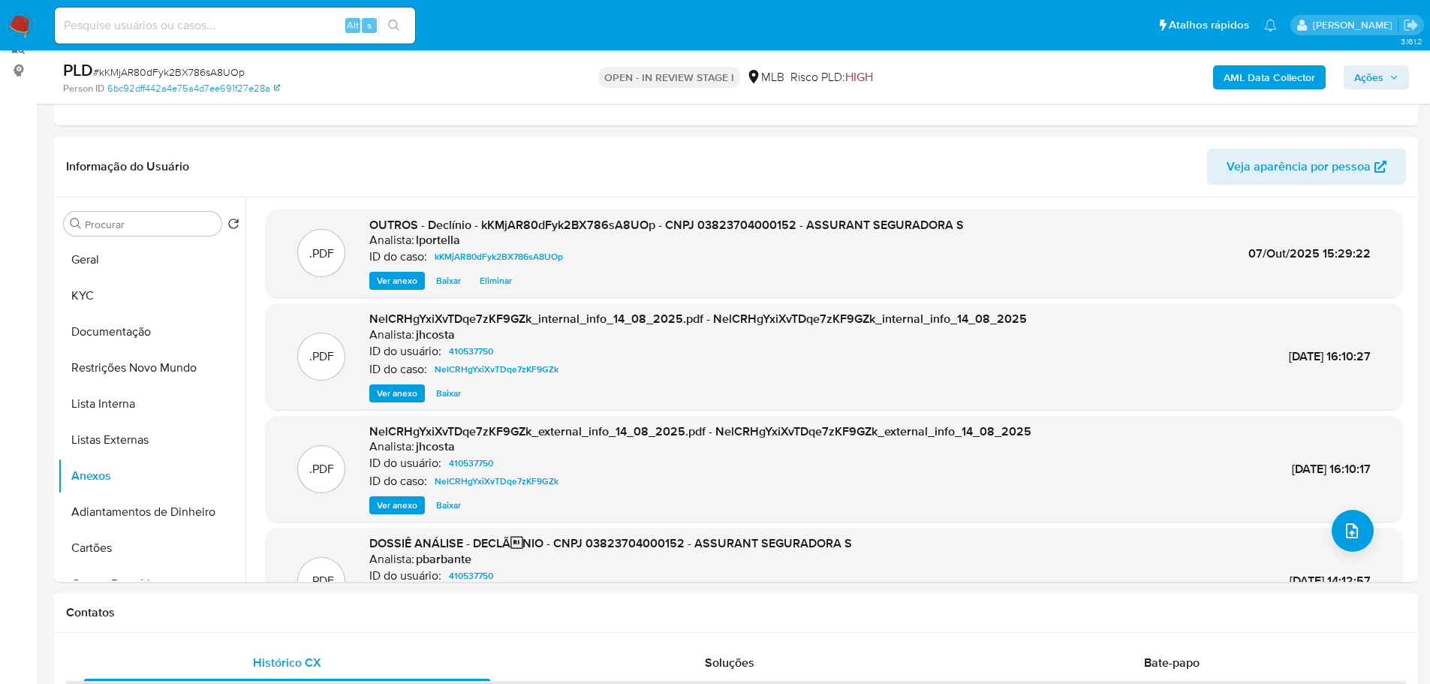
click at [1235, 88] on b "AML Data Collector" at bounding box center [1269, 77] width 92 height 24
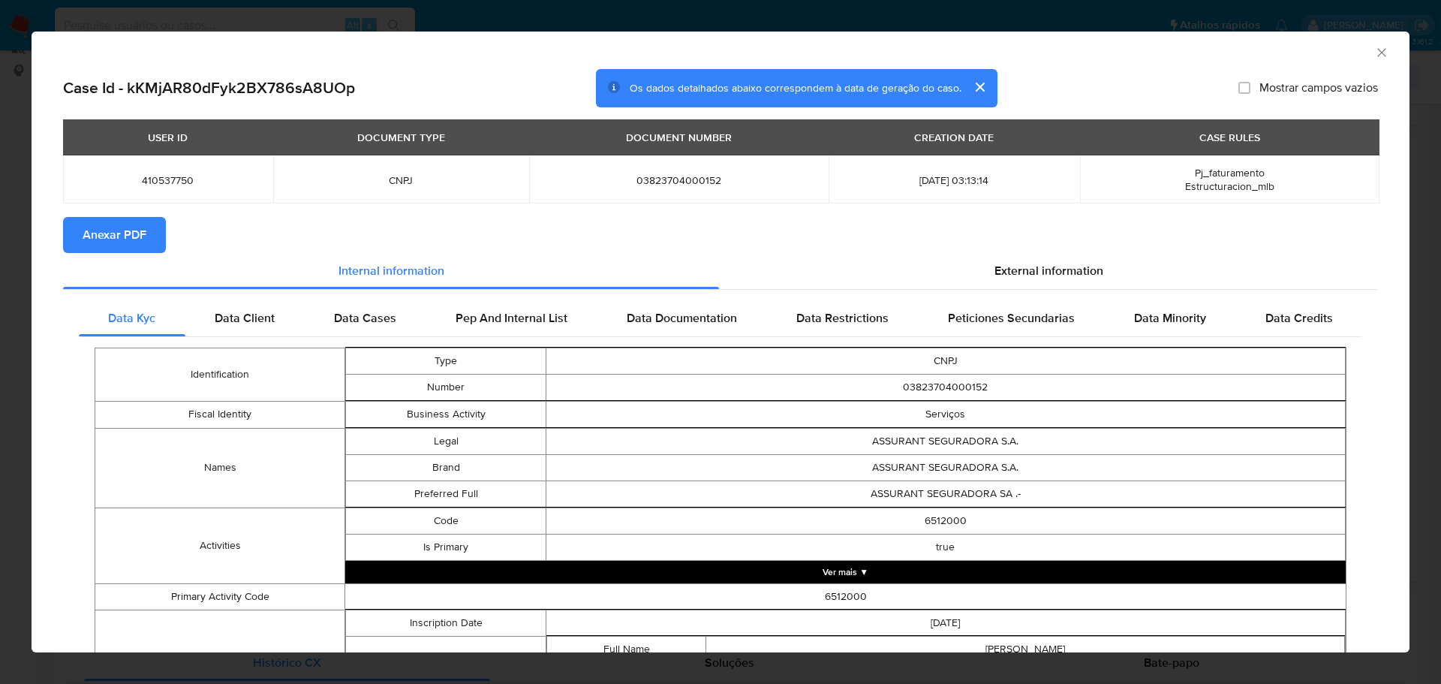
click at [108, 229] on span "Anexar PDF" at bounding box center [115, 234] width 64 height 33
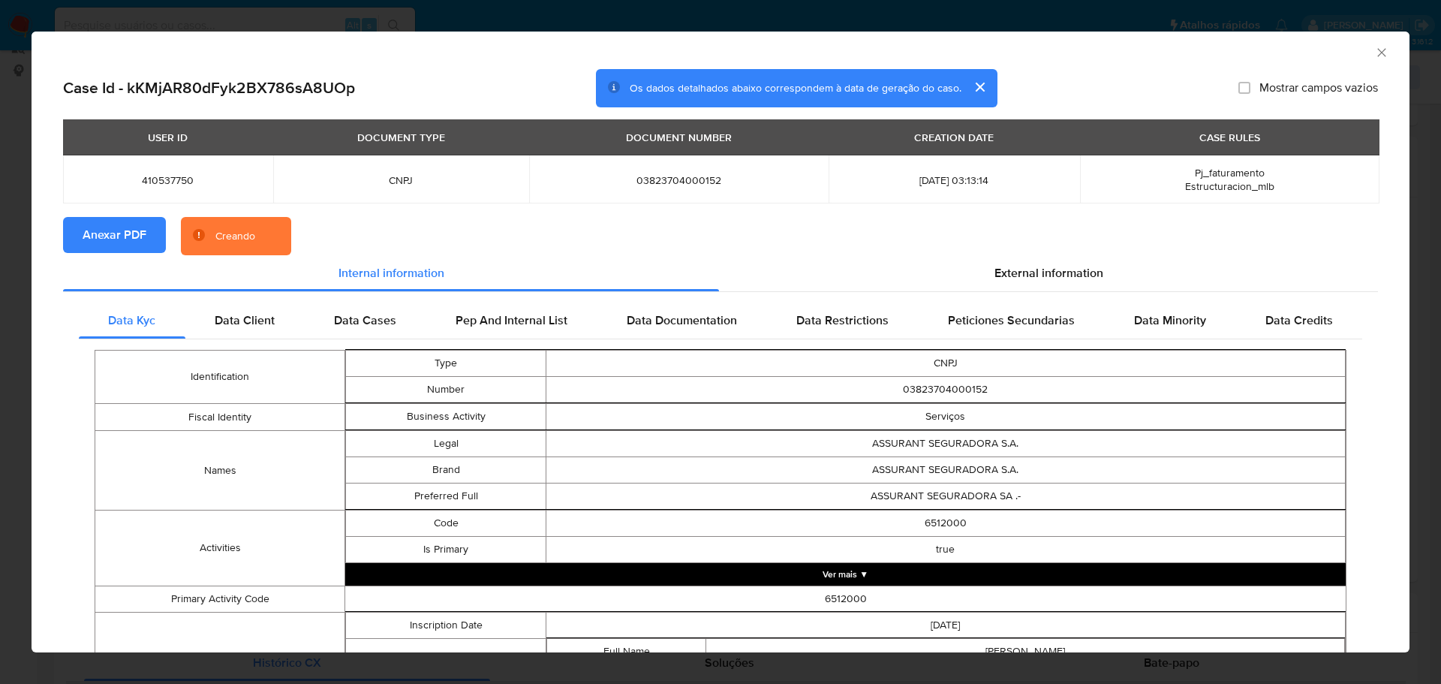
click at [1374, 53] on icon "Fechar a janela" at bounding box center [1381, 52] width 15 height 15
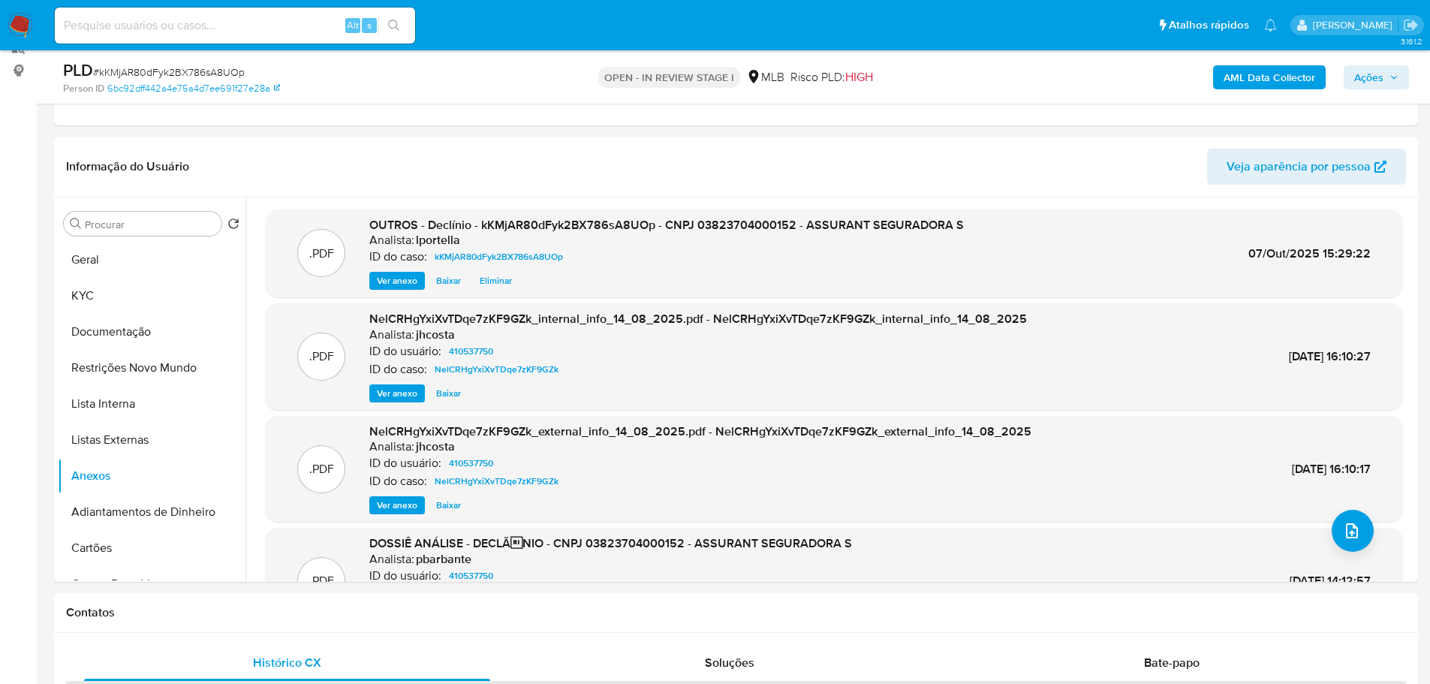
click at [1382, 73] on span "Ações" at bounding box center [1368, 77] width 29 height 24
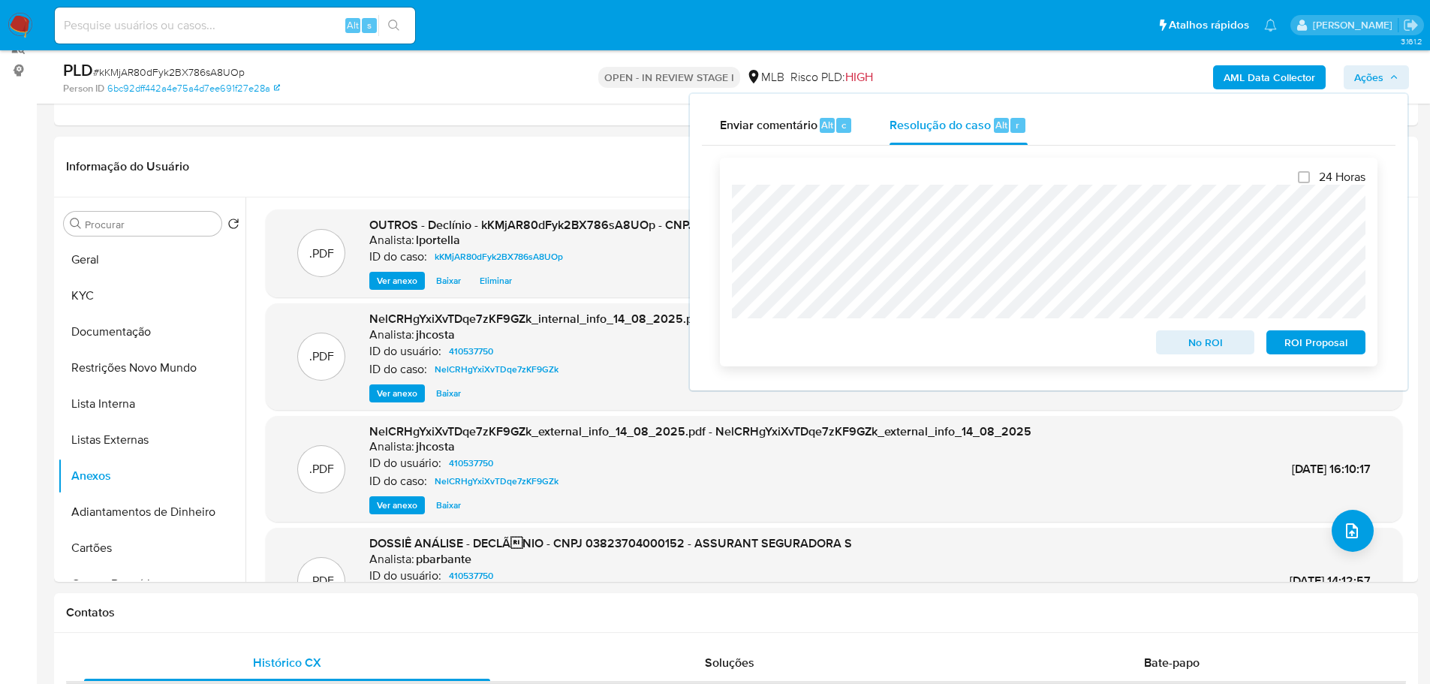
click at [1209, 351] on span "No ROI" at bounding box center [1205, 342] width 78 height 21
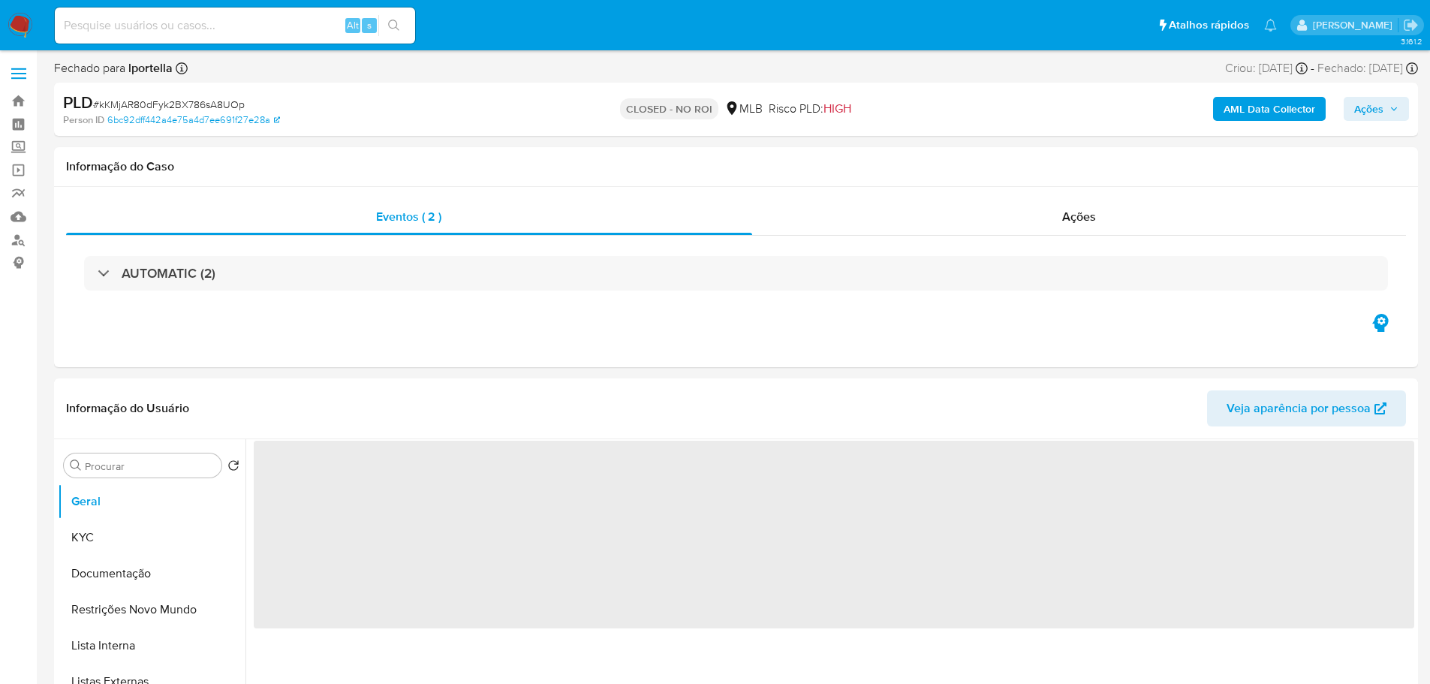
select select "10"
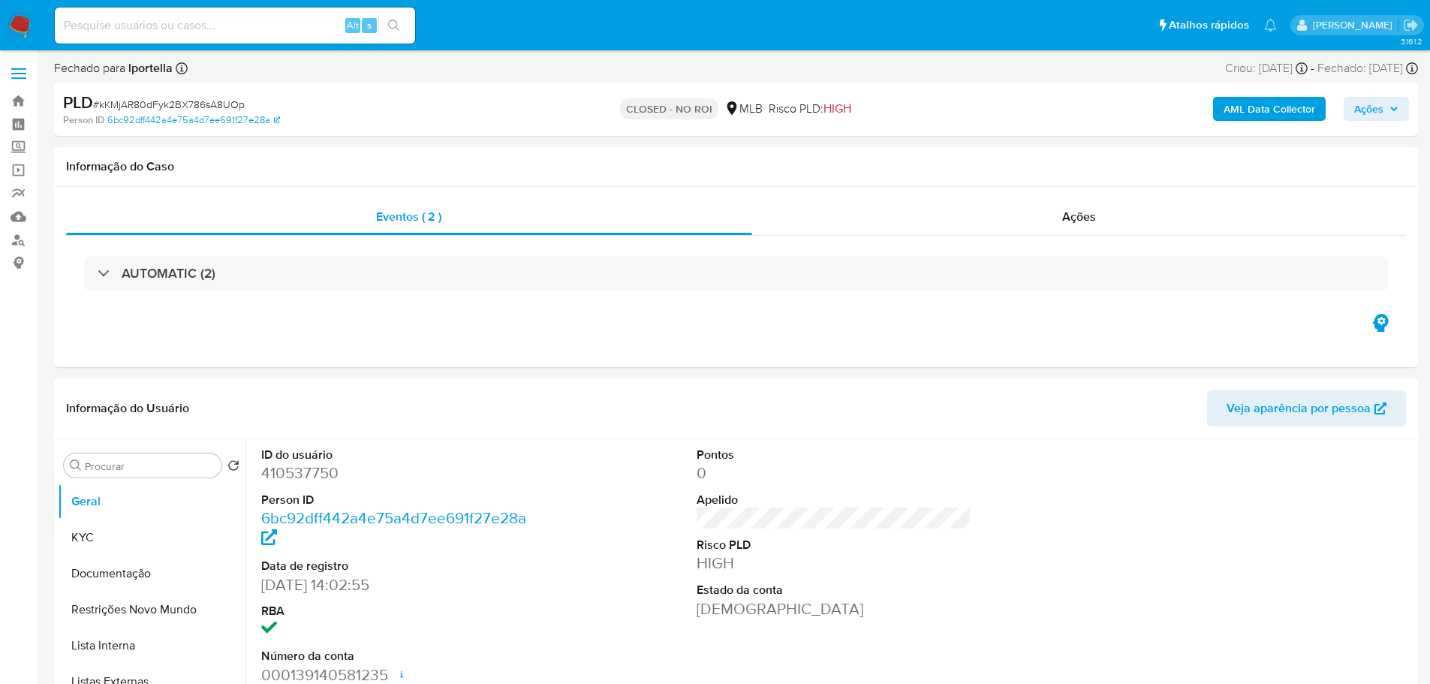
click at [17, 19] on img at bounding box center [21, 26] width 26 height 26
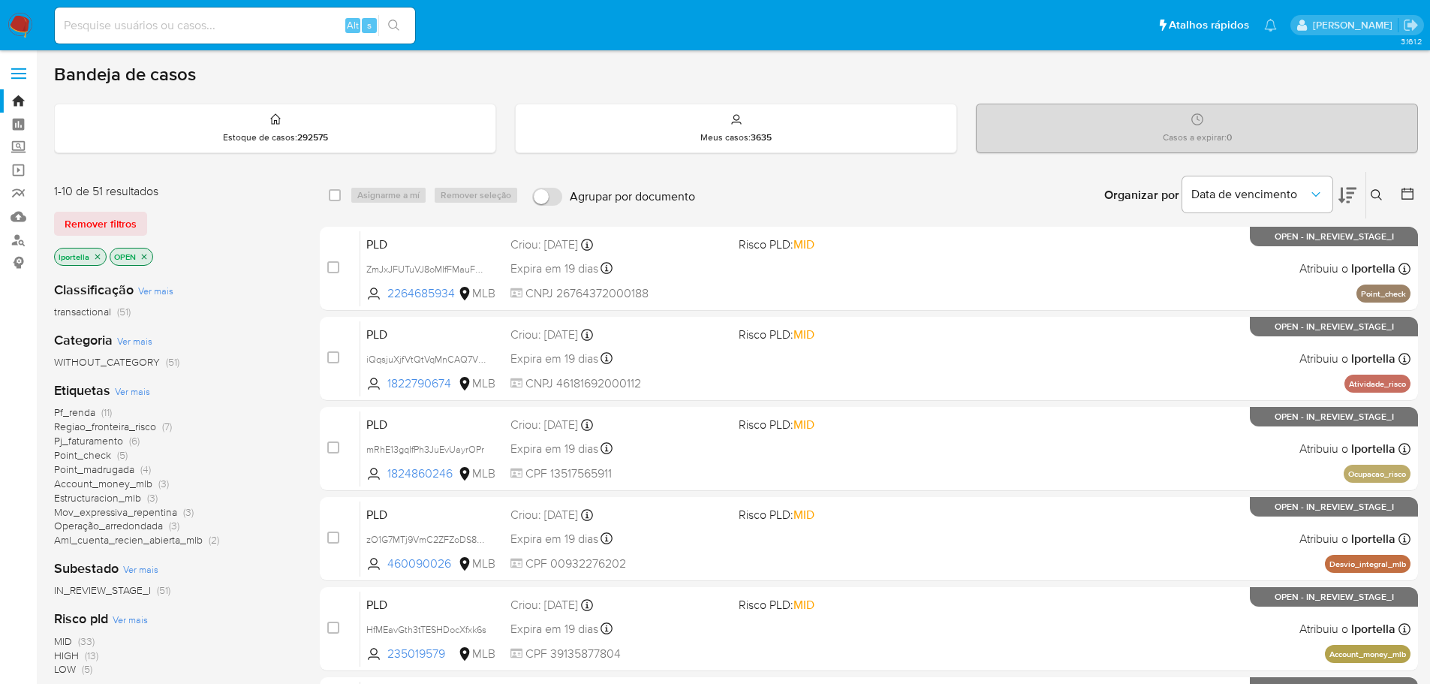
click at [158, 37] on div "Alt s" at bounding box center [235, 26] width 360 height 36
click at [158, 32] on input at bounding box center [235, 26] width 360 height 20
paste input "zApgnULvahPD1WlfeMGNpdaK"
type input "zApgnULvahPD1WlfeMGNpdaK"
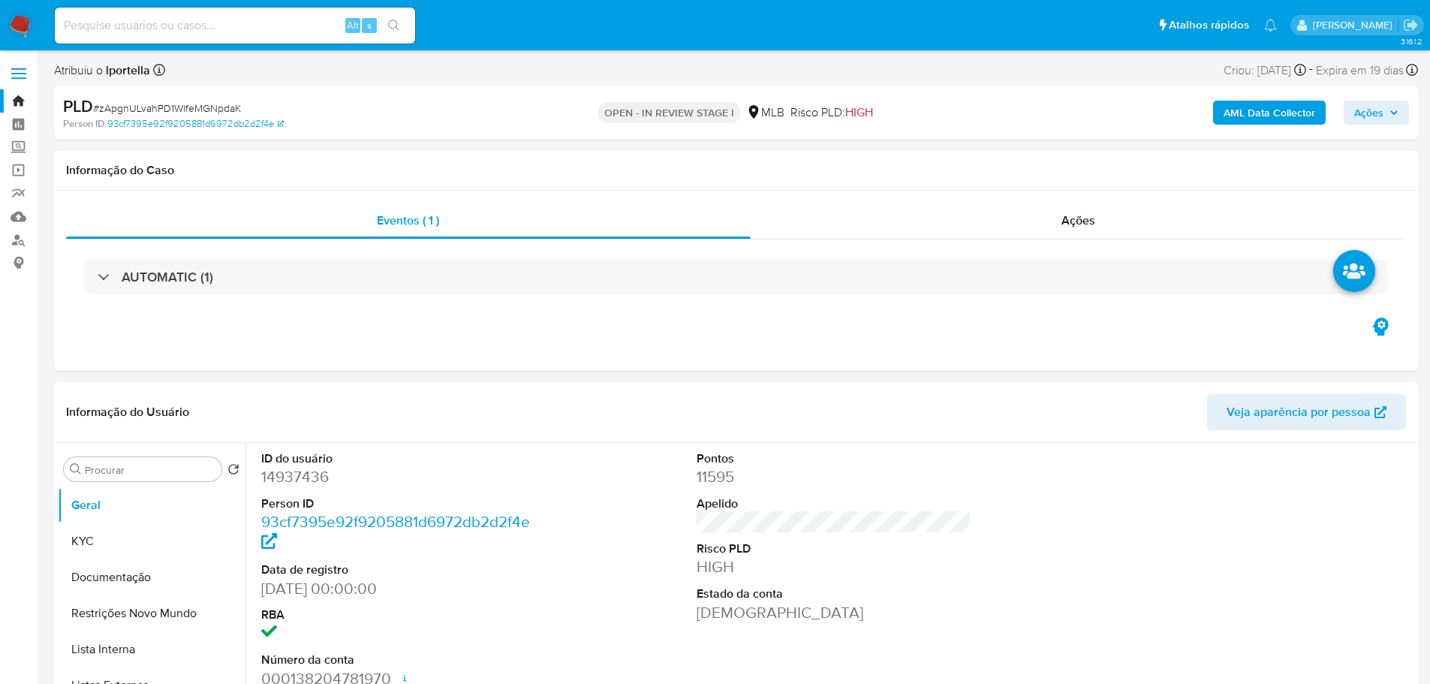
select select "10"
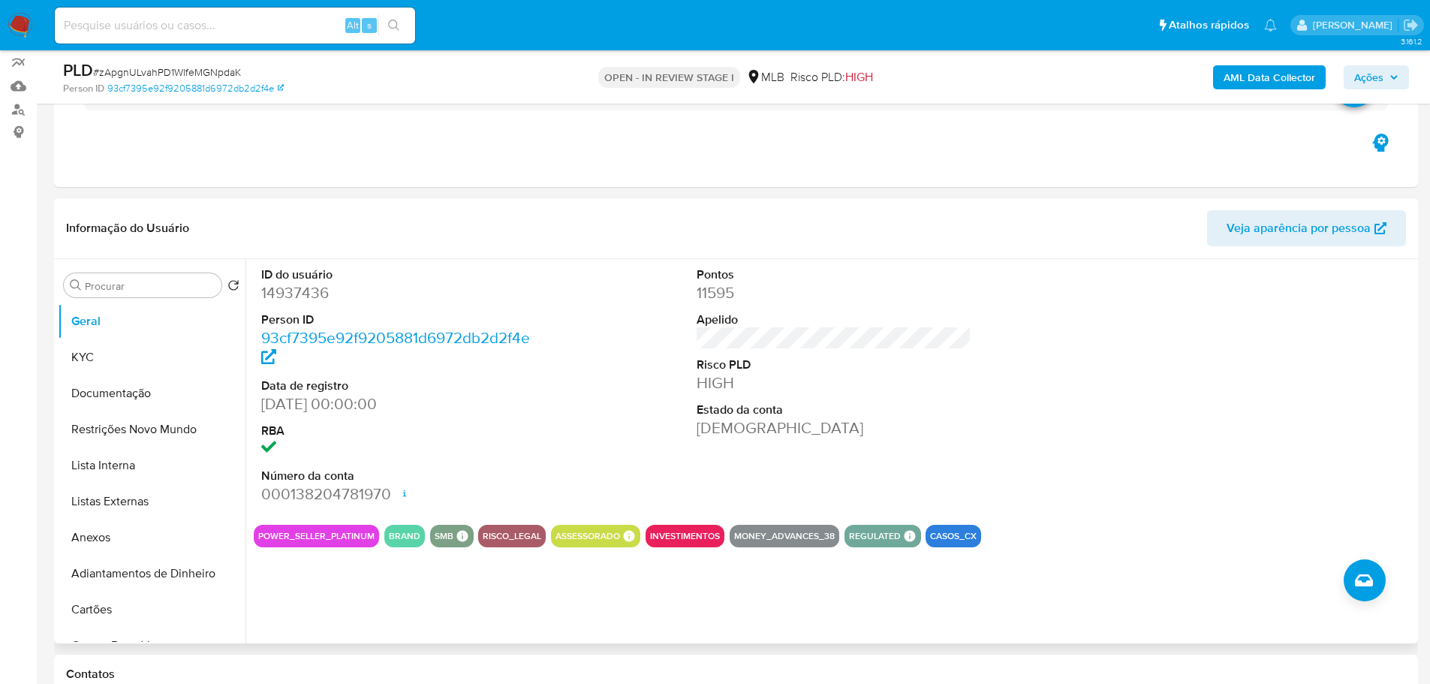
scroll to position [225, 0]
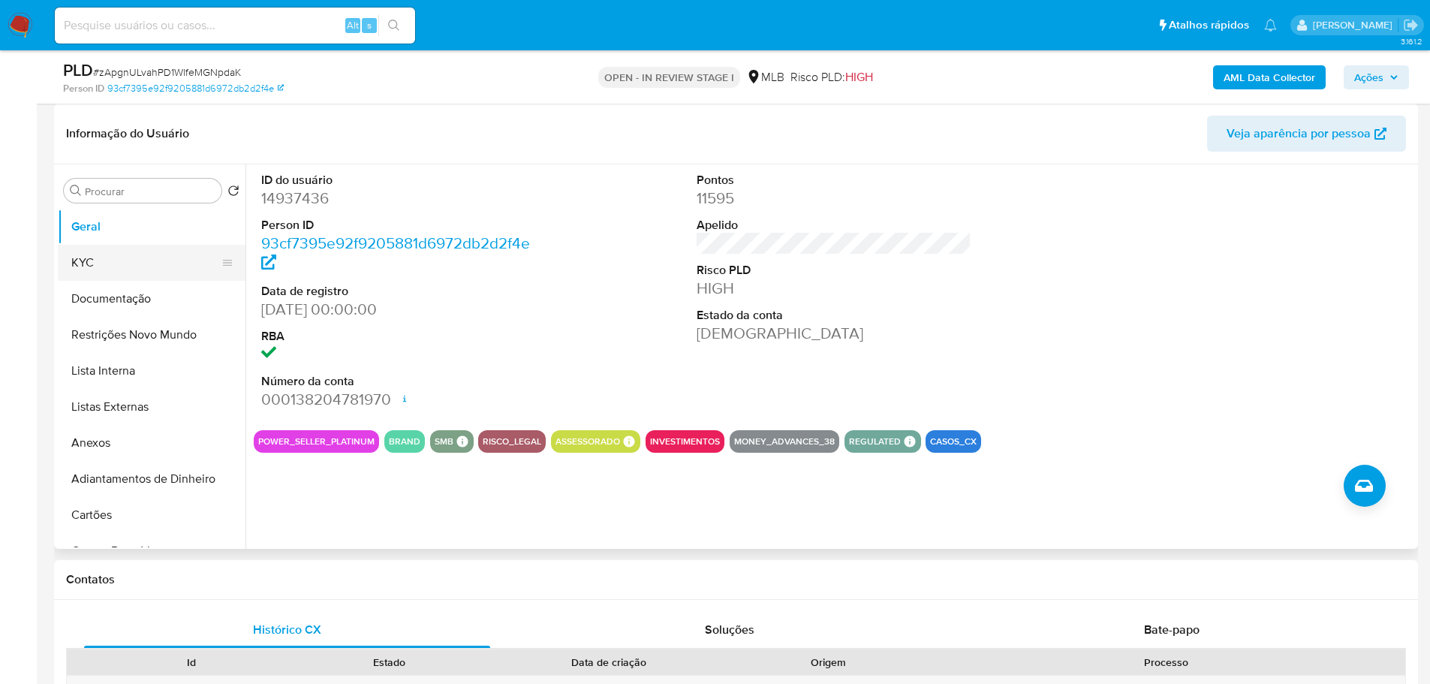
click at [126, 245] on button "KYC" at bounding box center [146, 263] width 176 height 36
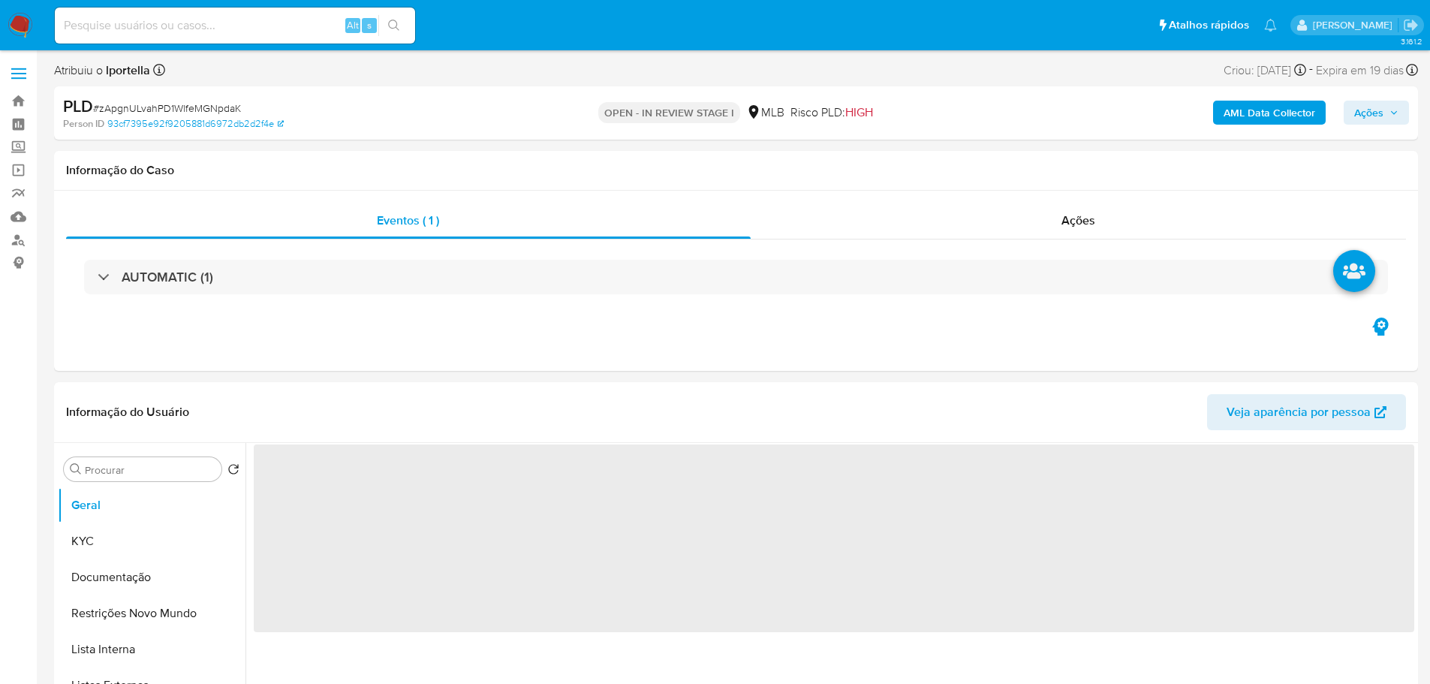
select select "10"
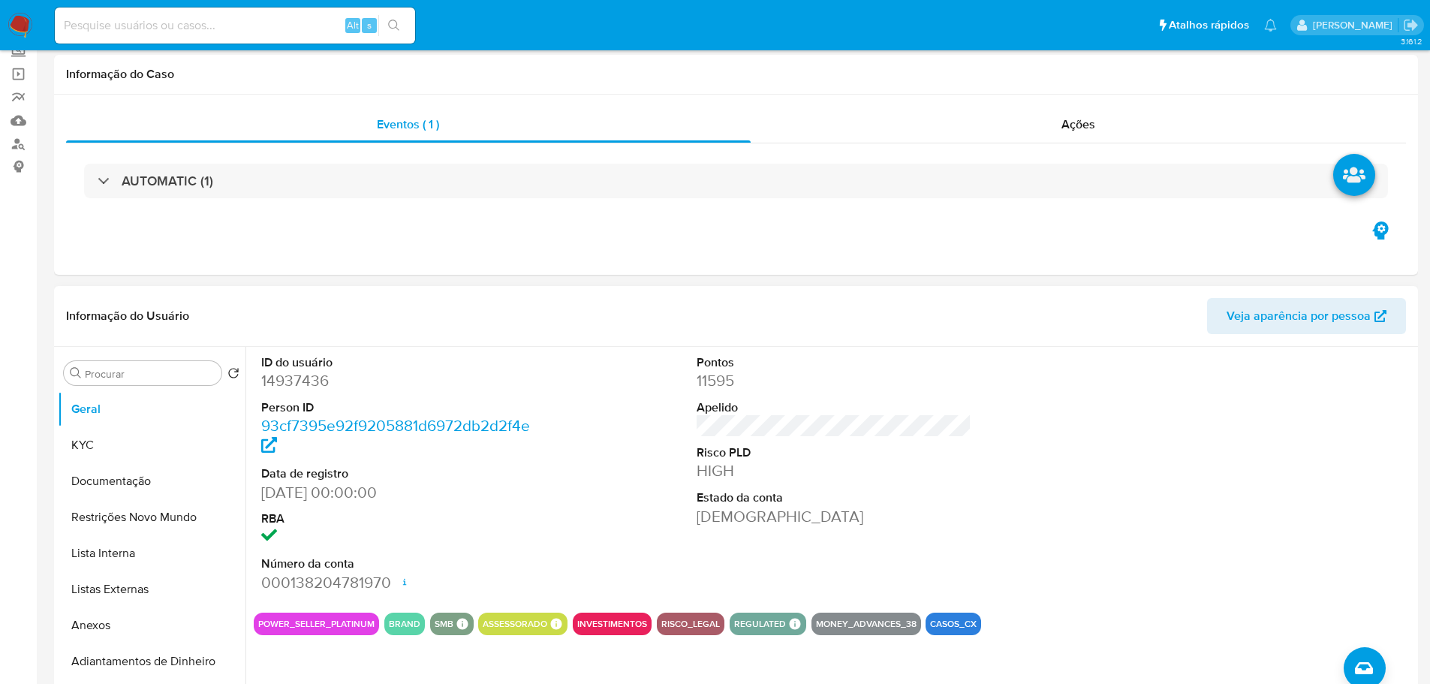
scroll to position [150, 0]
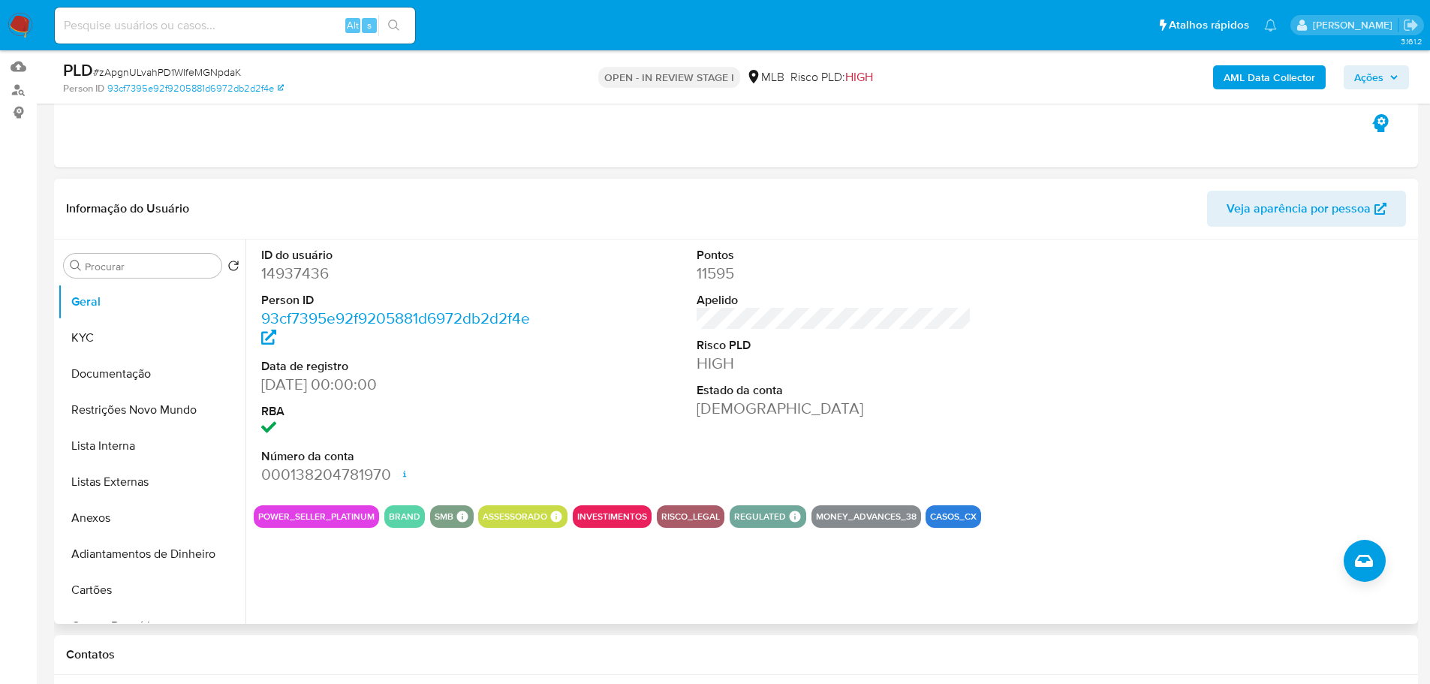
click at [635, 565] on div "ID do usuário 14937436 Person ID 93cf7395e92f9205881d6972db2d2f4e Data de regis…" at bounding box center [829, 431] width 1169 height 384
click at [99, 336] on button "KYC" at bounding box center [146, 338] width 176 height 36
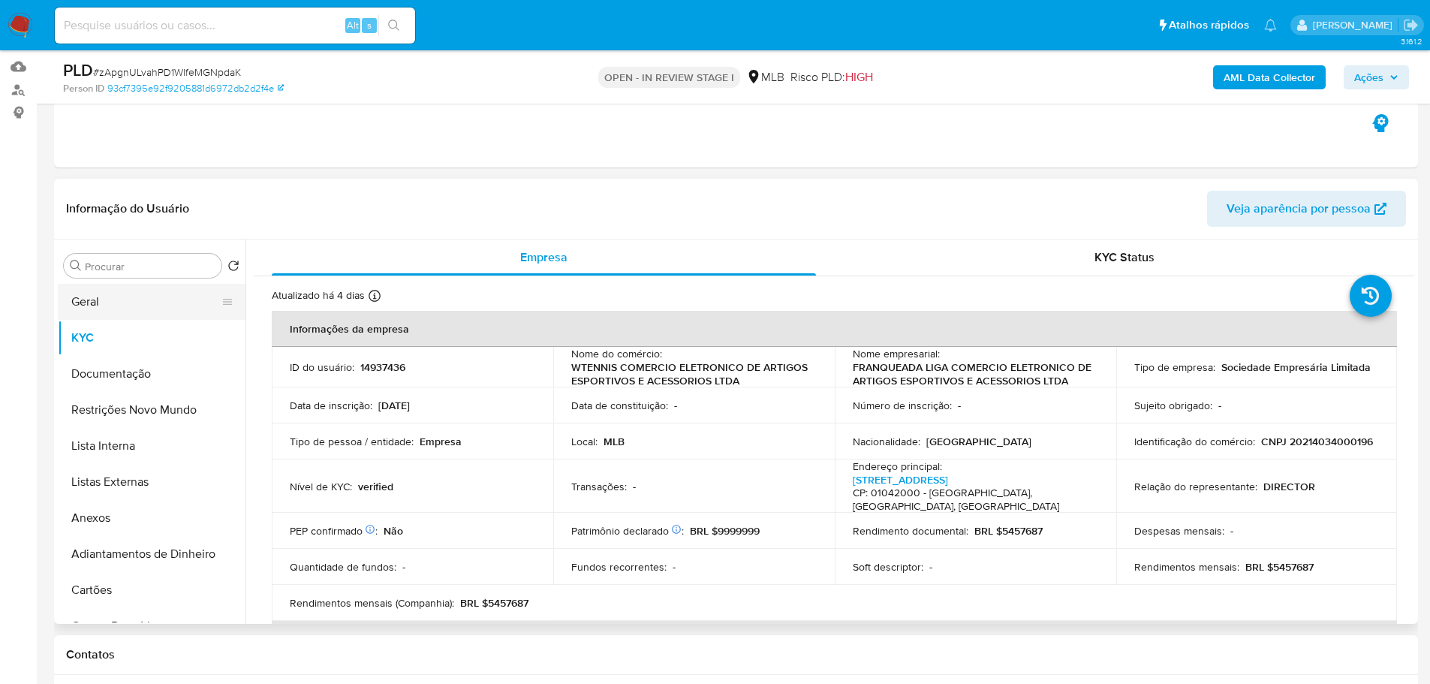
click at [134, 302] on button "Geral" at bounding box center [146, 302] width 176 height 36
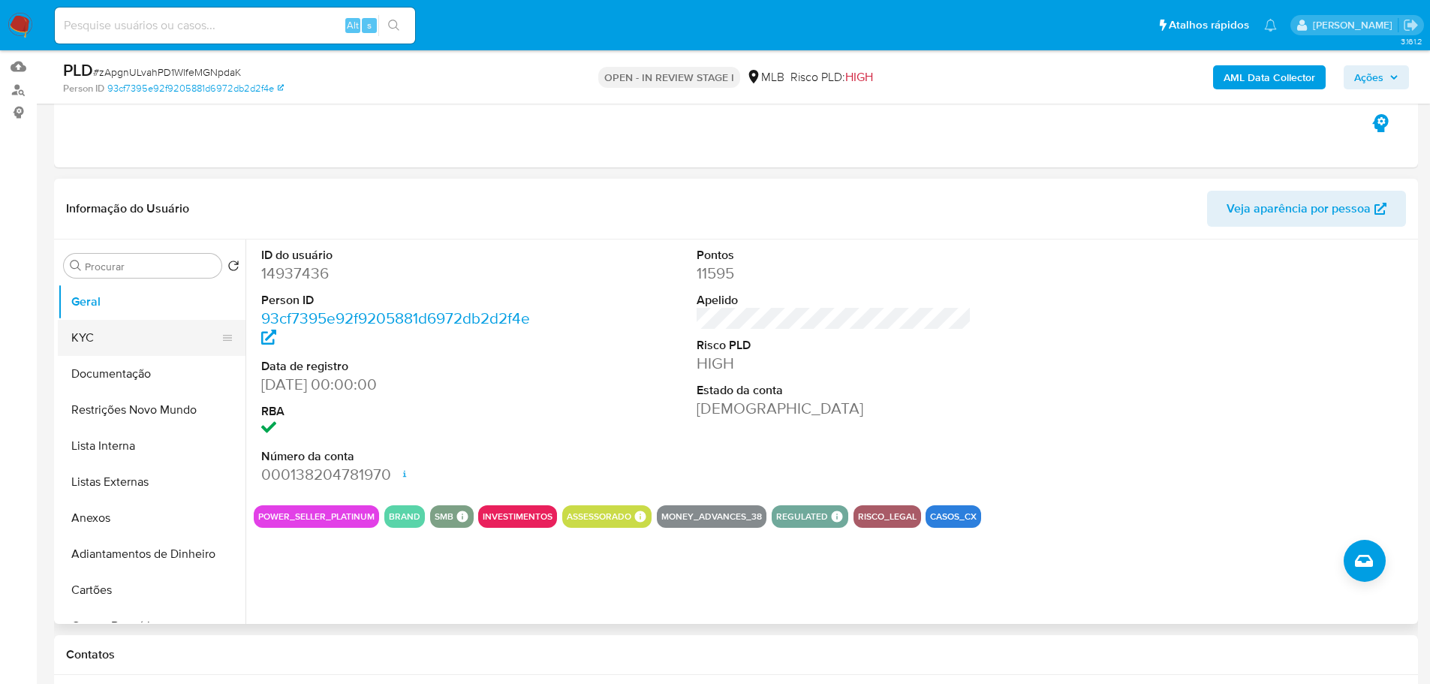
click at [76, 334] on button "KYC" at bounding box center [146, 338] width 176 height 36
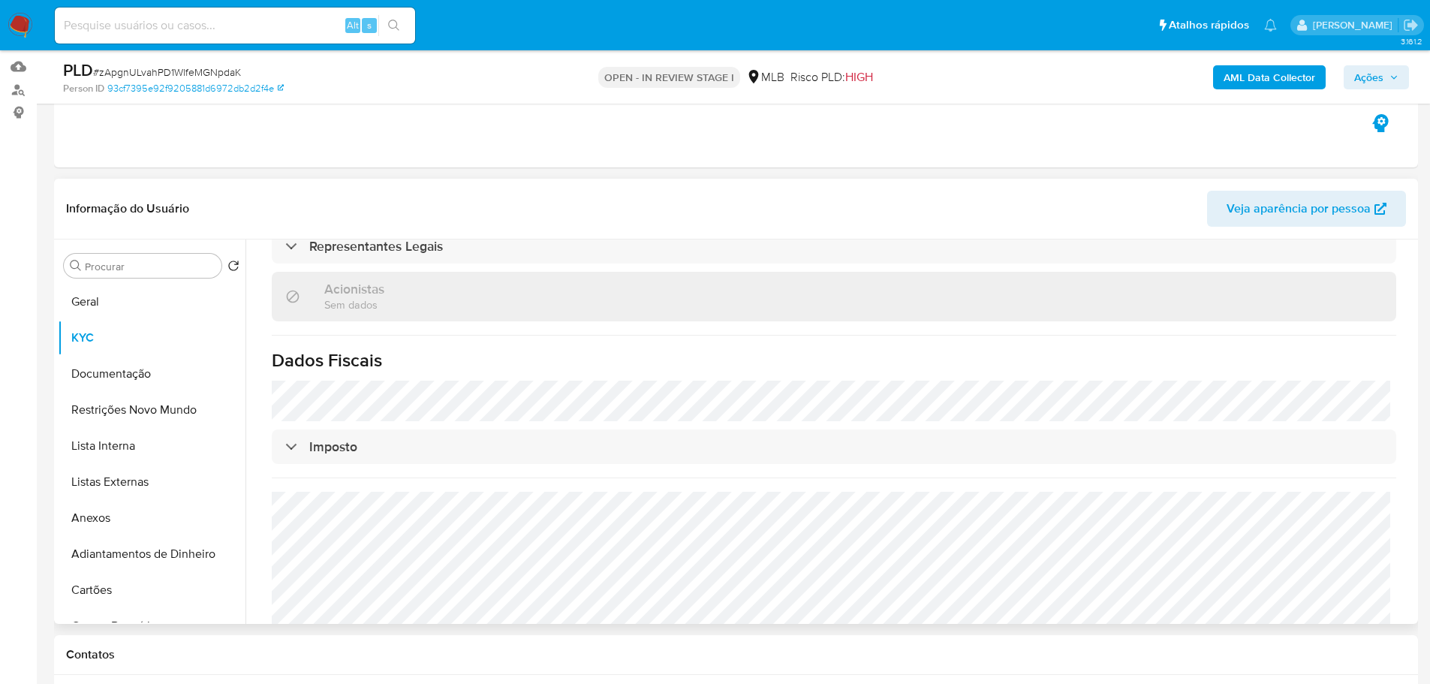
scroll to position [856, 0]
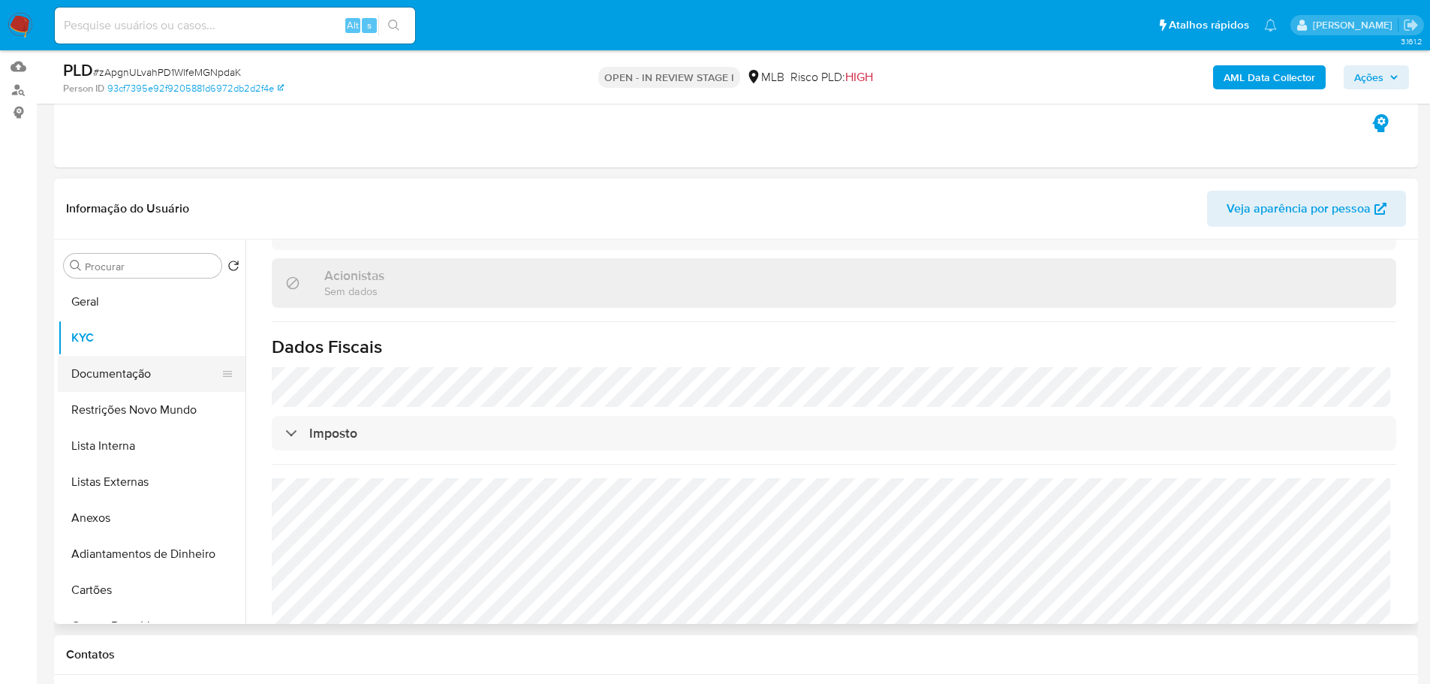
click at [164, 383] on button "Documentação" at bounding box center [146, 374] width 176 height 36
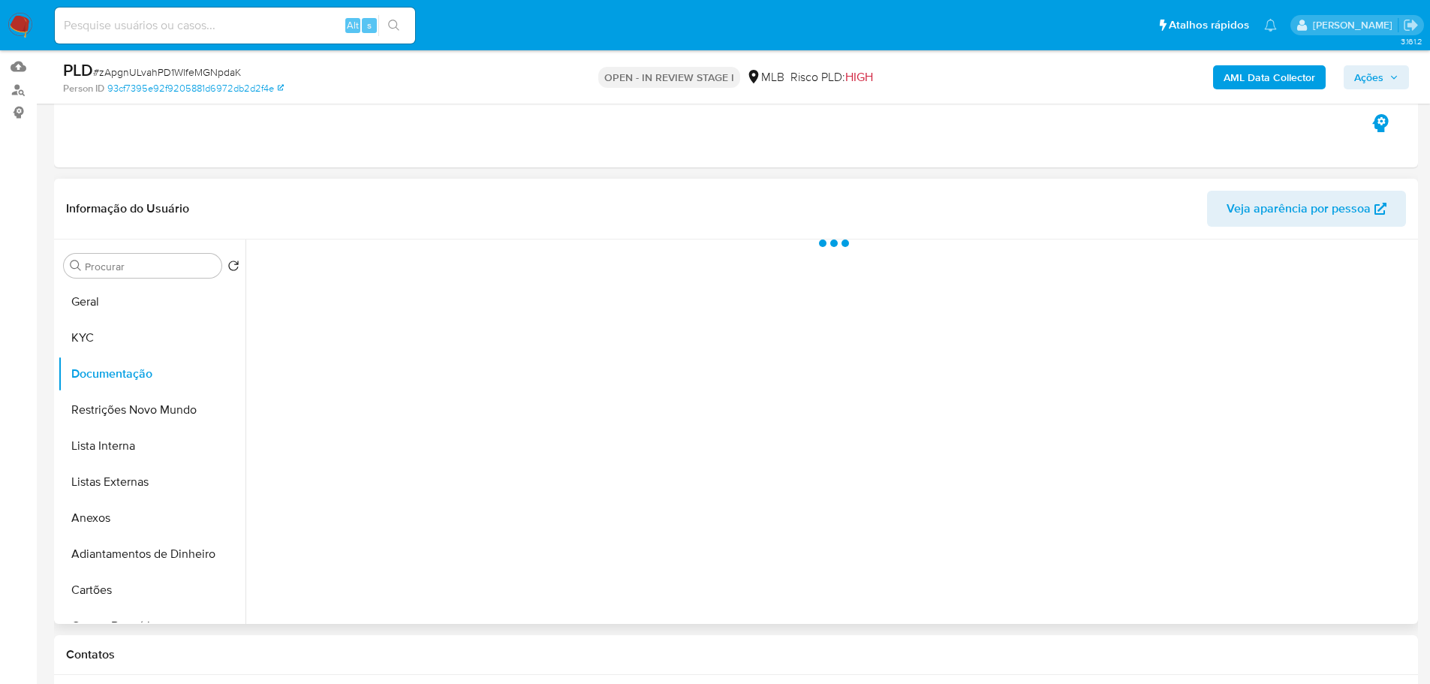
scroll to position [0, 0]
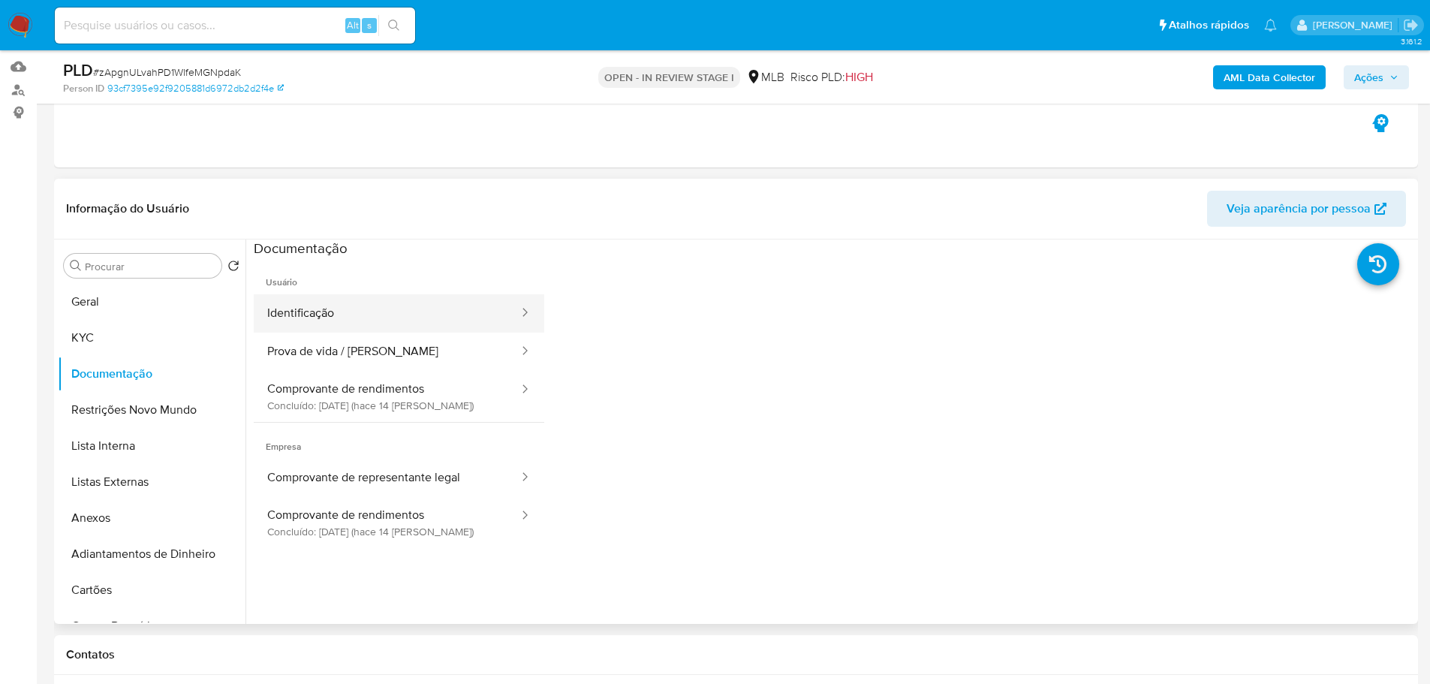
click at [318, 299] on button "Identificação" at bounding box center [387, 313] width 266 height 38
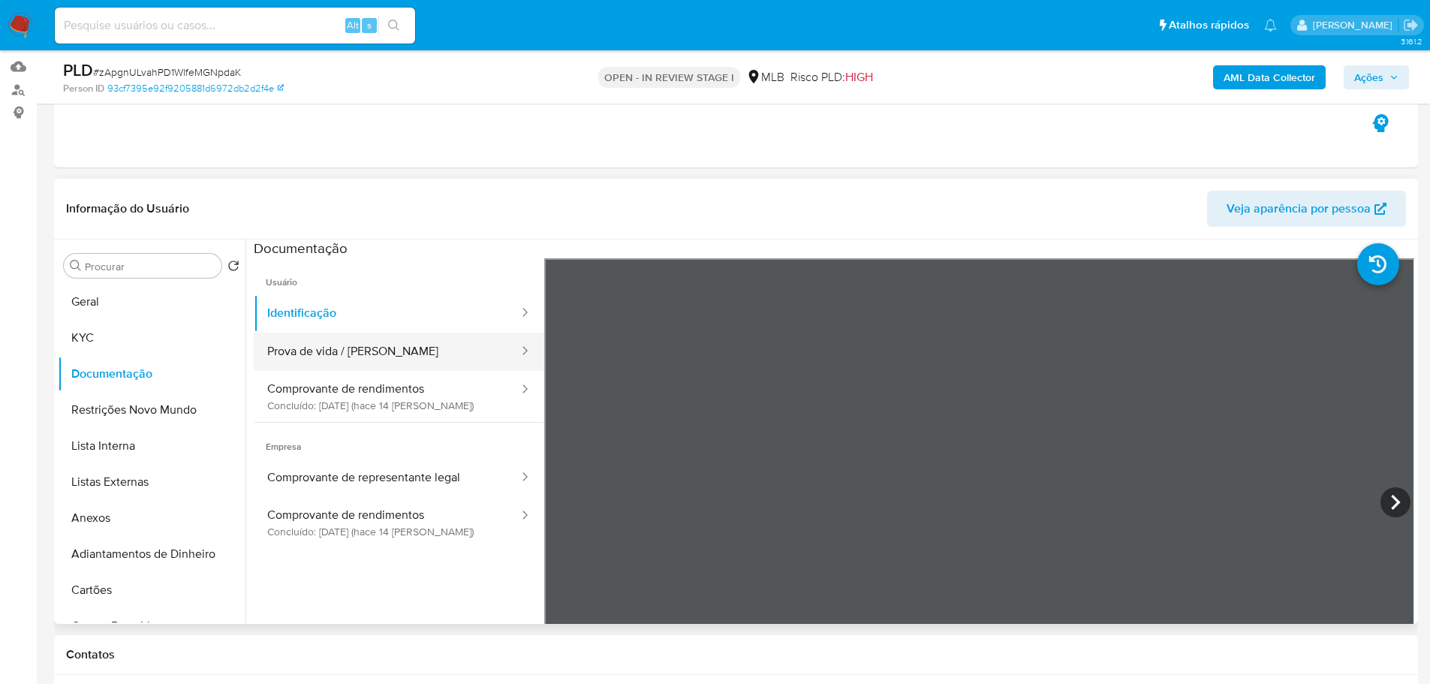
click at [374, 357] on button "Prova de vida / Selfie" at bounding box center [387, 352] width 266 height 38
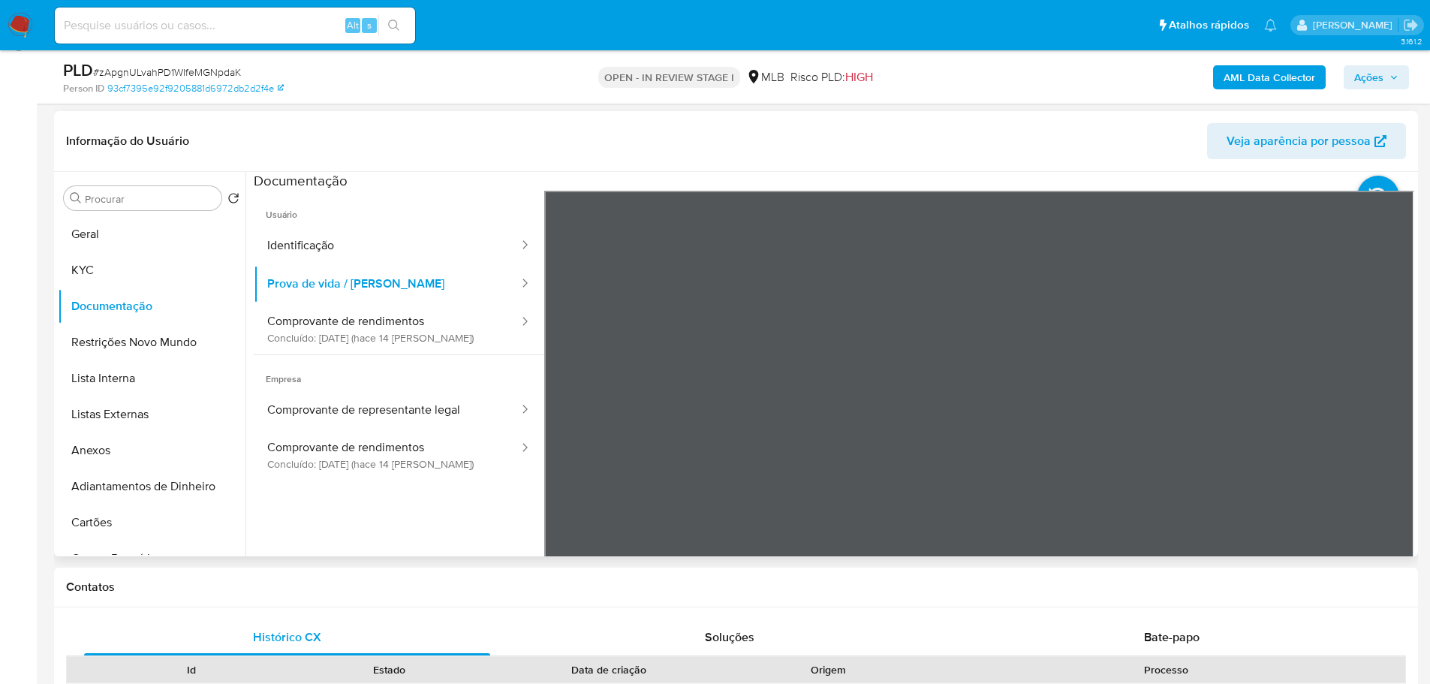
scroll to position [300, 0]
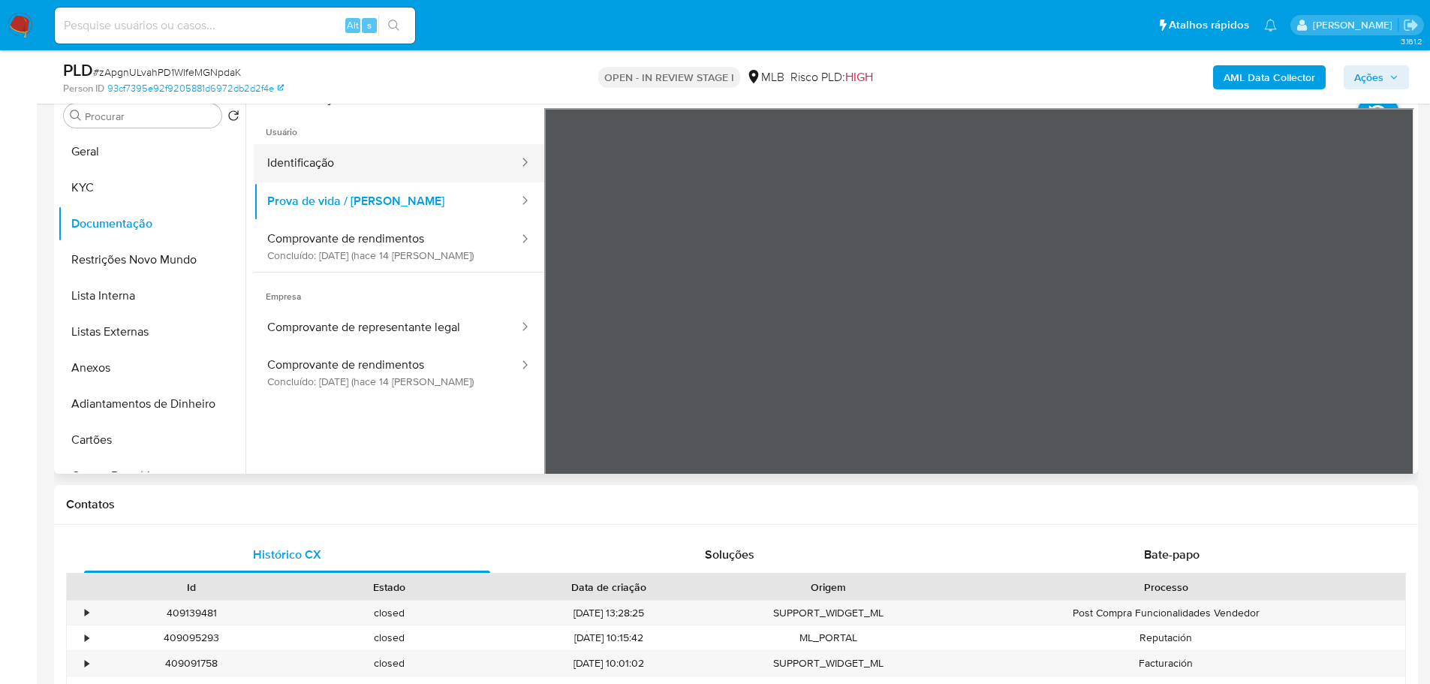
click at [337, 164] on button "Identificação" at bounding box center [387, 163] width 266 height 38
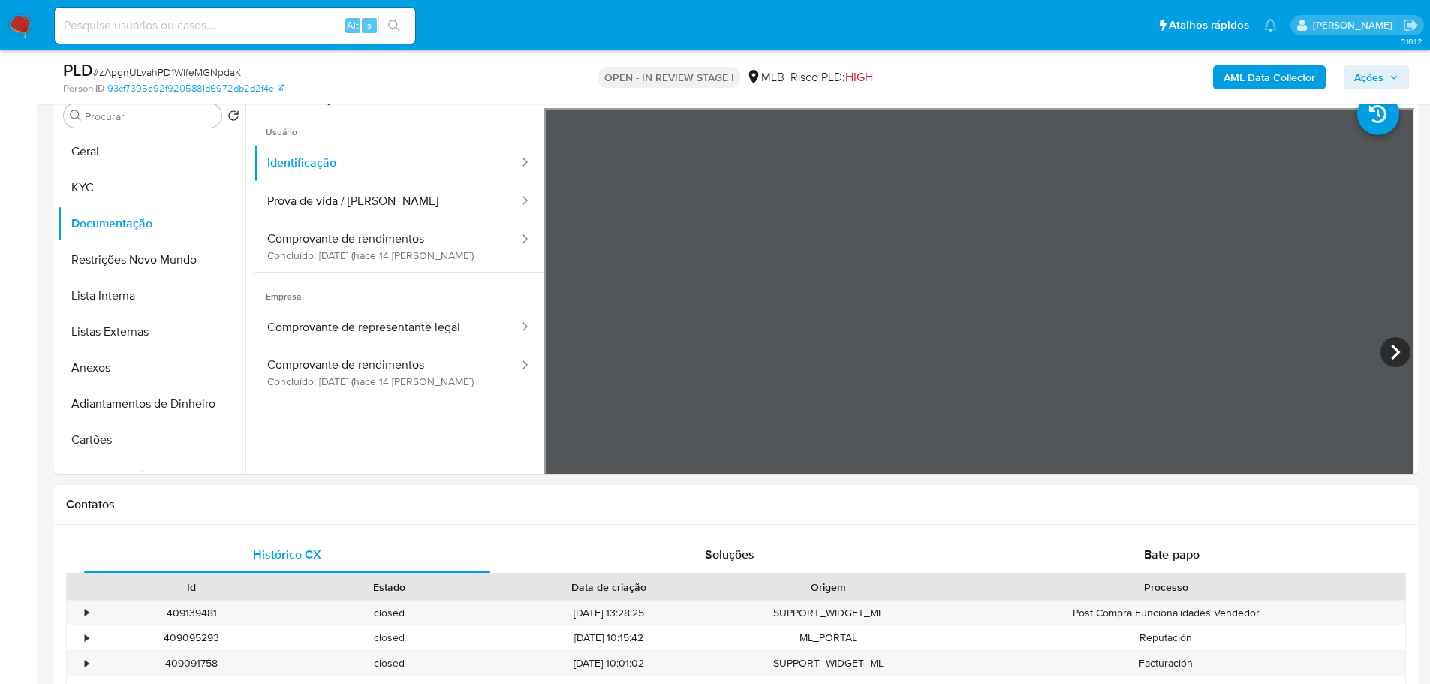
scroll to position [150, 0]
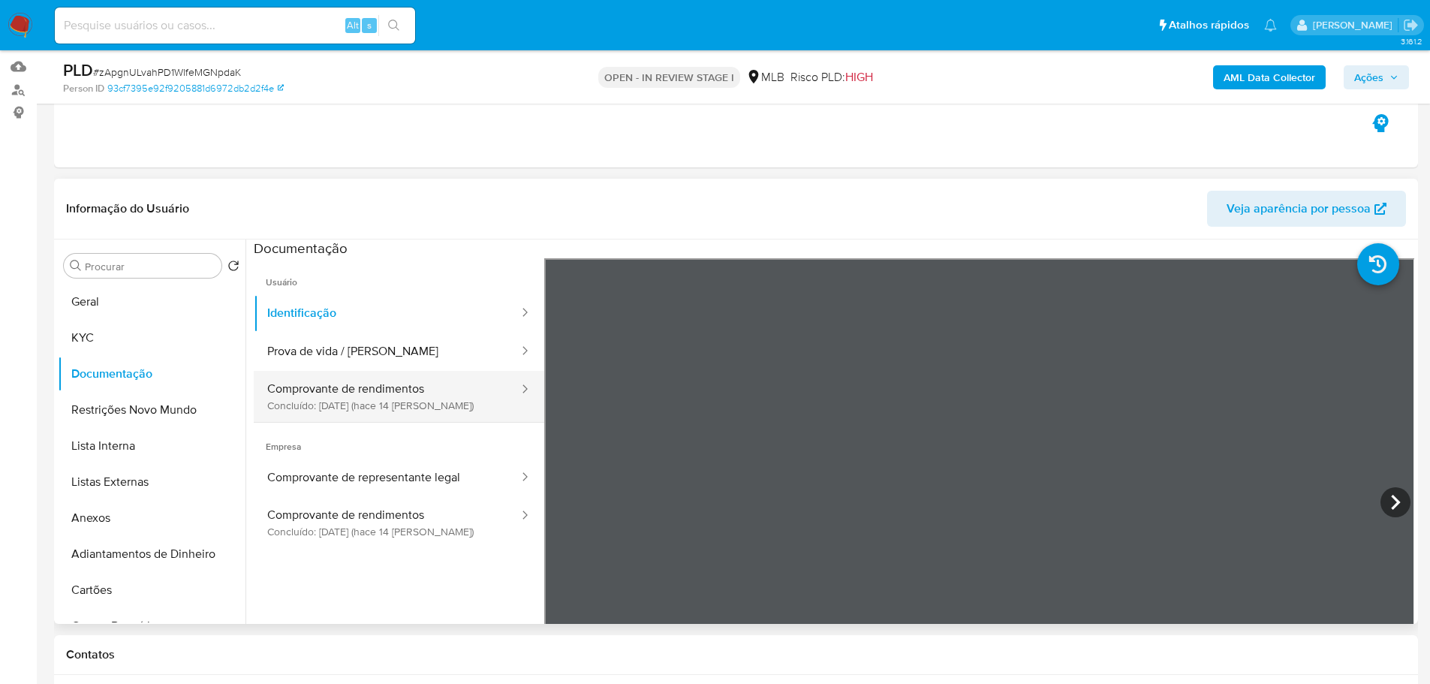
click at [421, 395] on button "Comprovante de rendimentos Concluído: 23/09/2025 (hace 14 días)" at bounding box center [387, 396] width 266 height 51
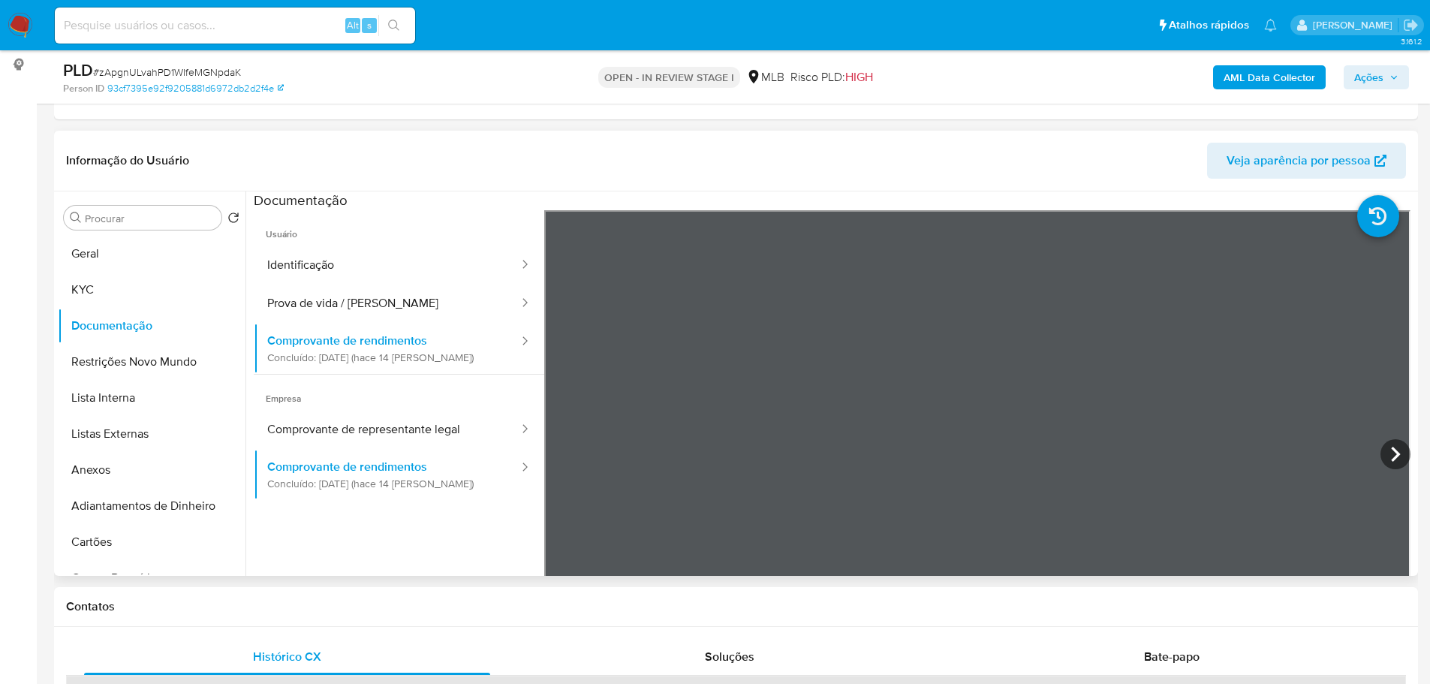
scroll to position [225, 0]
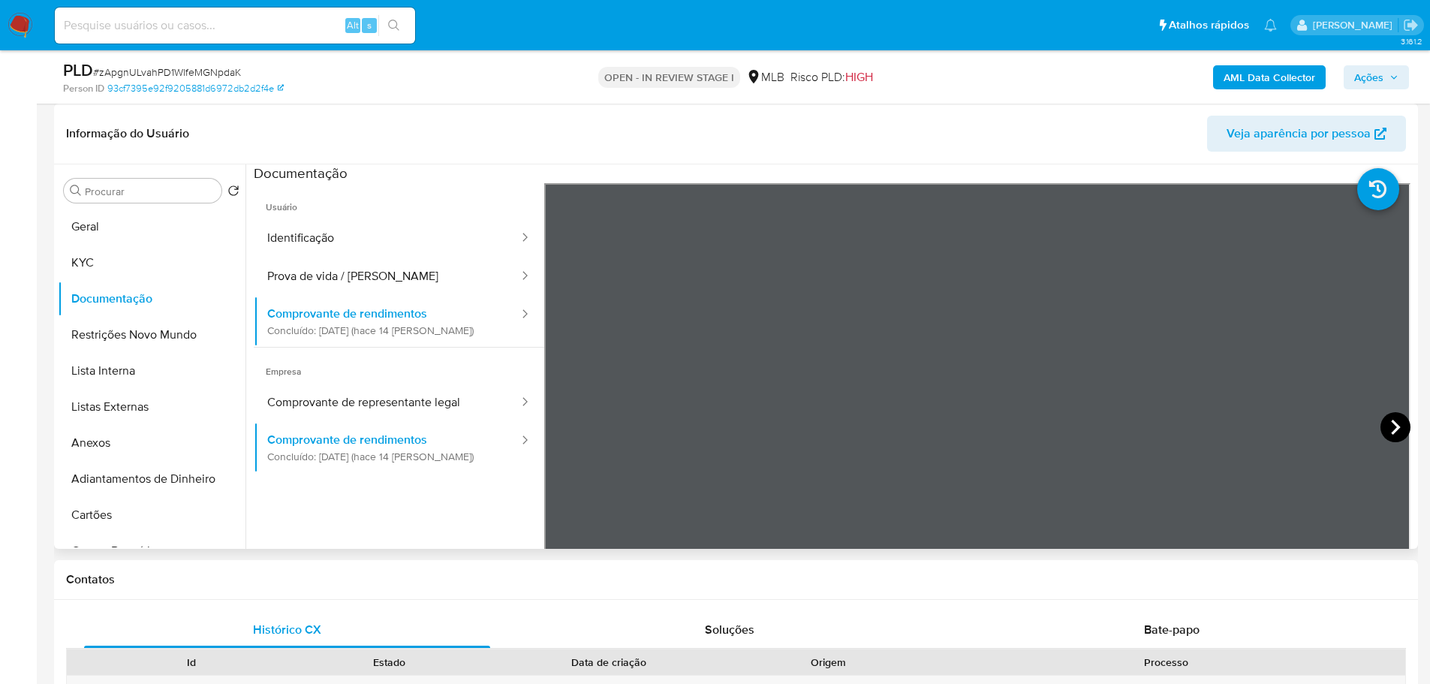
click at [1380, 429] on icon at bounding box center [1395, 427] width 30 height 30
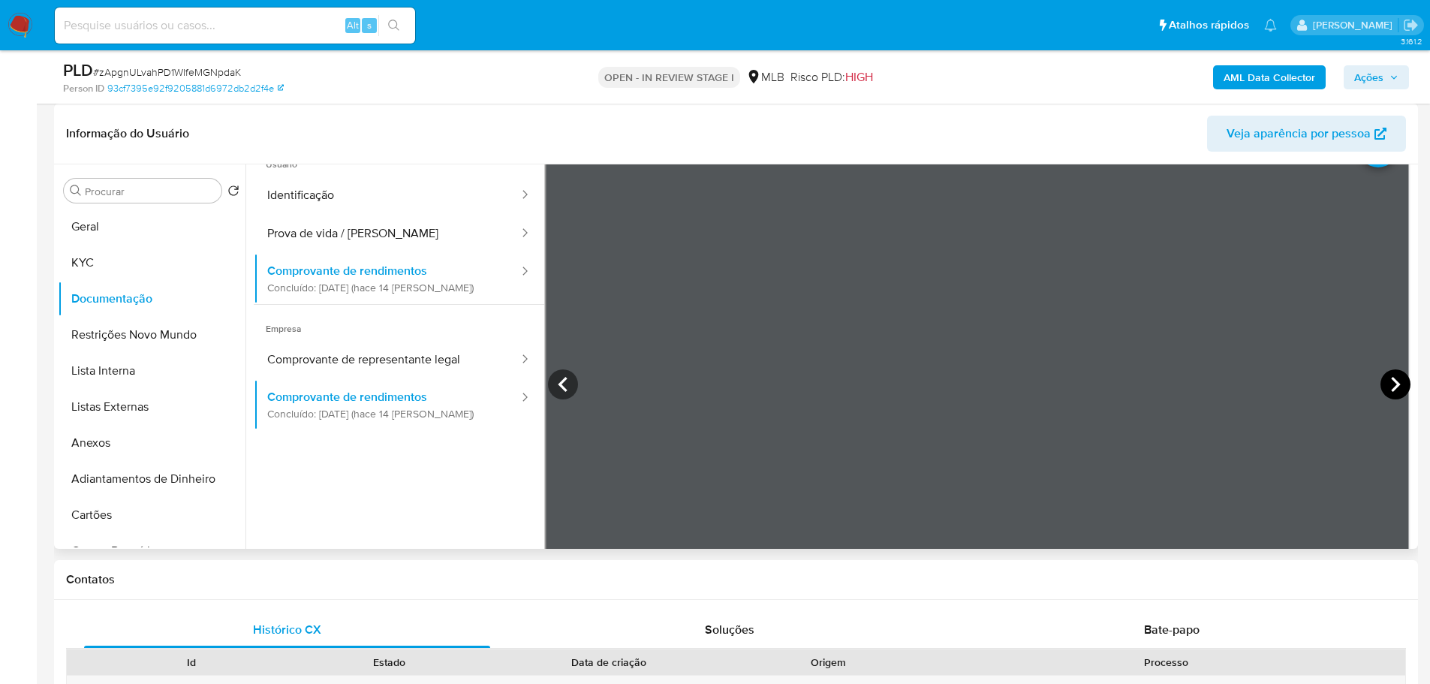
scroll to position [75, 0]
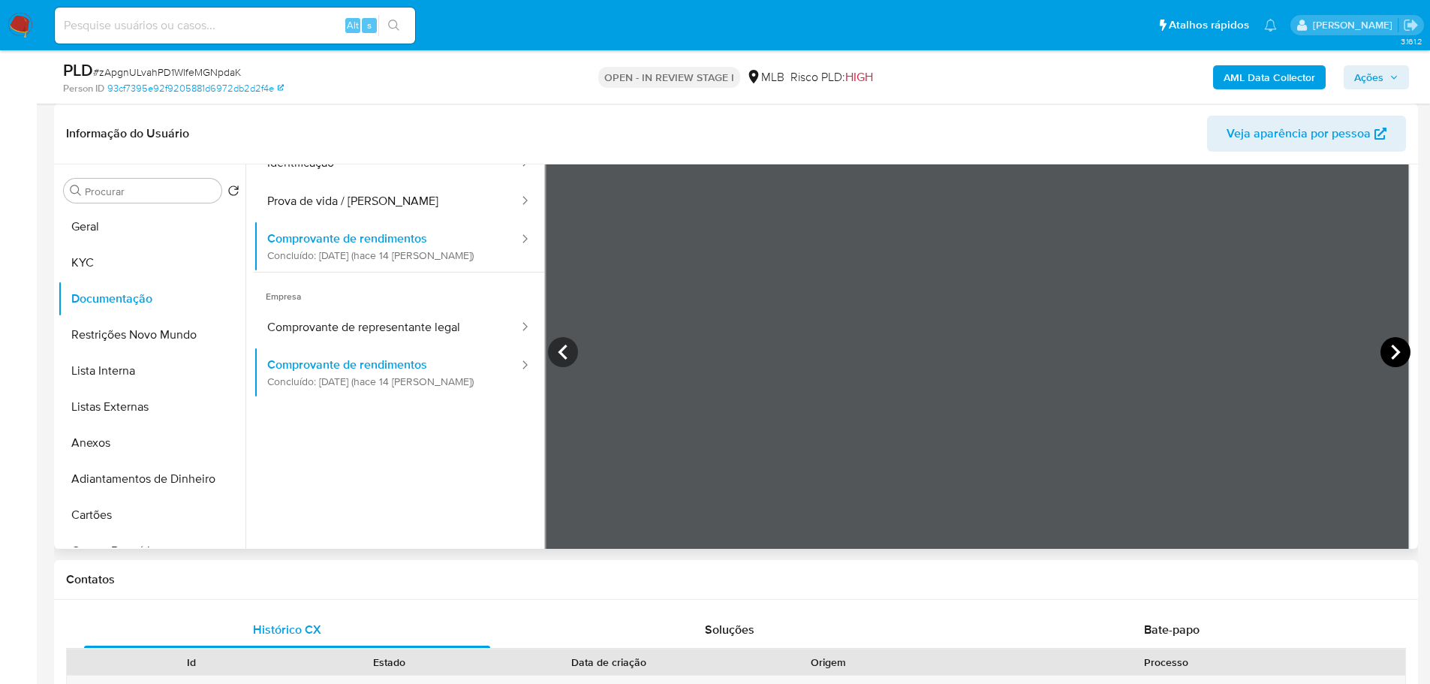
click at [1380, 350] on icon at bounding box center [1395, 352] width 30 height 30
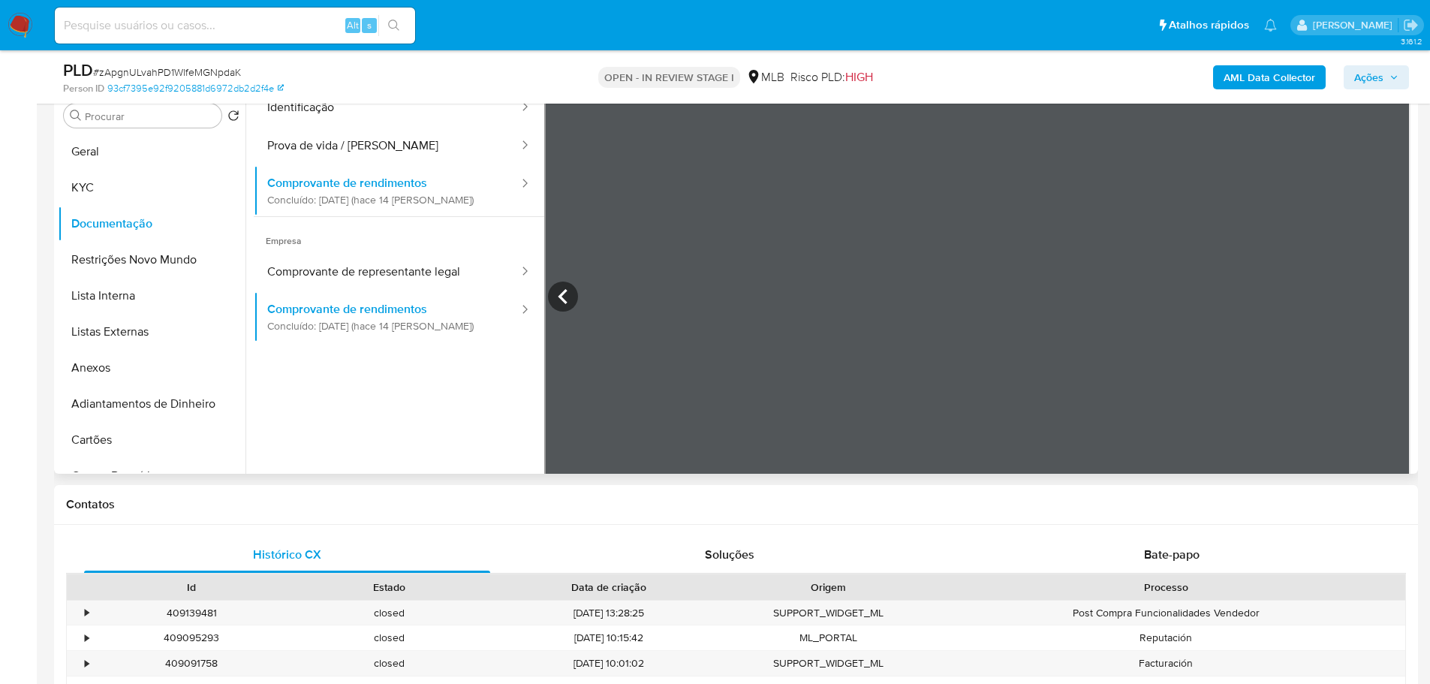
scroll to position [131, 0]
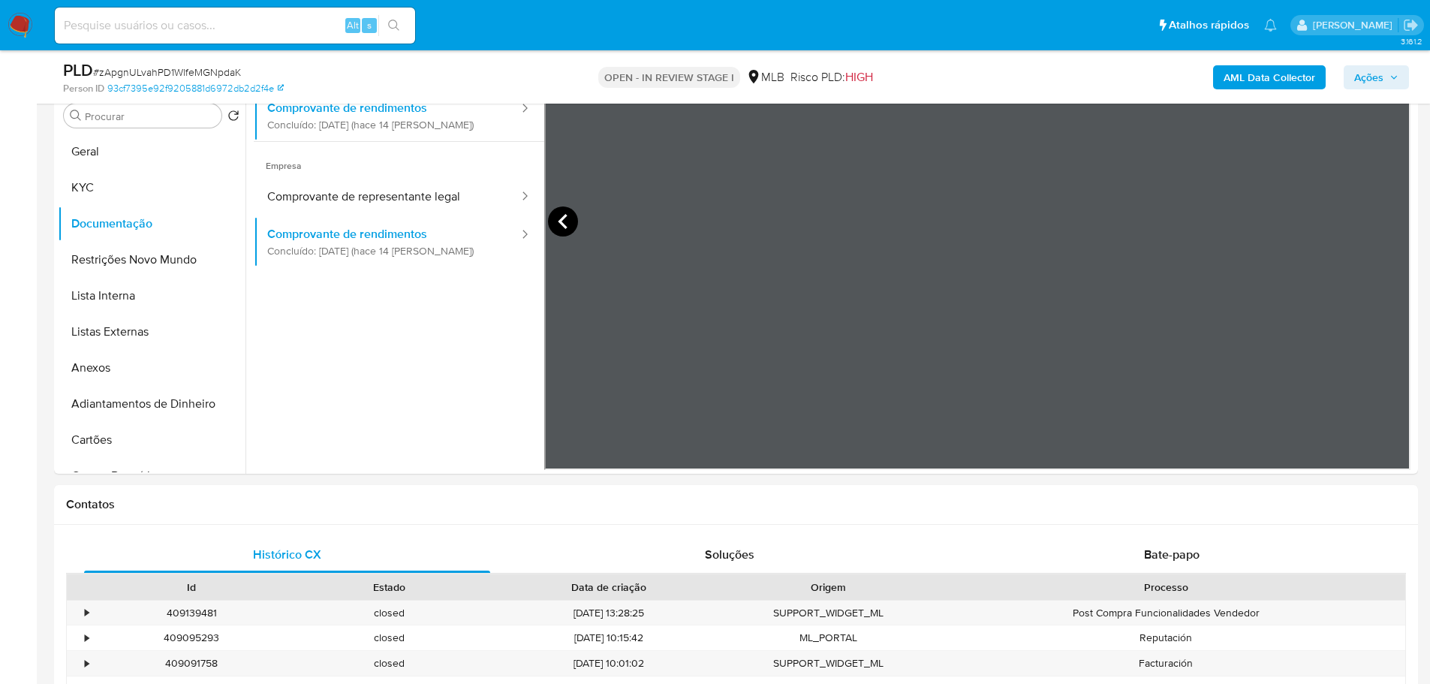
click at [557, 216] on icon at bounding box center [563, 221] width 30 height 30
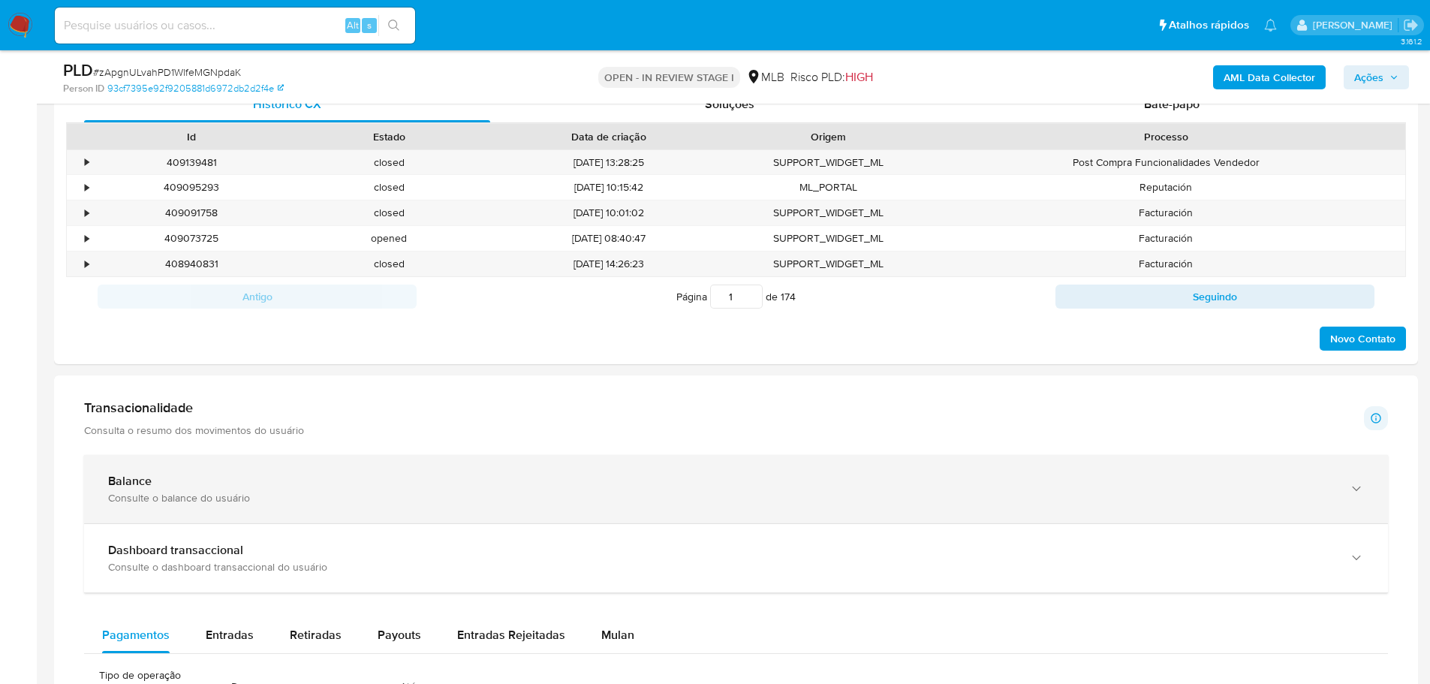
click at [628, 492] on div "Consulte o balance do usuário" at bounding box center [721, 498] width 1226 height 14
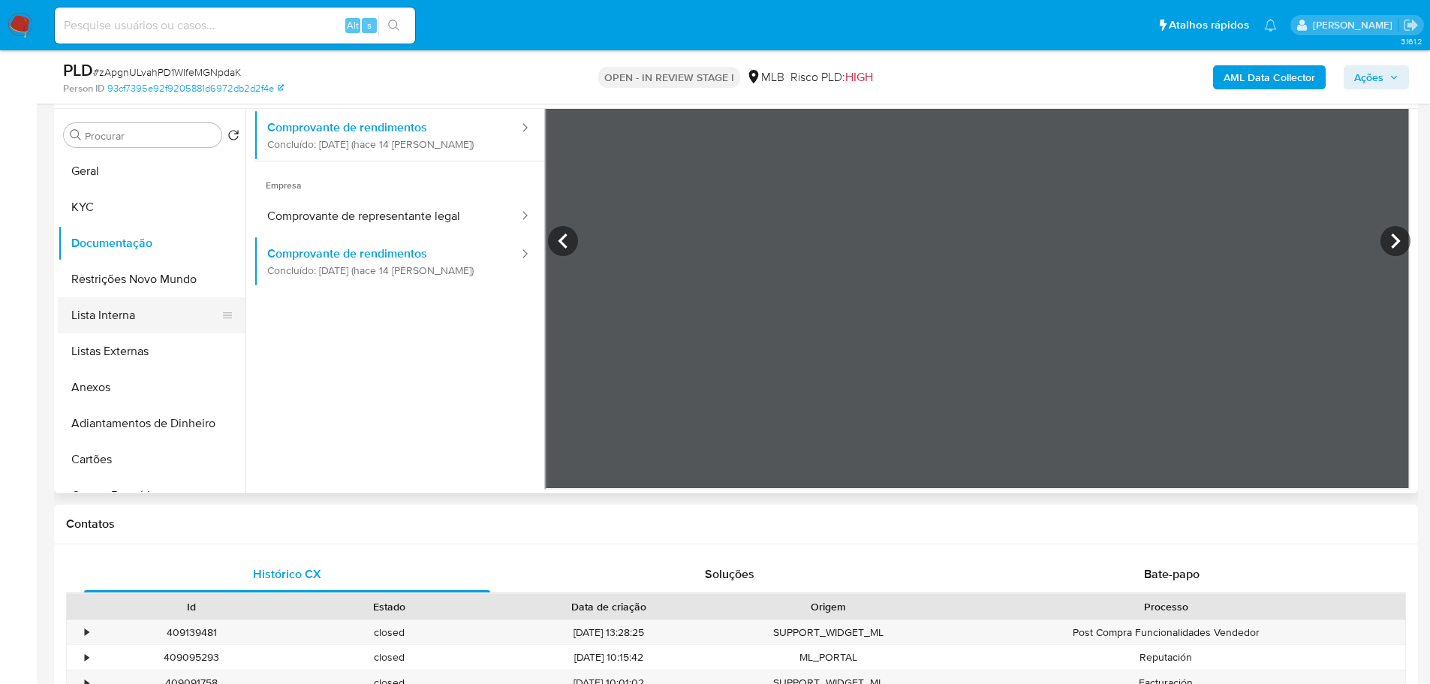
scroll to position [150, 0]
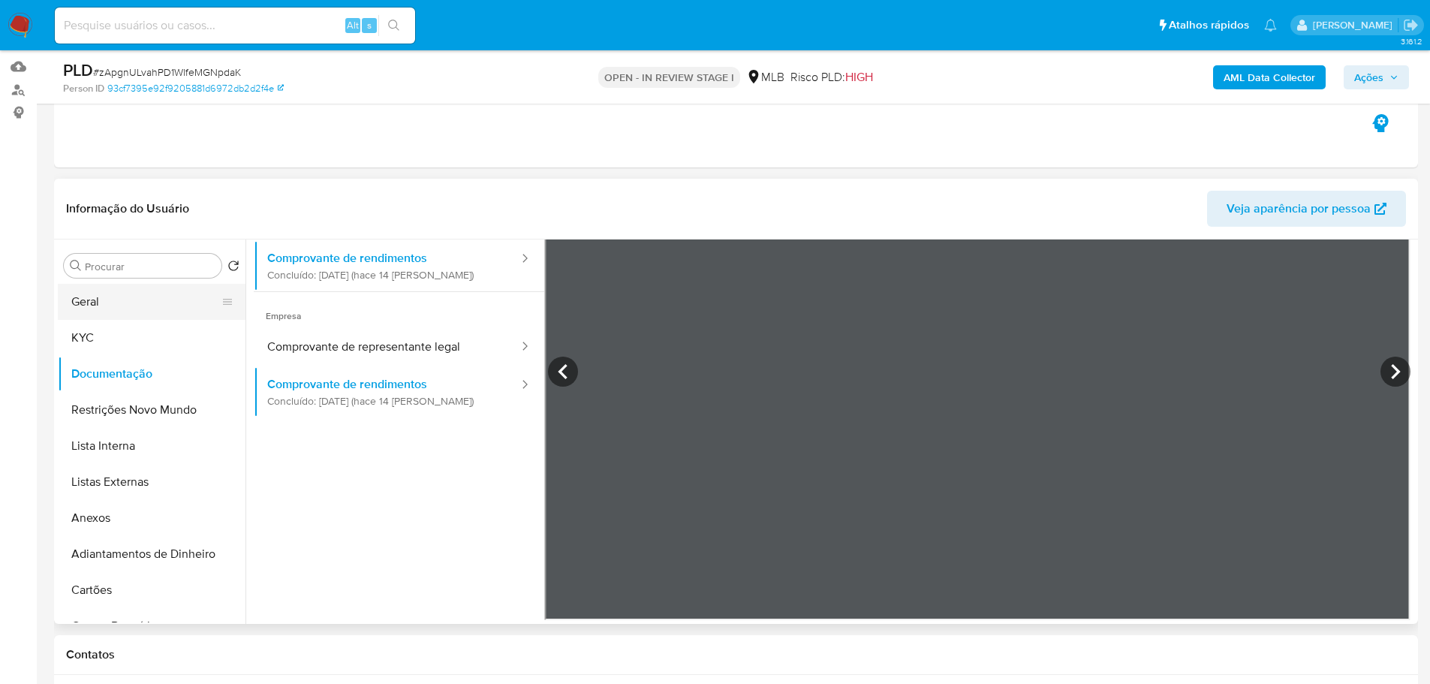
click at [96, 289] on button "Geral" at bounding box center [146, 302] width 176 height 36
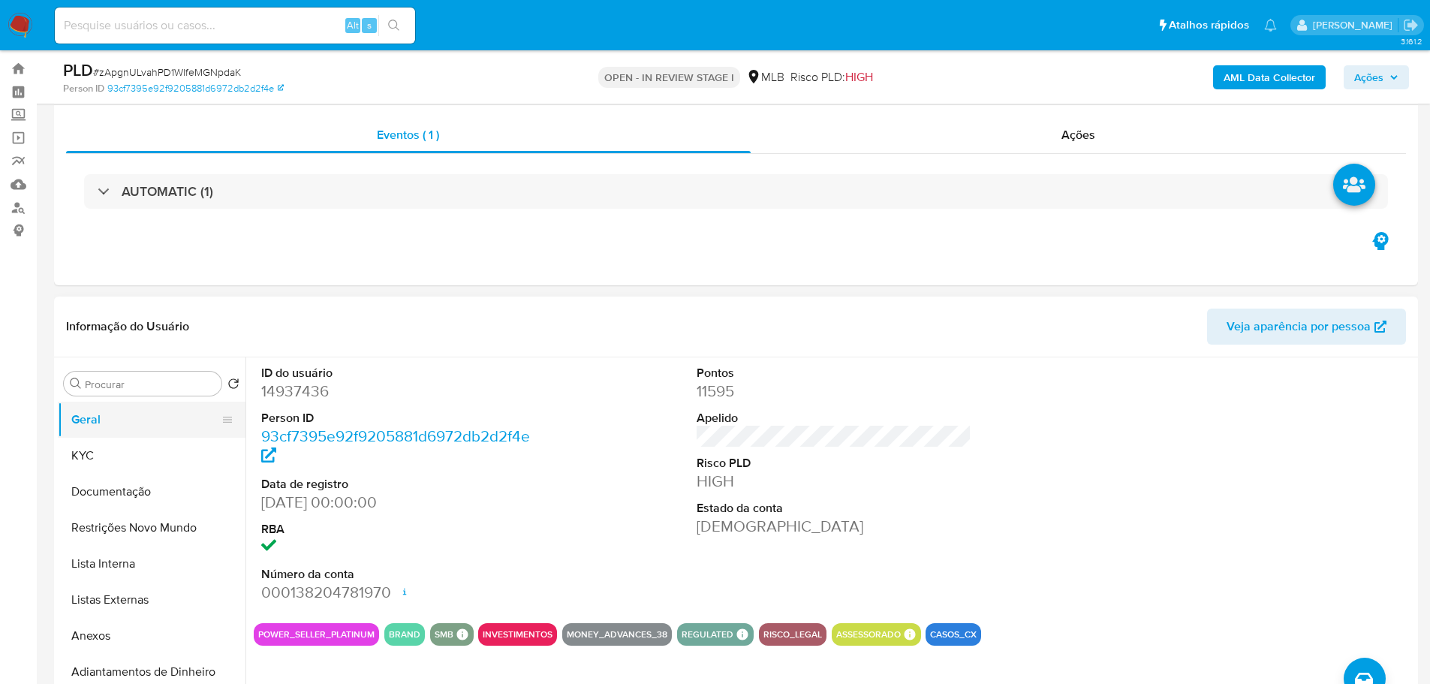
scroll to position [0, 0]
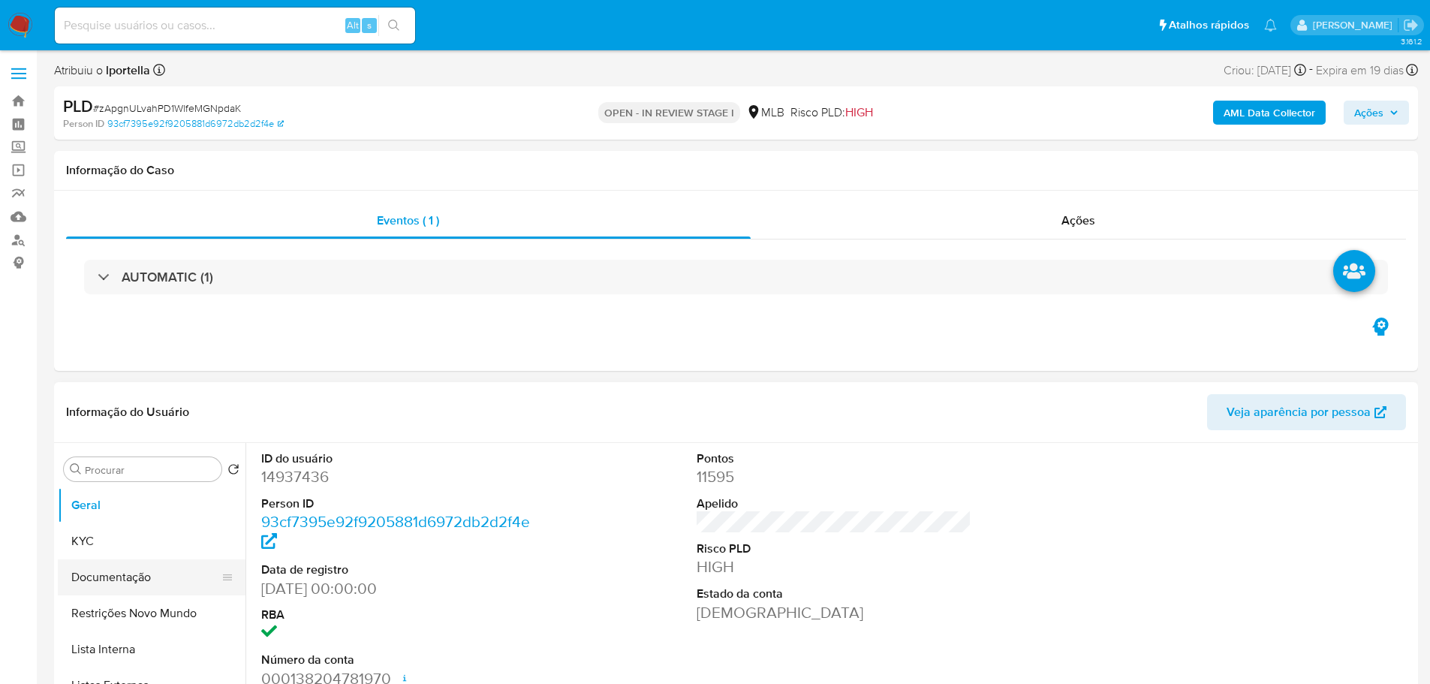
click at [118, 582] on button "Documentação" at bounding box center [146, 577] width 176 height 36
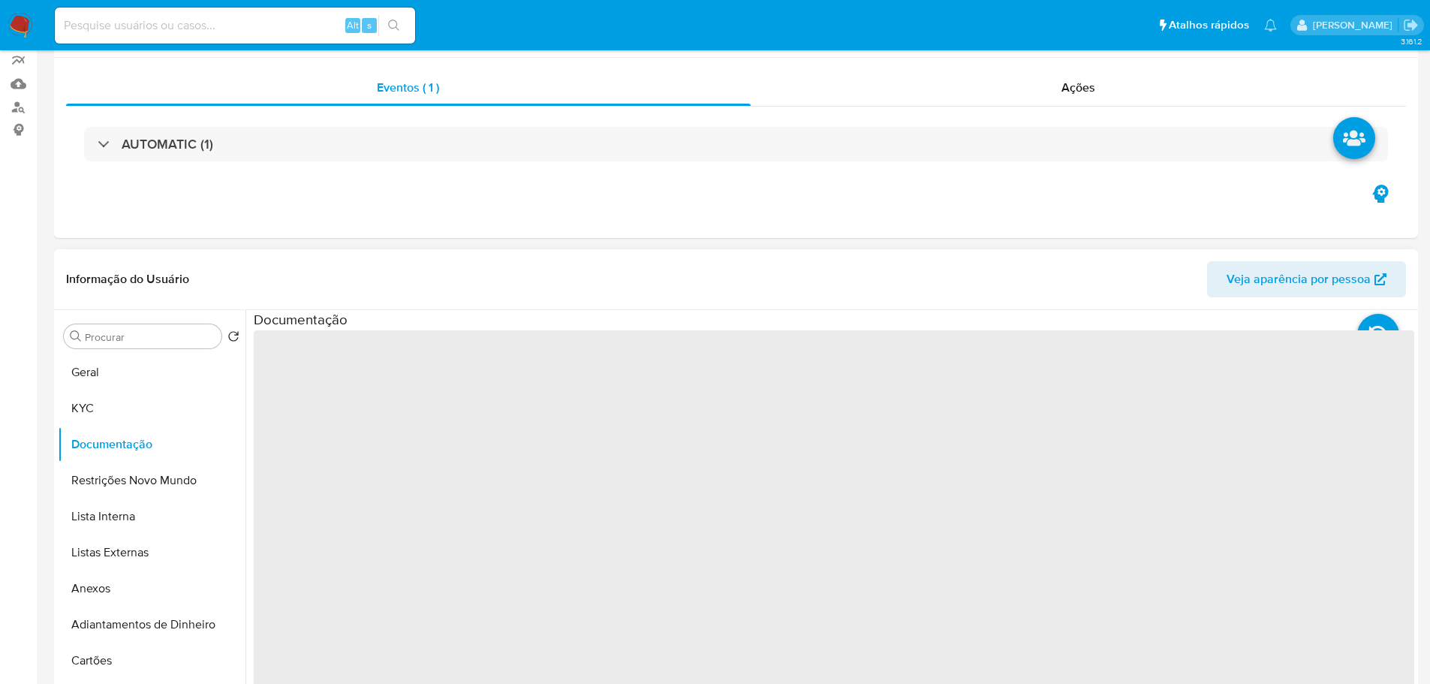
scroll to position [300, 0]
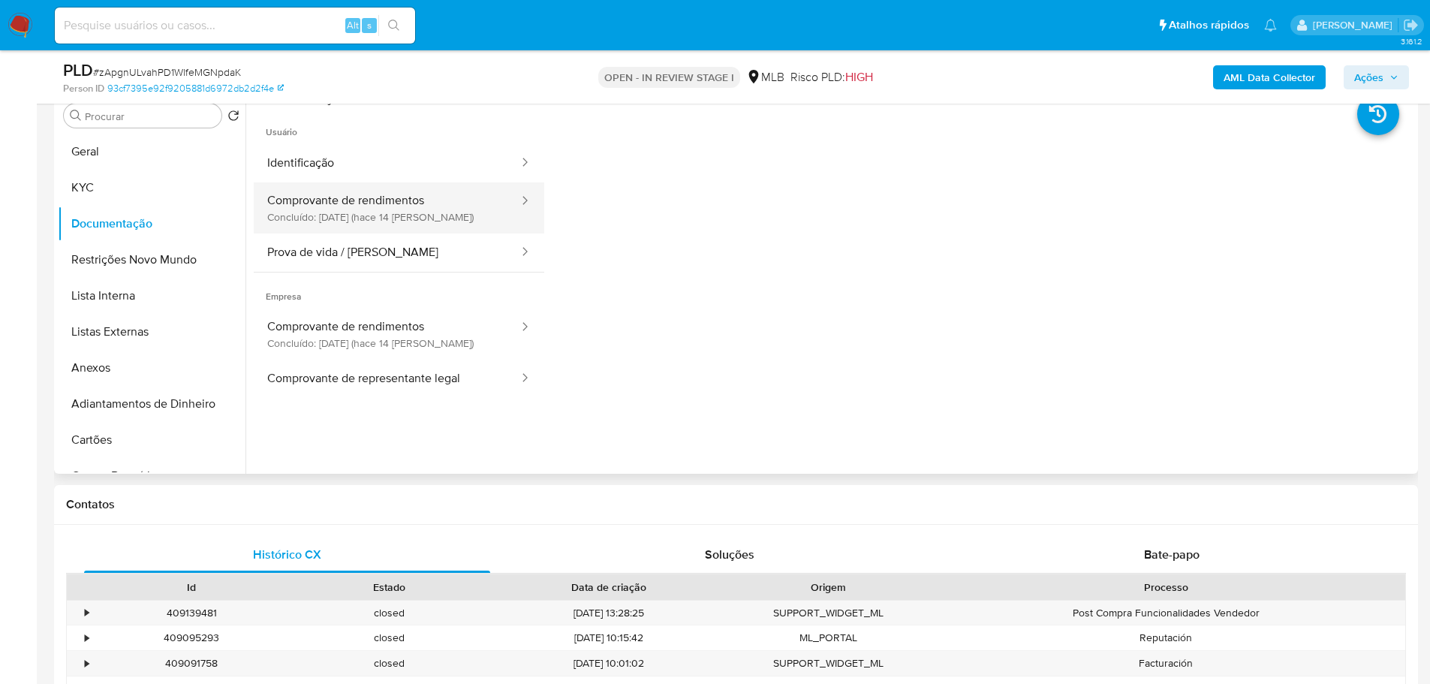
click at [432, 212] on button "Comprovante de rendimentos Concluído: 23/09/2025 (hace 14 días)" at bounding box center [387, 207] width 266 height 51
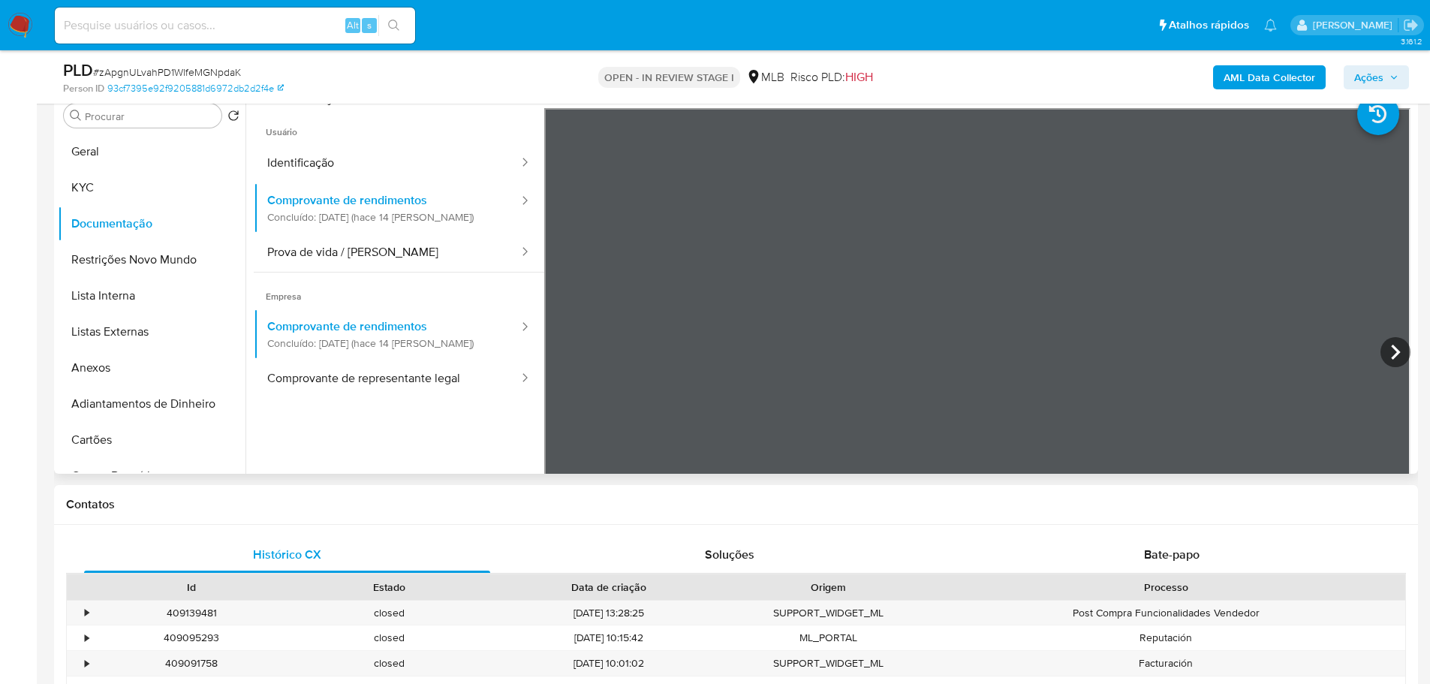
scroll to position [131, 0]
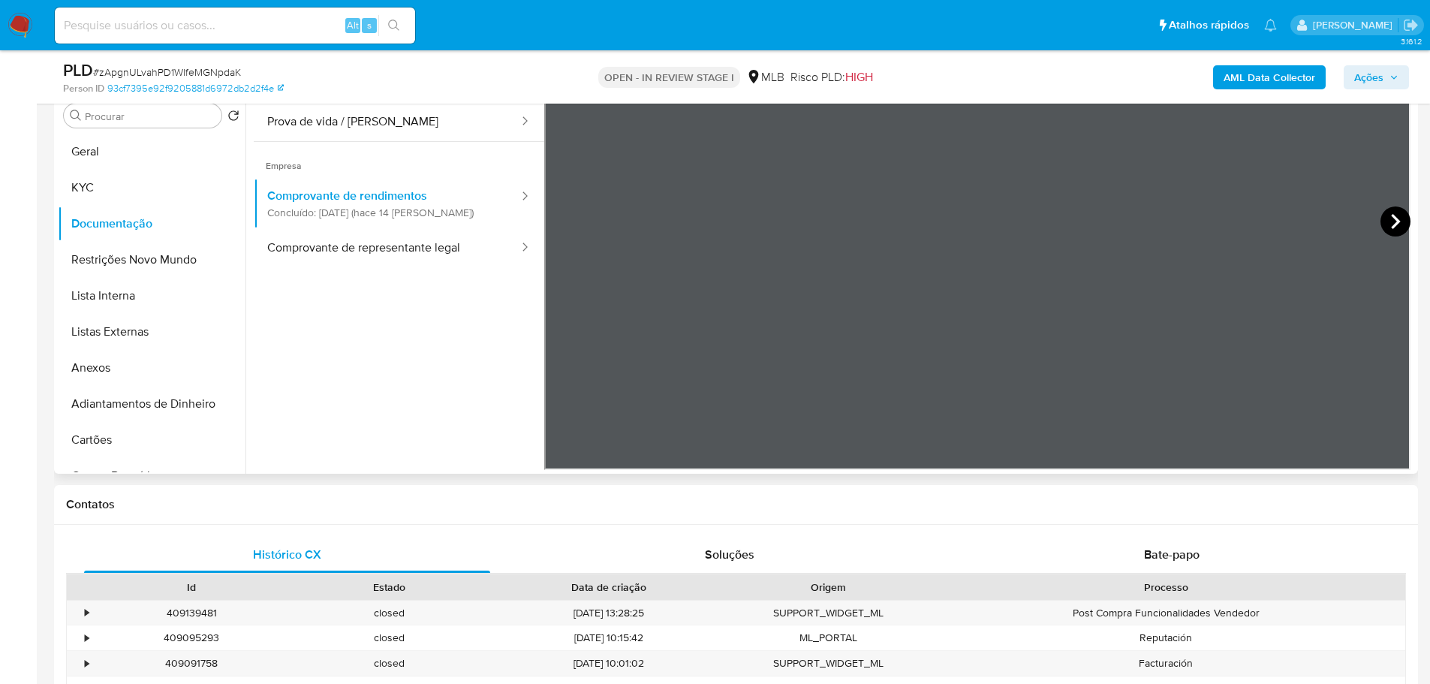
click at [1381, 217] on icon at bounding box center [1395, 221] width 30 height 30
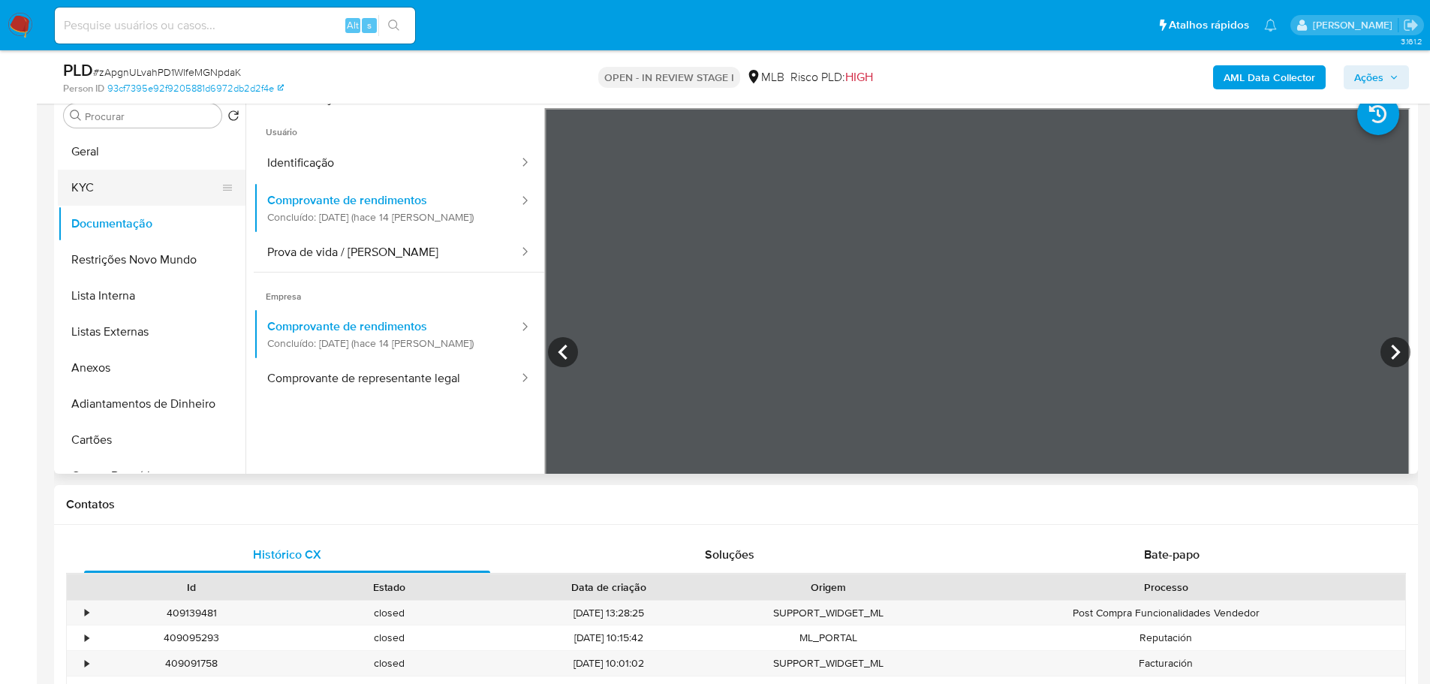
click at [118, 187] on button "KYC" at bounding box center [146, 188] width 176 height 36
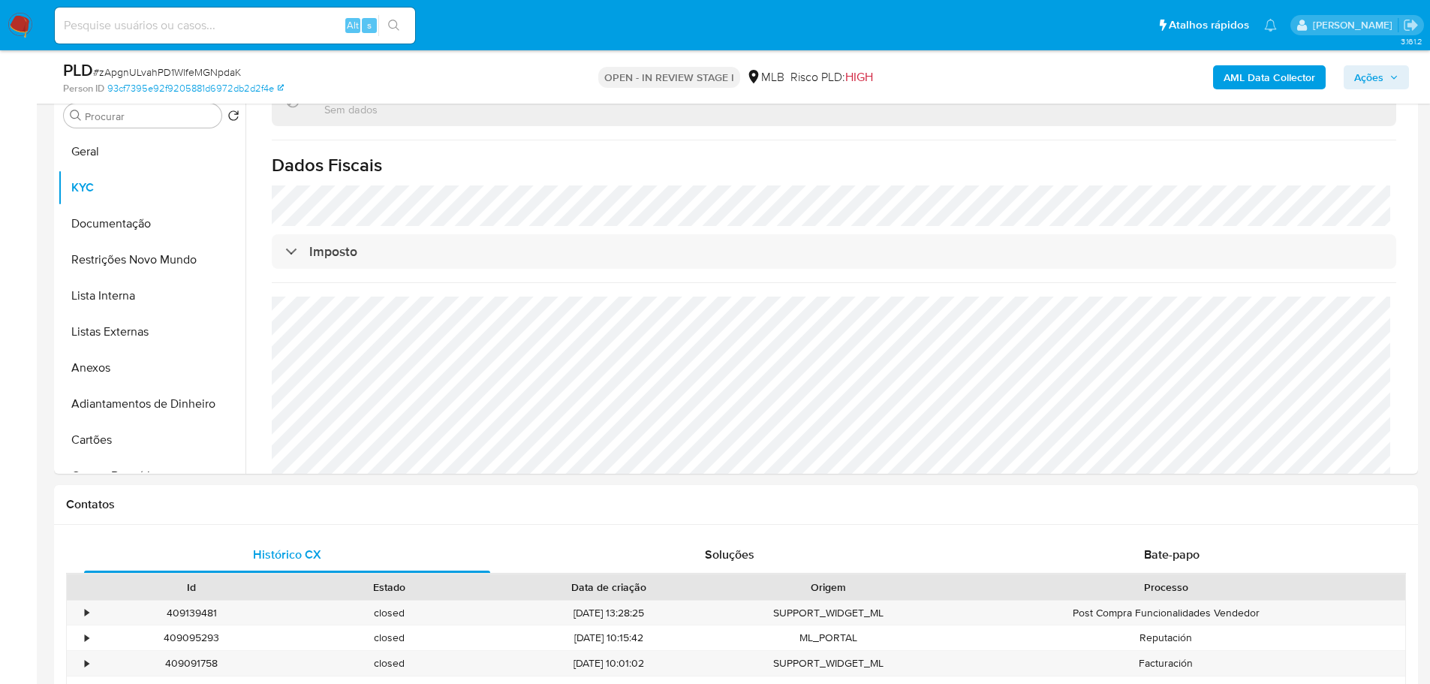
scroll to position [856, 0]
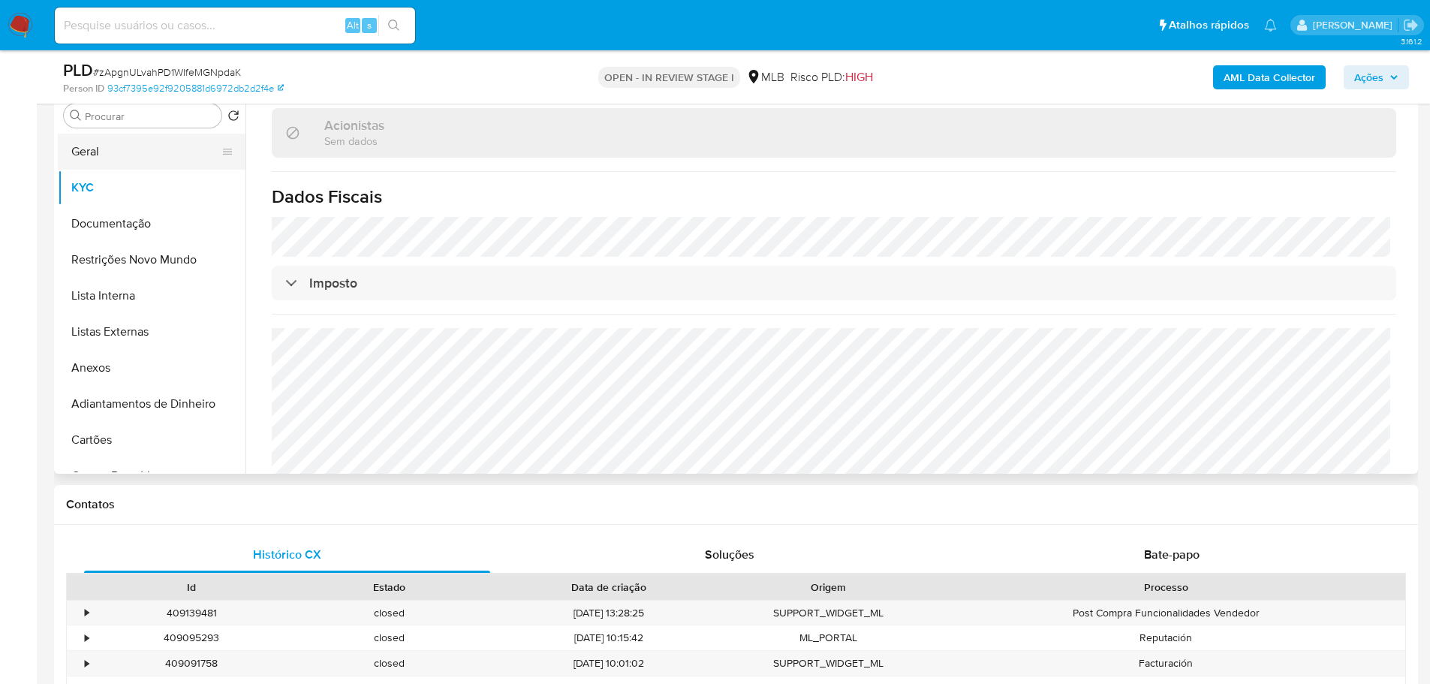
drag, startPoint x: 109, startPoint y: 152, endPoint x: 150, endPoint y: 151, distance: 41.3
click at [112, 151] on button "Geral" at bounding box center [146, 152] width 176 height 36
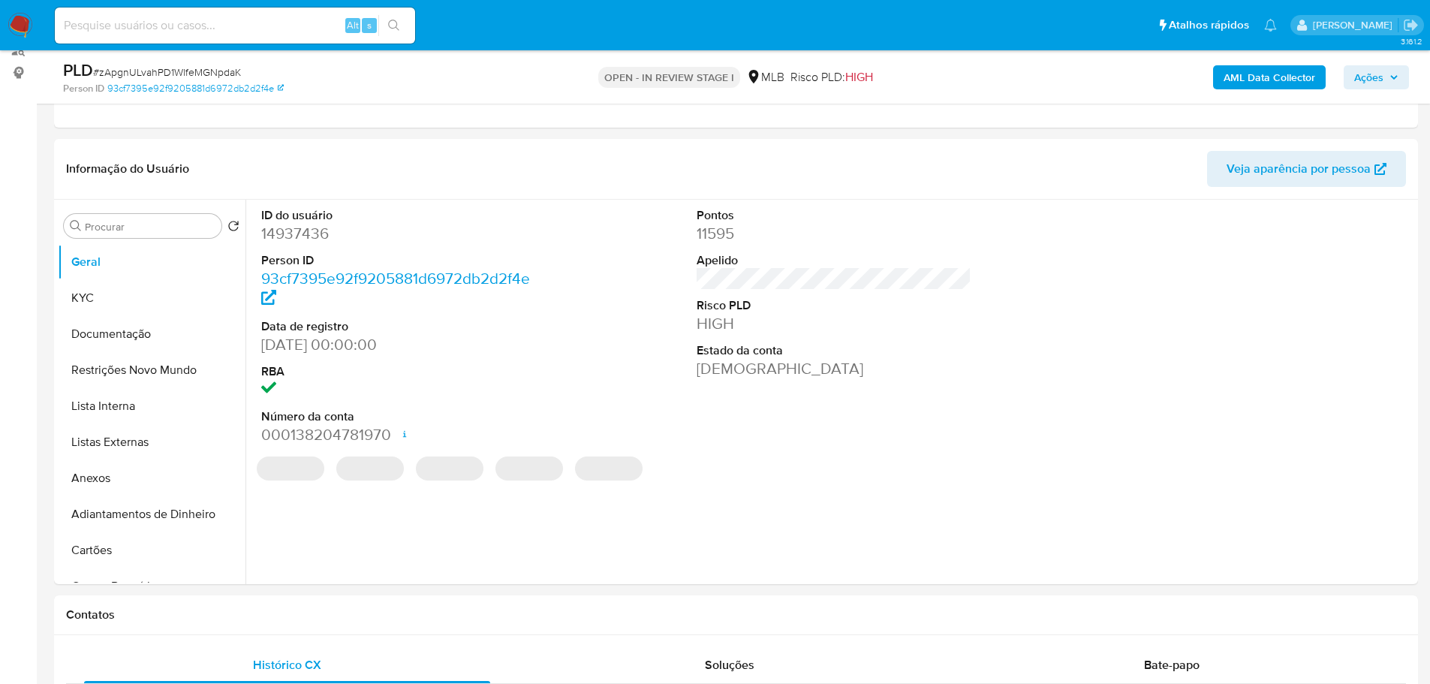
scroll to position [186, 0]
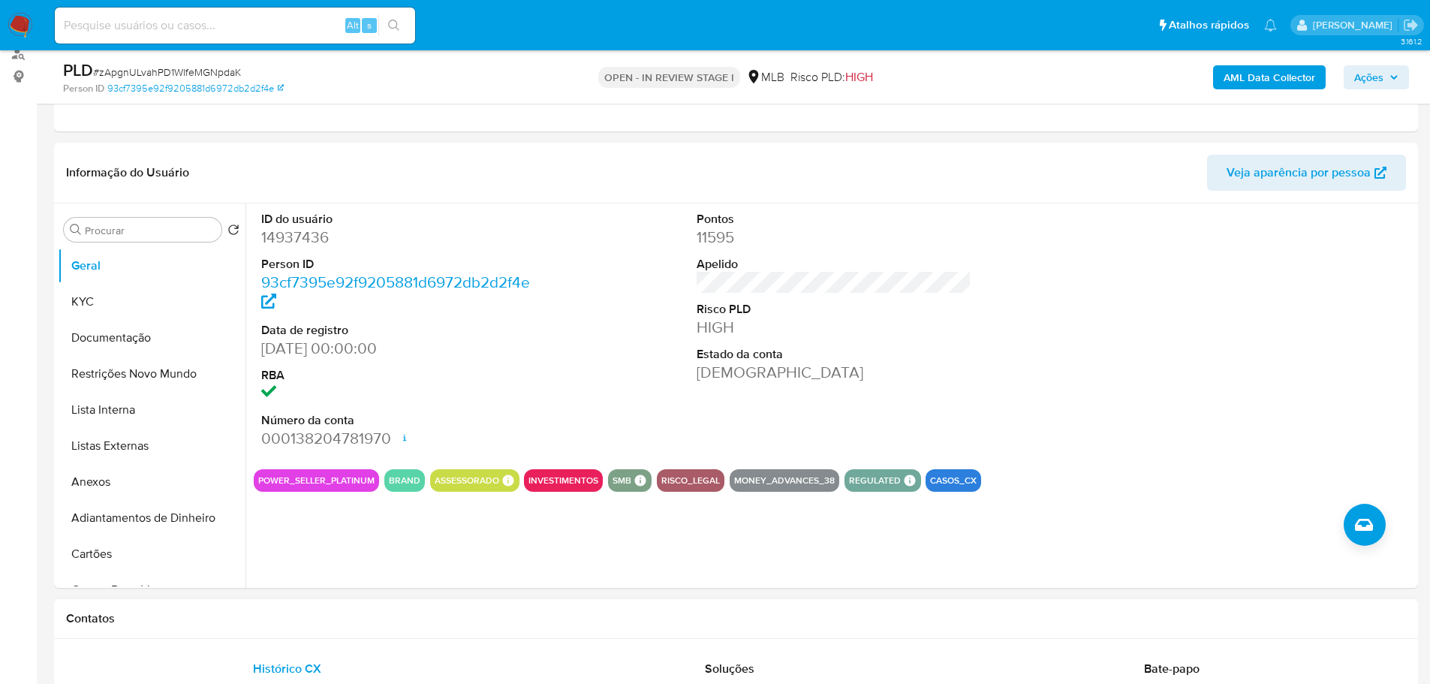
click at [202, 623] on h1 "Contatos" at bounding box center [736, 618] width 1340 height 15
click at [90, 301] on button "KYC" at bounding box center [146, 302] width 176 height 36
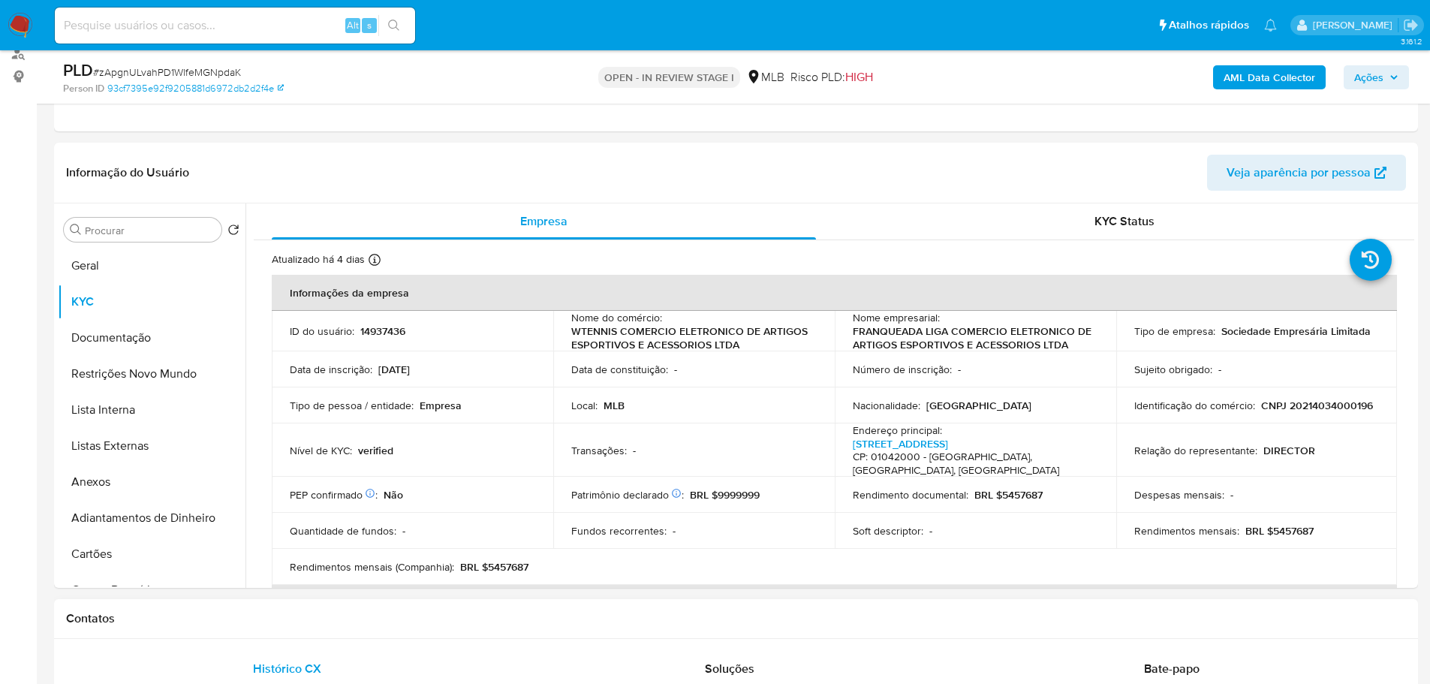
click at [213, 607] on div "Contatos" at bounding box center [736, 619] width 1364 height 40
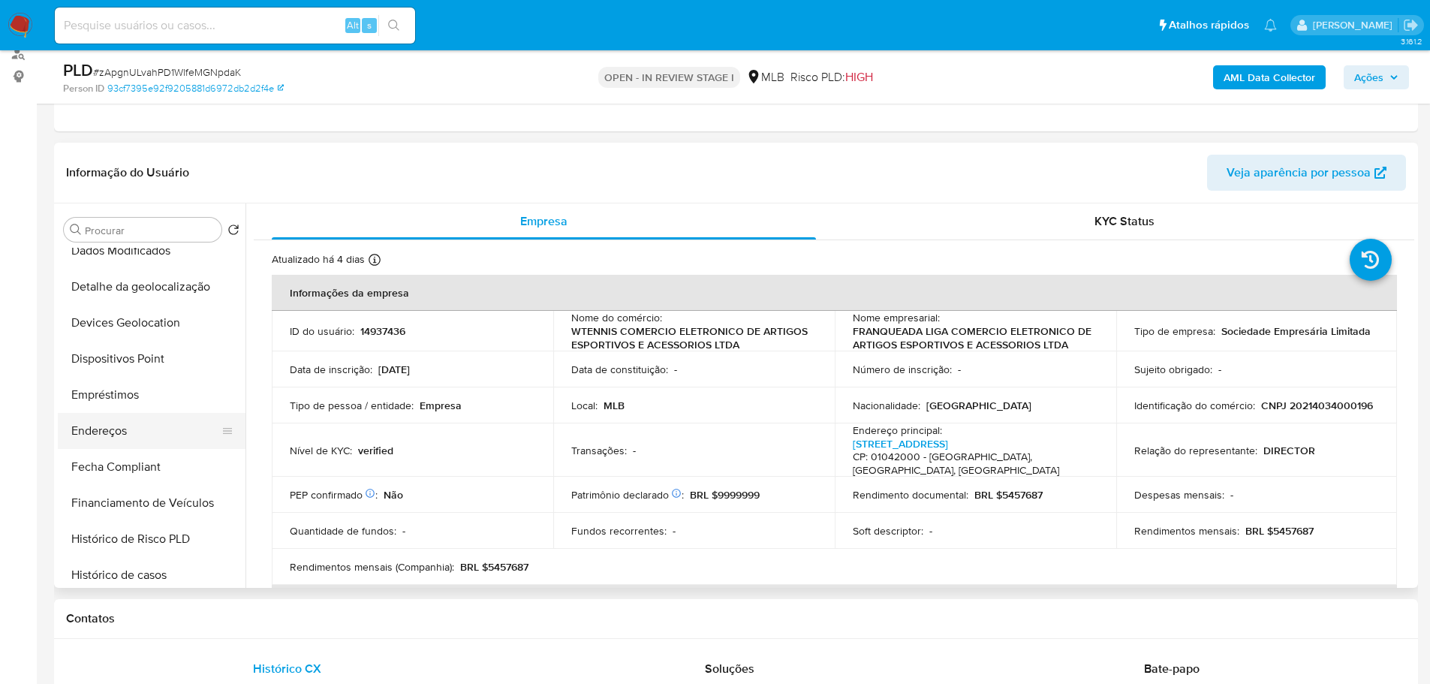
click at [116, 435] on button "Endereços" at bounding box center [146, 431] width 176 height 36
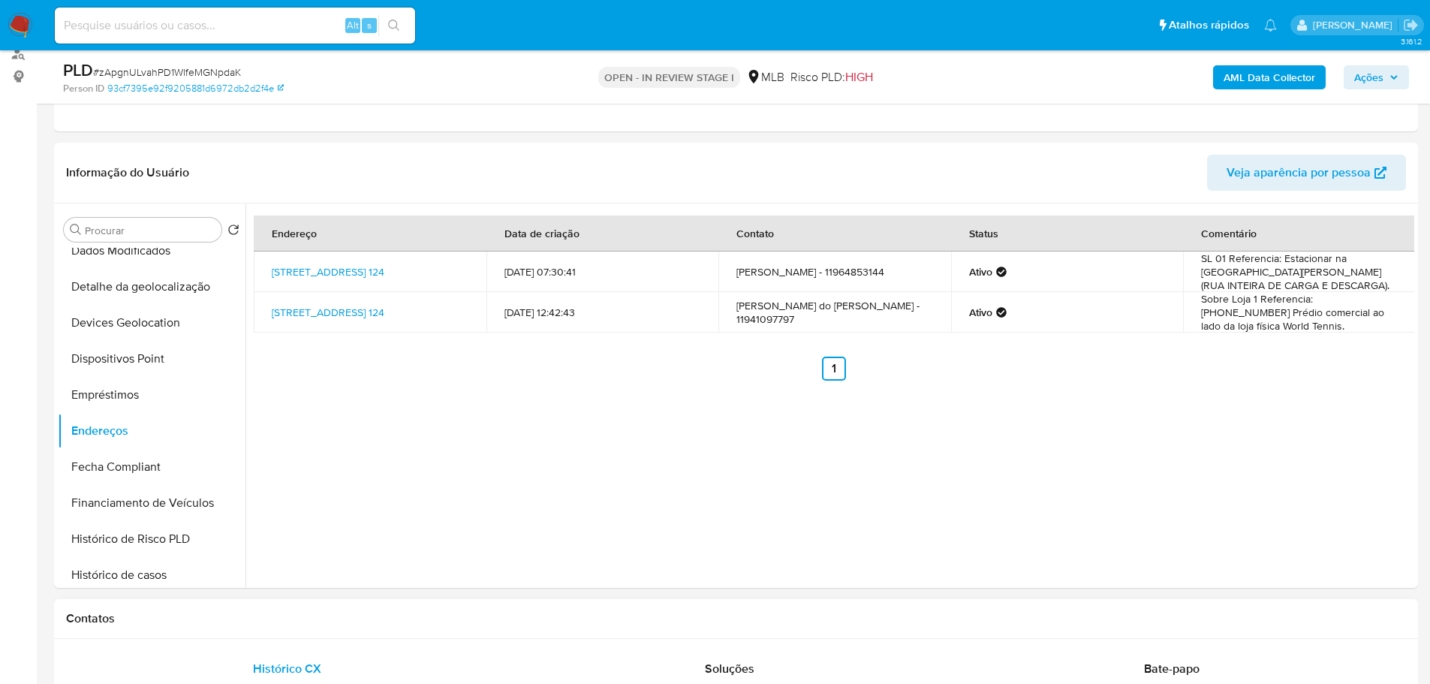
click at [248, 620] on h1 "Contatos" at bounding box center [736, 618] width 1340 height 15
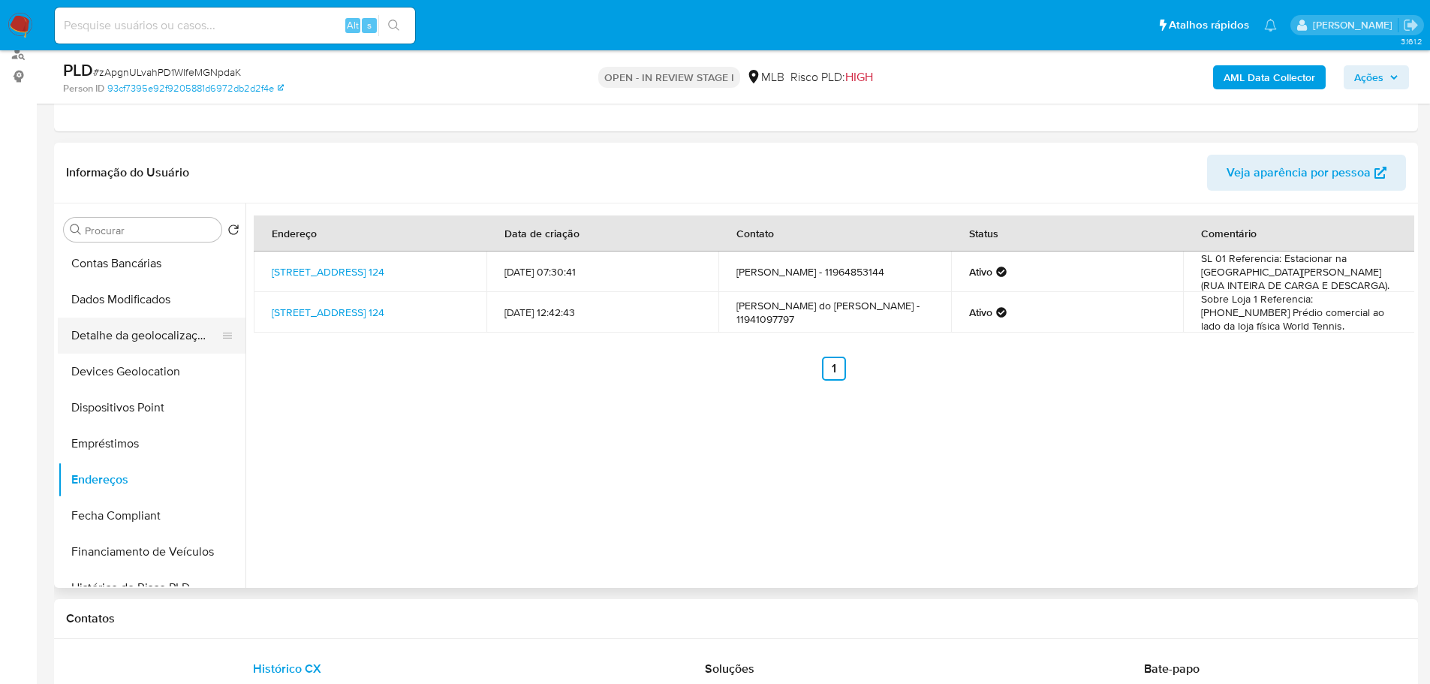
scroll to position [300, 0]
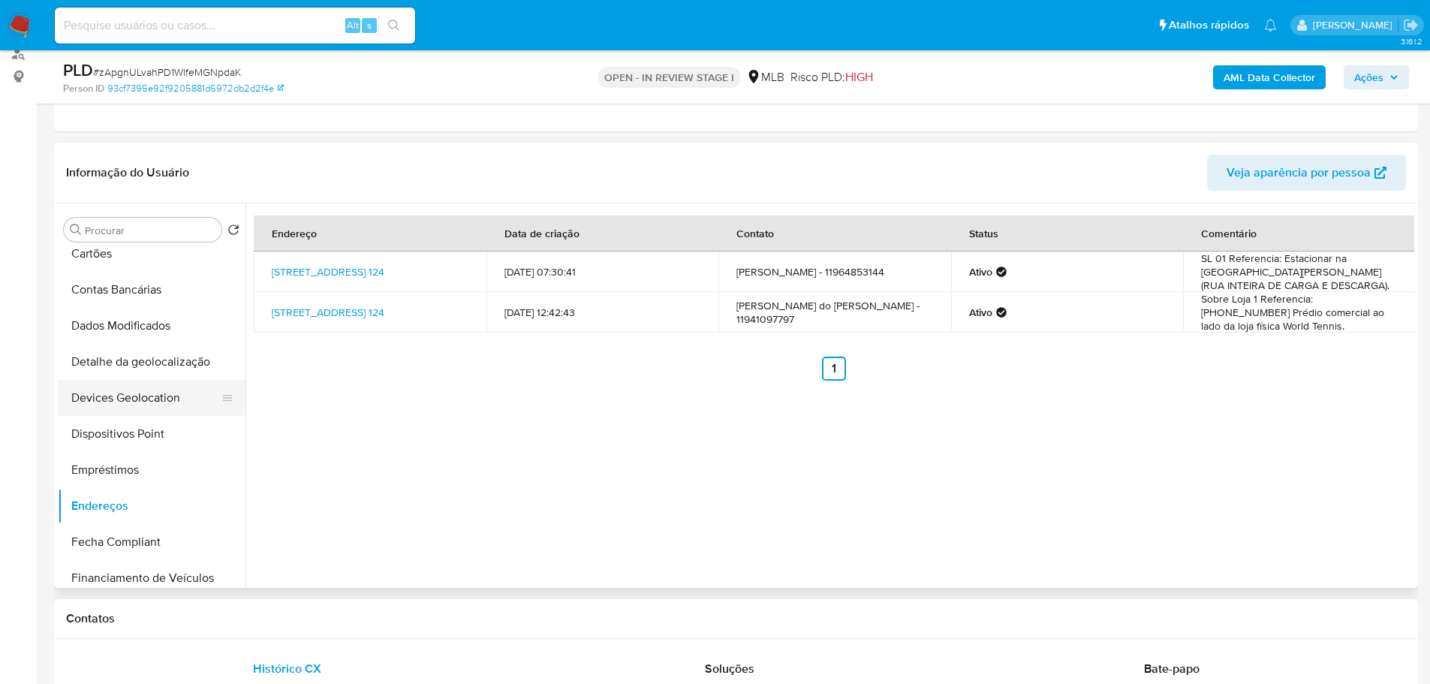
drag, startPoint x: 161, startPoint y: 352, endPoint x: 77, endPoint y: 387, distance: 90.2
click at [158, 345] on button "Detalhe da geolocalização" at bounding box center [152, 362] width 188 height 36
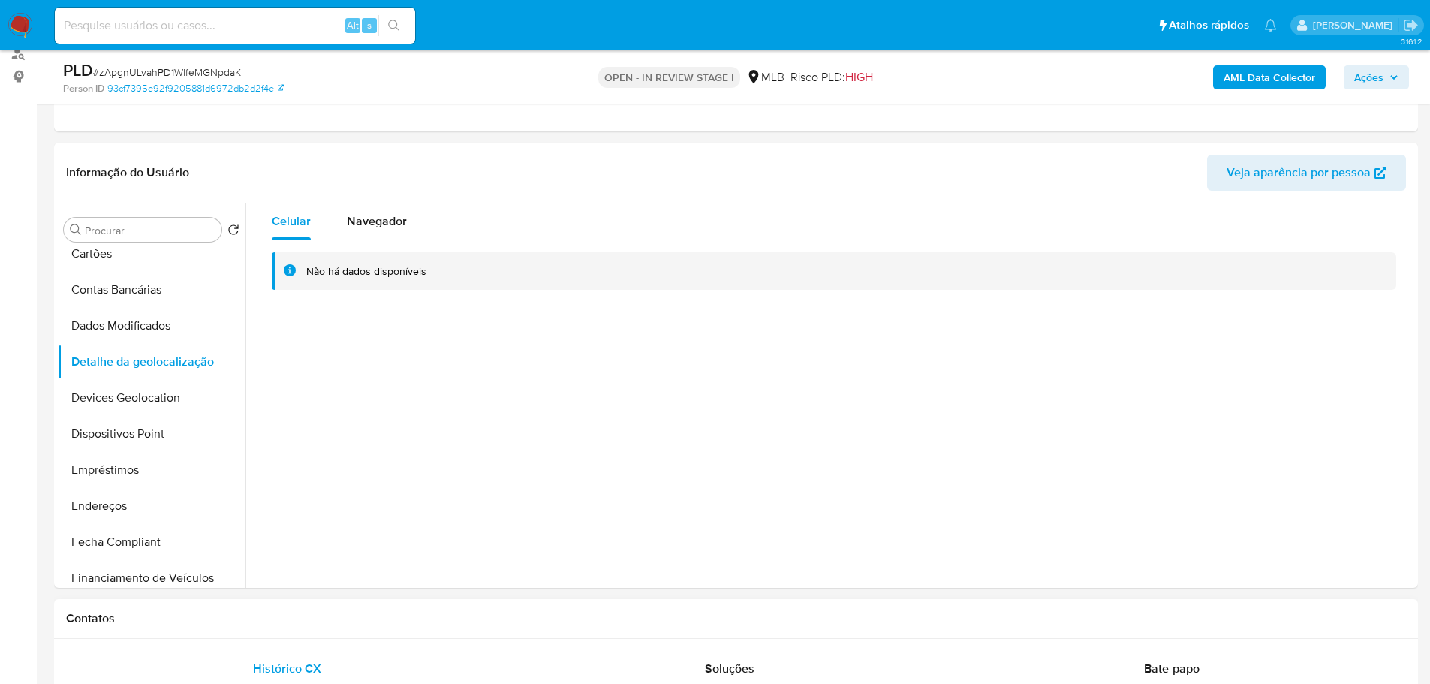
click at [267, 611] on h1 "Contatos" at bounding box center [736, 618] width 1340 height 15
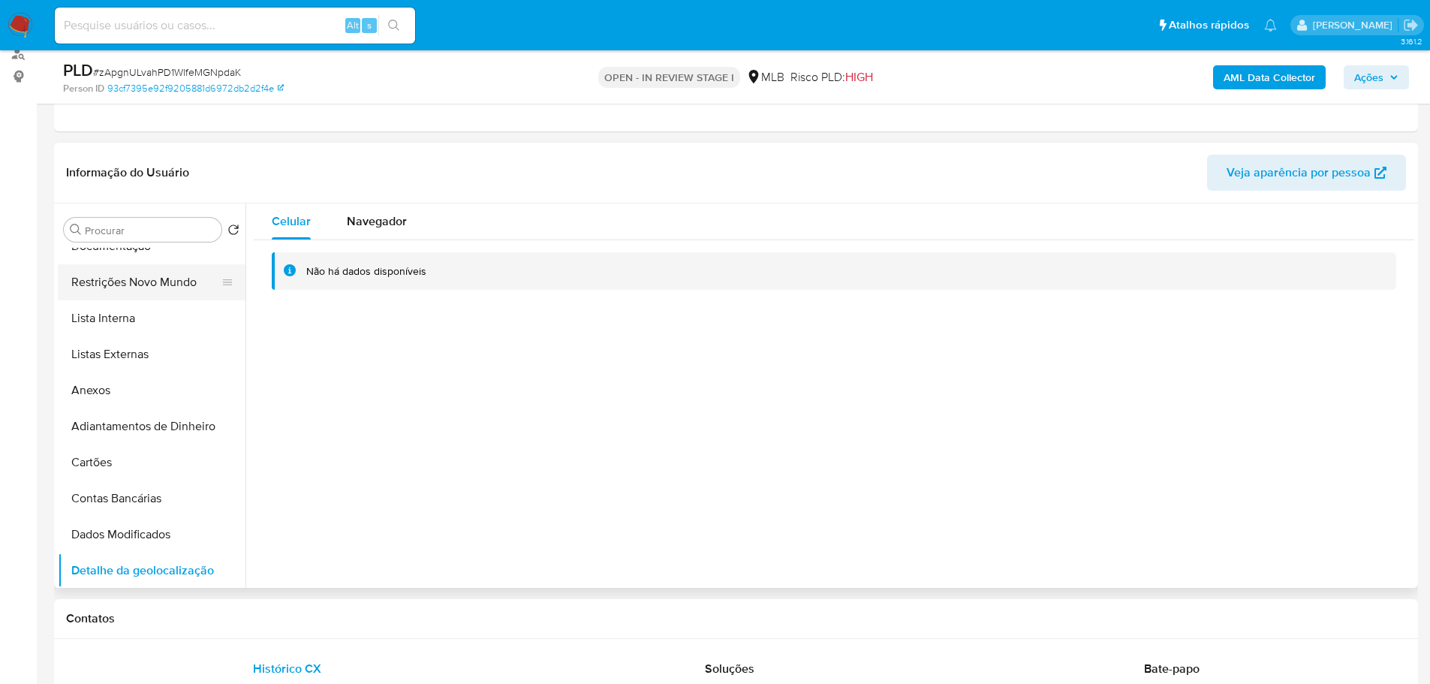
scroll to position [0, 0]
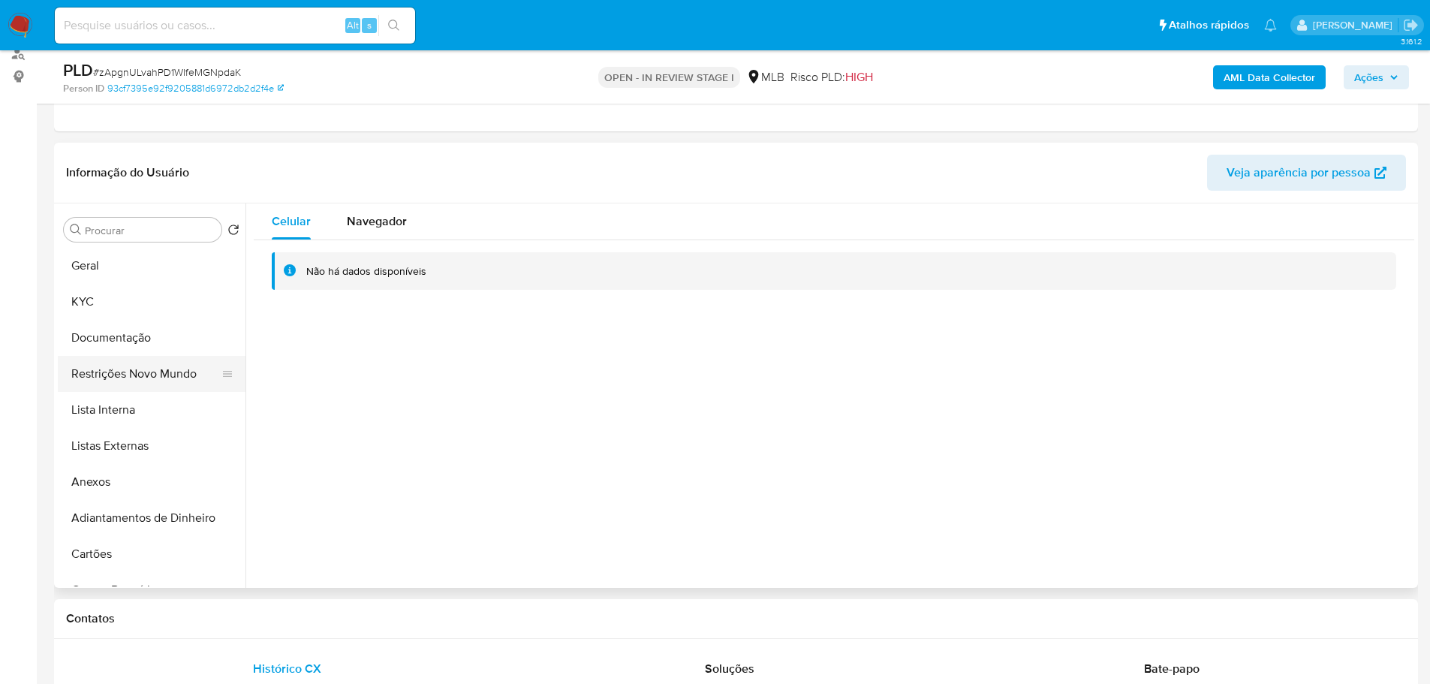
click at [130, 377] on button "Restrições Novo Mundo" at bounding box center [146, 374] width 176 height 36
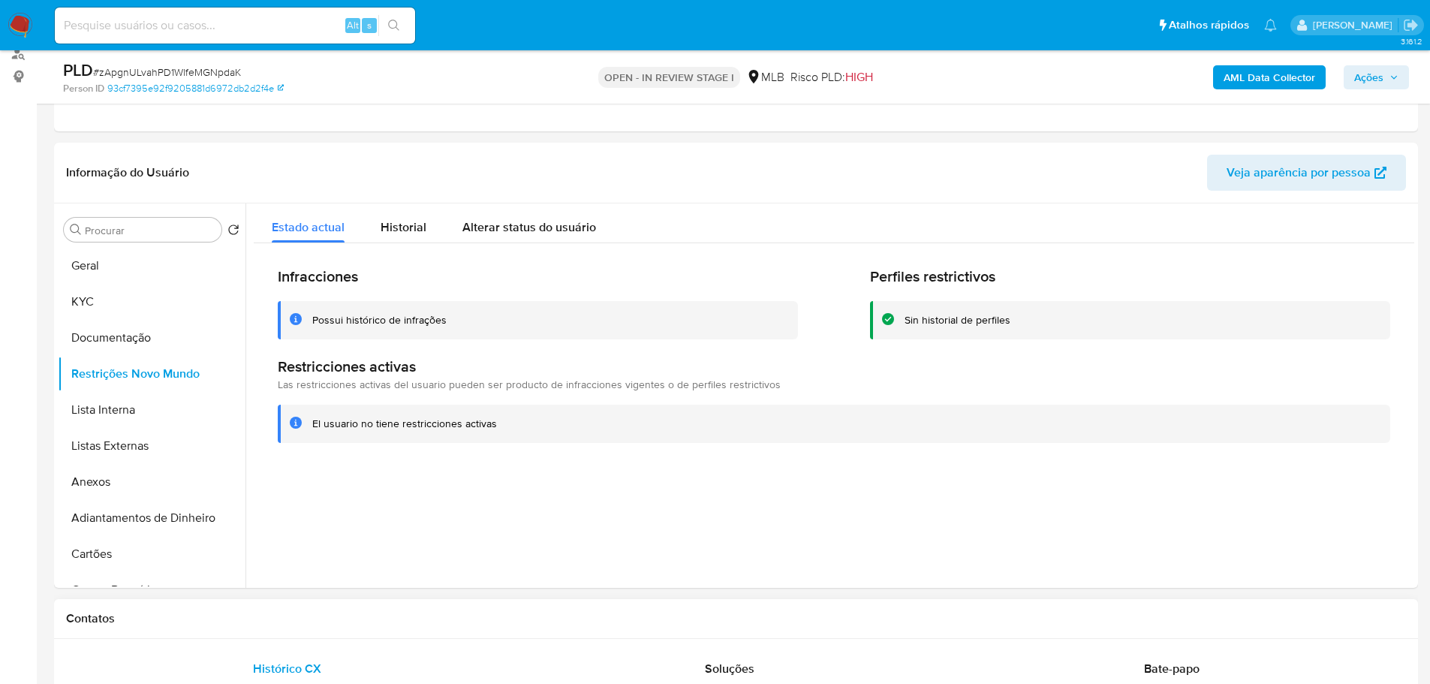
click at [302, 625] on h1 "Contatos" at bounding box center [736, 618] width 1340 height 15
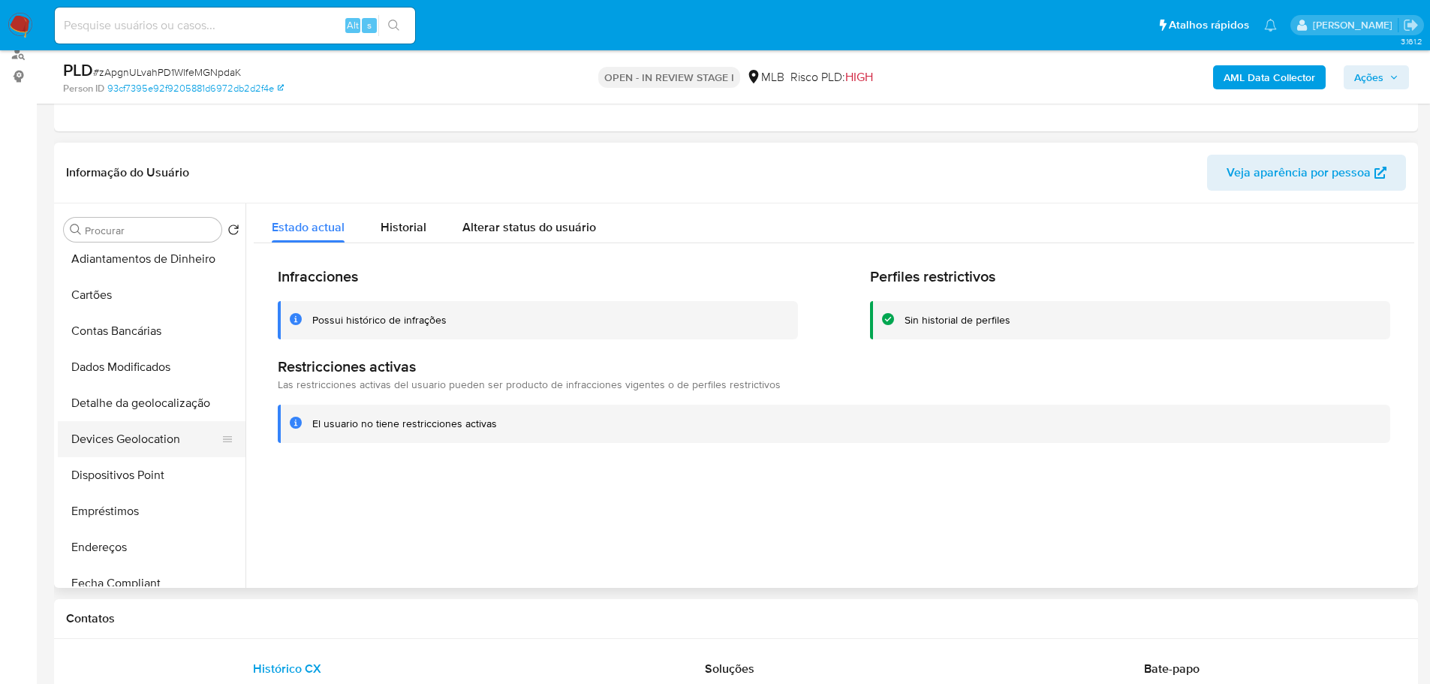
scroll to position [375, 0]
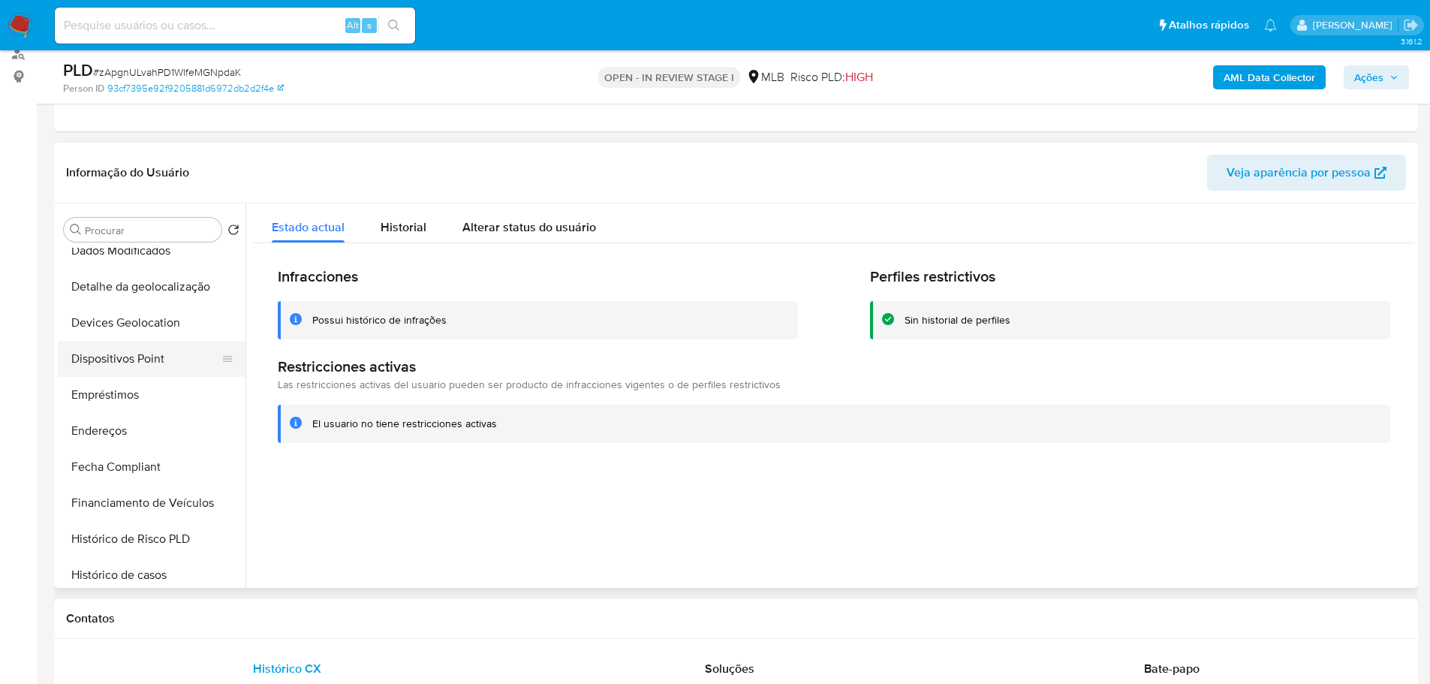
drag, startPoint x: 144, startPoint y: 361, endPoint x: 80, endPoint y: 372, distance: 64.8
click at [143, 361] on button "Dispositivos Point" at bounding box center [146, 359] width 176 height 36
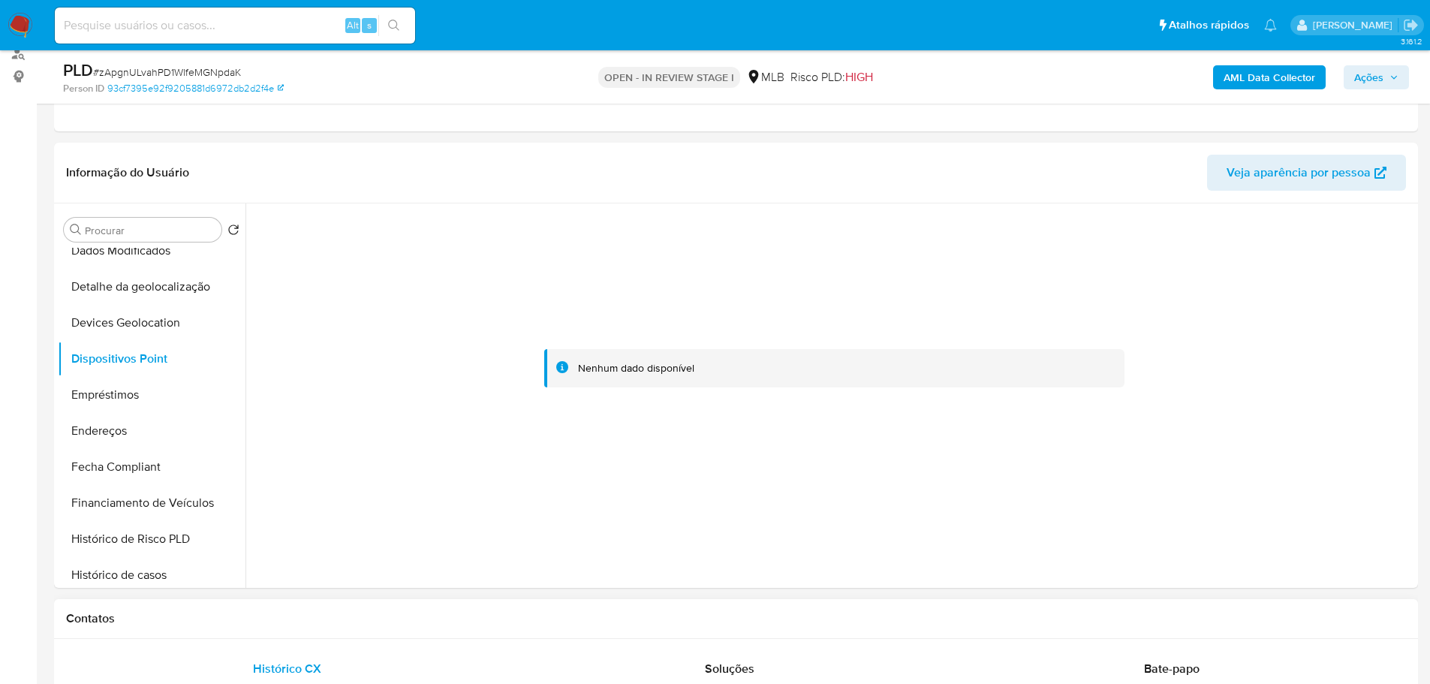
click at [582, 604] on div "Contatos" at bounding box center [736, 619] width 1364 height 40
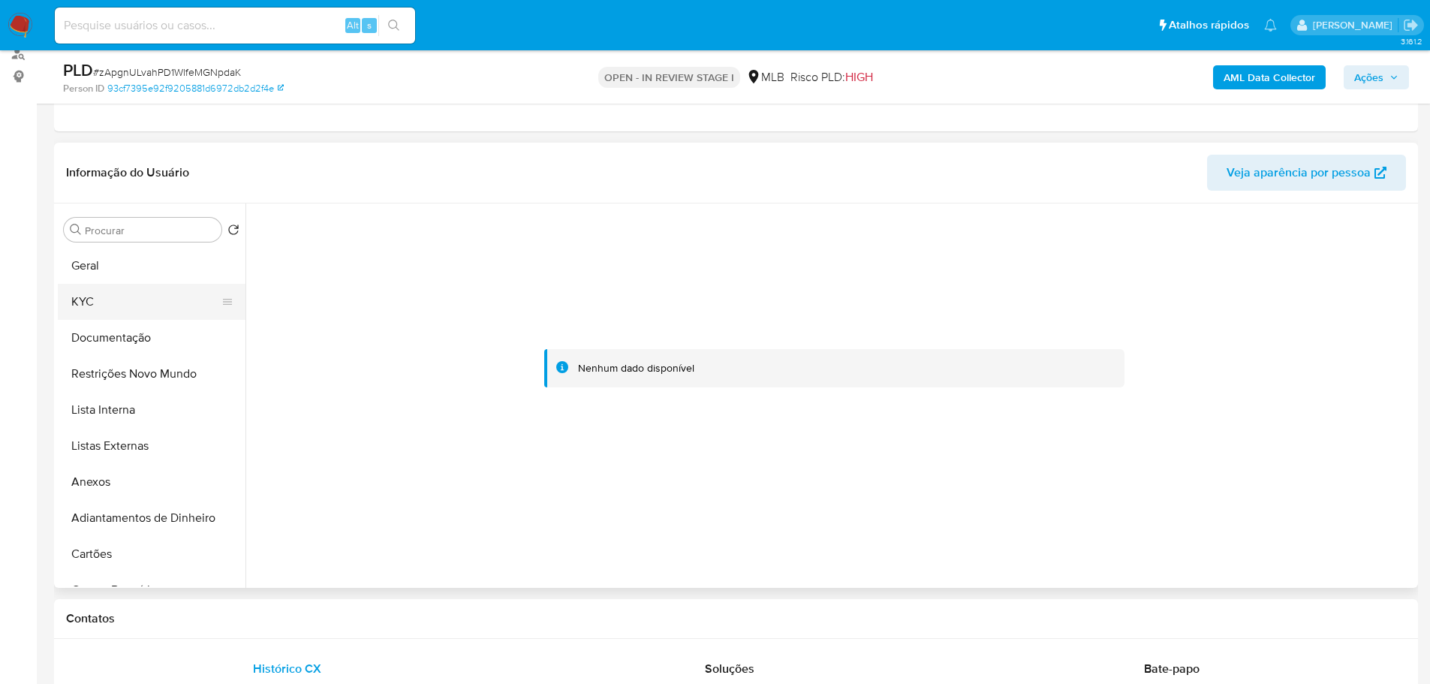
click at [90, 293] on button "KYC" at bounding box center [146, 302] width 176 height 36
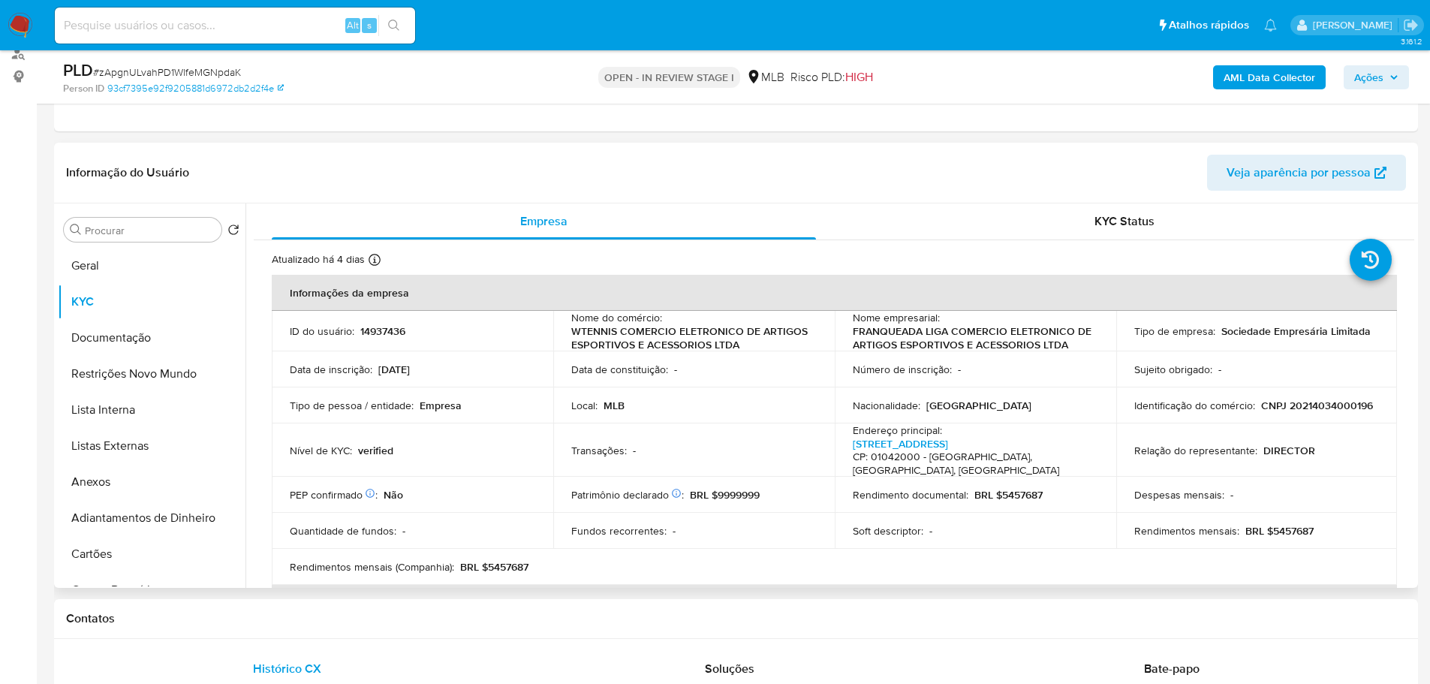
click at [1261, 412] on p "CNPJ 20214034000196" at bounding box center [1317, 406] width 112 height 14
copy p "20214034000196"
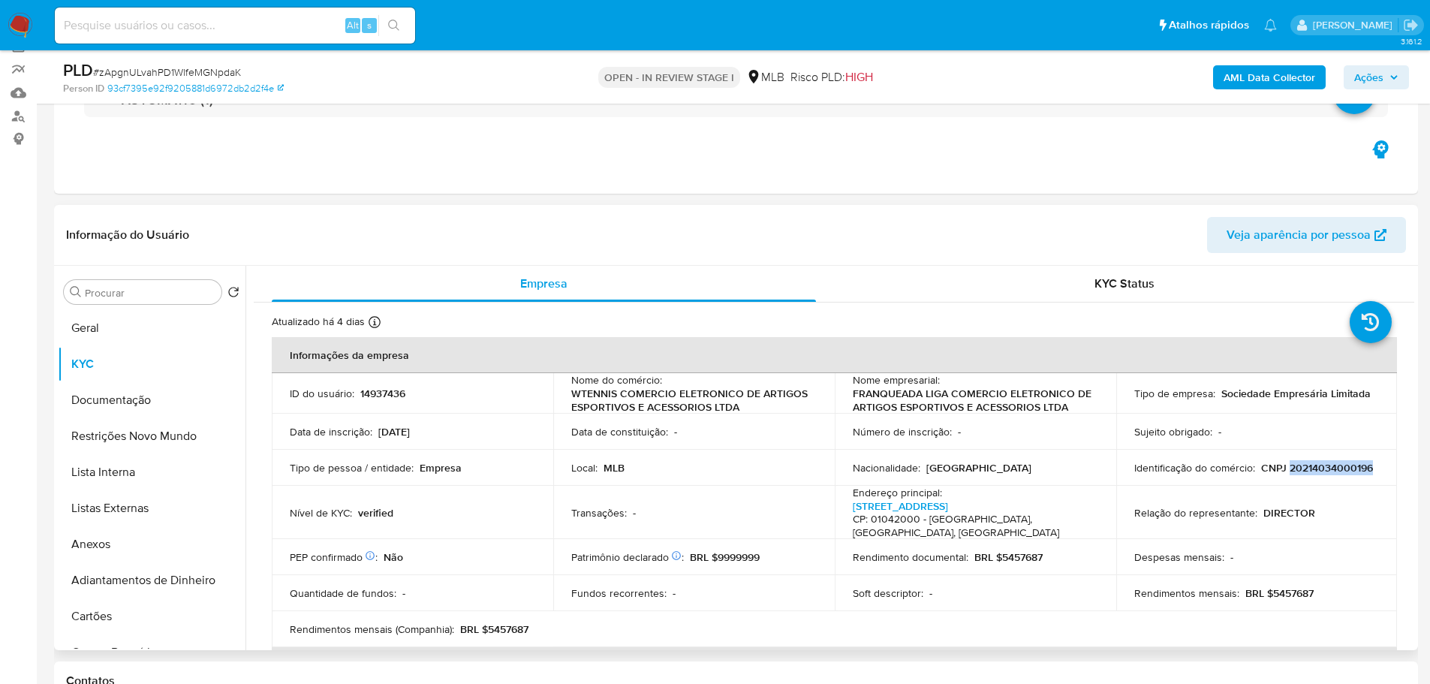
scroll to position [150, 0]
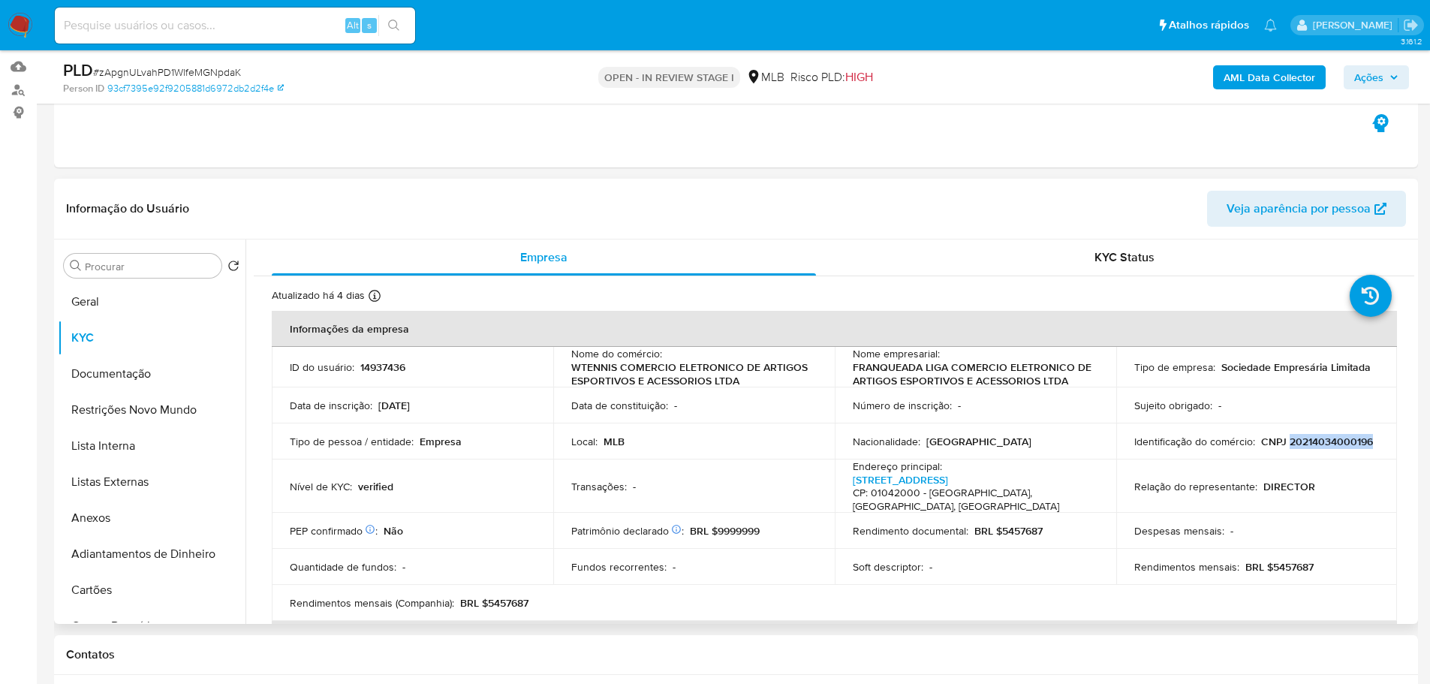
click at [1261, 448] on p "CNPJ 20214034000196" at bounding box center [1317, 442] width 112 height 14
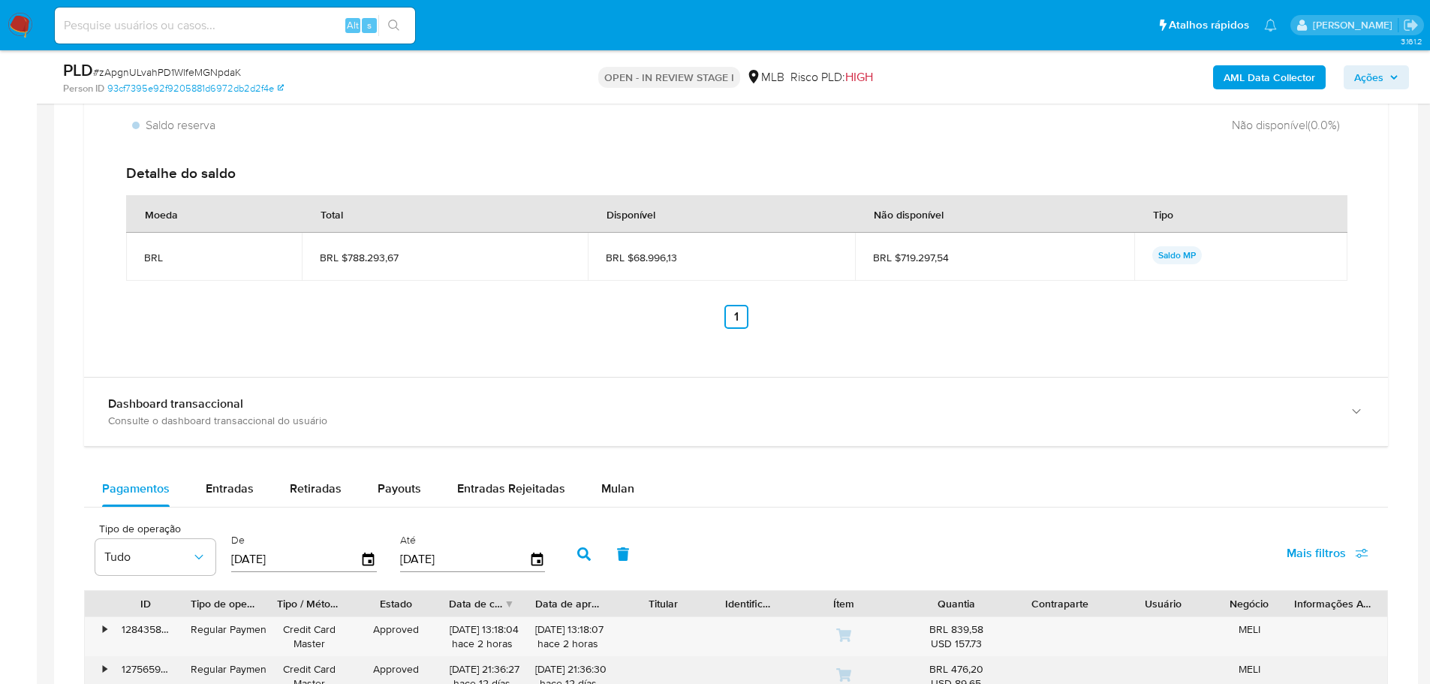
scroll to position [1576, 0]
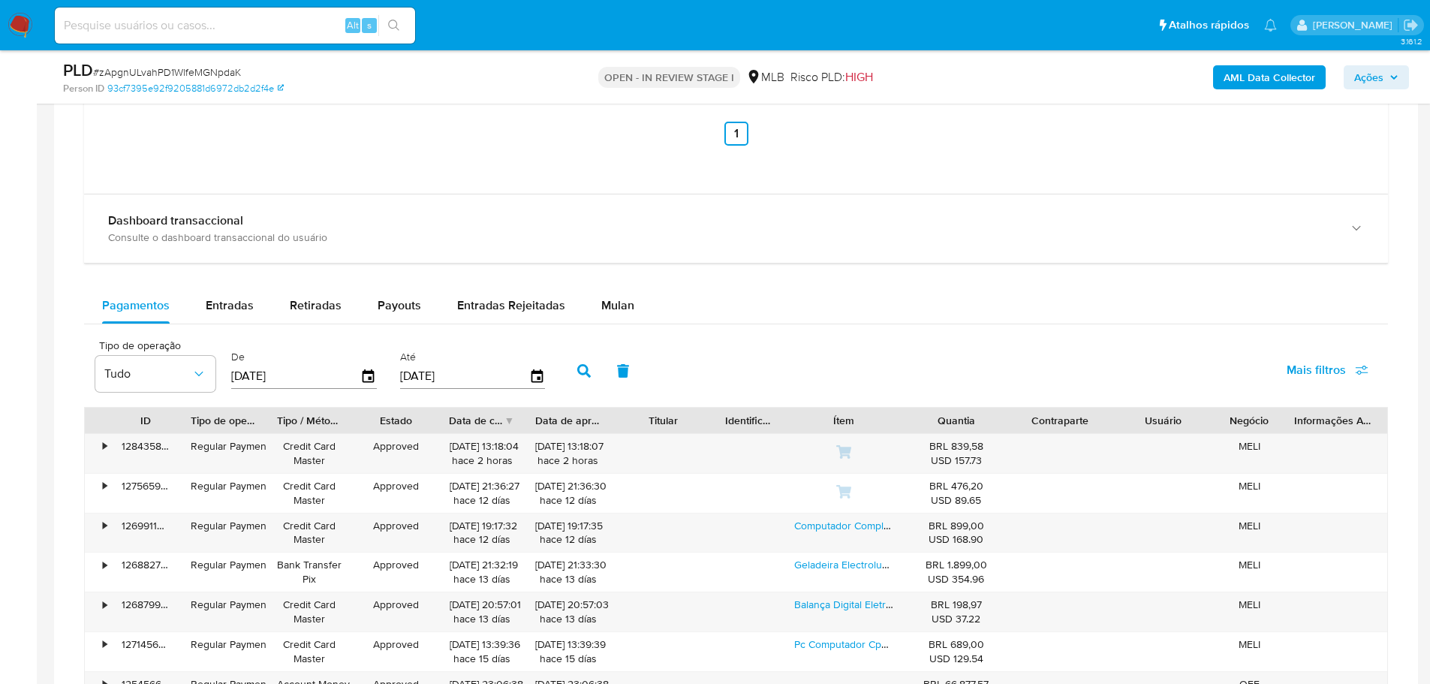
click at [224, 327] on div "Pagamentos Entradas Retiradas Payouts Entradas Rejeitadas Mulan Tipo de operaçã…" at bounding box center [736, 578] width 1304 height 583
click at [224, 312] on span "Entradas" at bounding box center [230, 304] width 48 height 17
select select "10"
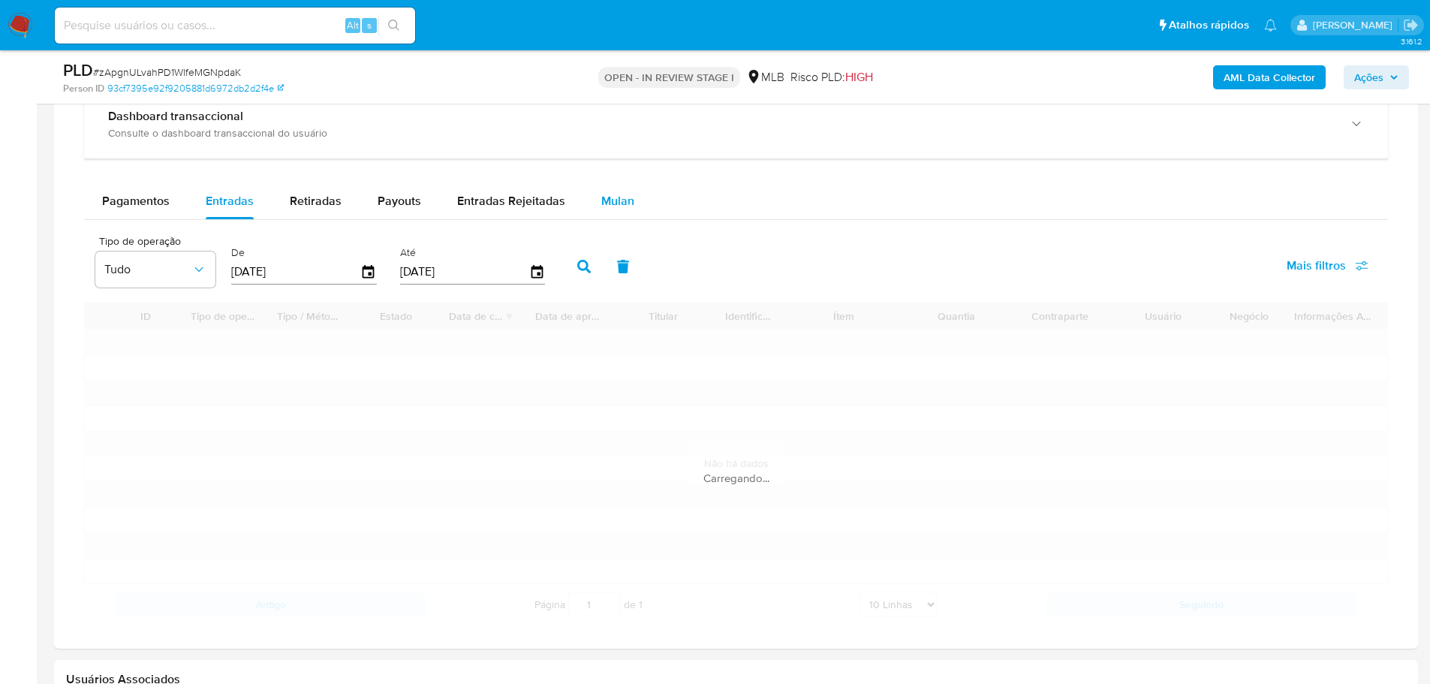
scroll to position [1801, 0]
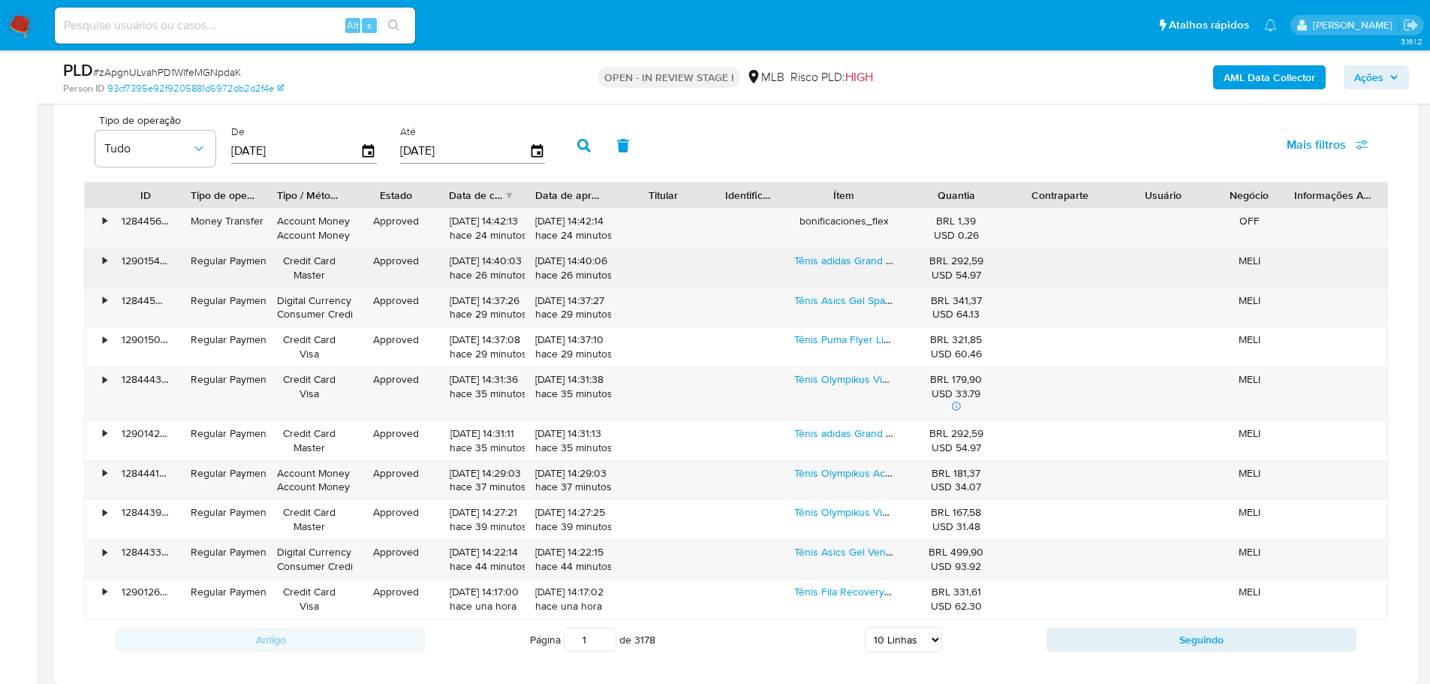
click at [802, 268] on div "Tênis adidas Grand Court Base 2.0 Unissex Casual" at bounding box center [844, 267] width 121 height 39
click at [811, 261] on link "Tênis adidas Grand Court Base 2.0 Unissex Casual" at bounding box center [912, 260] width 236 height 15
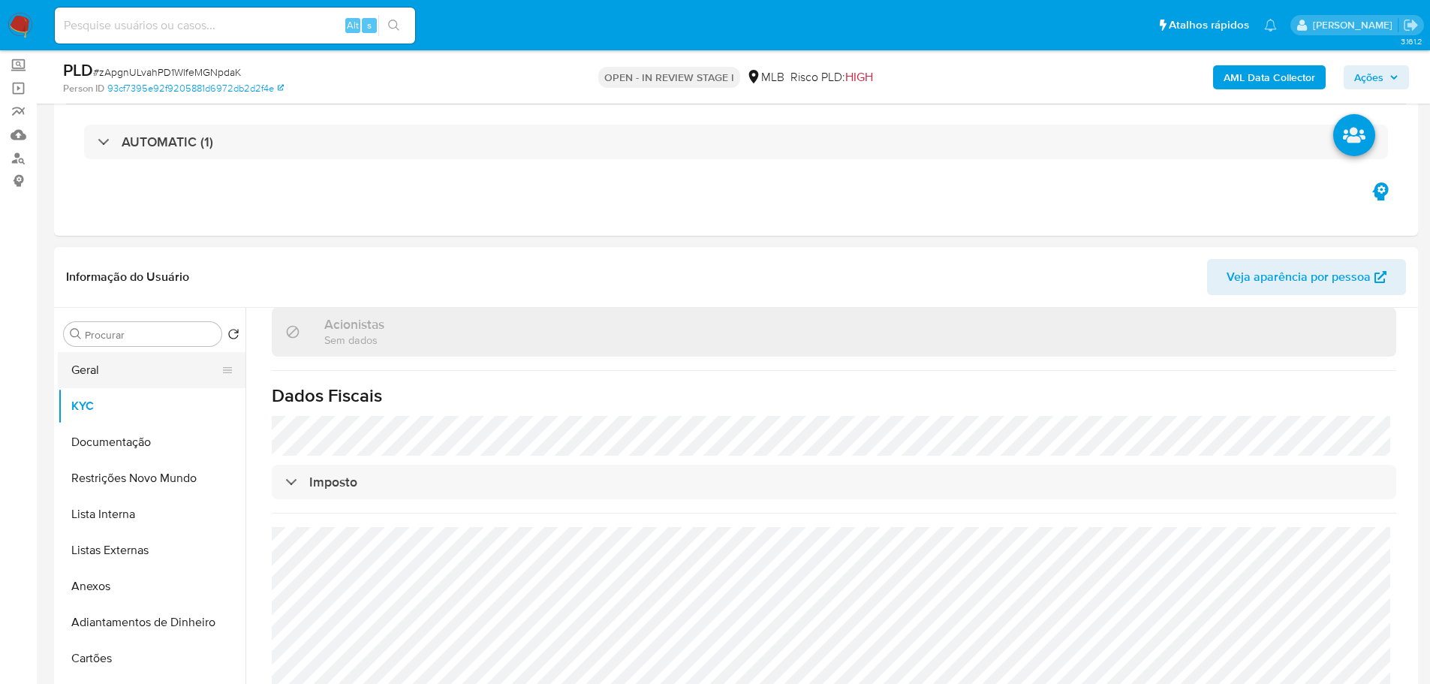
scroll to position [75, 0]
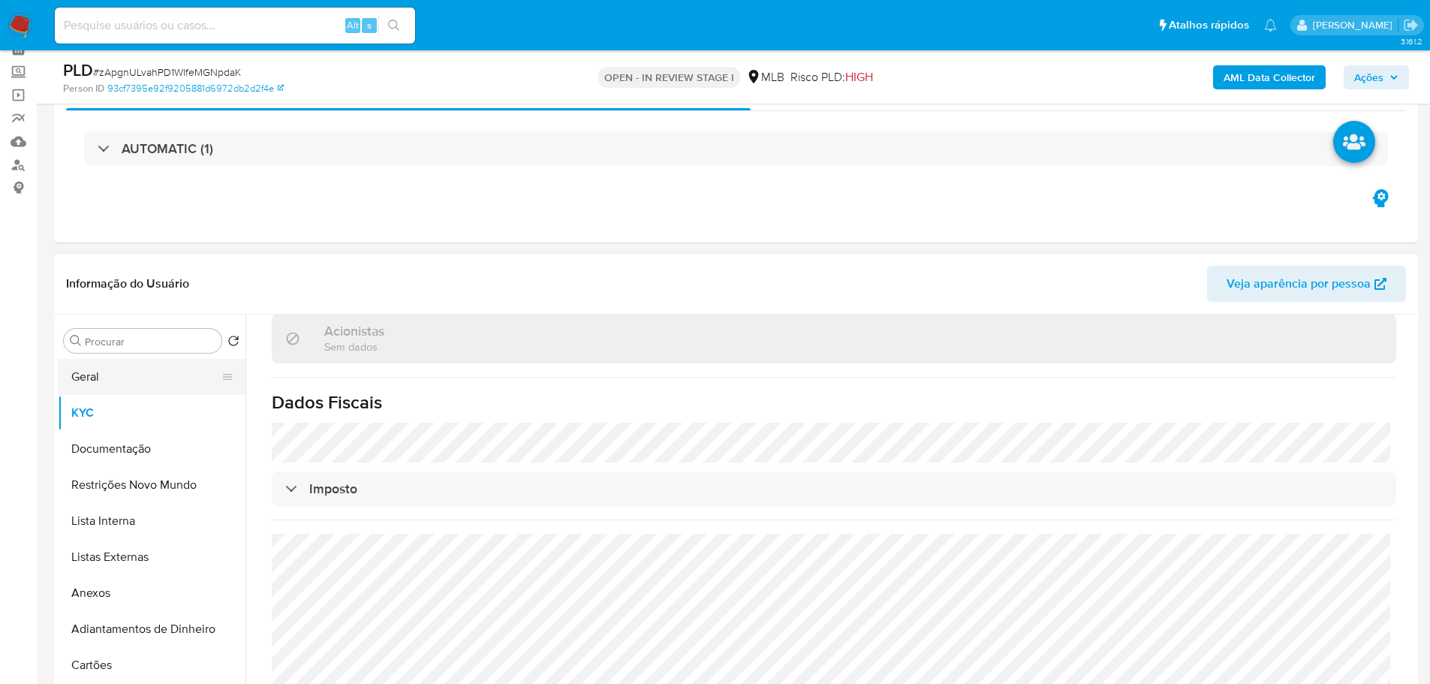
click at [140, 372] on button "Geral" at bounding box center [146, 377] width 176 height 36
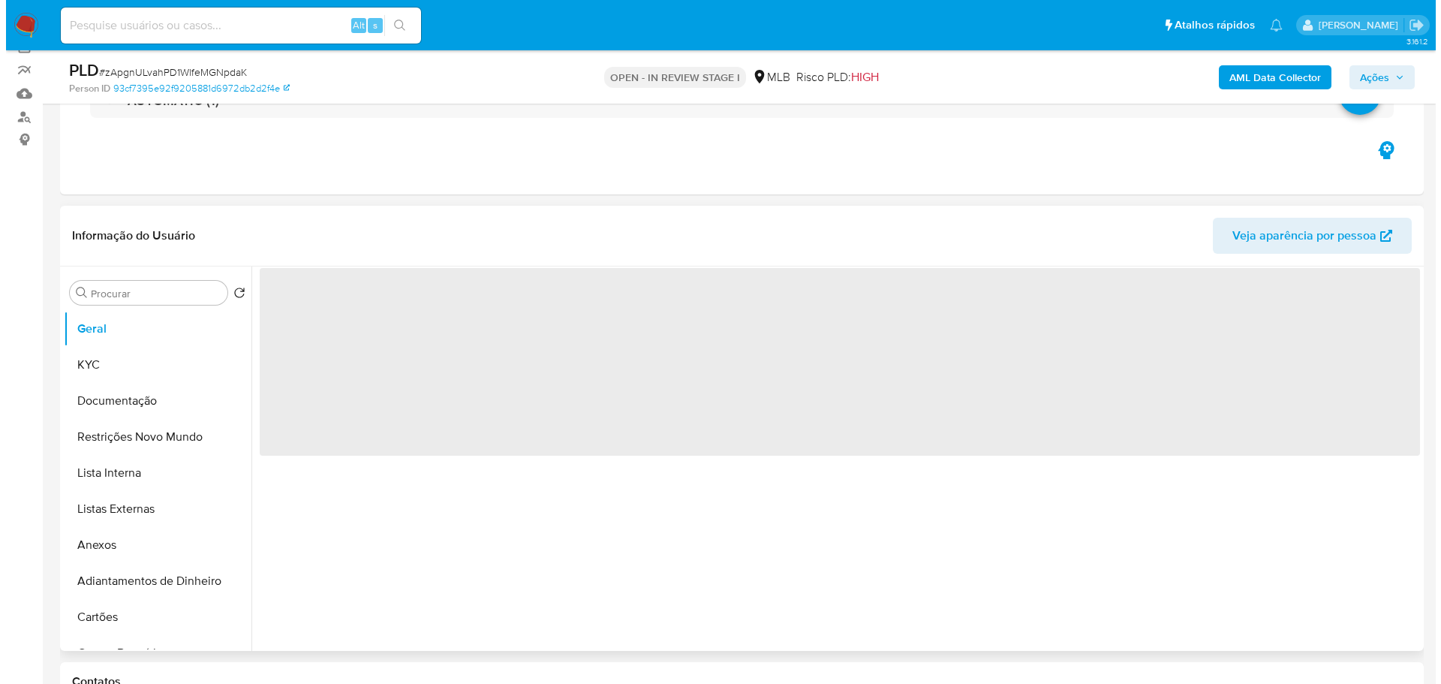
scroll to position [150, 0]
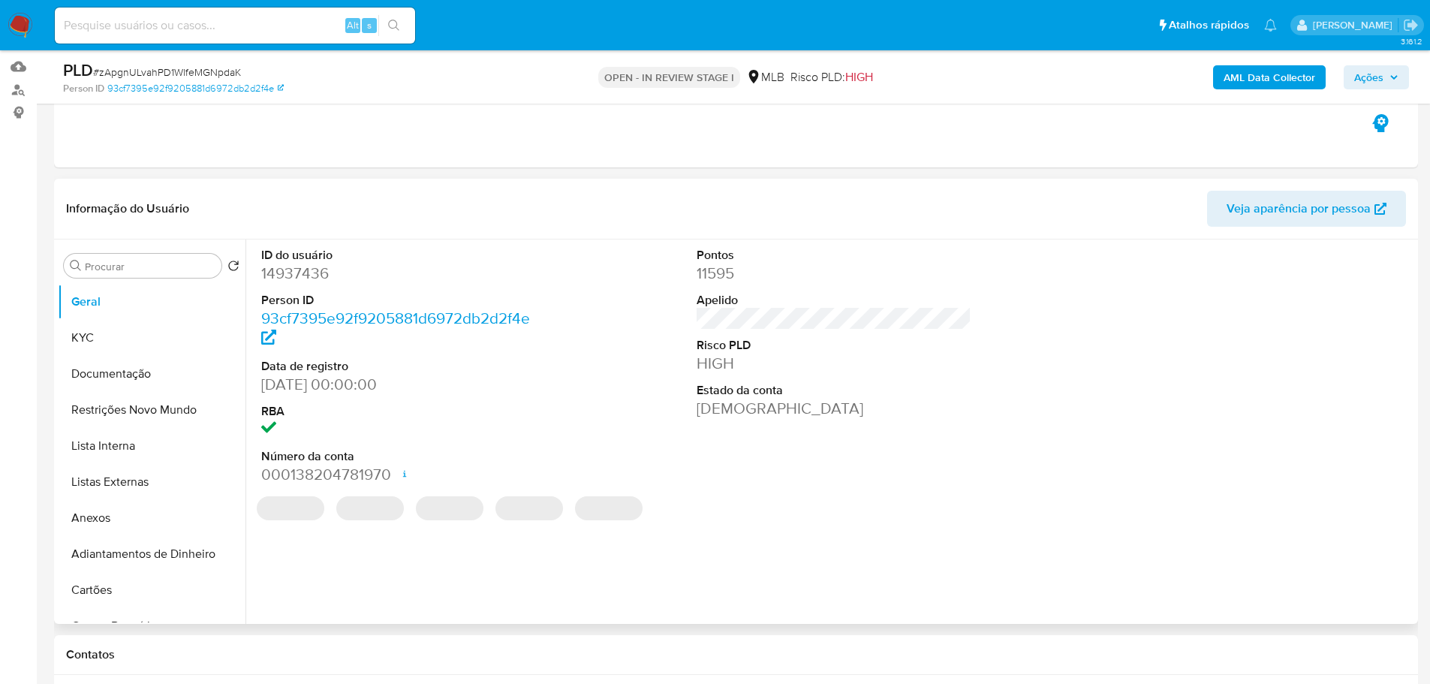
click at [333, 384] on dd "[DATE] 00:00:00" at bounding box center [398, 384] width 275 height 21
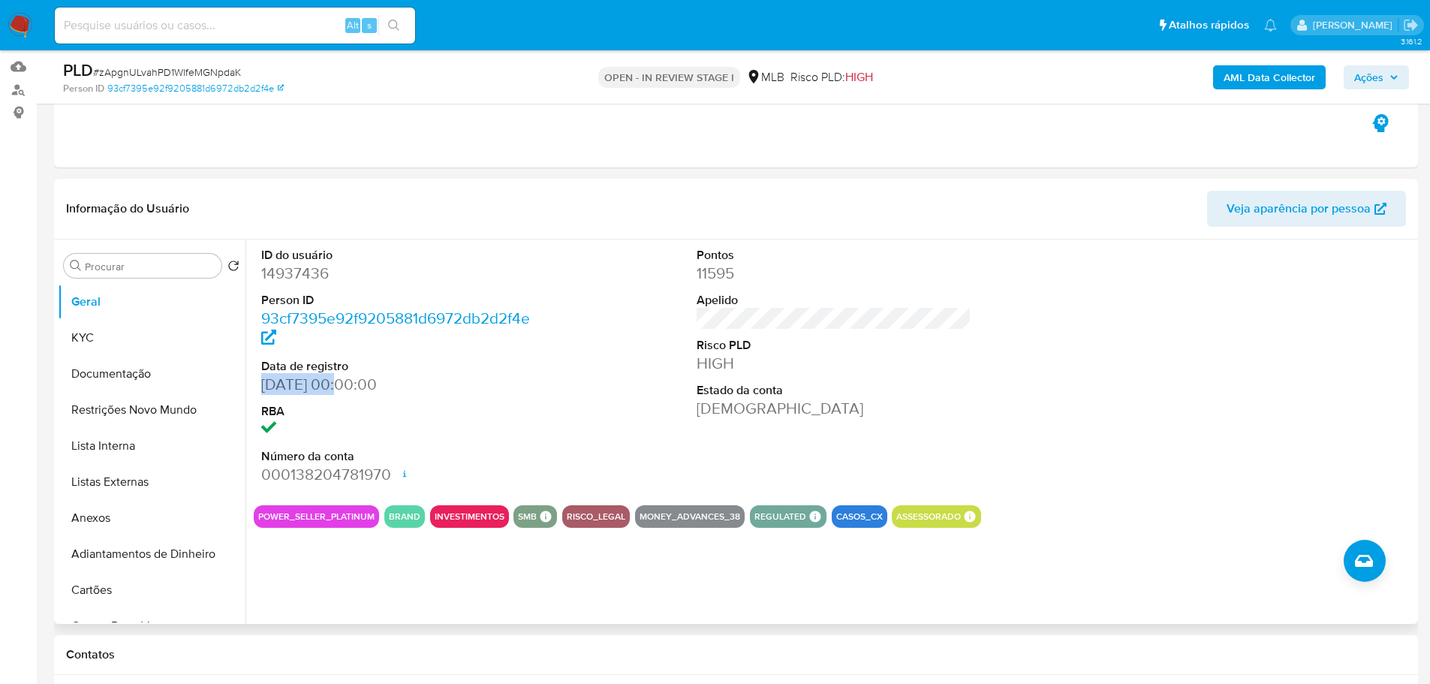
drag, startPoint x: 336, startPoint y: 384, endPoint x: 248, endPoint y: 394, distance: 87.6
click at [248, 394] on div "ID do usuário 14937436 Person ID 93cf7395e92f9205881d6972db2d2f4e Data de regis…" at bounding box center [829, 431] width 1169 height 384
copy dd "10/07/2001"
click at [1269, 68] on b "AML Data Collector" at bounding box center [1269, 77] width 92 height 24
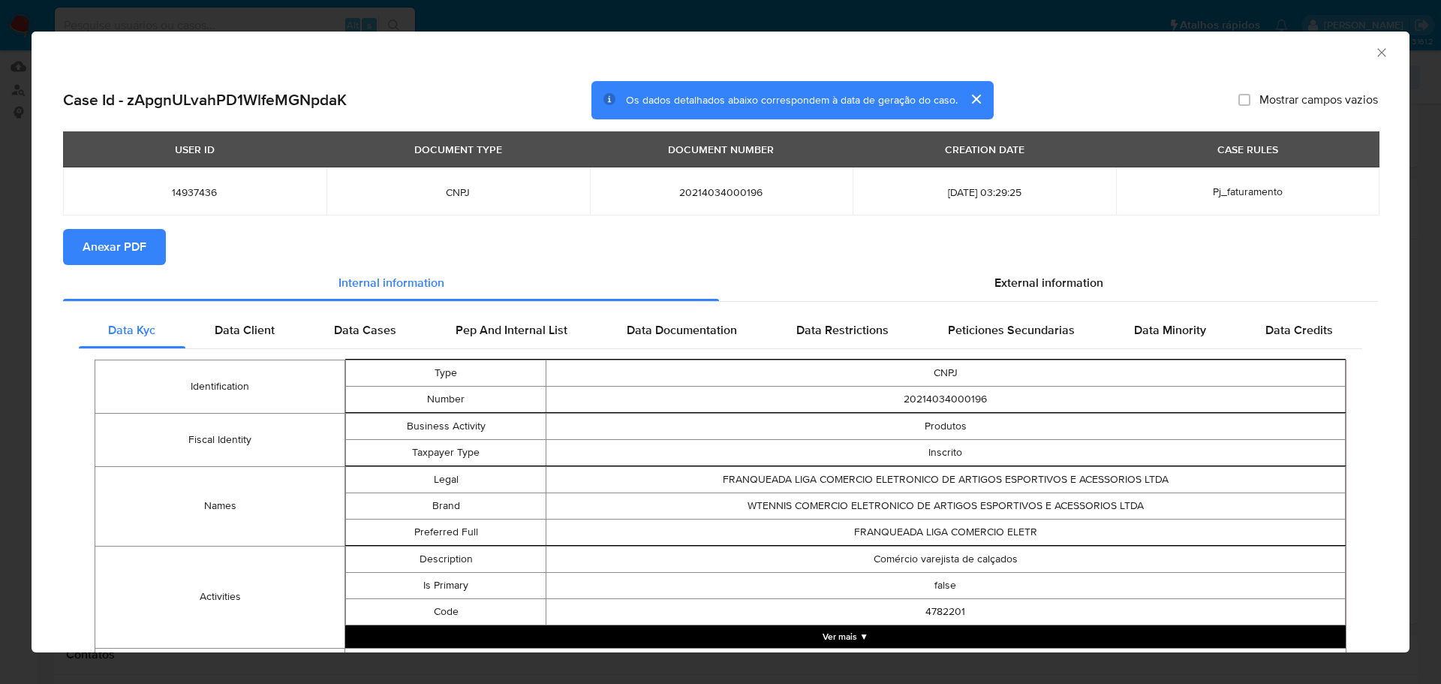
click at [113, 242] on span "Anexar PDF" at bounding box center [115, 246] width 64 height 33
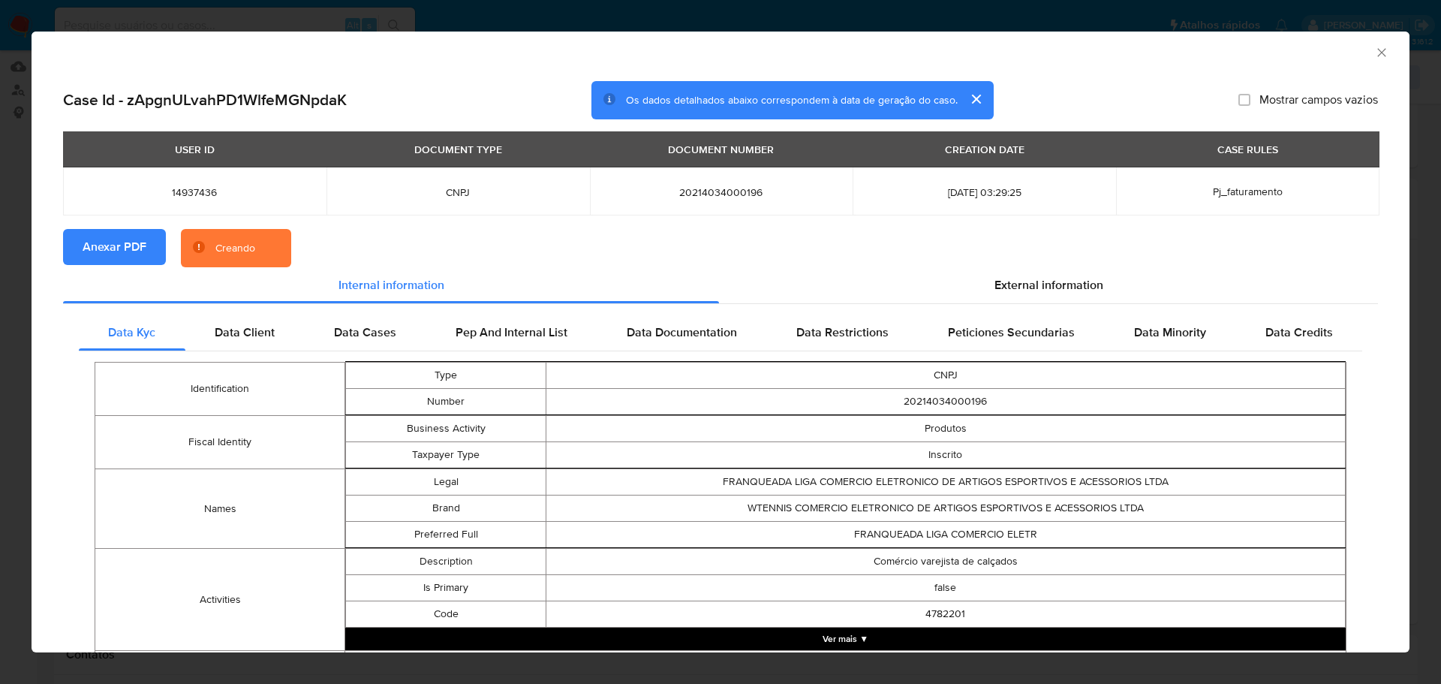
click at [1379, 51] on div "AML Data Collector" at bounding box center [721, 51] width 1378 height 38
click at [1377, 54] on icon "Fechar a janela" at bounding box center [1381, 52] width 8 height 8
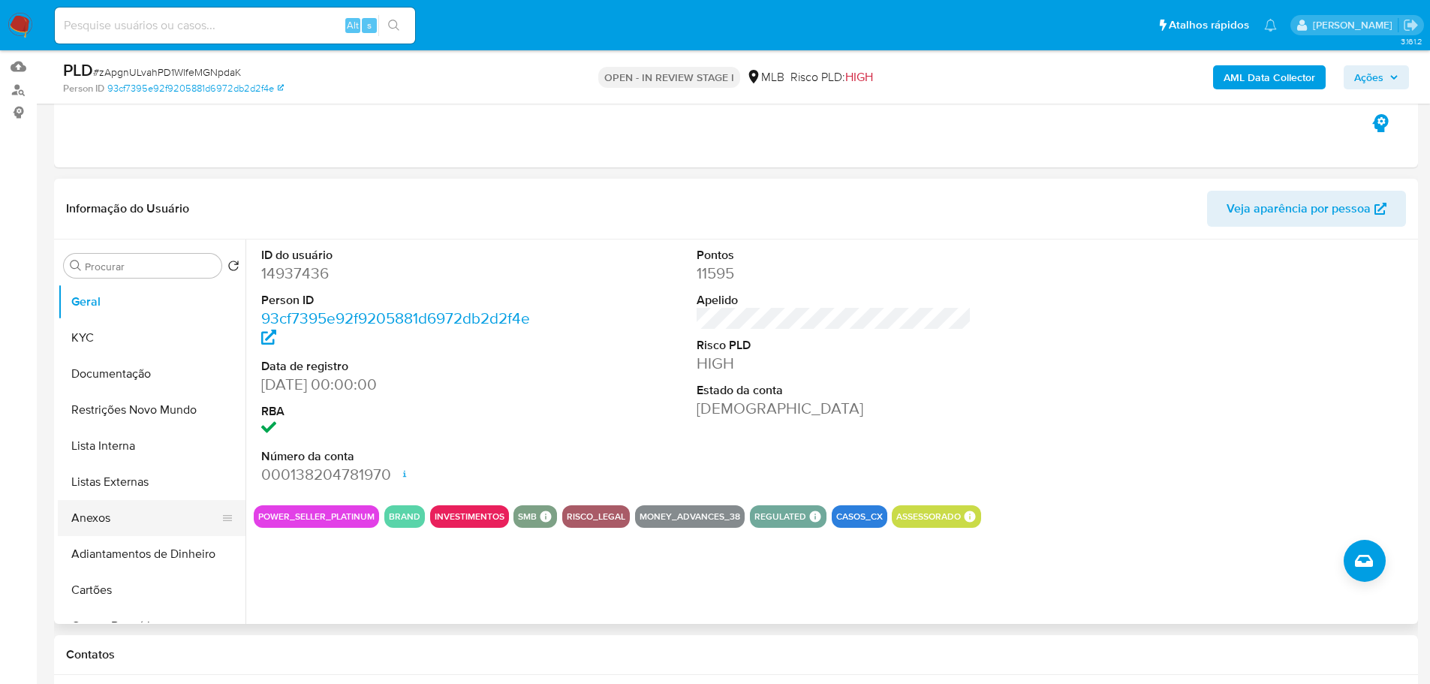
click at [129, 528] on button "Anexos" at bounding box center [146, 518] width 176 height 36
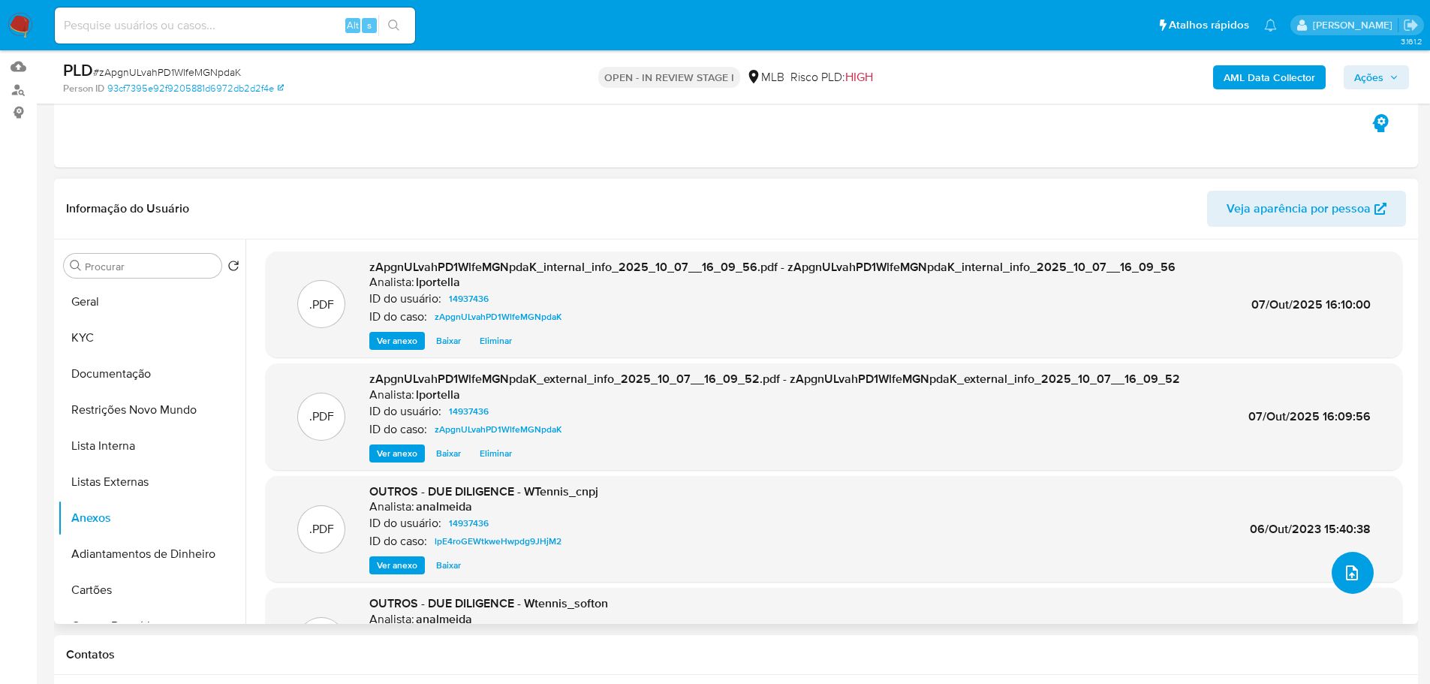
click at [1338, 585] on button "upload-file" at bounding box center [1353, 573] width 42 height 42
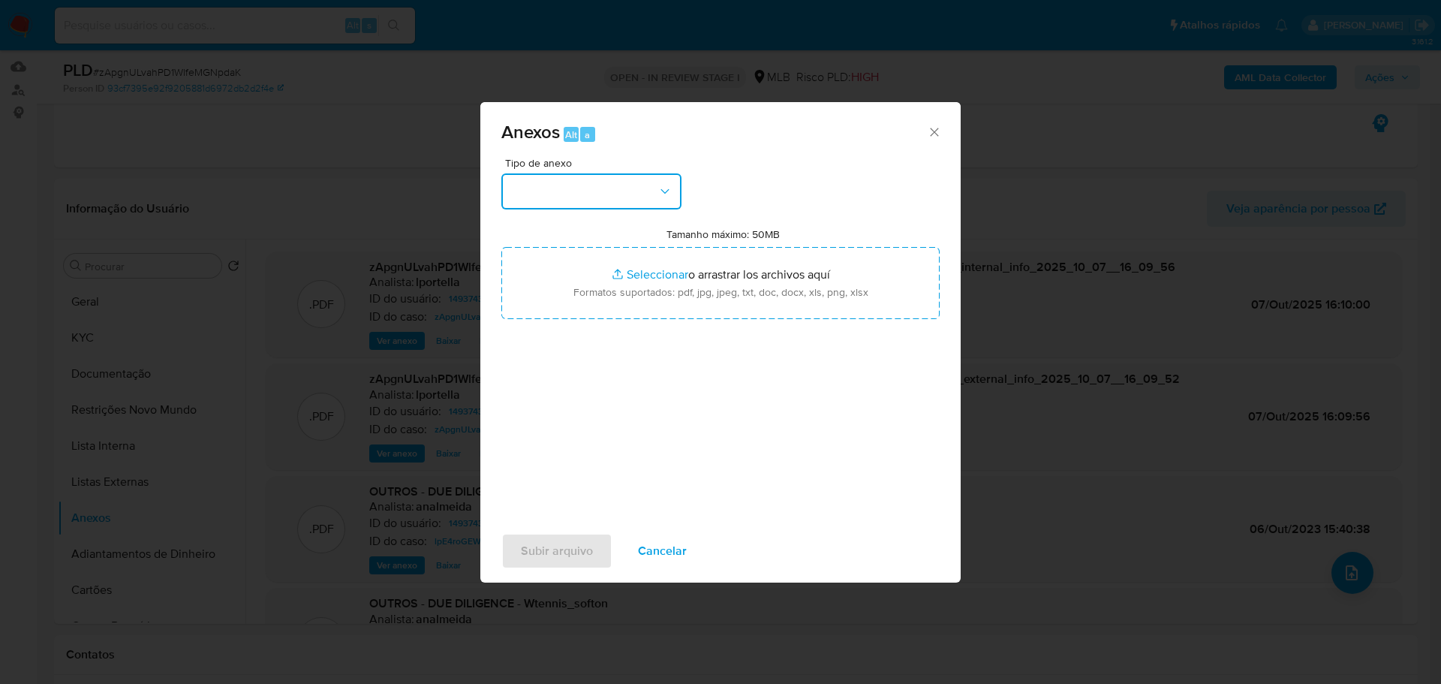
click at [597, 182] on button "button" at bounding box center [591, 191] width 180 height 36
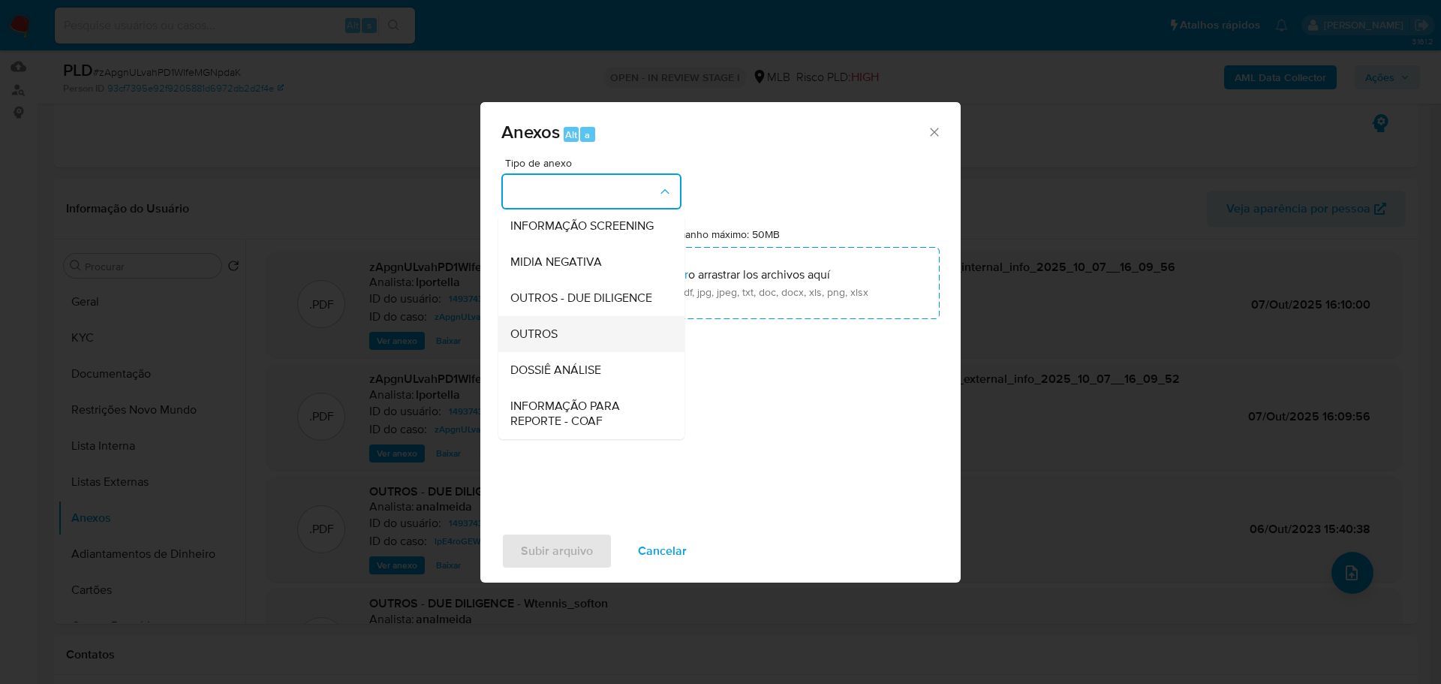
click at [555, 342] on span "OUTROS" at bounding box center [533, 334] width 47 height 15
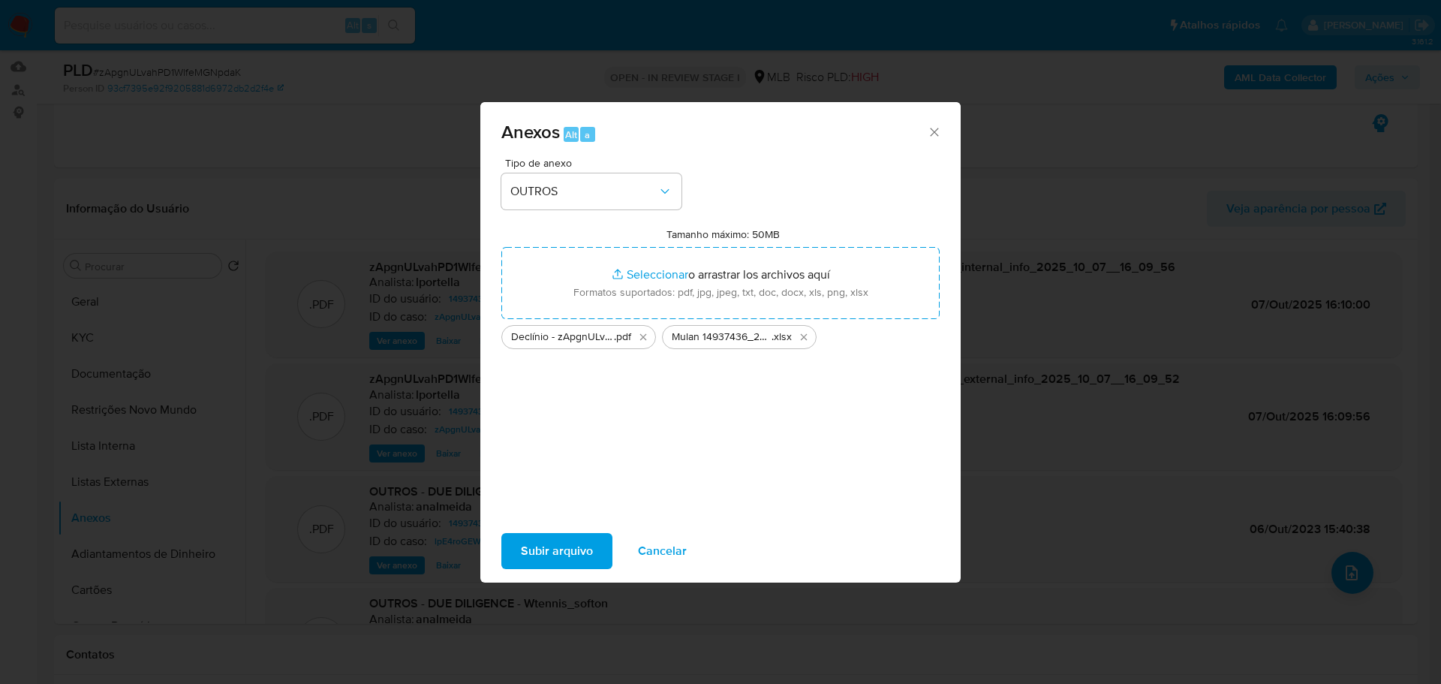
click at [571, 562] on span "Subir arquivo" at bounding box center [557, 550] width 72 height 33
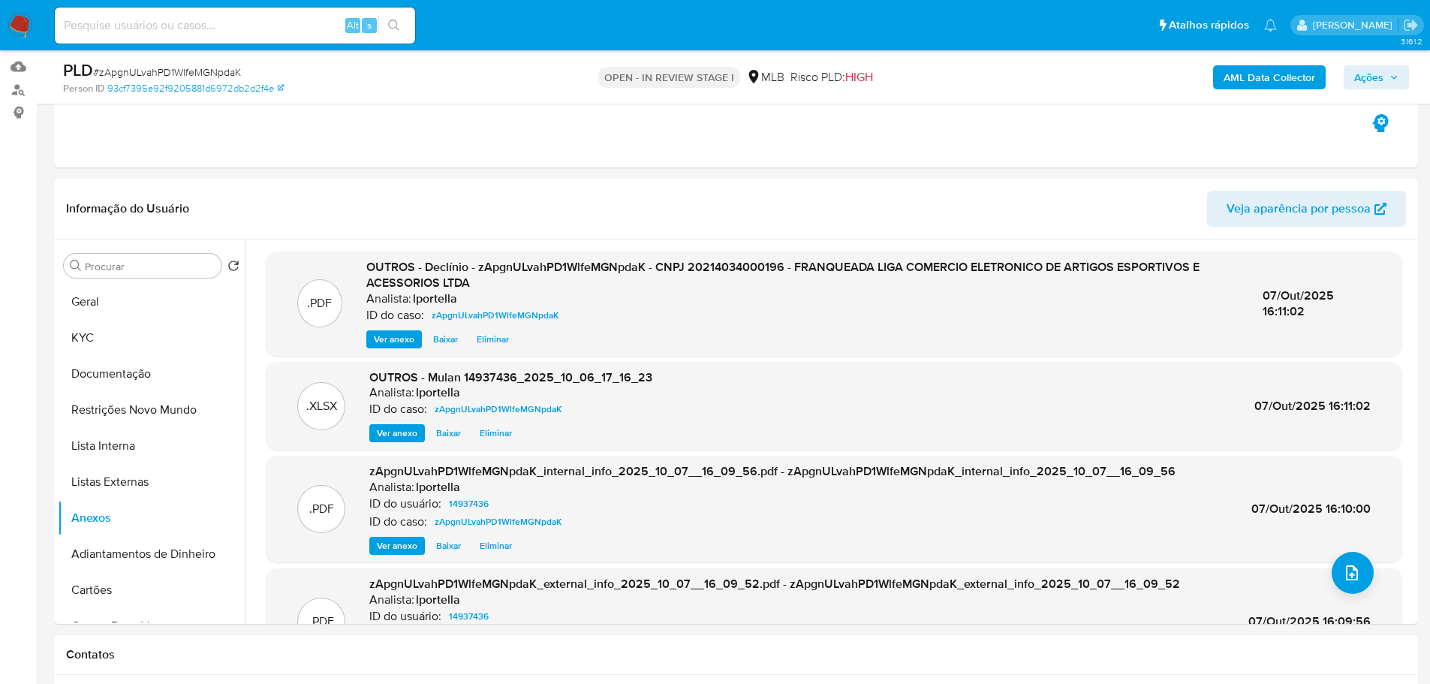
click at [1389, 71] on span "Ações" at bounding box center [1376, 77] width 44 height 21
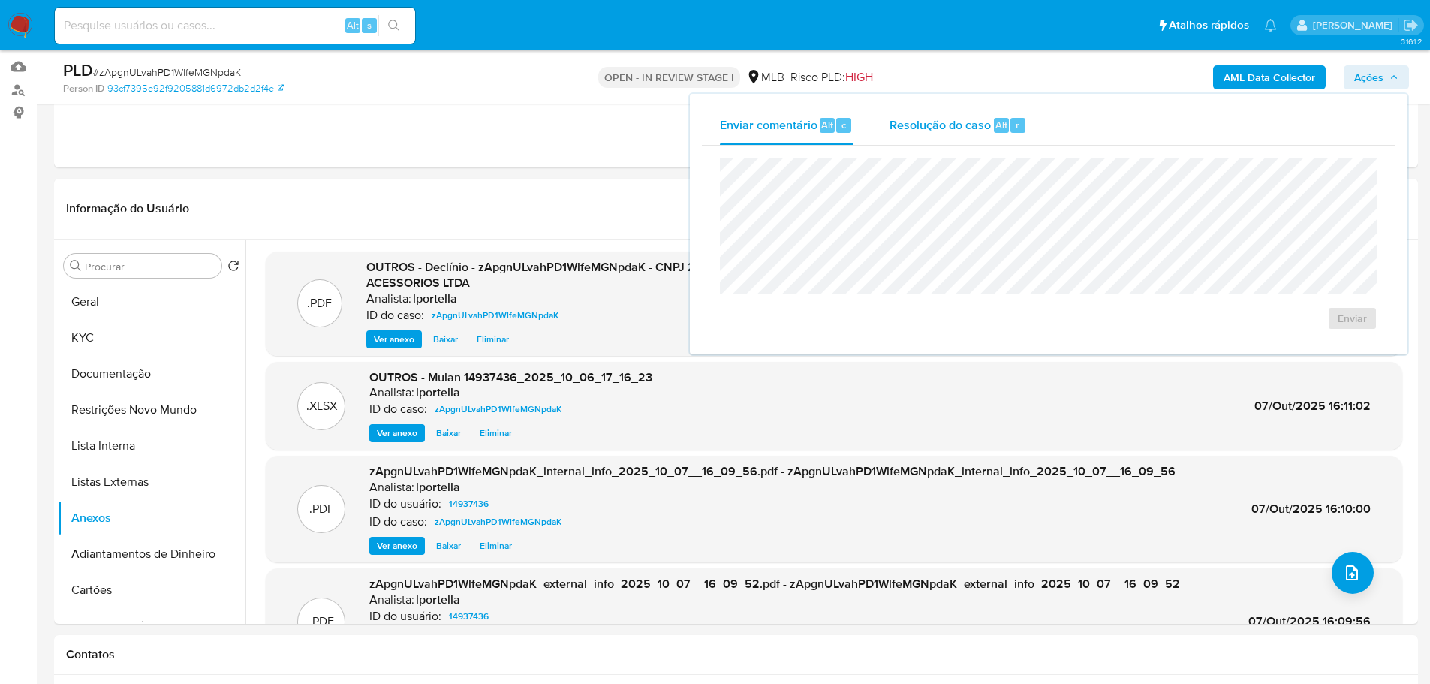
click at [968, 132] on span "Resolução do caso" at bounding box center [939, 124] width 101 height 17
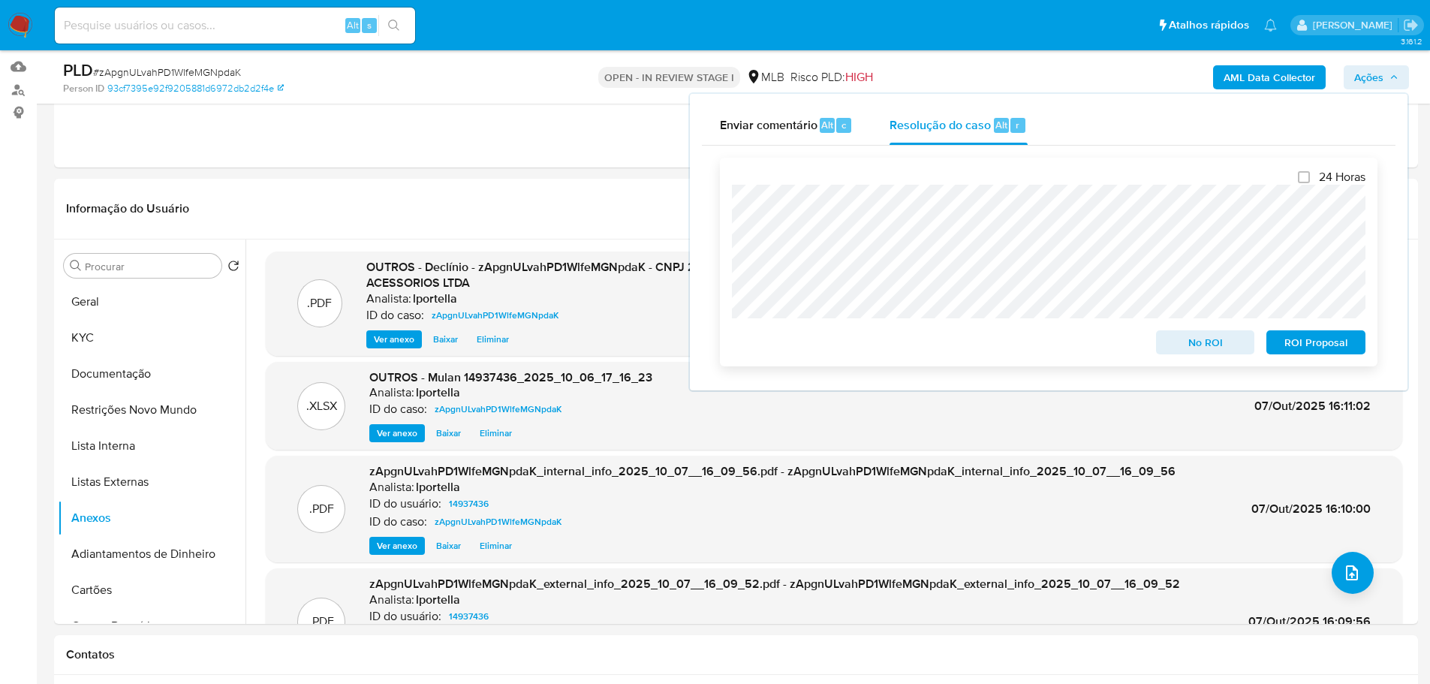
click at [1186, 342] on span "No ROI" at bounding box center [1205, 342] width 78 height 21
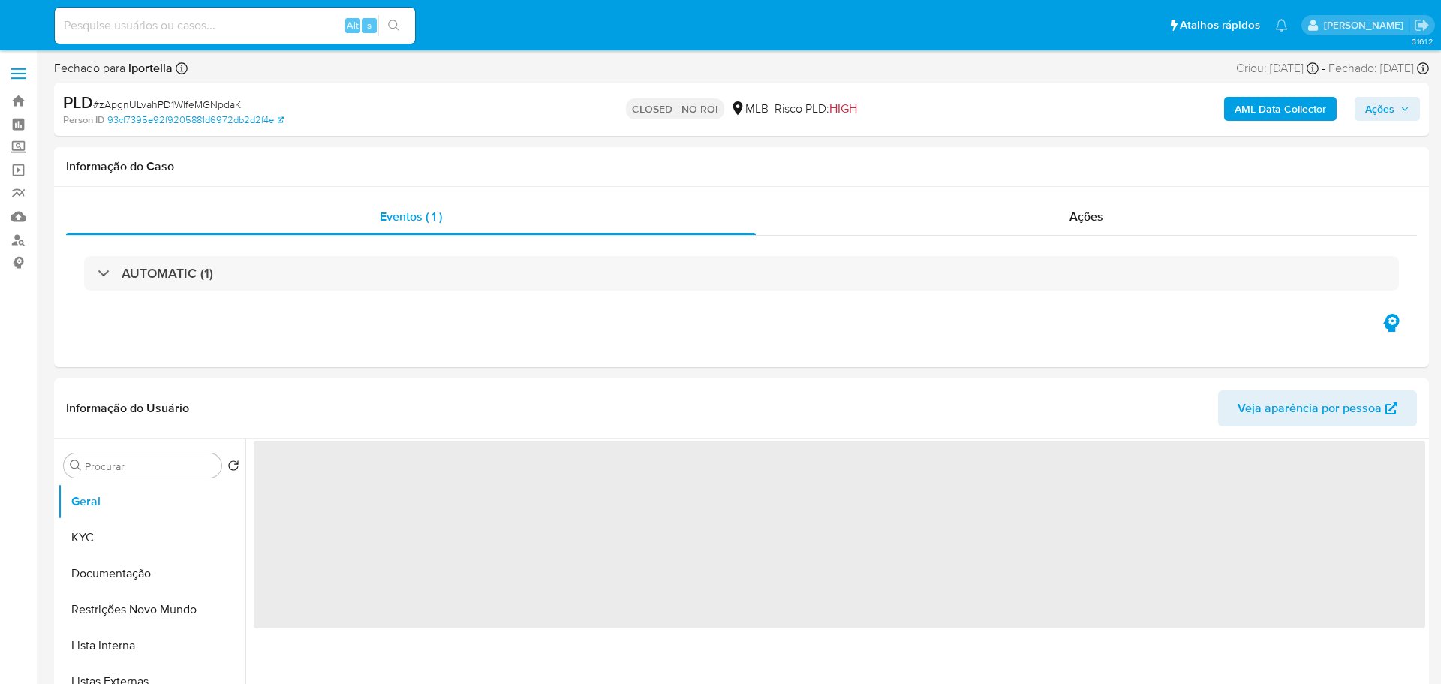
select select "10"
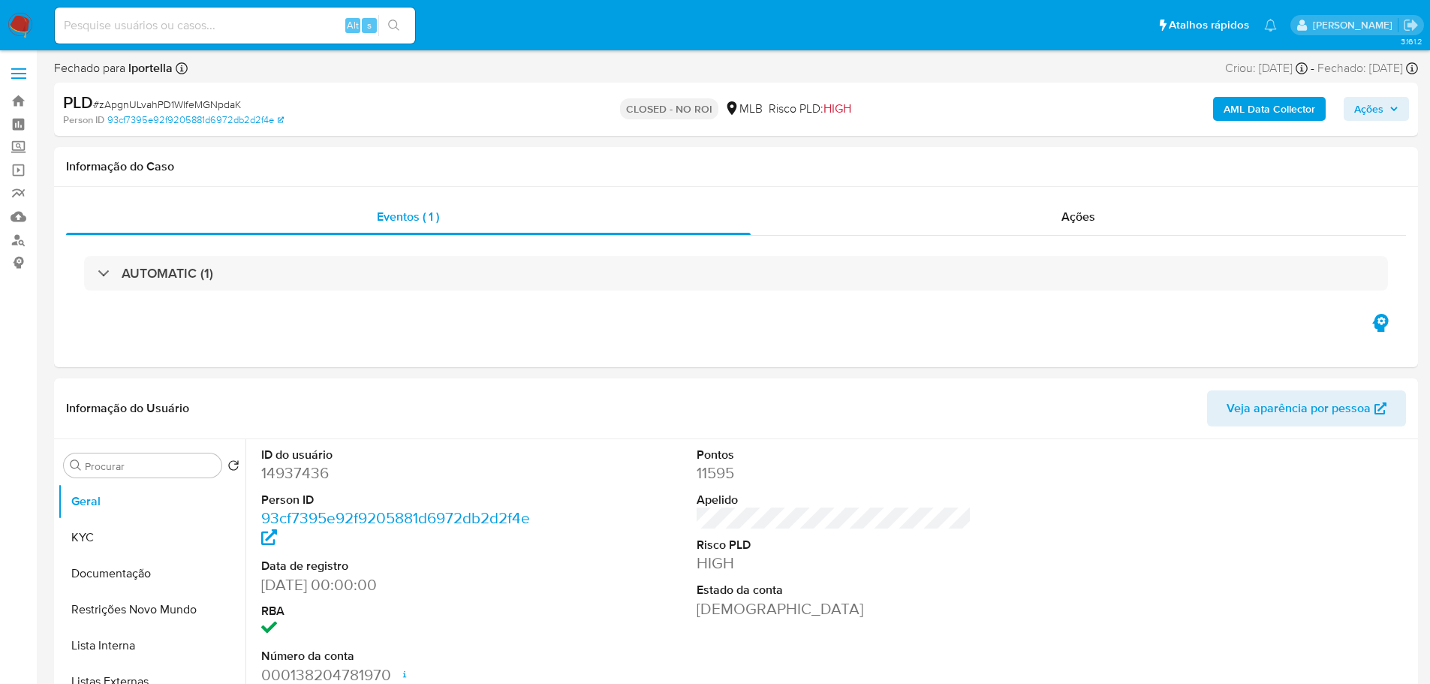
drag, startPoint x: 22, startPoint y: 25, endPoint x: 9, endPoint y: 27, distance: 13.0
click at [21, 25] on img at bounding box center [21, 26] width 26 height 26
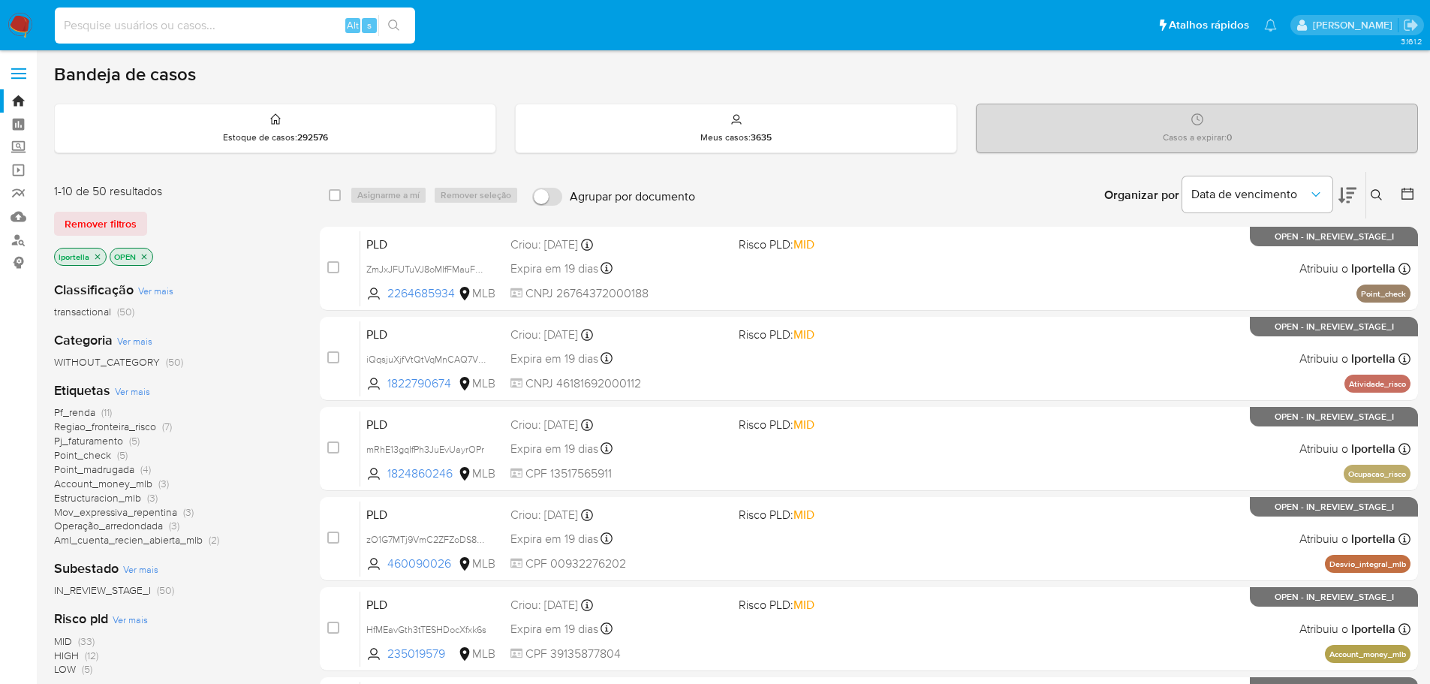
click at [224, 25] on input at bounding box center [235, 26] width 360 height 20
paste input "zApgnULvahPD1WlfeMGNpdaK"
type input "zApgnULvahPD1WlfeMGNpdaK"
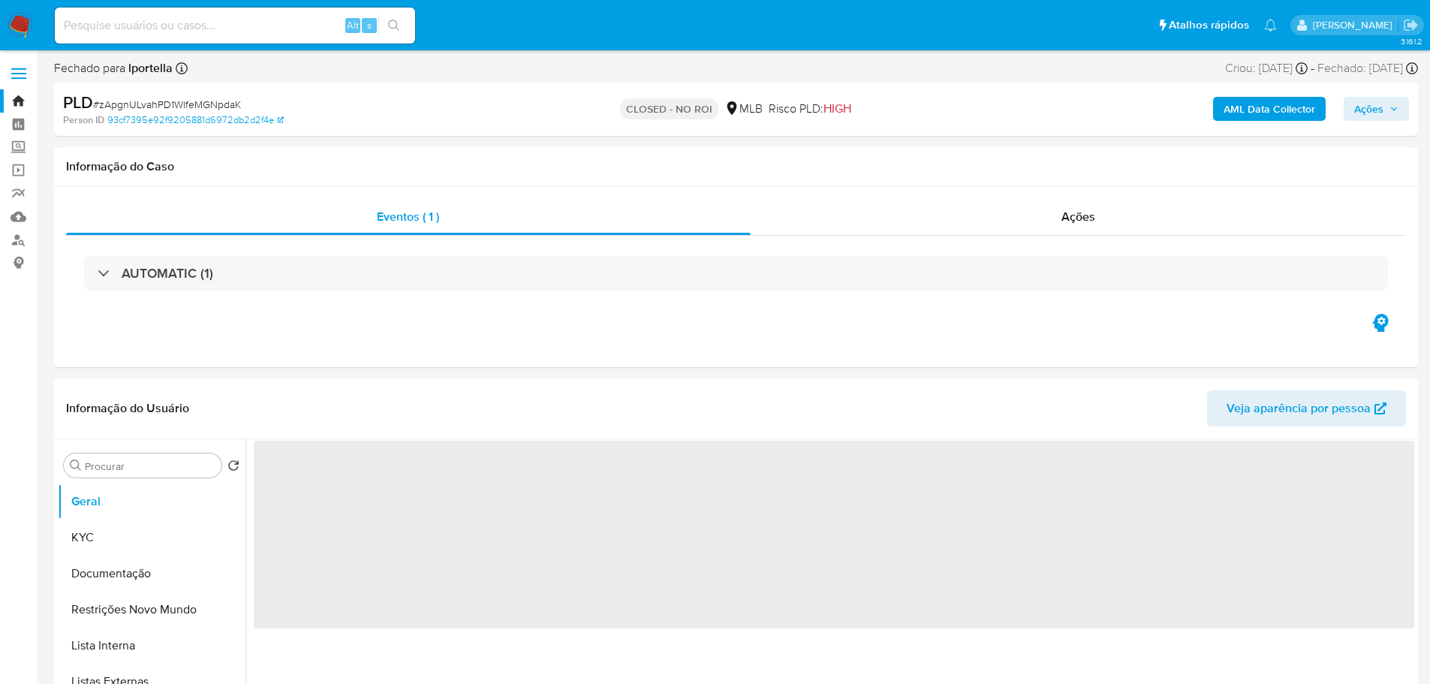
select select "10"
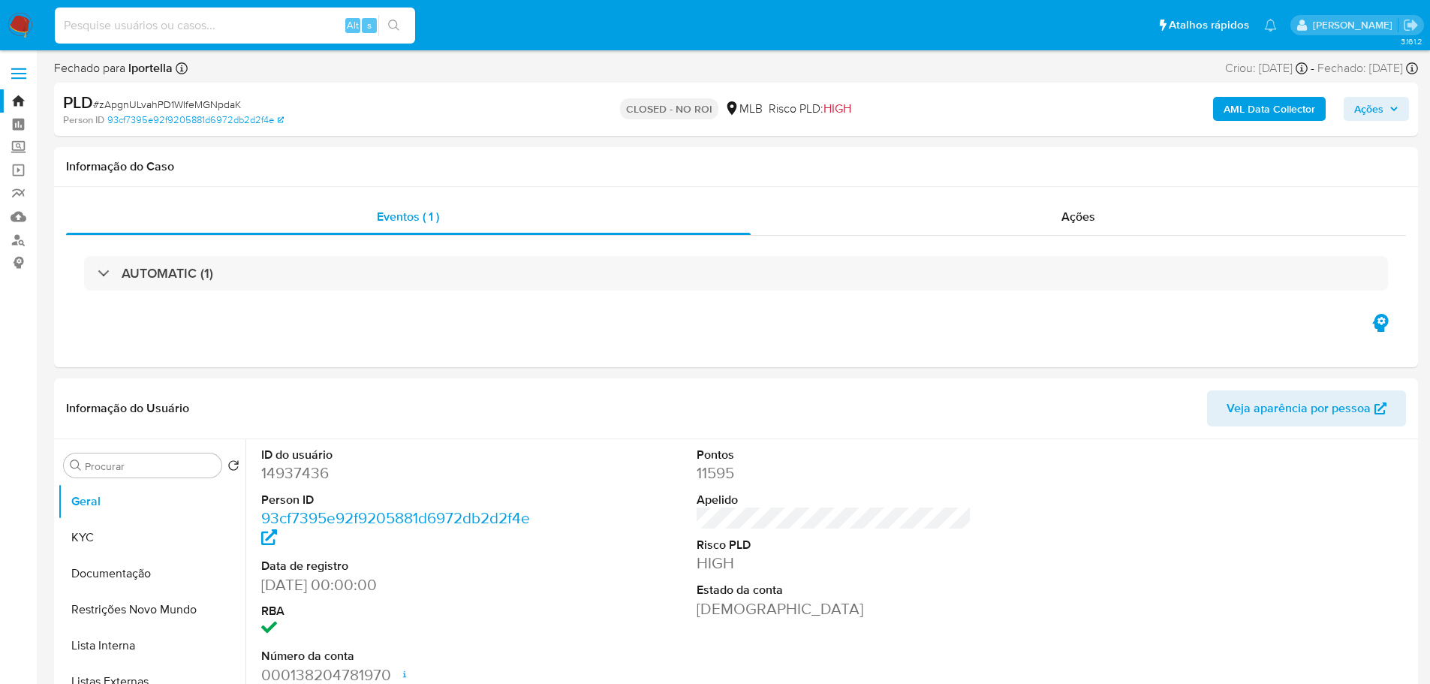
click at [200, 32] on input at bounding box center [235, 26] width 360 height 20
paste input "KNrnc7Cz99bm5k5kN0TYfNF1"
type input "KNrnc7Cz99bm5k5kN0TYfNF1"
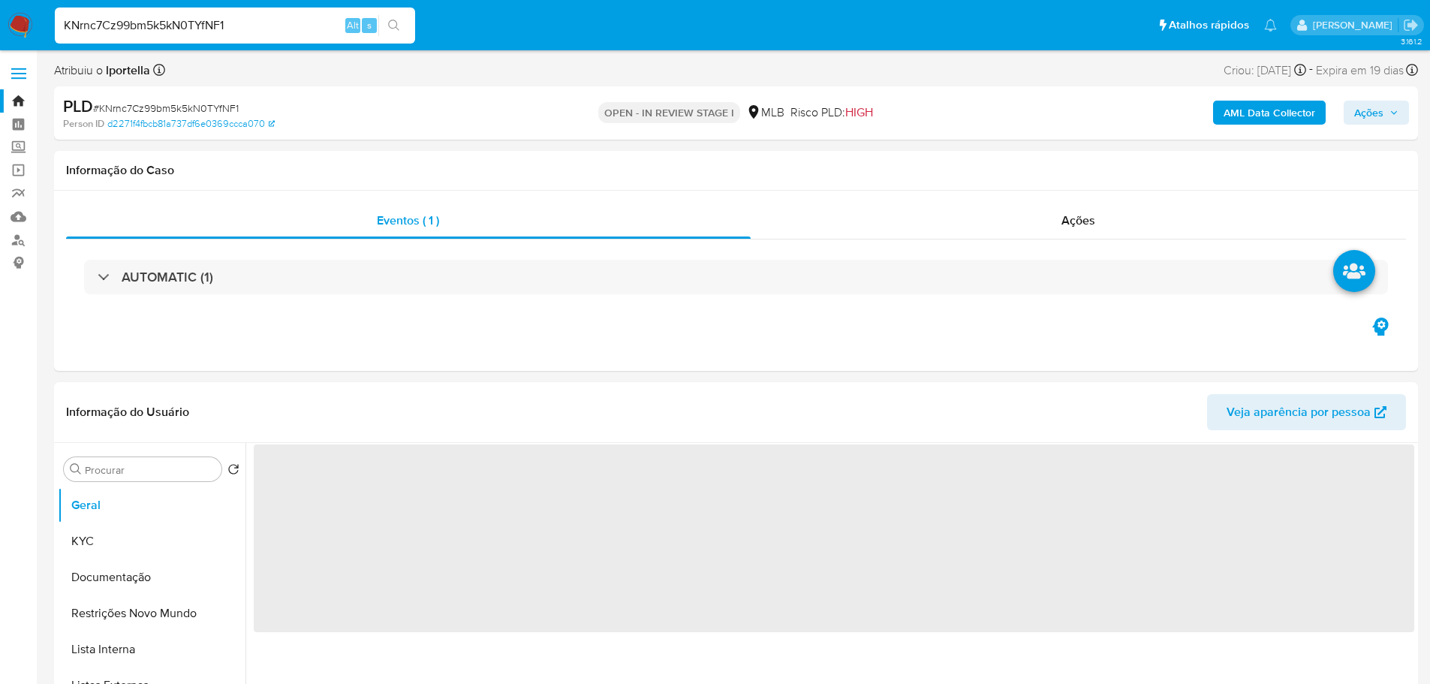
select select "10"
